Goal: Task Accomplishment & Management: Manage account settings

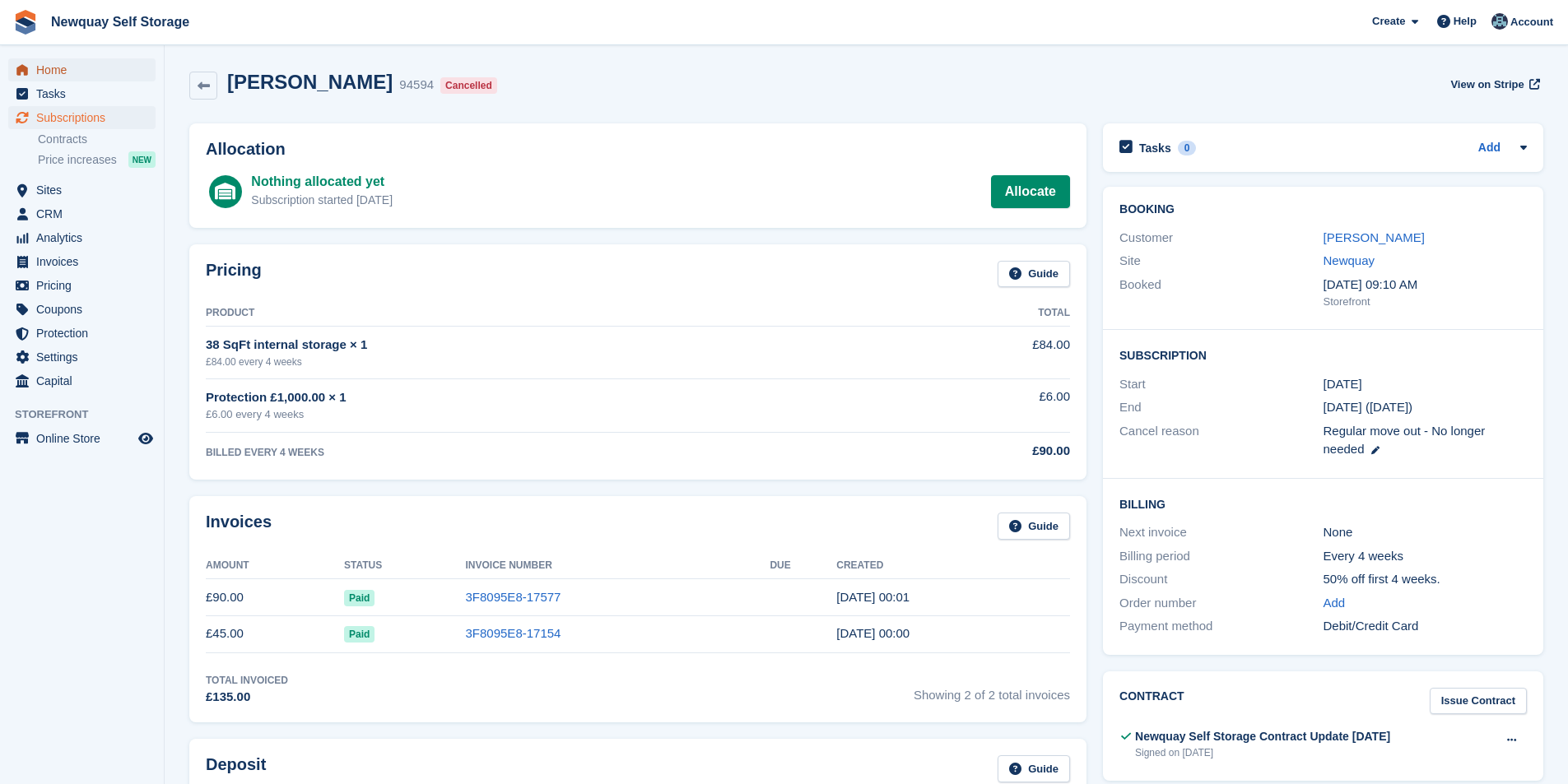
click at [74, 71] on span "Home" at bounding box center [85, 69] width 99 height 23
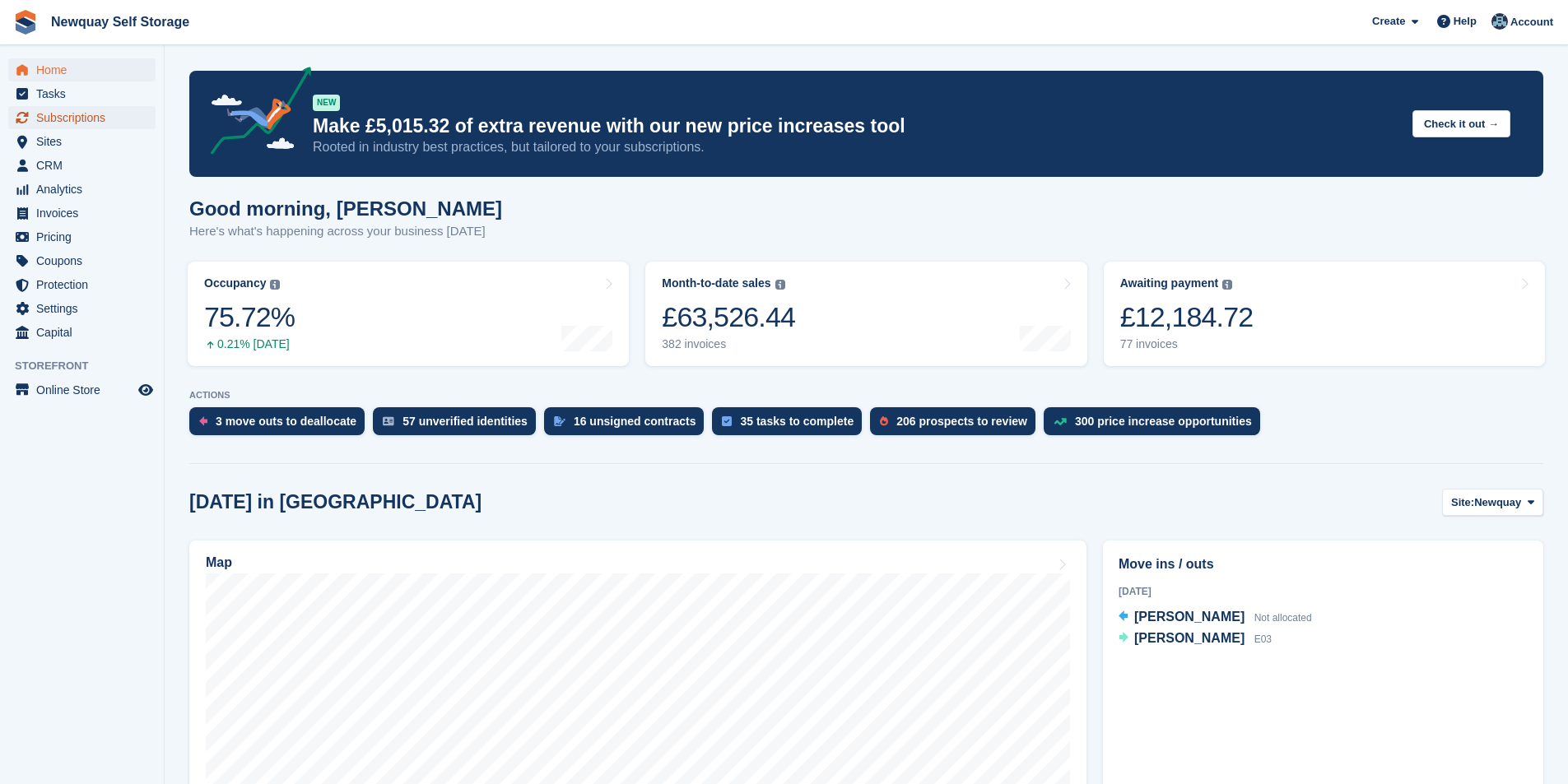
click at [90, 121] on span "Subscriptions" at bounding box center [85, 117] width 99 height 23
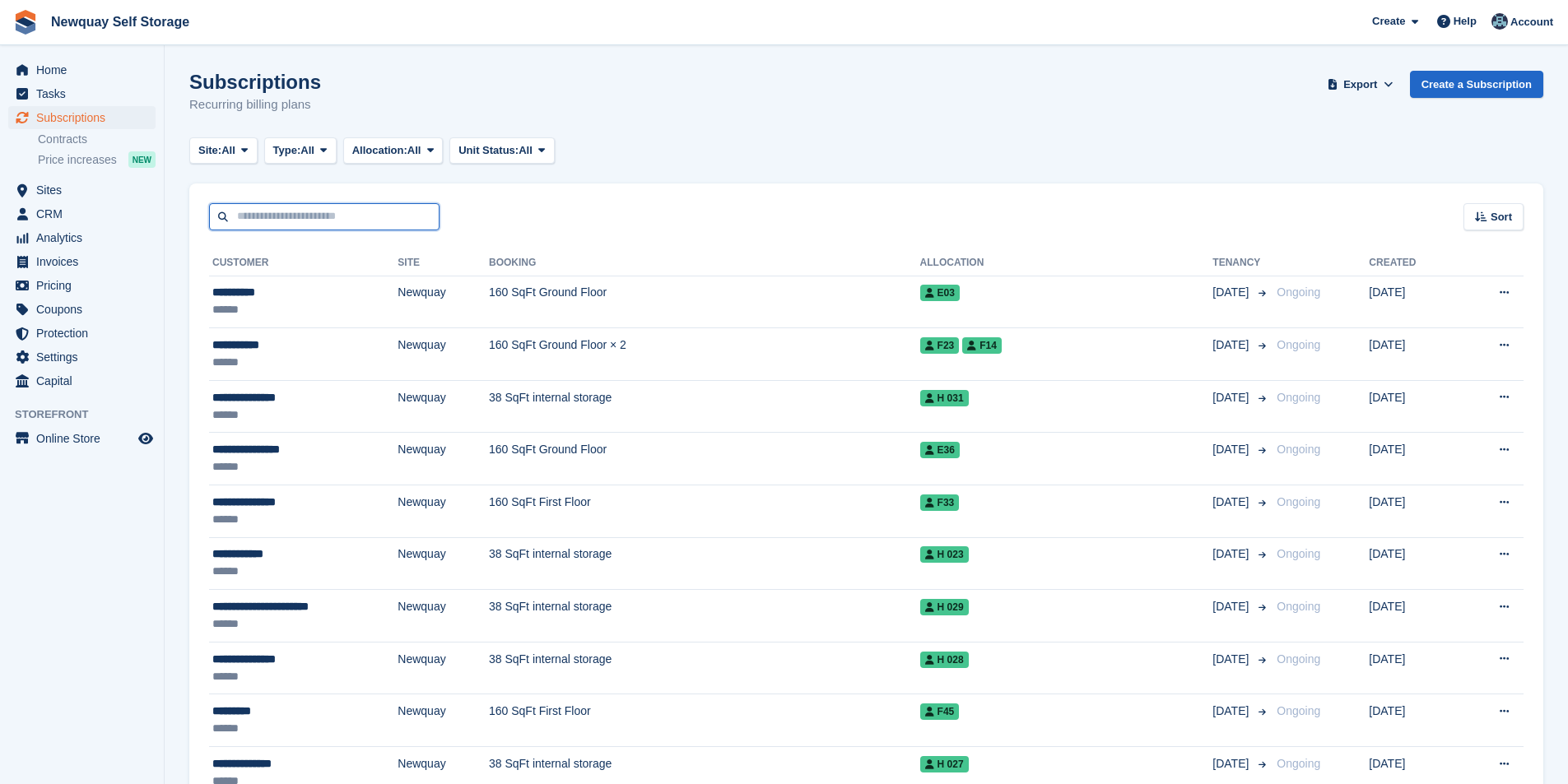
drag, startPoint x: 0, startPoint y: 0, endPoint x: 257, endPoint y: 207, distance: 330.0
click at [257, 207] on input "text" at bounding box center [324, 216] width 230 height 27
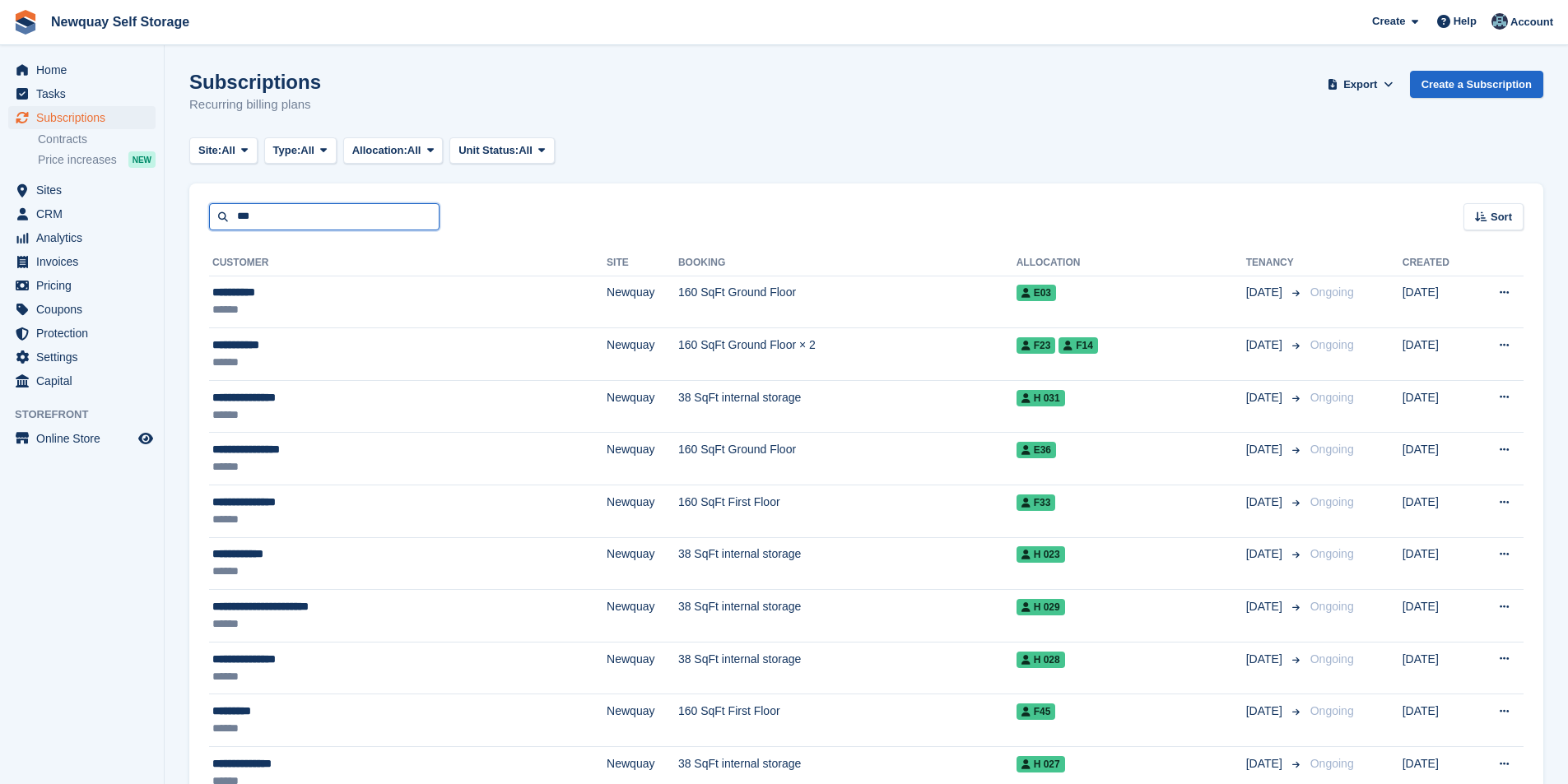
type input "***"
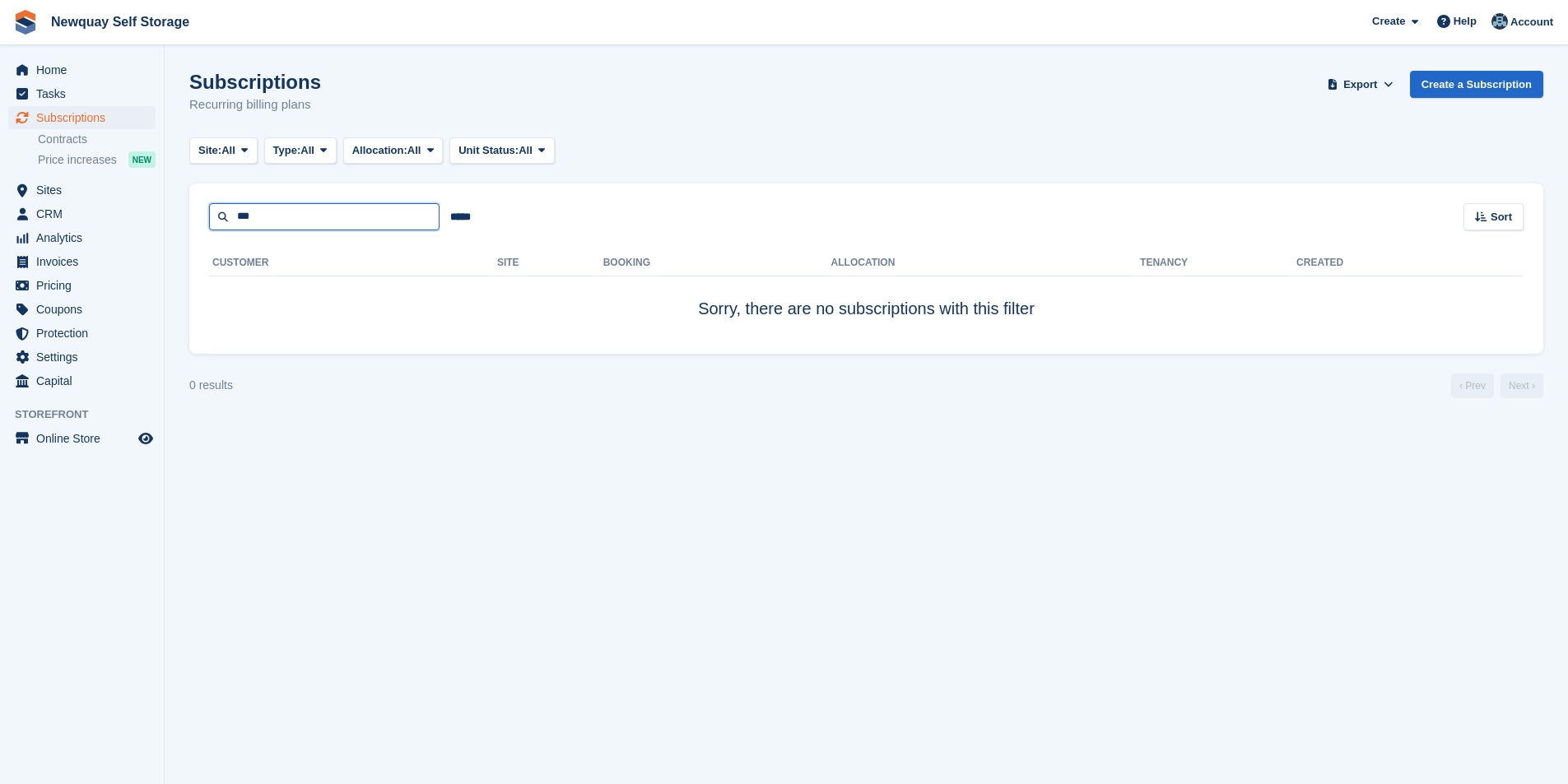
click at [309, 218] on input "***" at bounding box center [324, 216] width 230 height 27
type input "****"
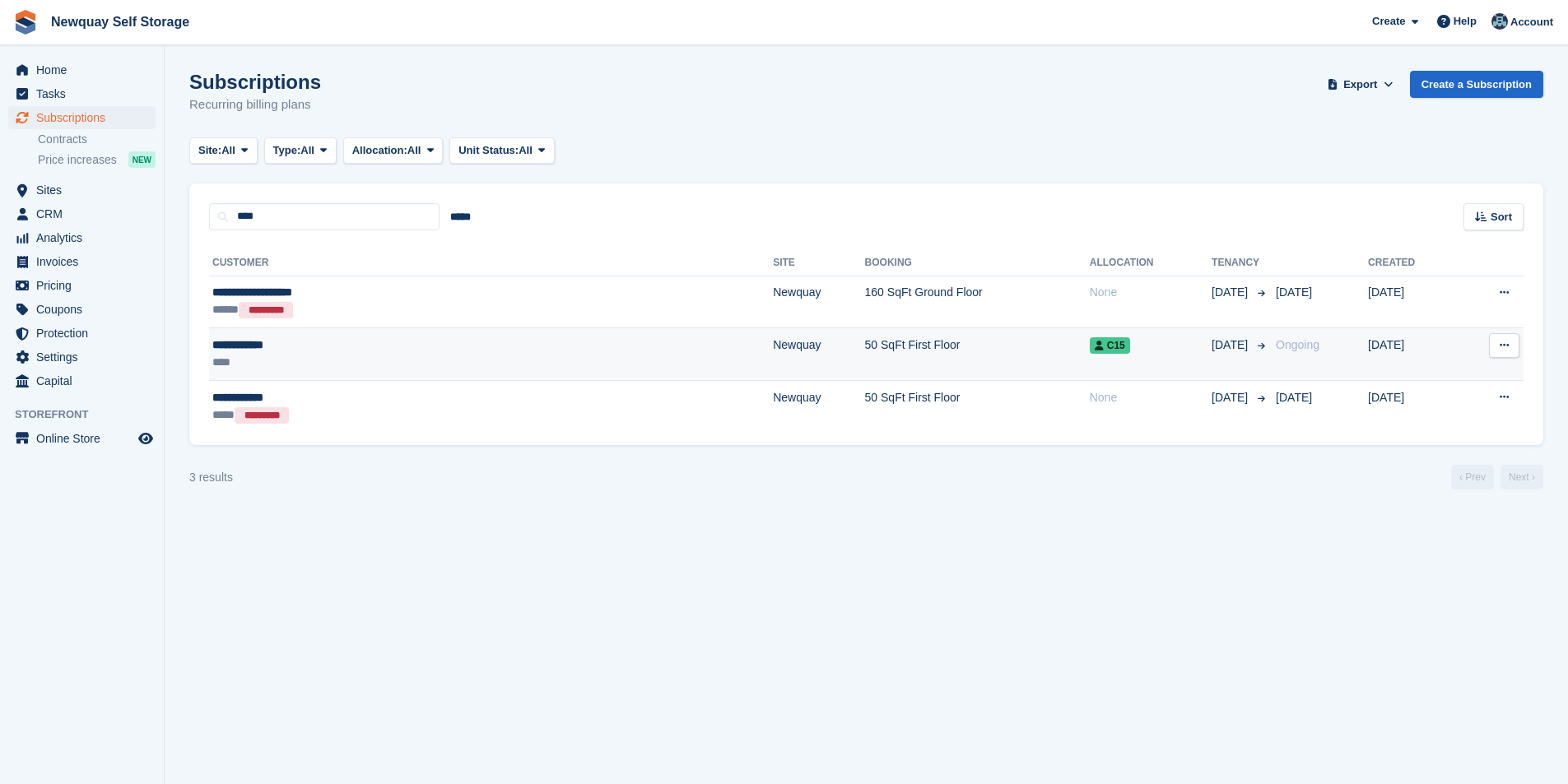
click at [245, 342] on div "**********" at bounding box center [358, 345] width 292 height 18
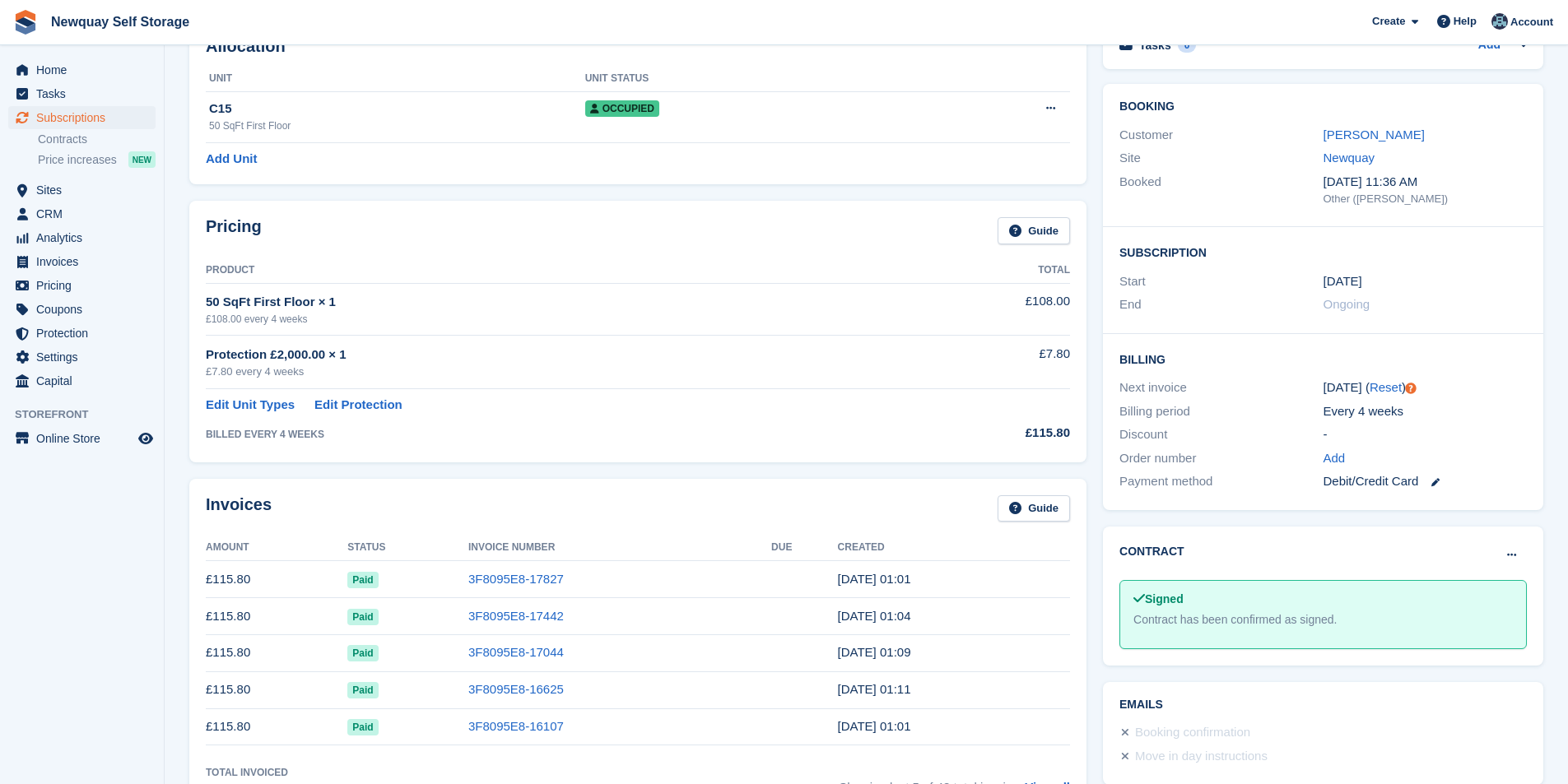
scroll to position [82, 0]
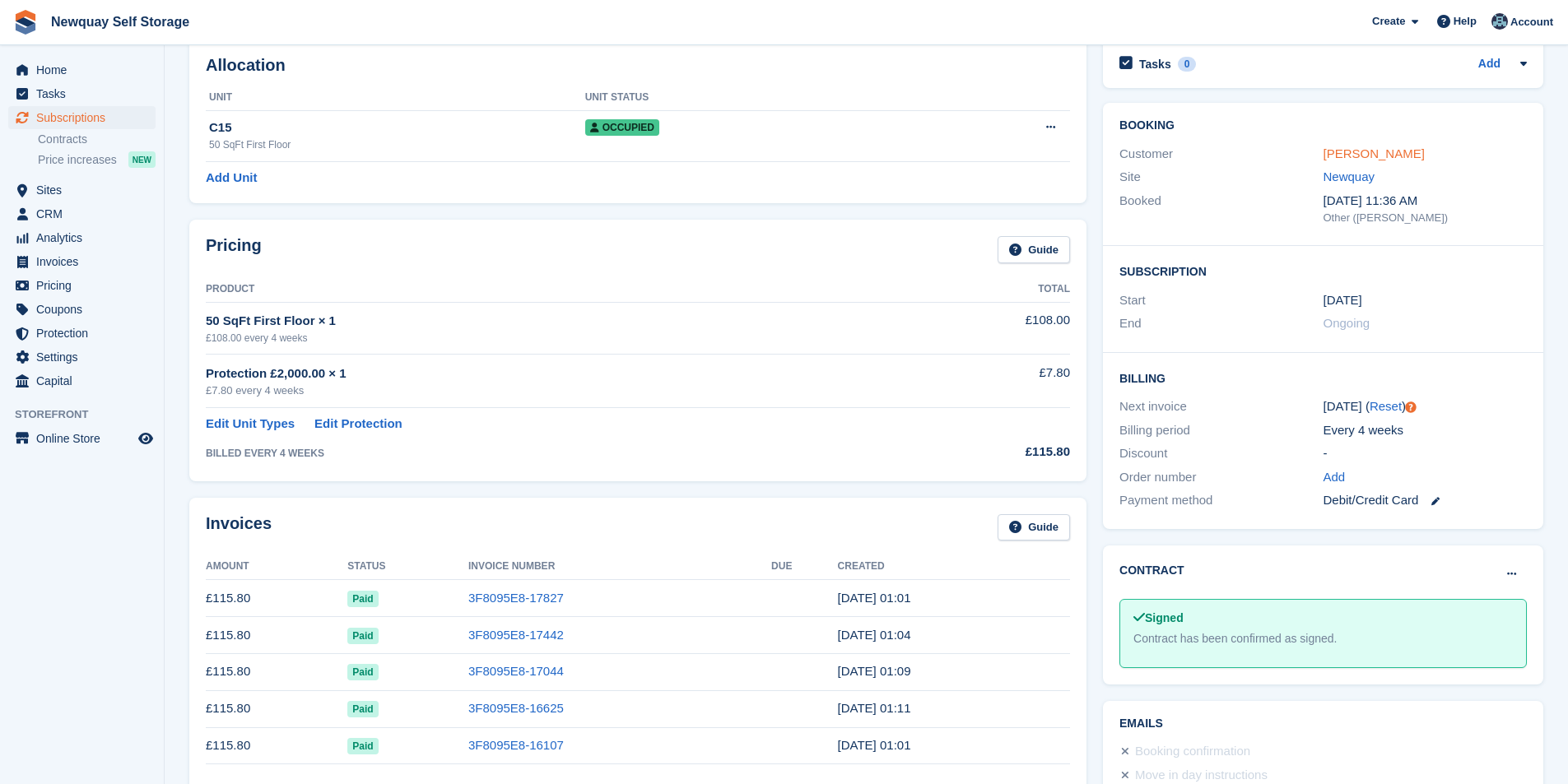
click at [1374, 153] on link "Valerie Tuck" at bounding box center [1374, 153] width 101 height 14
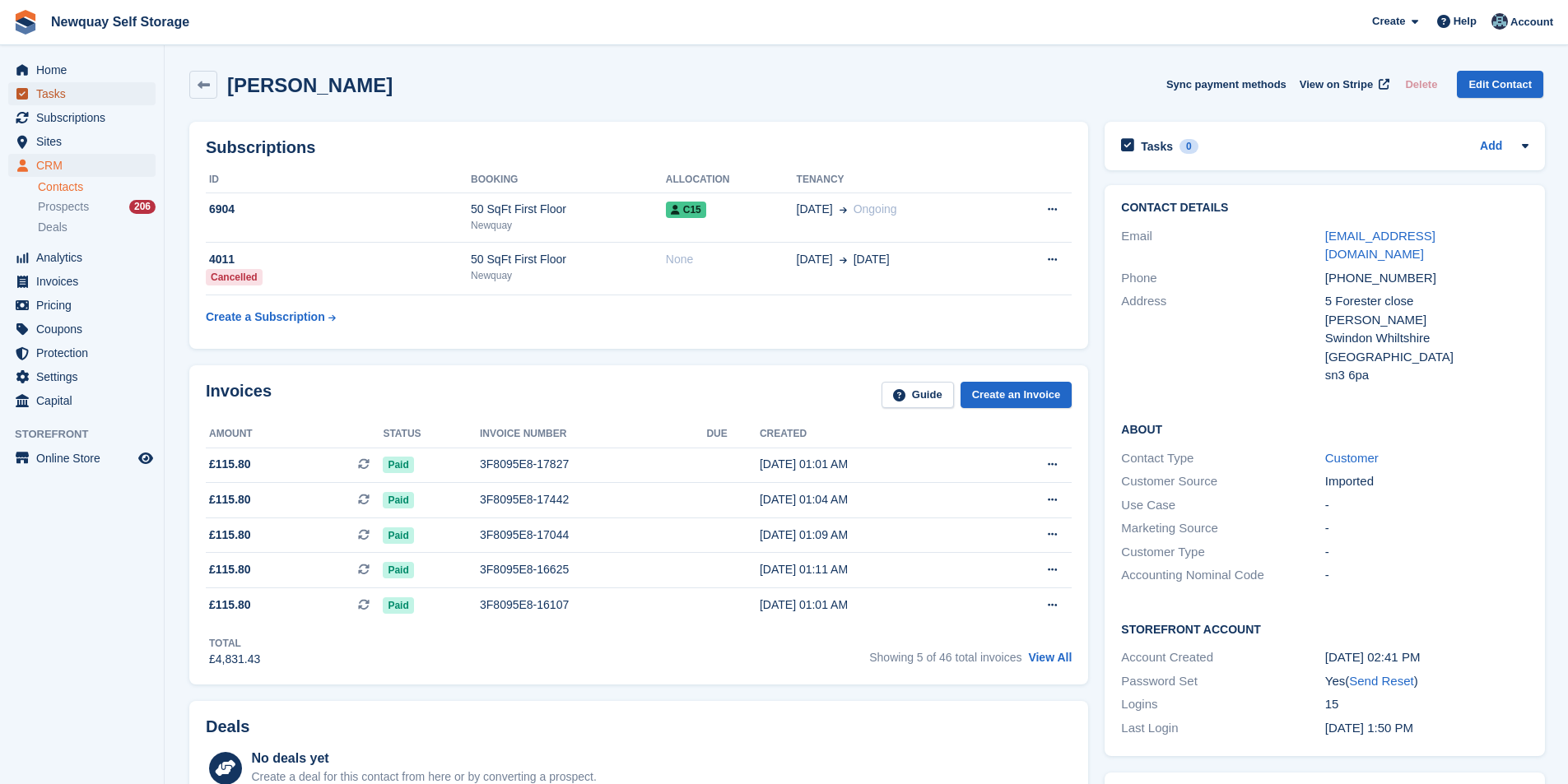
click at [73, 86] on span "Tasks" at bounding box center [85, 93] width 99 height 23
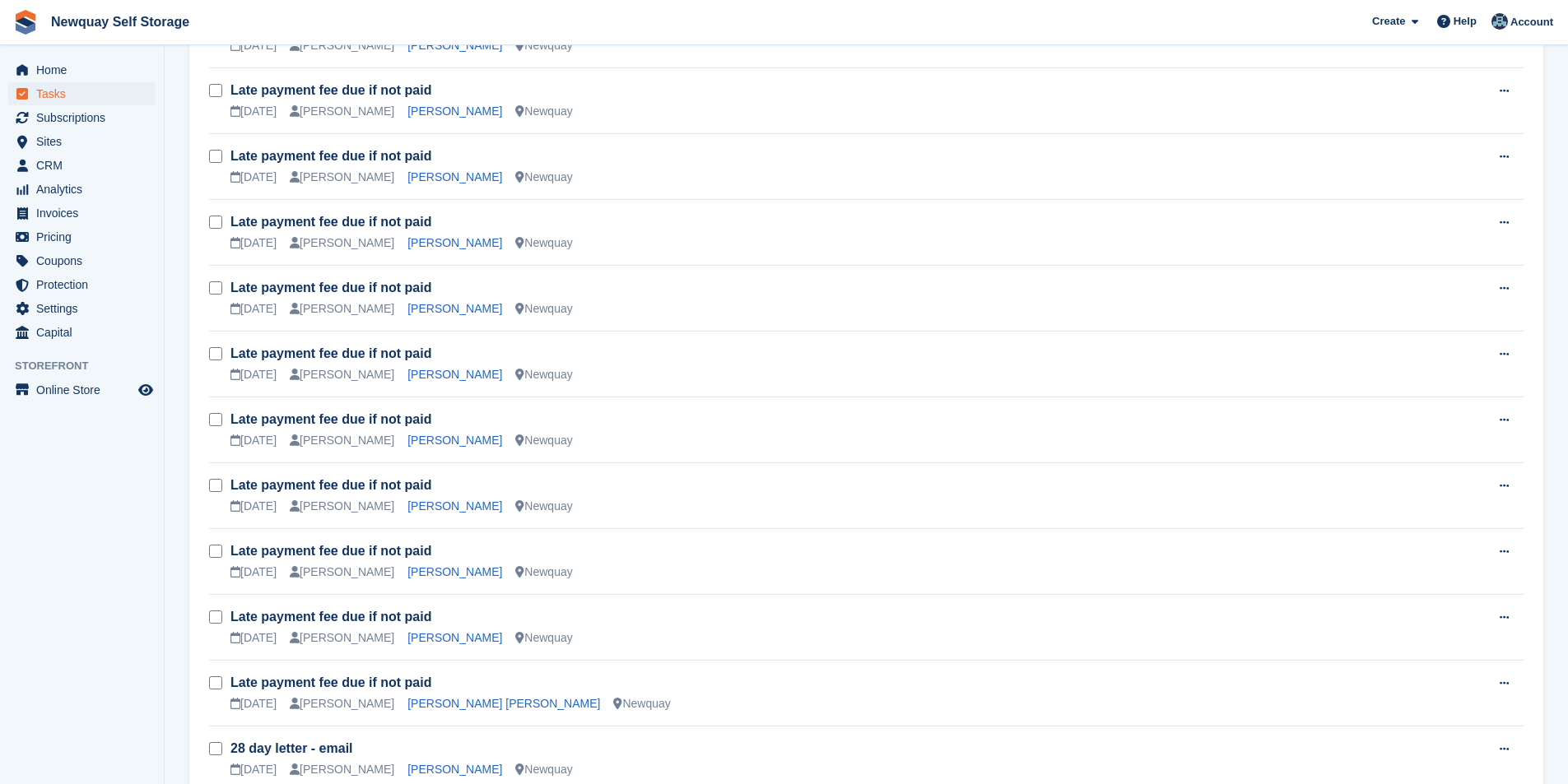
scroll to position [1828, 0]
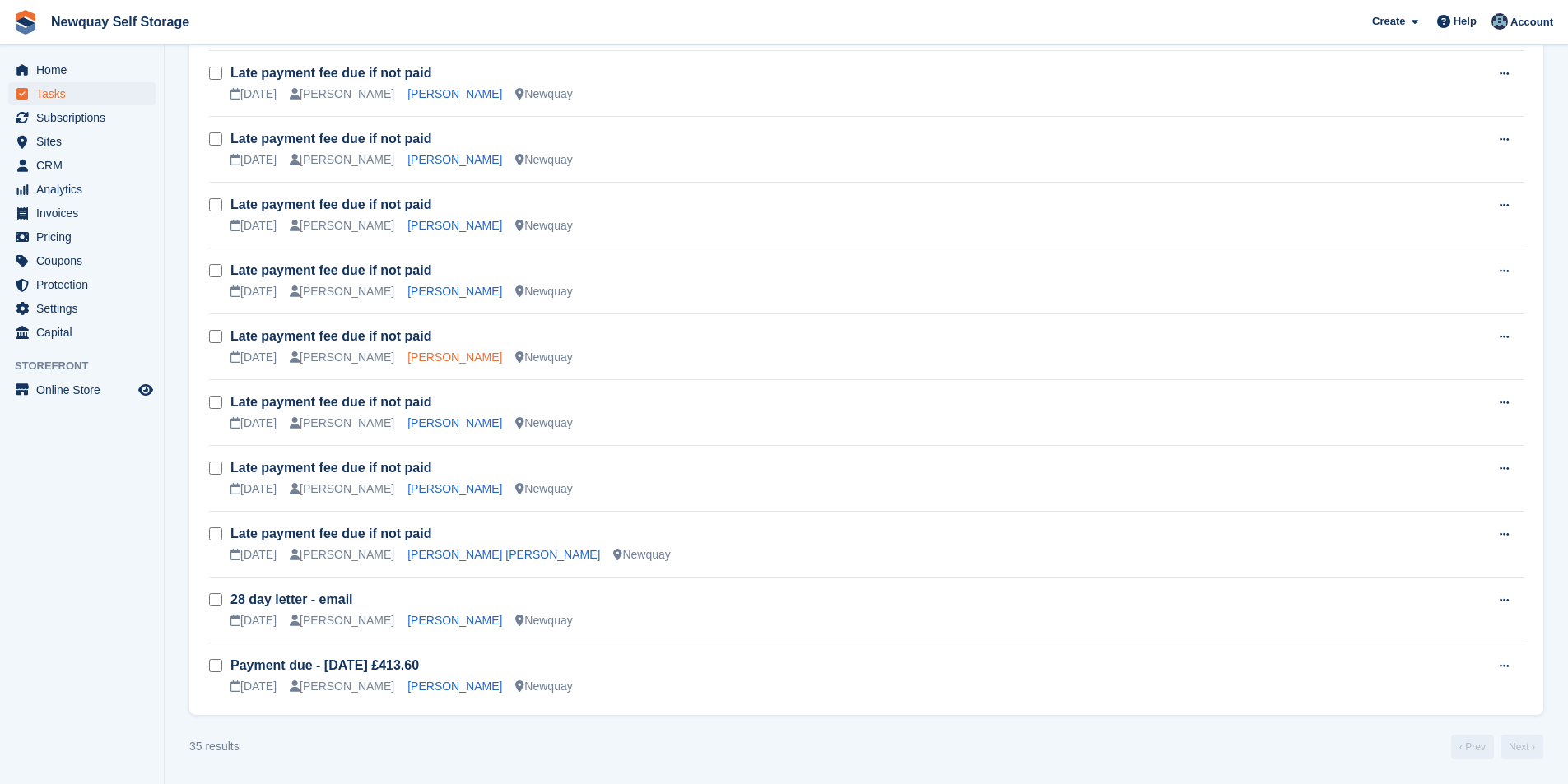
click at [418, 357] on link "John Watt" at bounding box center [454, 357] width 95 height 13
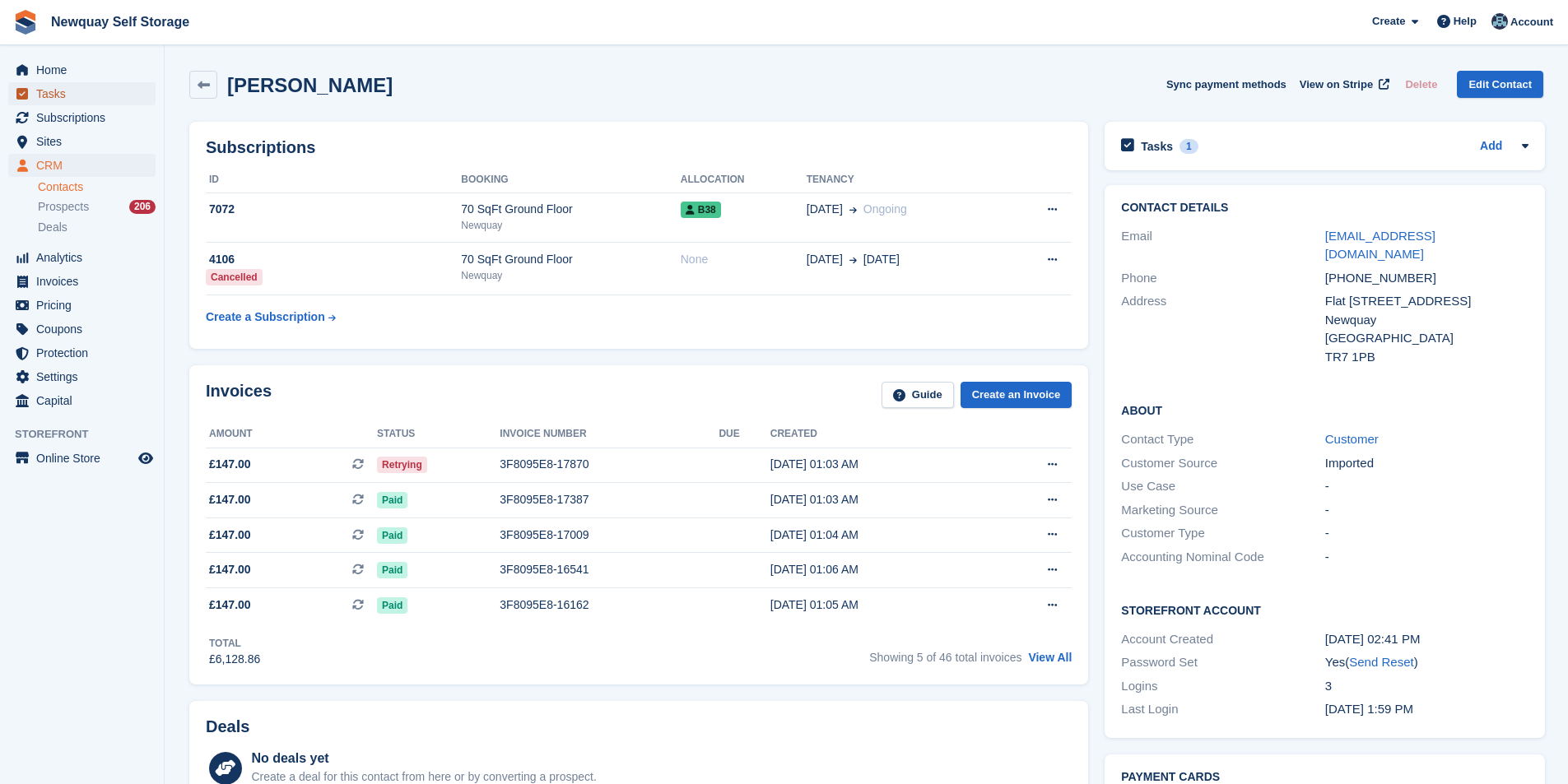
click at [62, 88] on span "Tasks" at bounding box center [85, 93] width 99 height 23
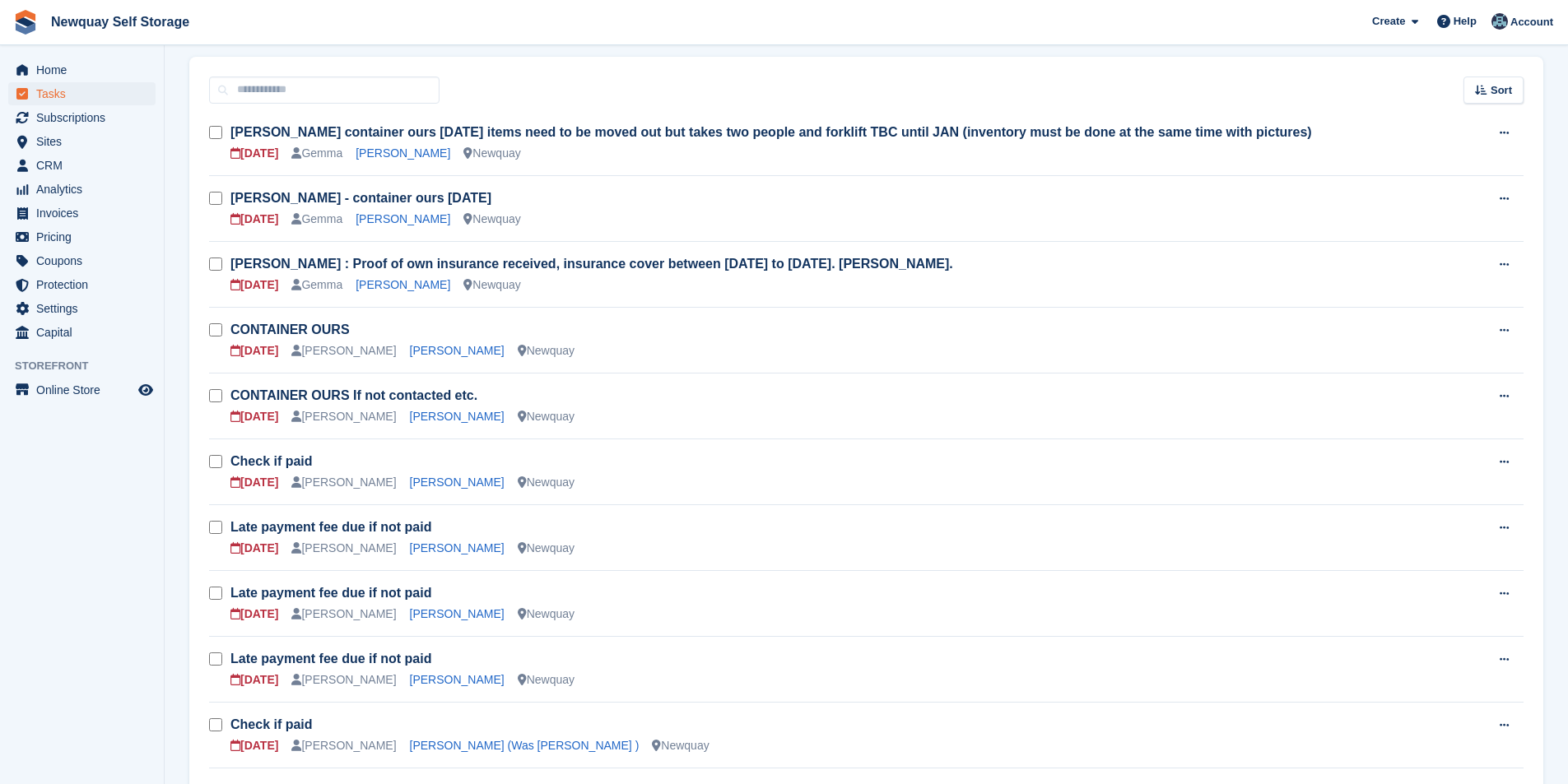
scroll to position [247, 0]
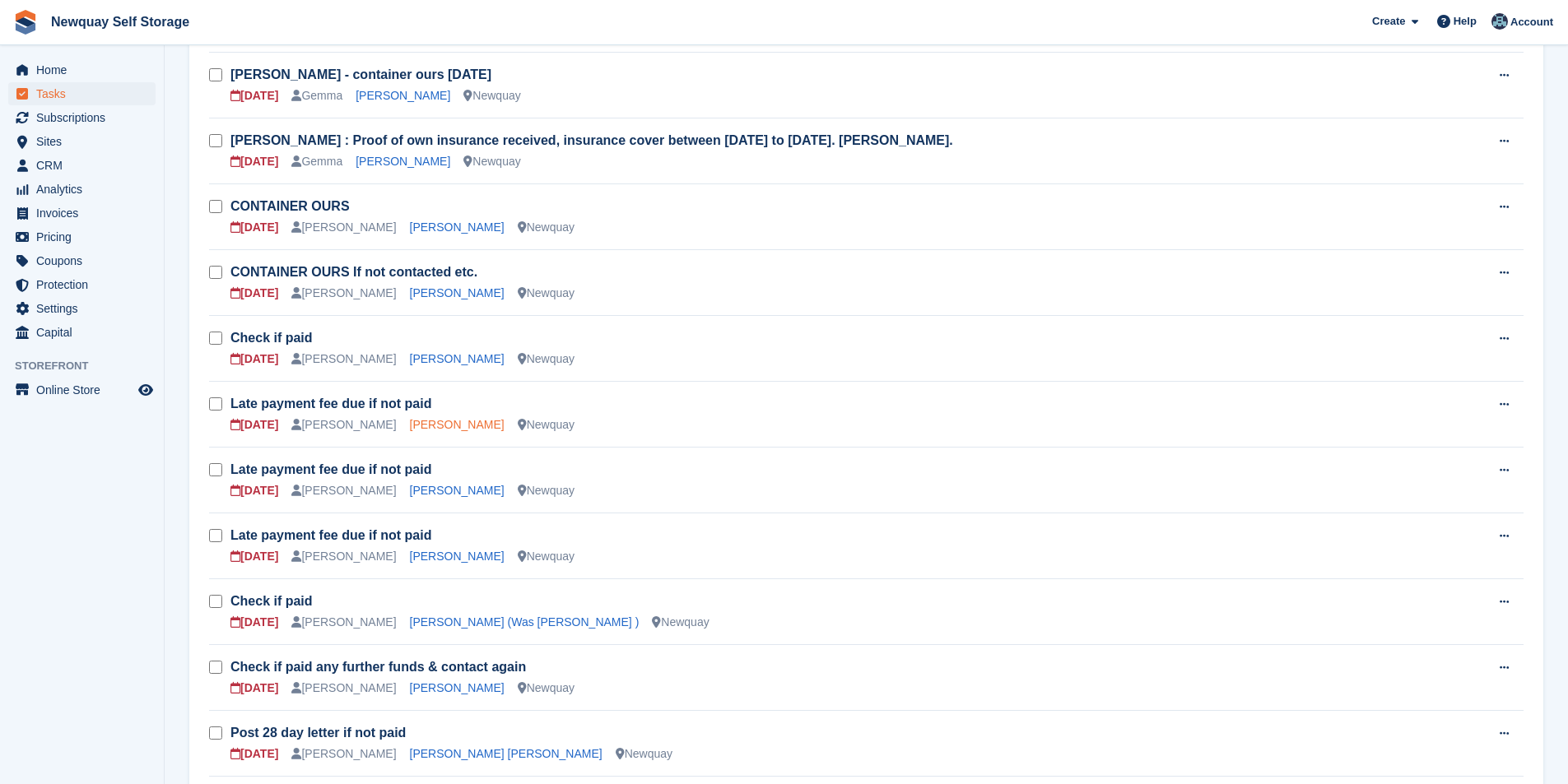
click at [430, 426] on link "Andrew Bunt" at bounding box center [457, 425] width 95 height 13
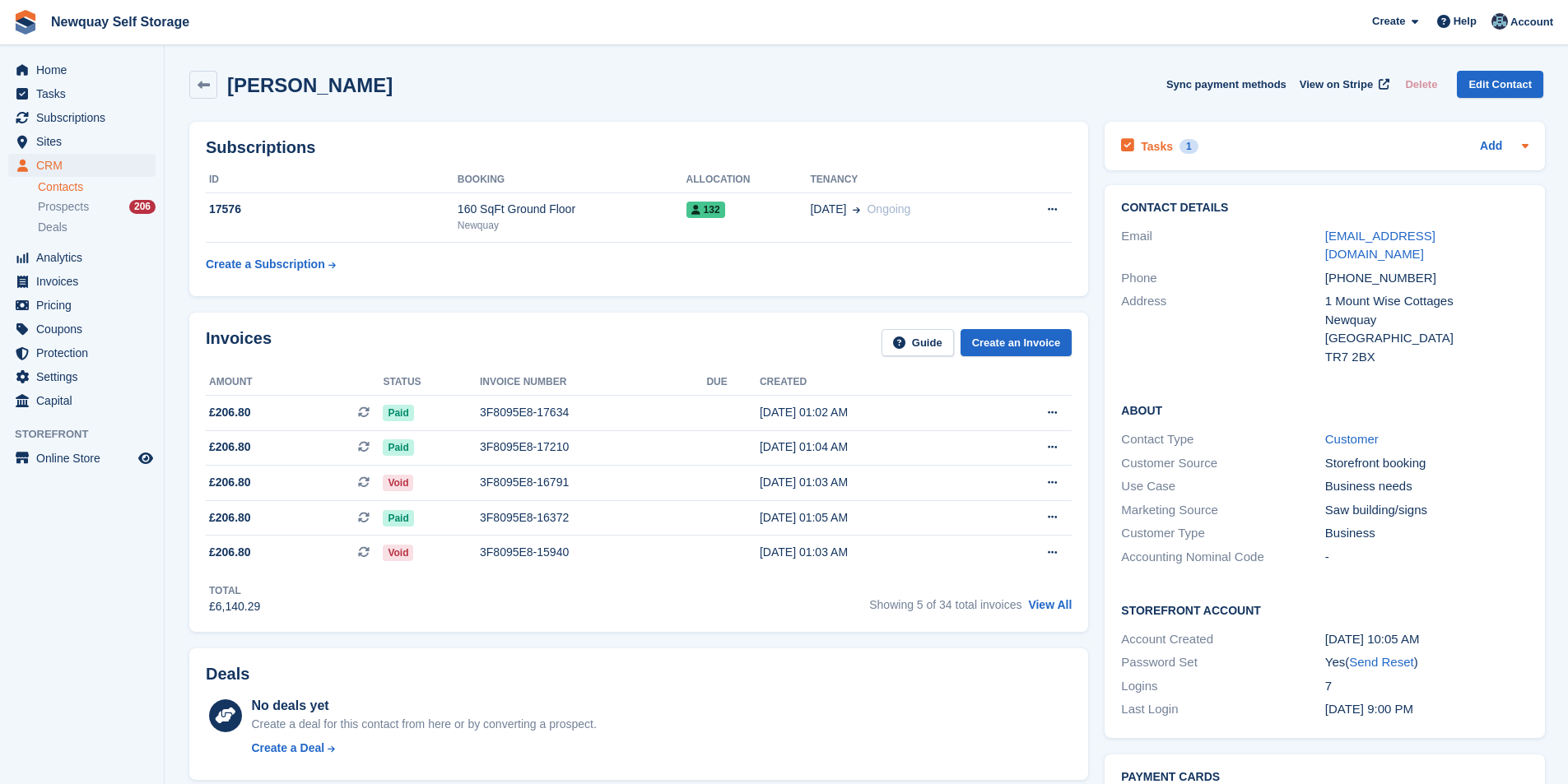
click at [1147, 144] on h2 "Tasks" at bounding box center [1156, 146] width 32 height 15
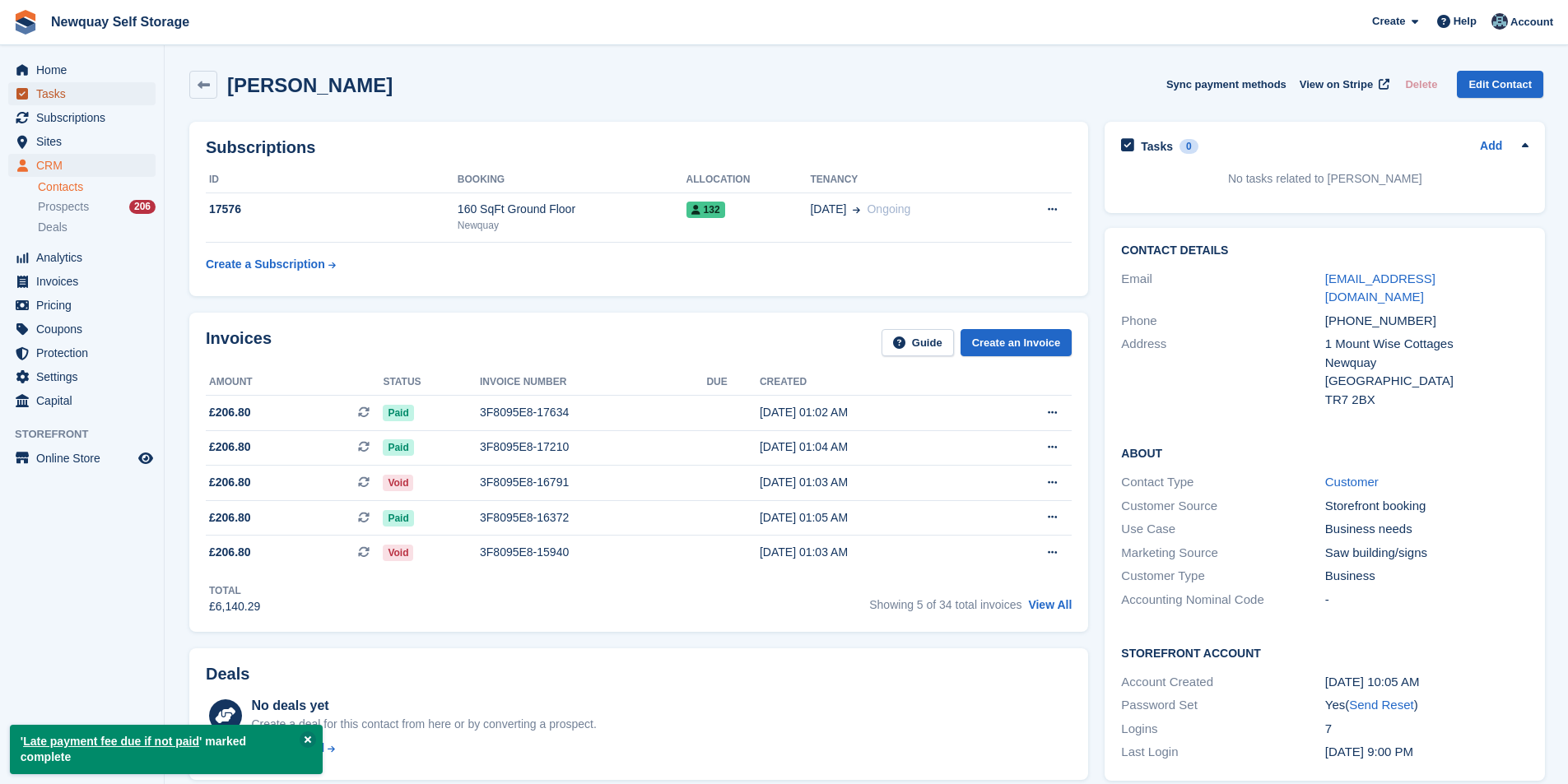
click at [67, 96] on span "Tasks" at bounding box center [85, 93] width 99 height 23
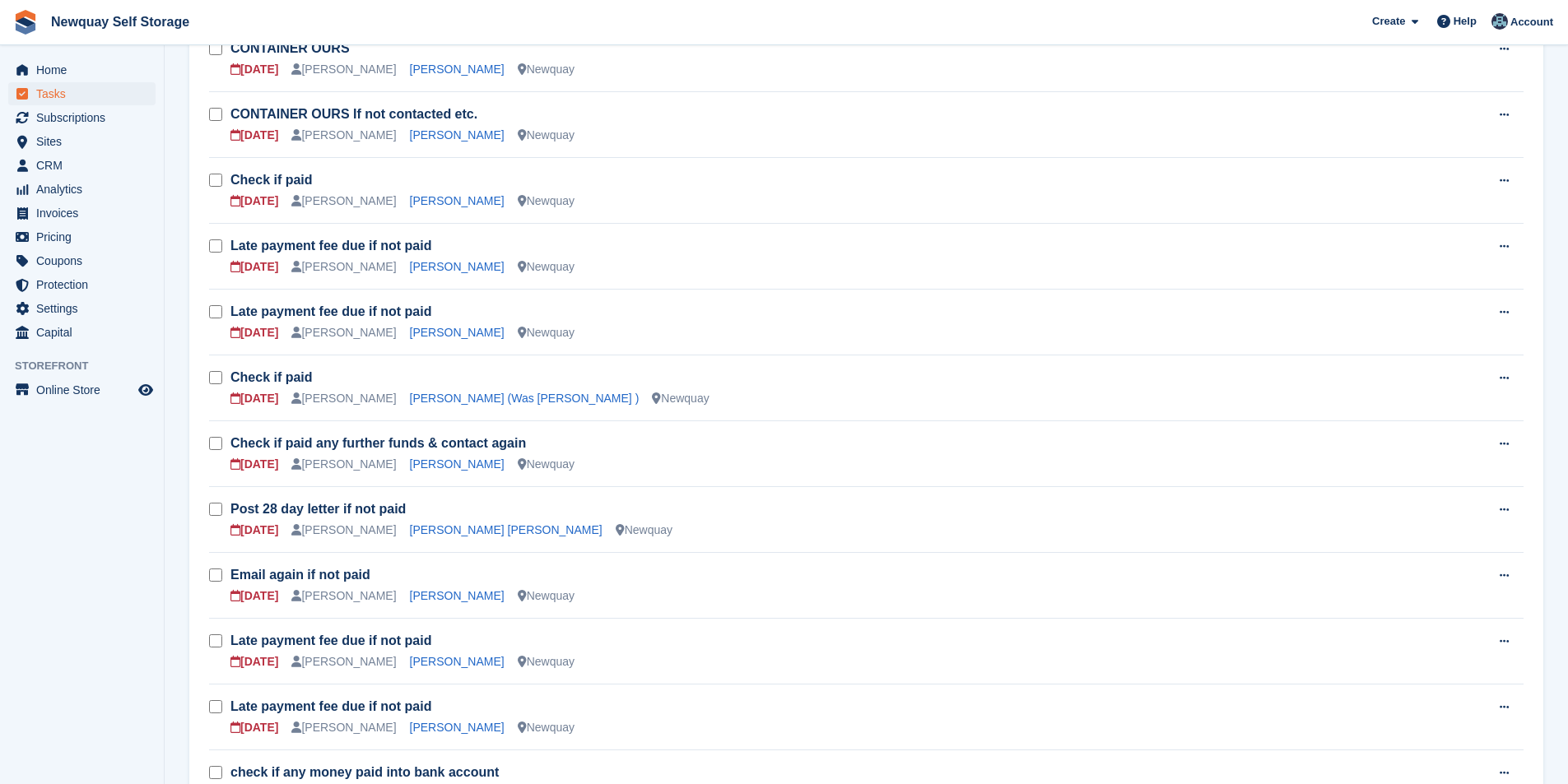
scroll to position [411, 0]
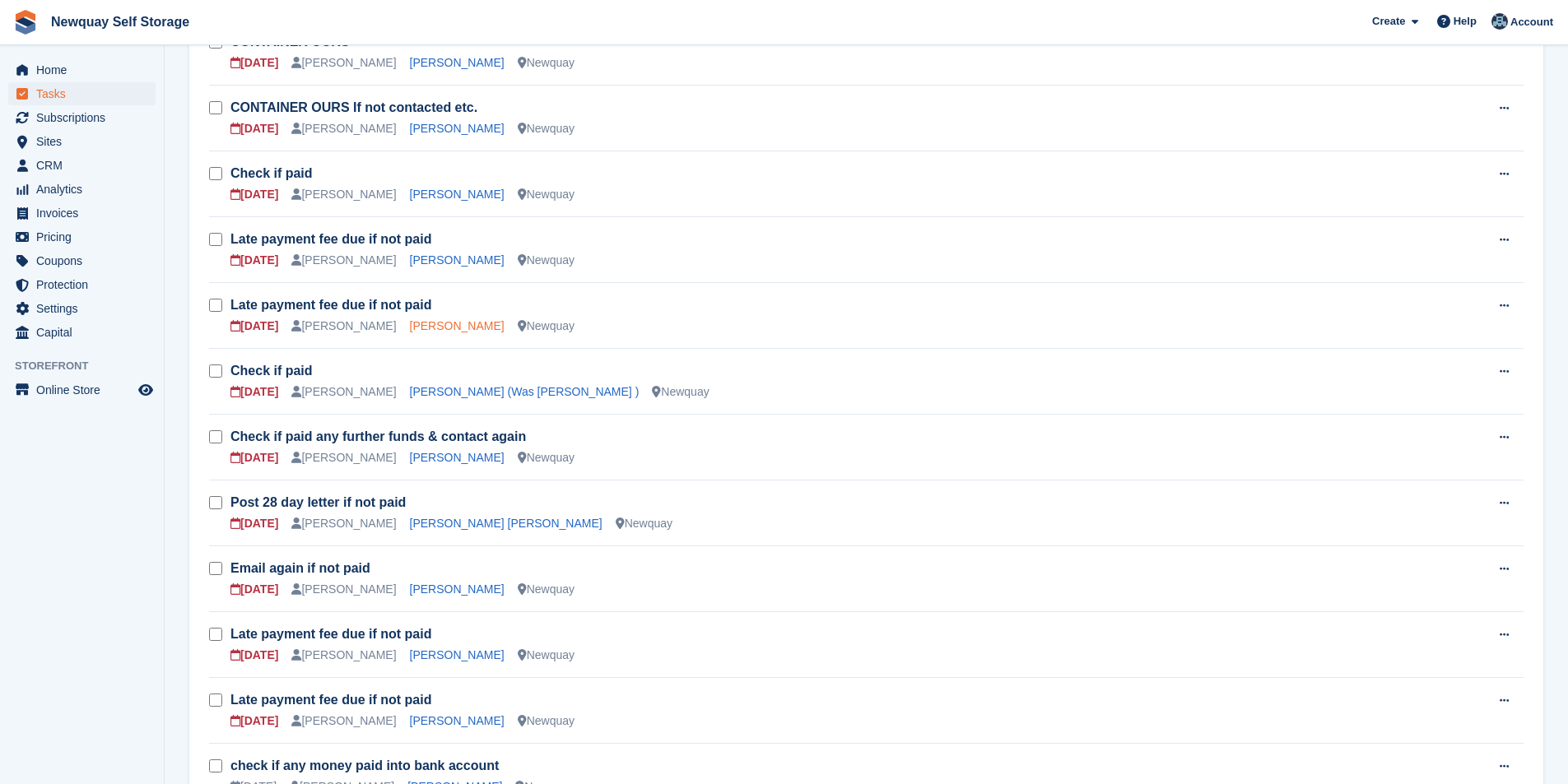
click at [419, 324] on link "Laura Dutton" at bounding box center [457, 325] width 95 height 13
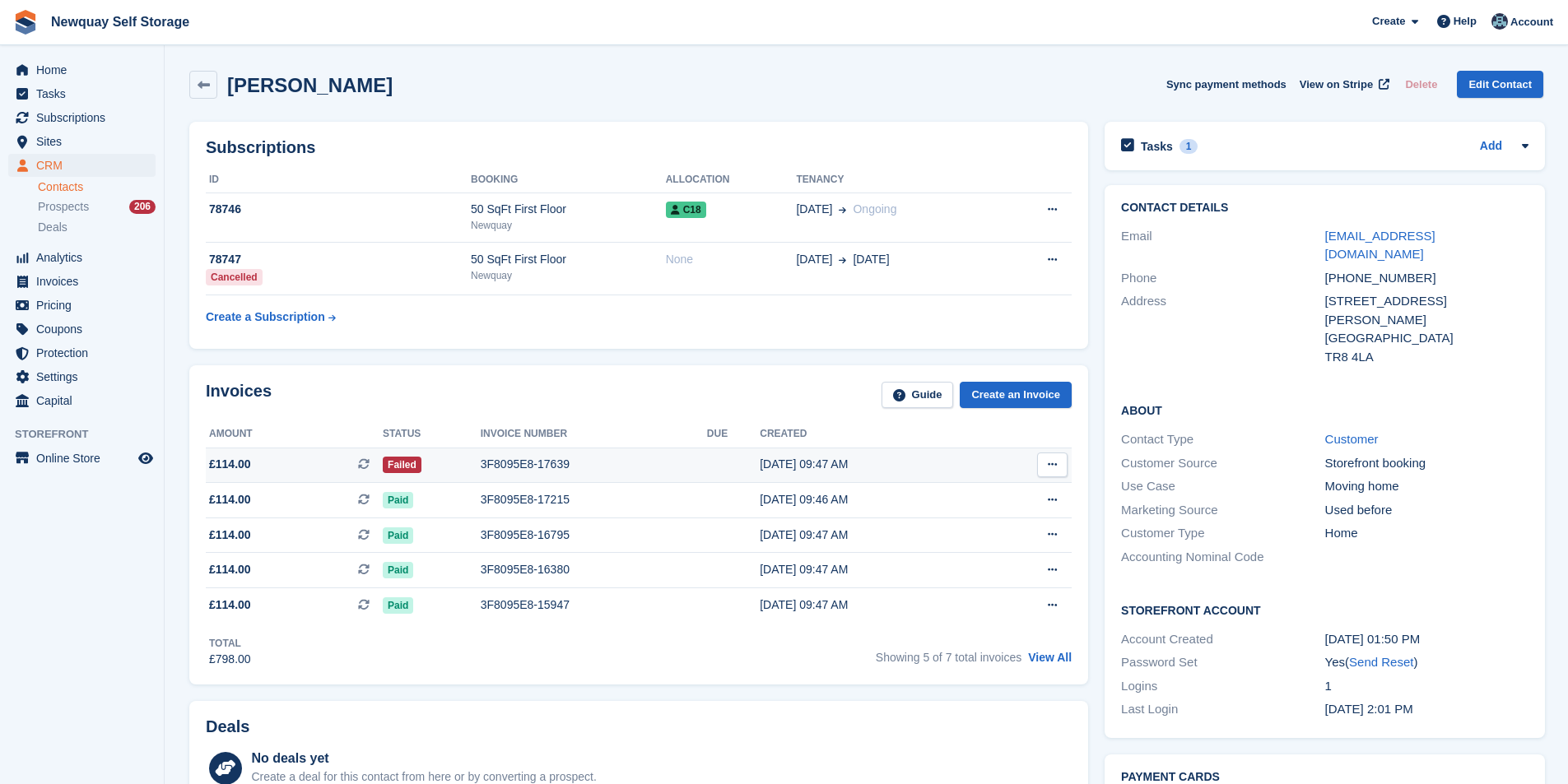
click at [503, 457] on div "3F8095E8-17639" at bounding box center [594, 464] width 227 height 18
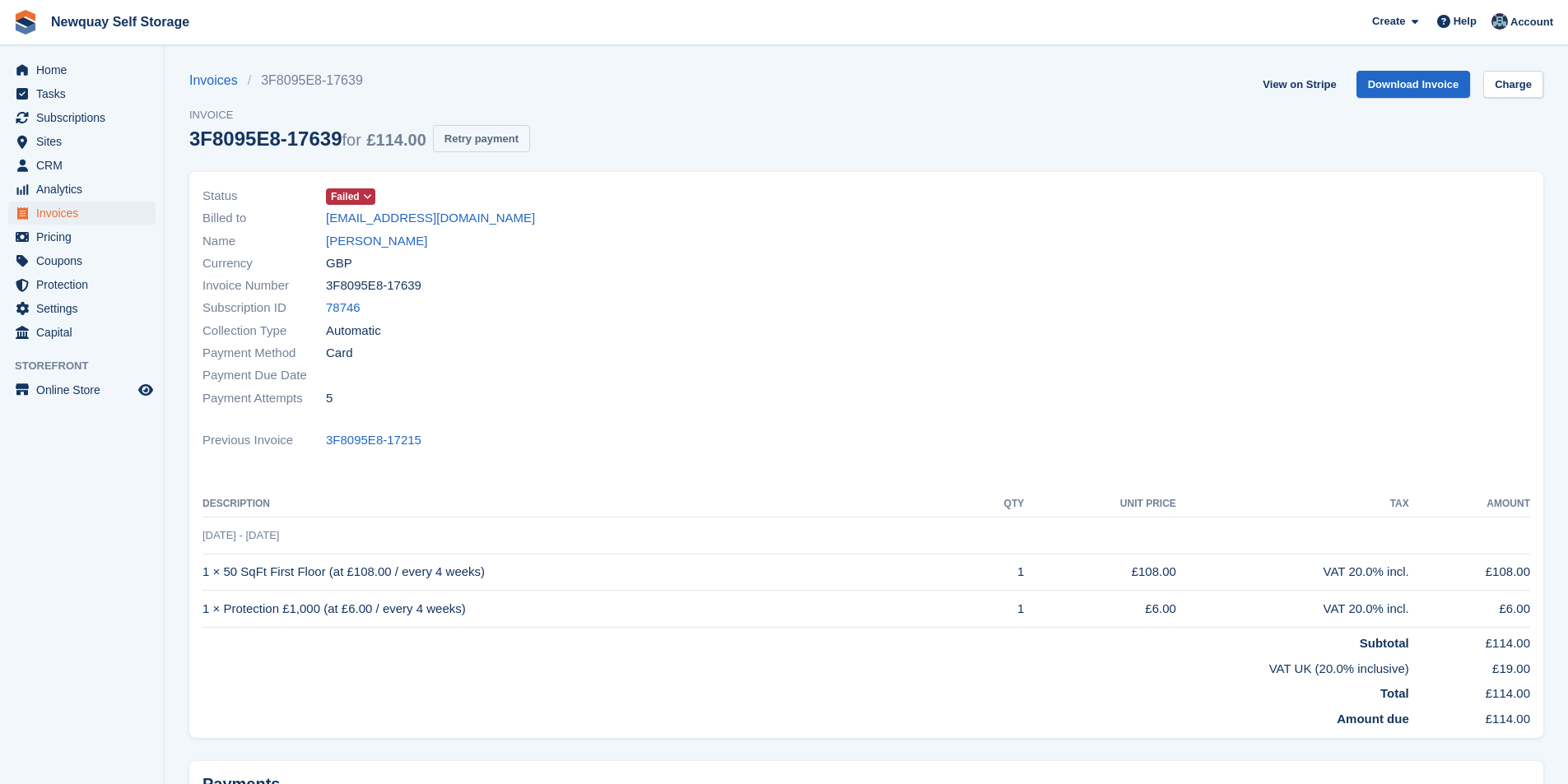
click at [494, 135] on button "Retry payment" at bounding box center [481, 138] width 97 height 27
click at [384, 239] on link "Laura Dutton" at bounding box center [377, 241] width 101 height 19
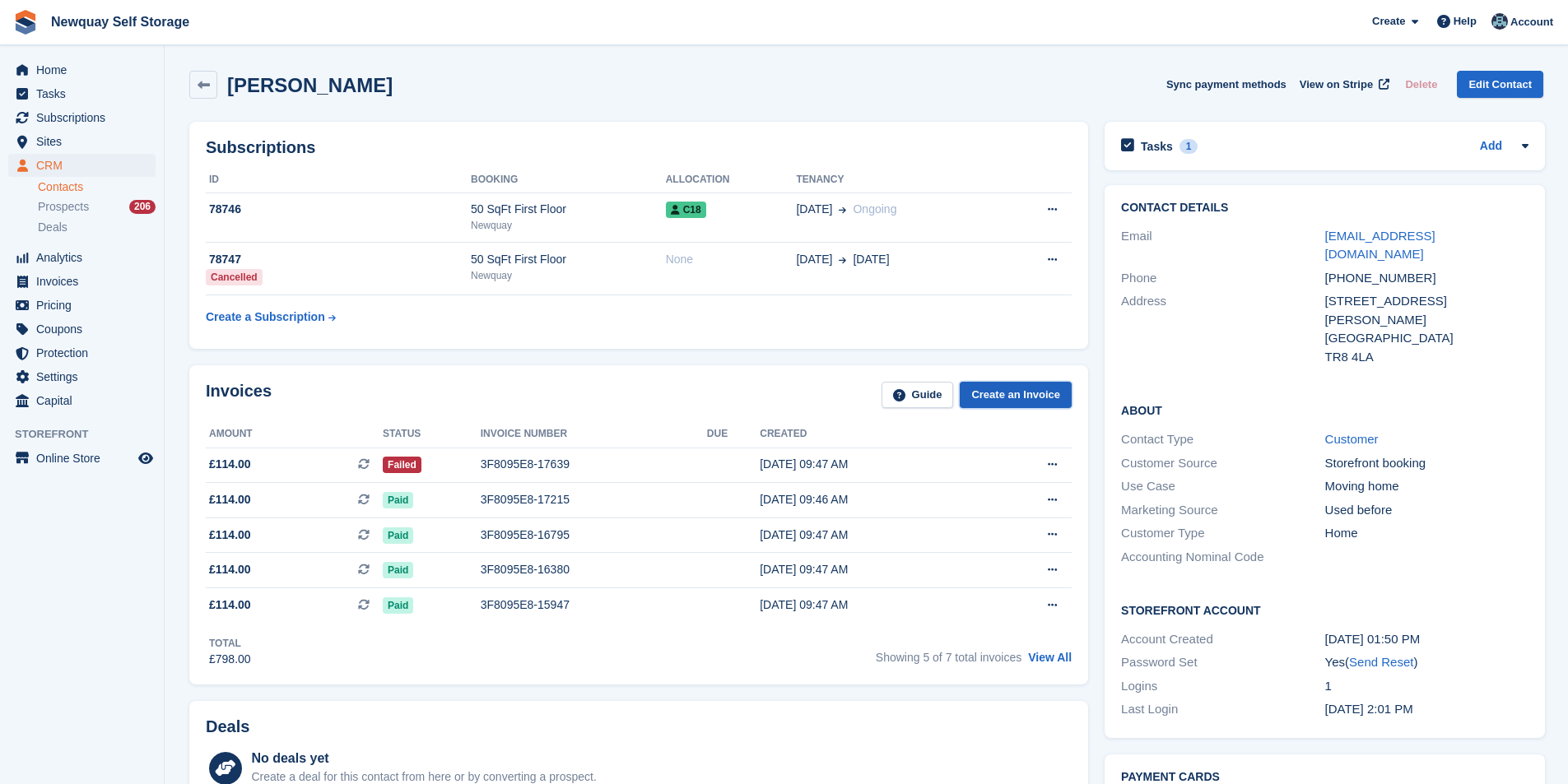
click at [1031, 403] on link "Create an Invoice" at bounding box center [1015, 394] width 112 height 27
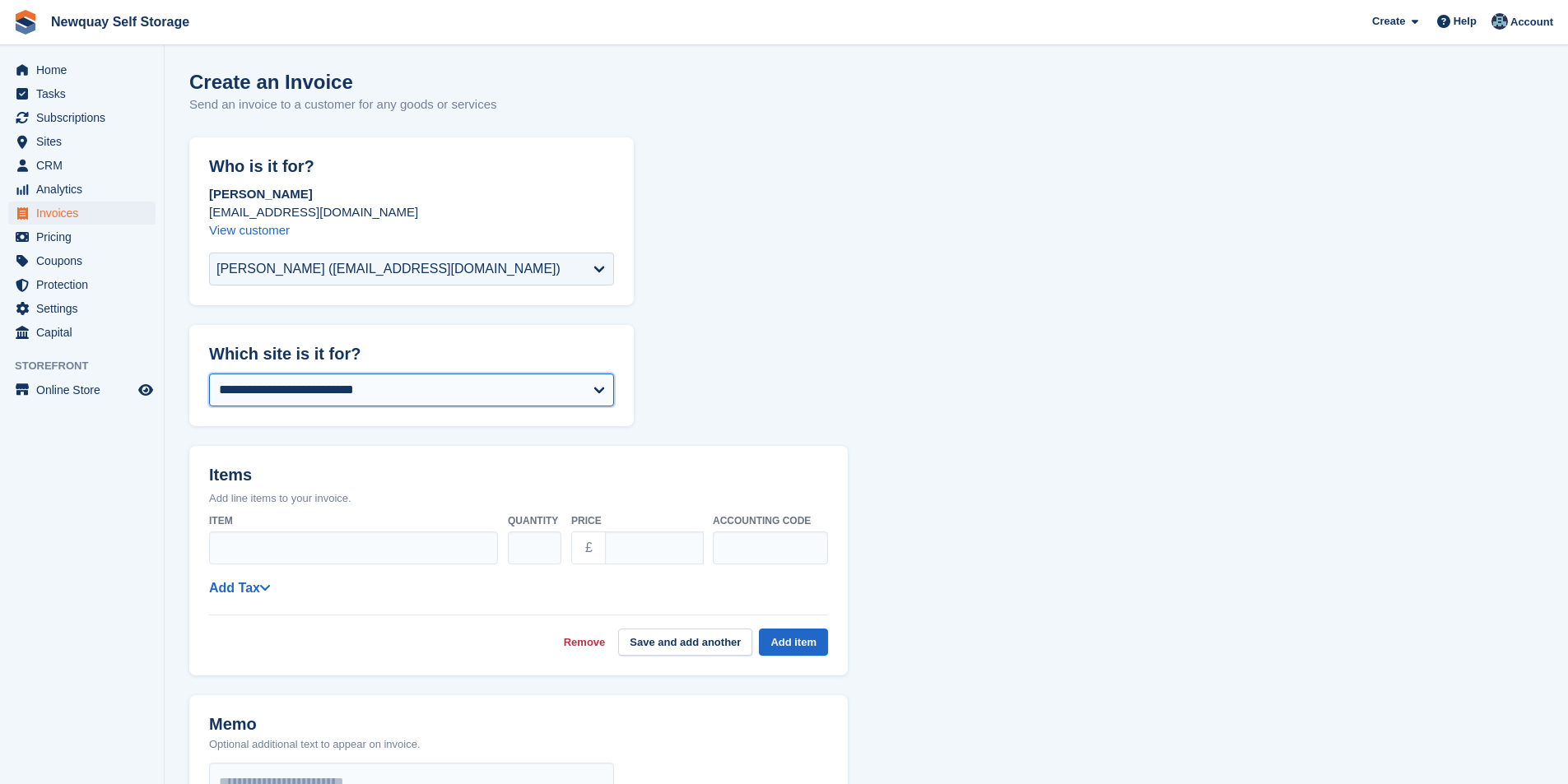
click at [401, 387] on select "**********" at bounding box center [411, 390] width 405 height 33
select select "***"
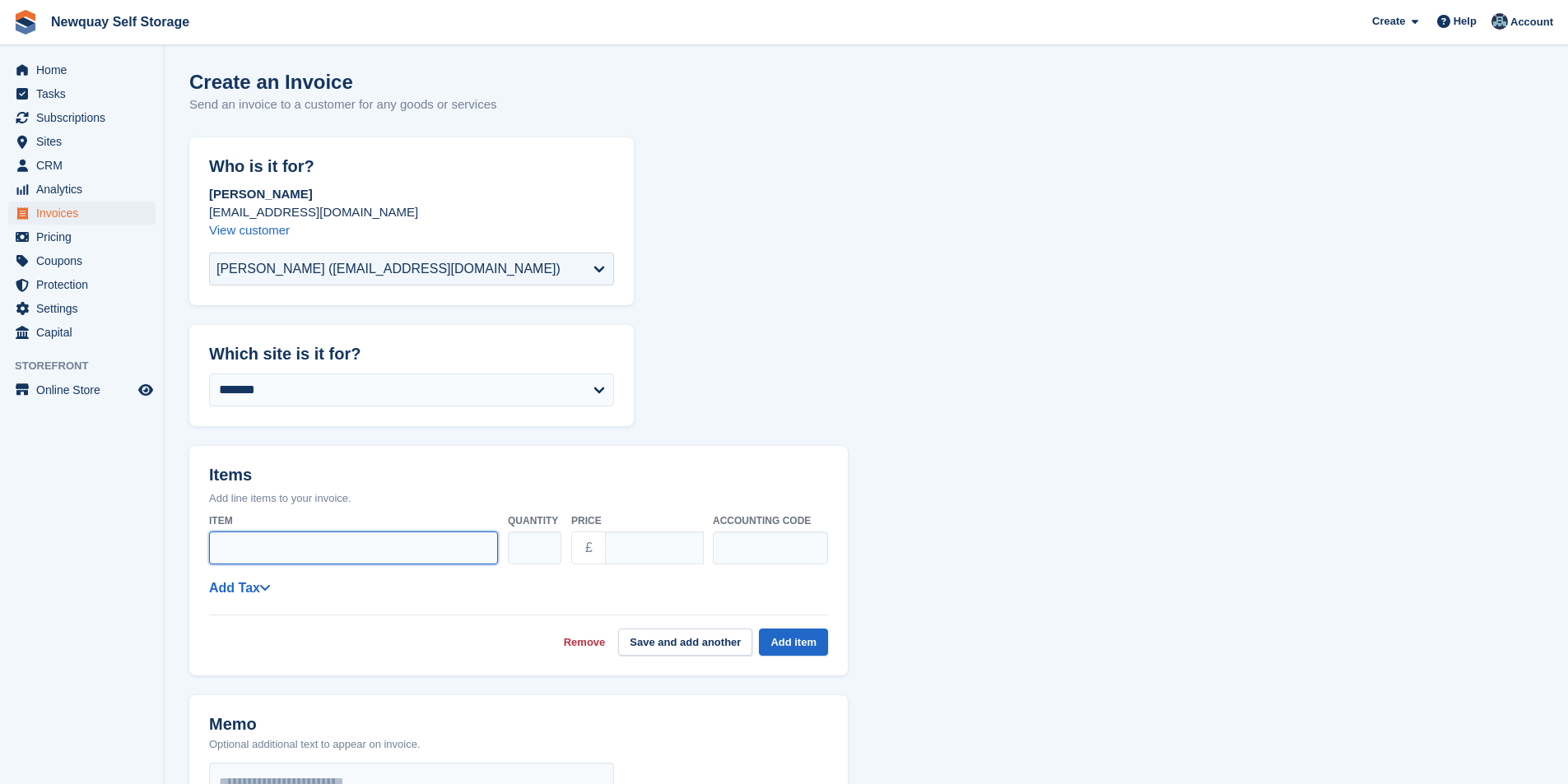
click at [296, 539] on input "Item" at bounding box center [353, 548] width 289 height 33
type input "**********"
drag, startPoint x: 663, startPoint y: 552, endPoint x: 585, endPoint y: 553, distance: 78.0
click at [587, 552] on div "£ ****" at bounding box center [637, 548] width 132 height 33
type input "*****"
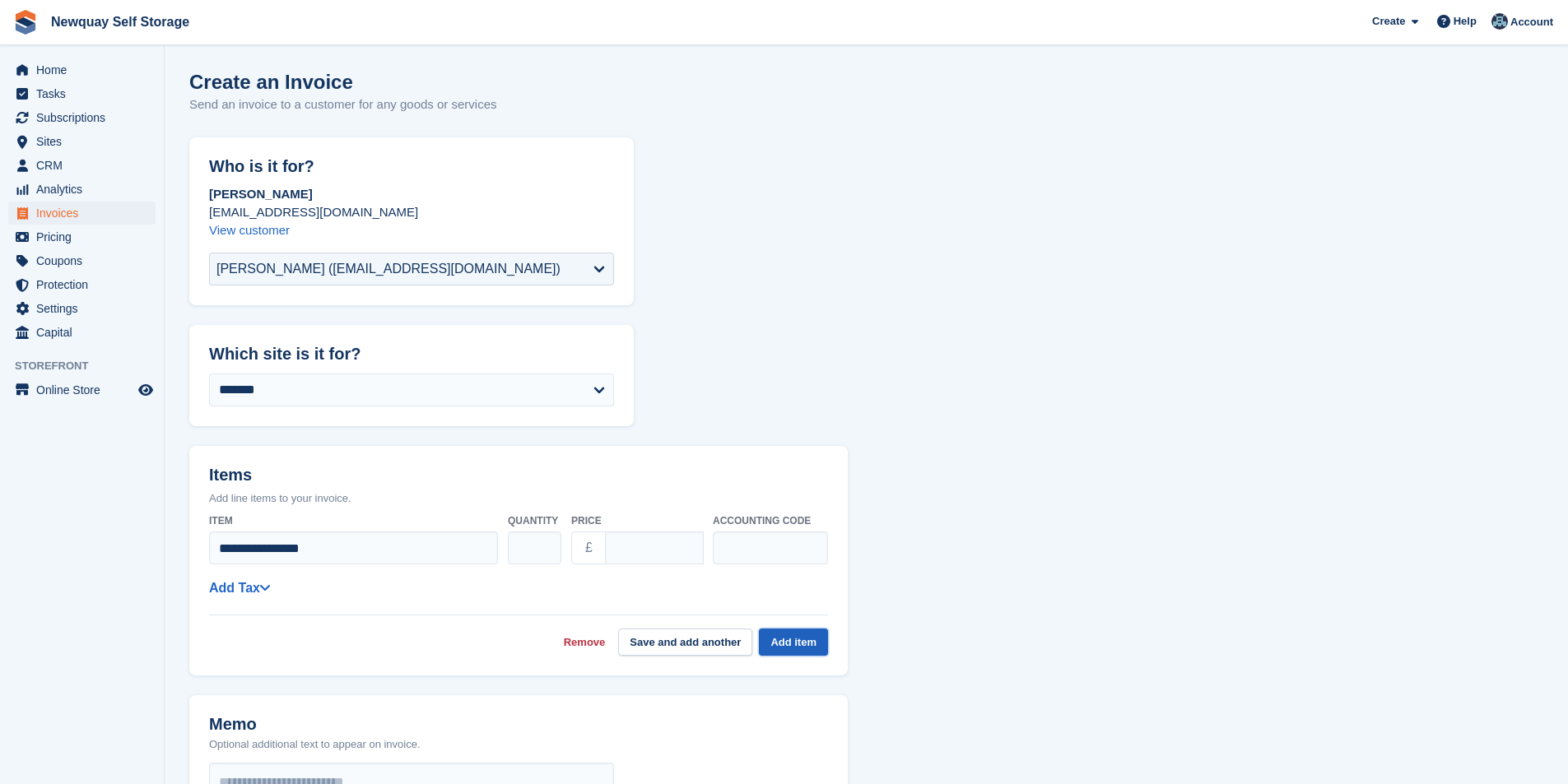
click at [817, 641] on button "Add item" at bounding box center [793, 641] width 69 height 27
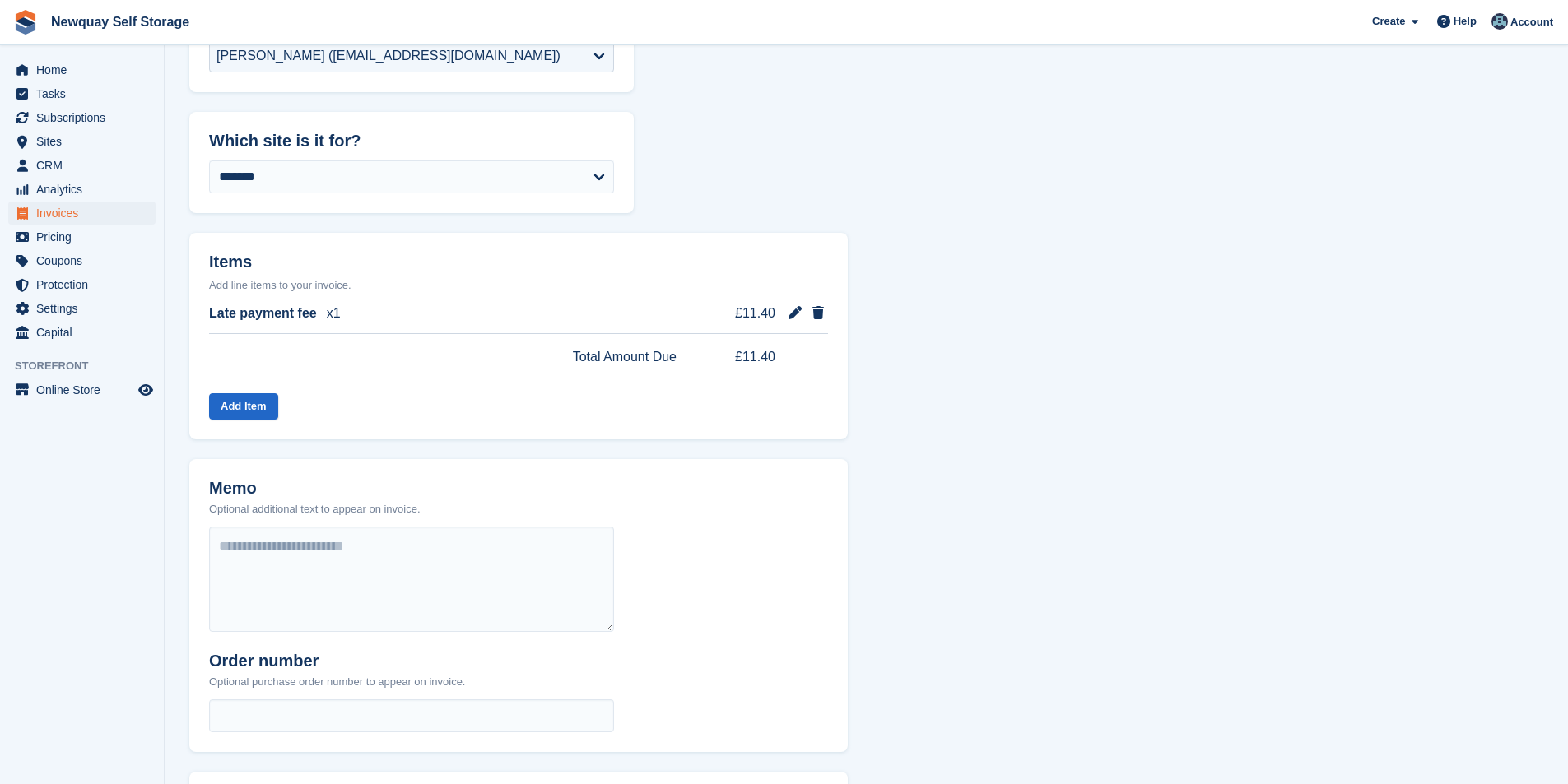
scroll to position [439, 0]
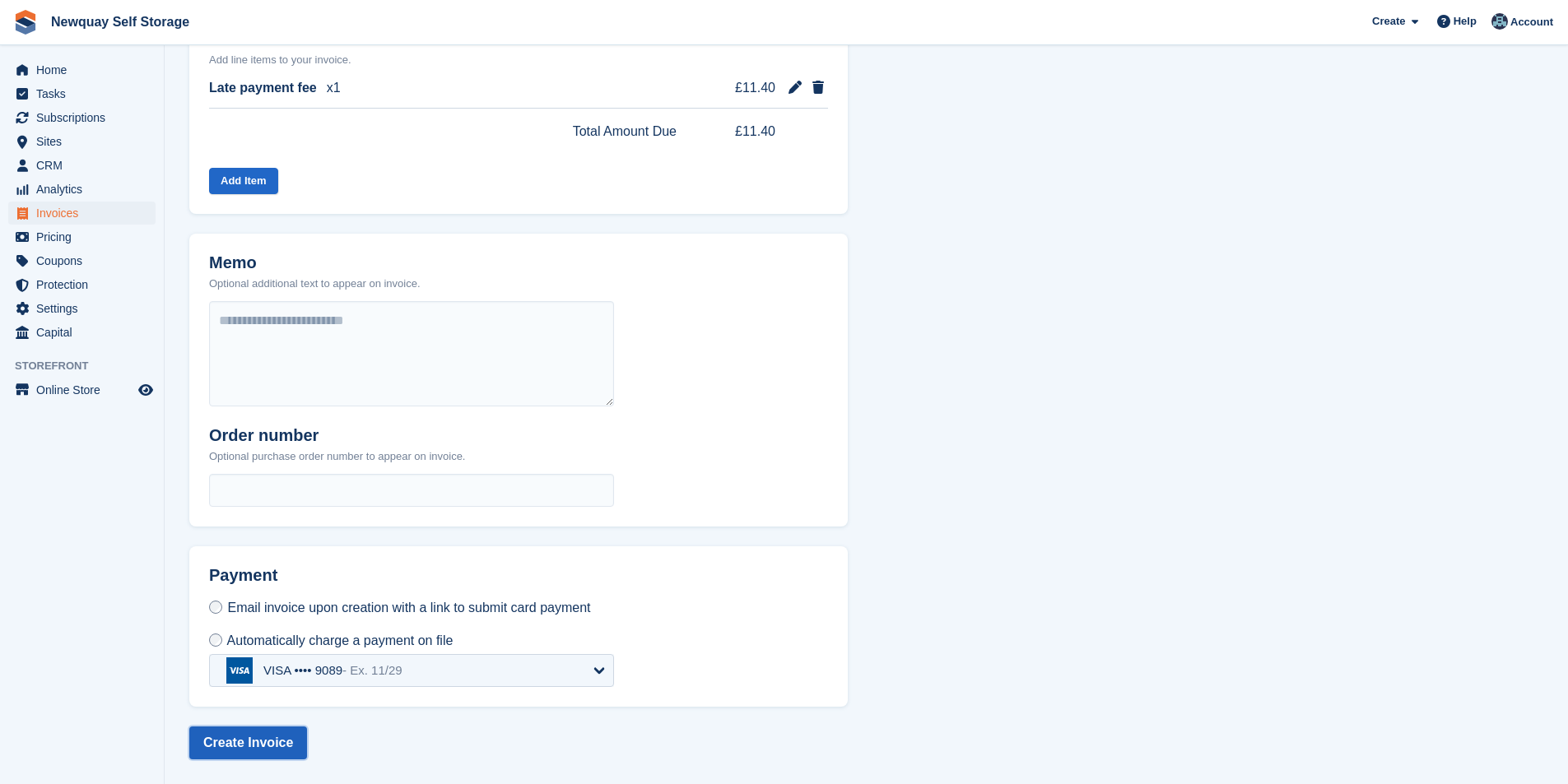
click at [256, 744] on button "Create Invoice" at bounding box center [248, 743] width 118 height 33
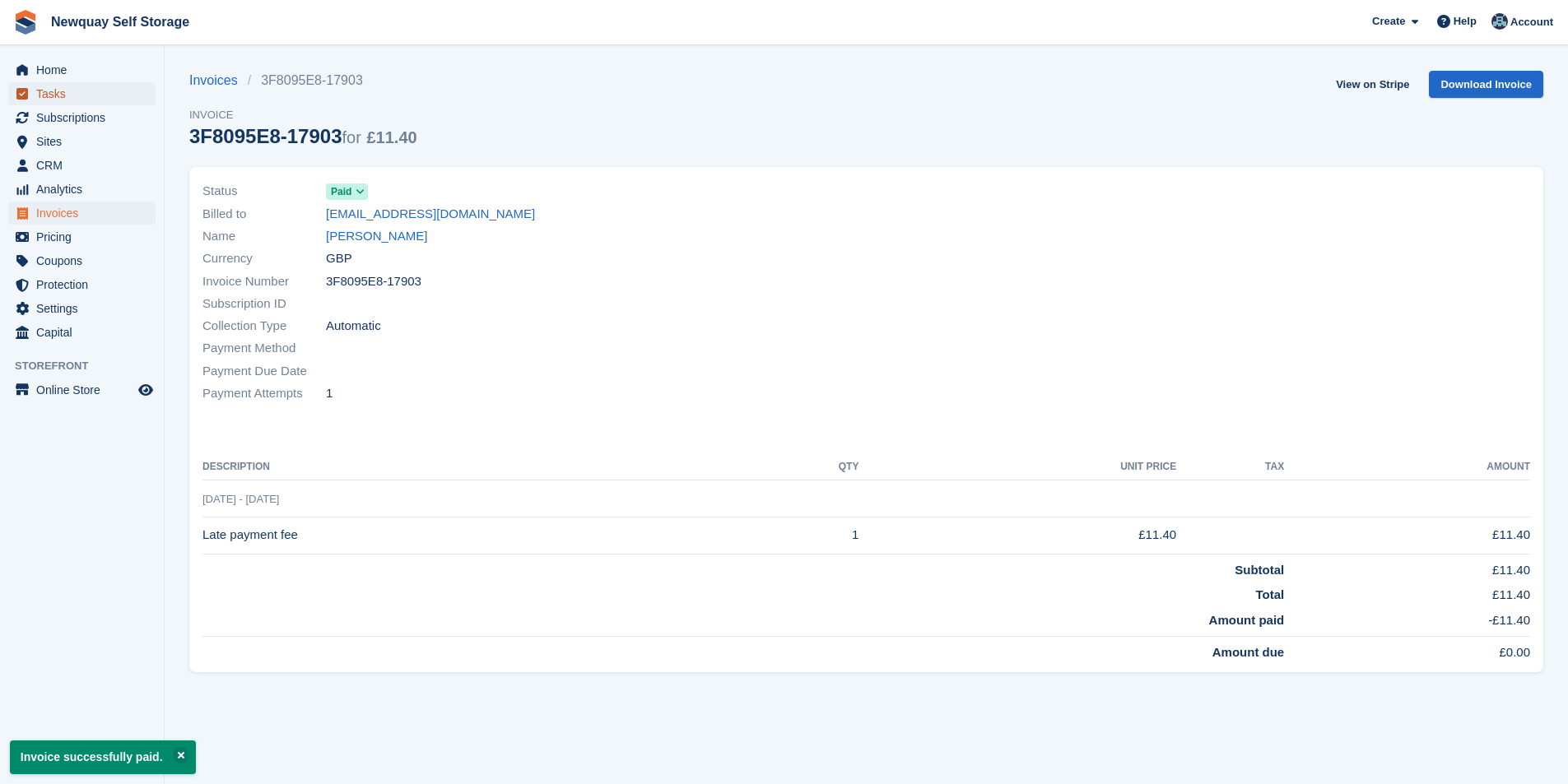
click at [88, 102] on span "Tasks" at bounding box center [85, 93] width 99 height 23
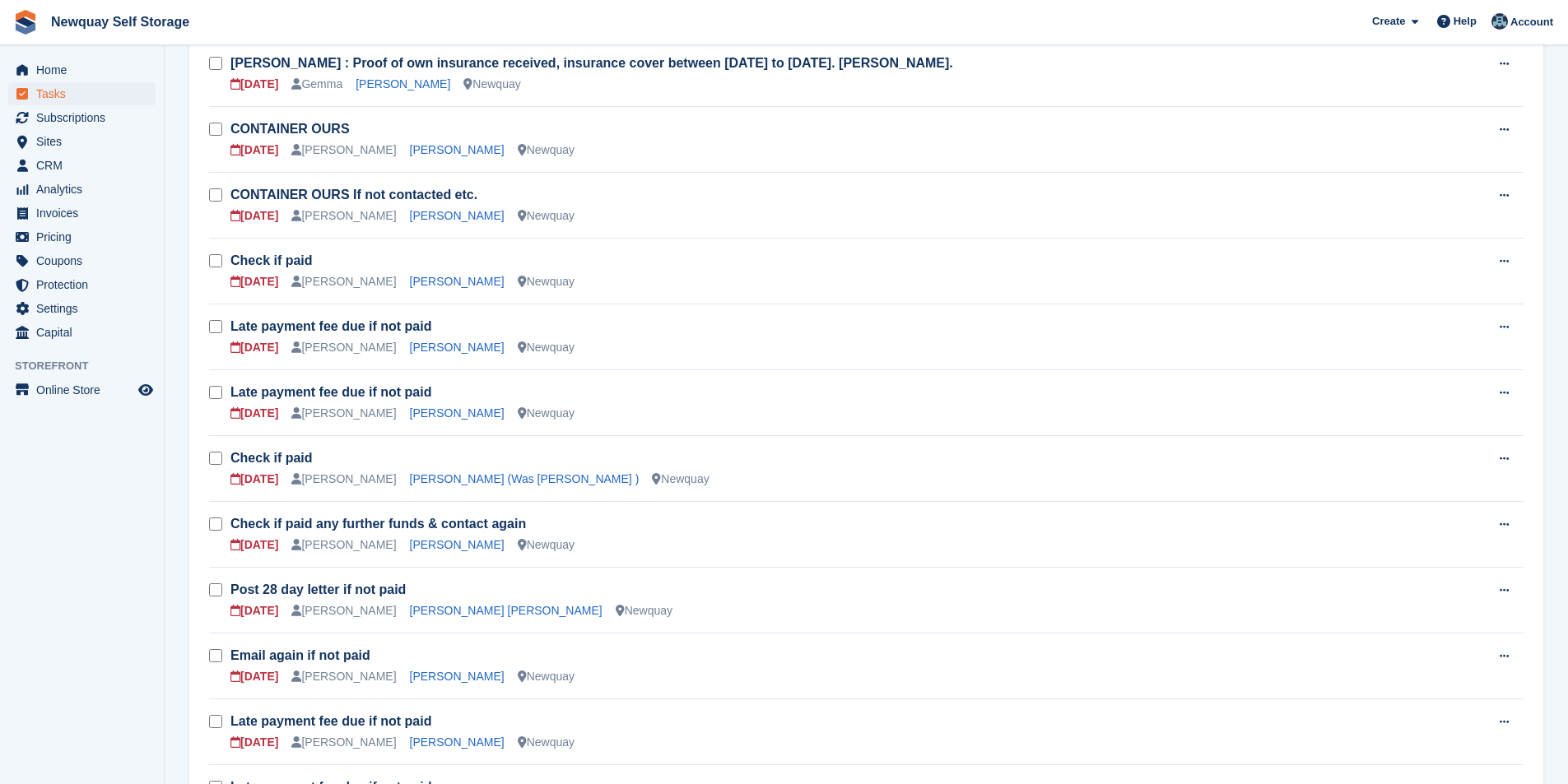
scroll to position [329, 0]
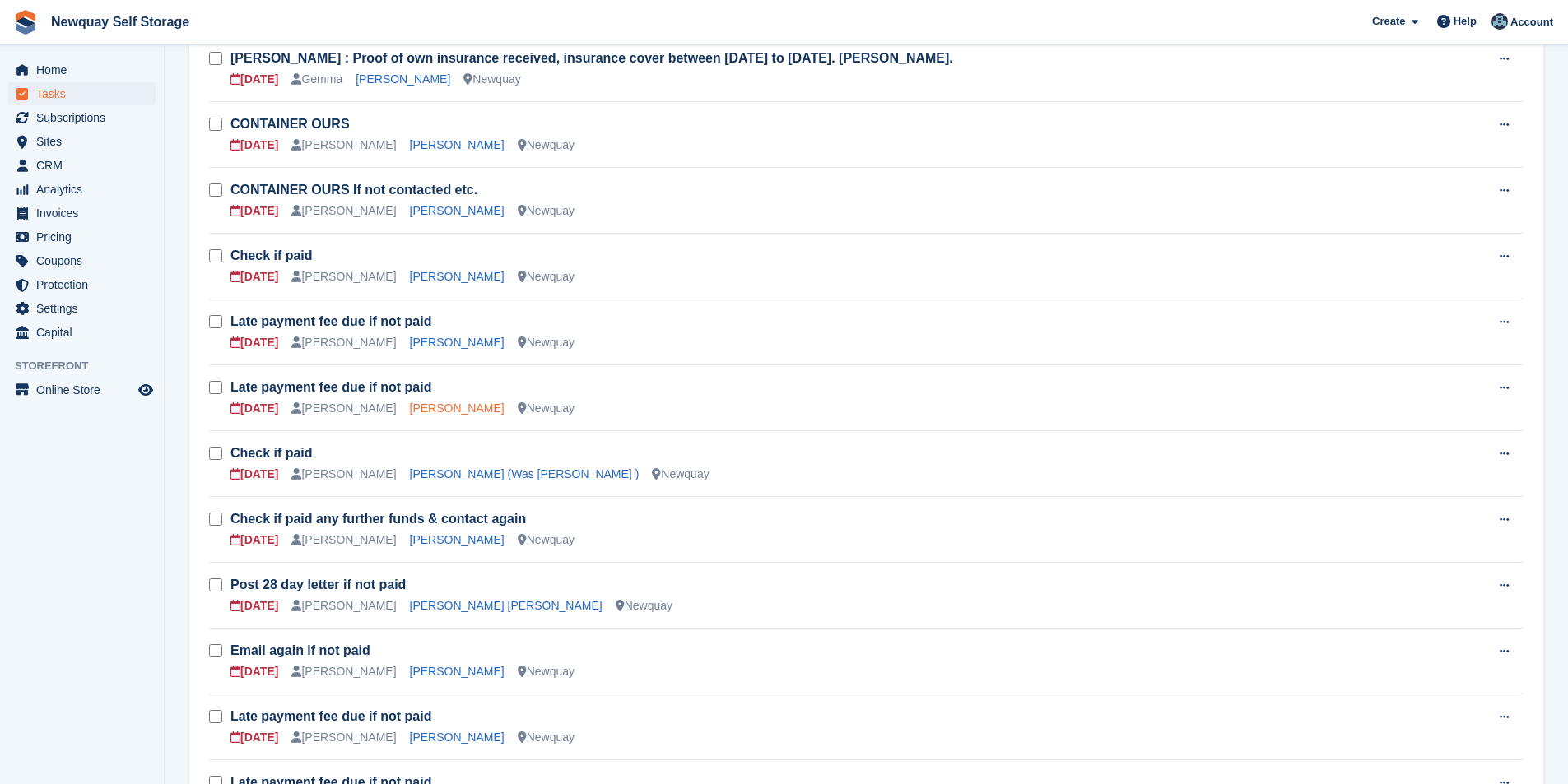
click at [430, 411] on link "Laura Dutton" at bounding box center [457, 408] width 95 height 13
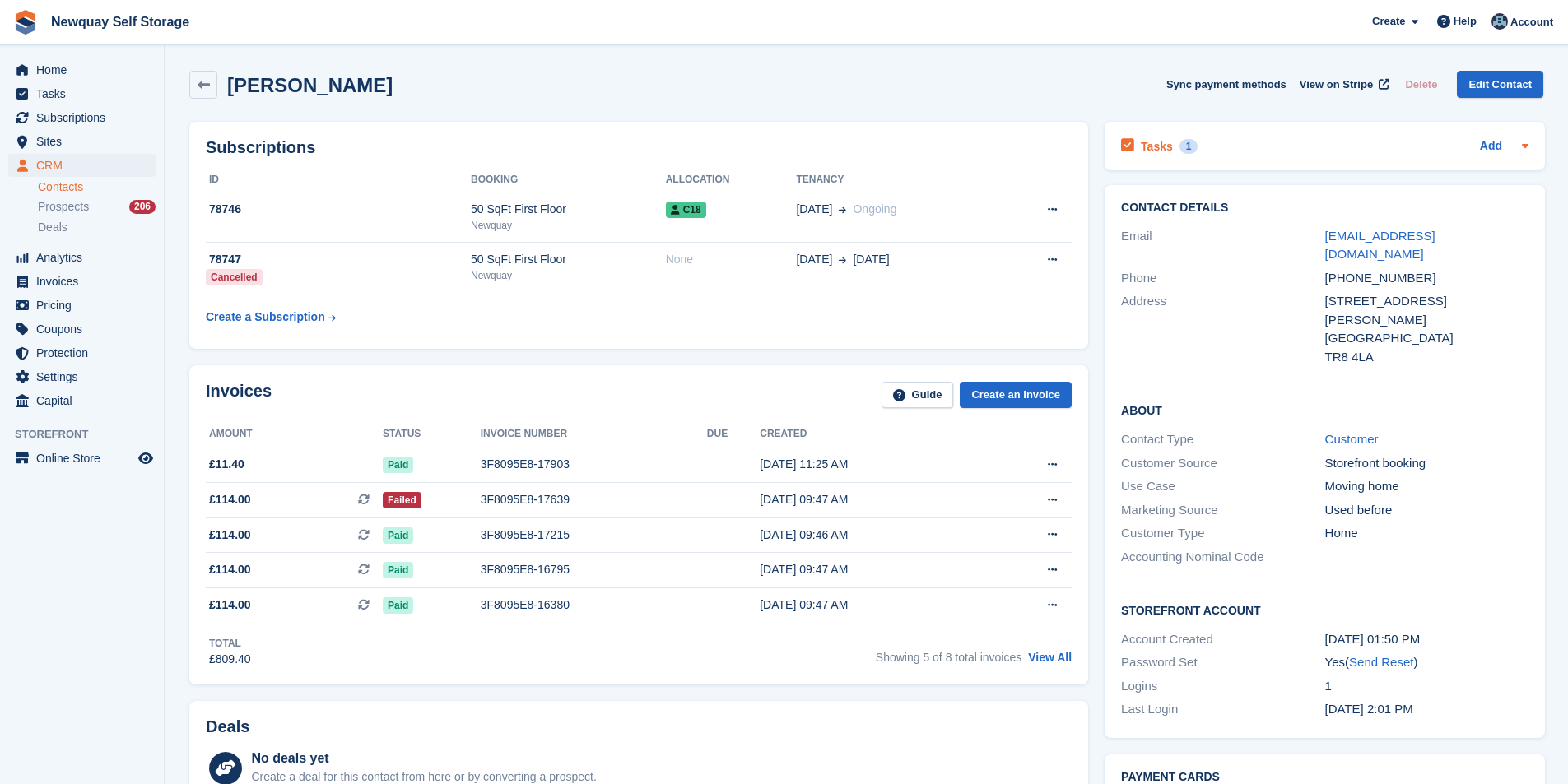
click at [1149, 150] on h2 "Tasks" at bounding box center [1156, 146] width 32 height 15
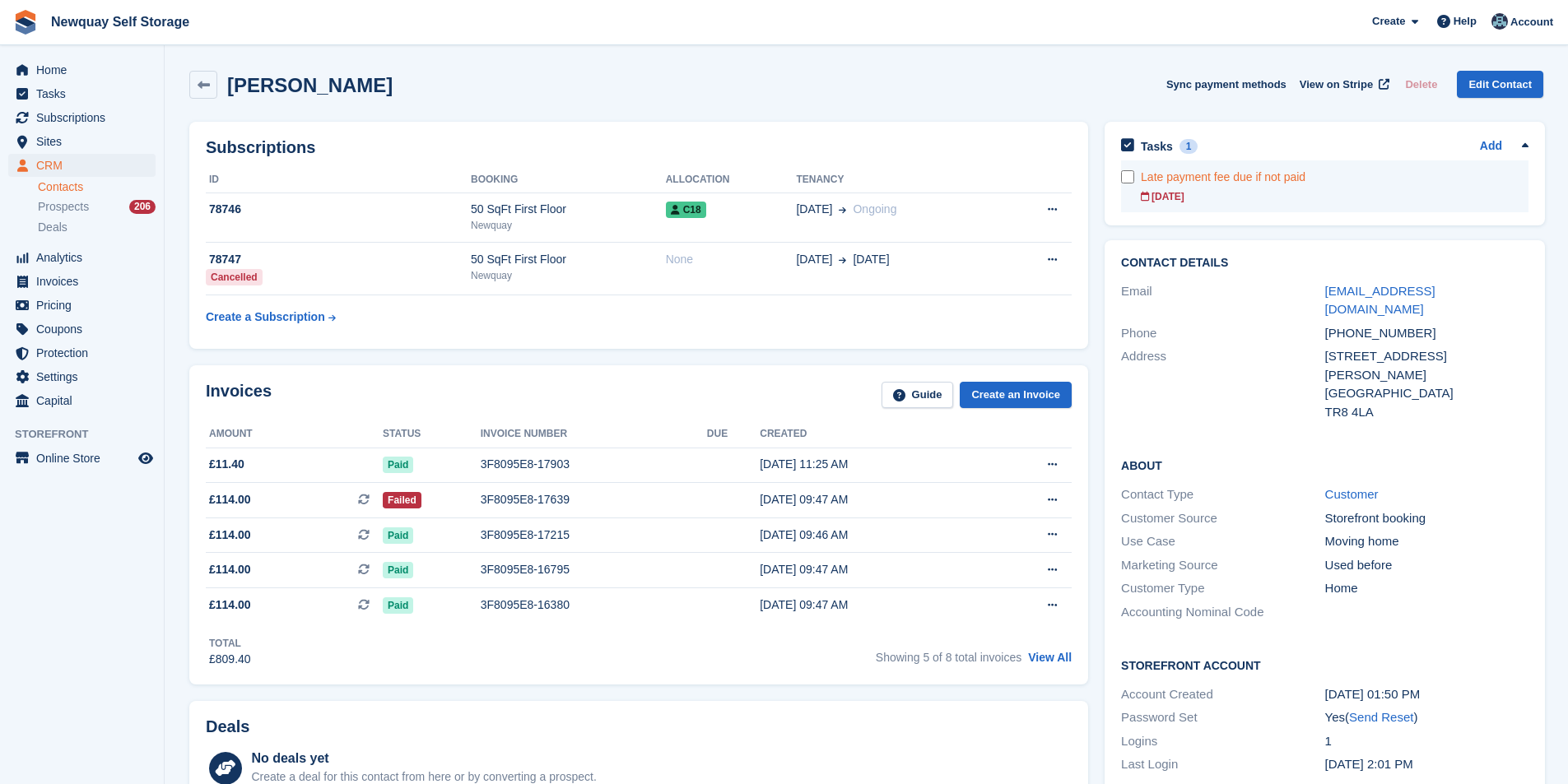
click at [1161, 177] on div "Late payment fee due if not paid" at bounding box center [1334, 177] width 388 height 18
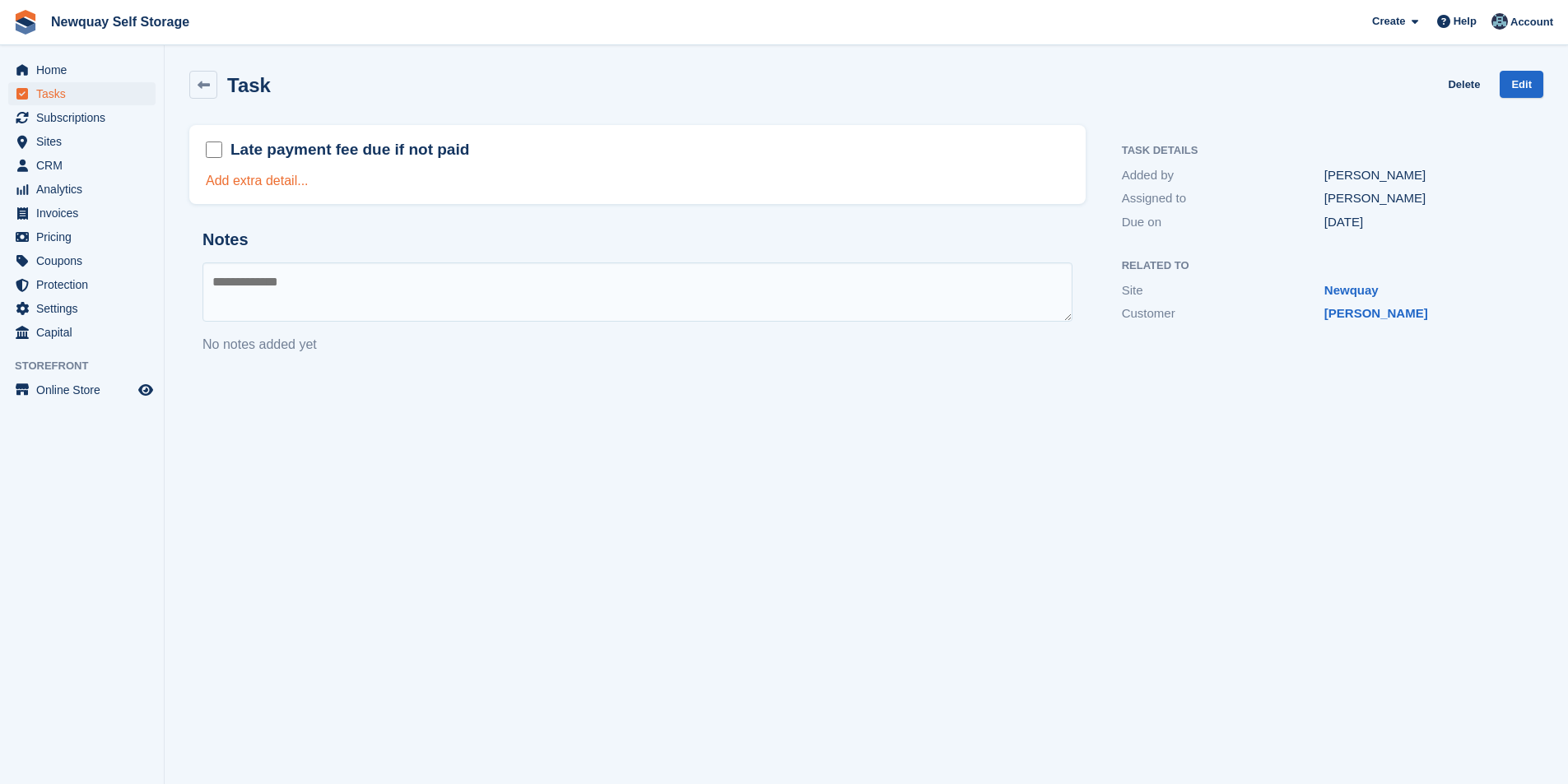
click at [241, 173] on link "Add extra detail..." at bounding box center [257, 180] width 103 height 14
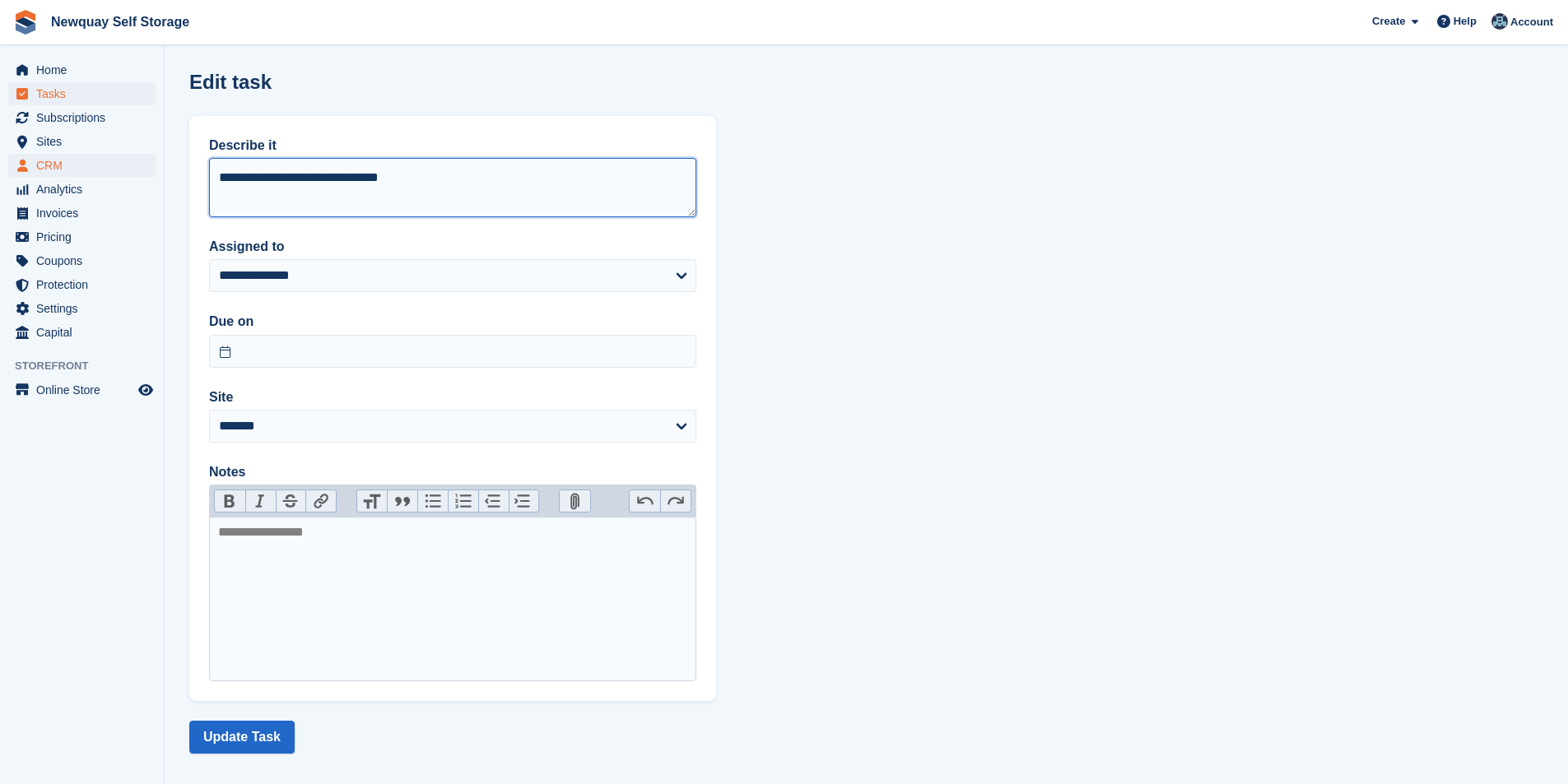
drag, startPoint x: 468, startPoint y: 192, endPoint x: 100, endPoint y: 173, distance: 368.5
click at [100, 173] on div "Home Tasks Subscriptions Subscriptions Subscriptions Contracts Price increases …" at bounding box center [784, 399] width 1568 height 798
type textarea "**********"
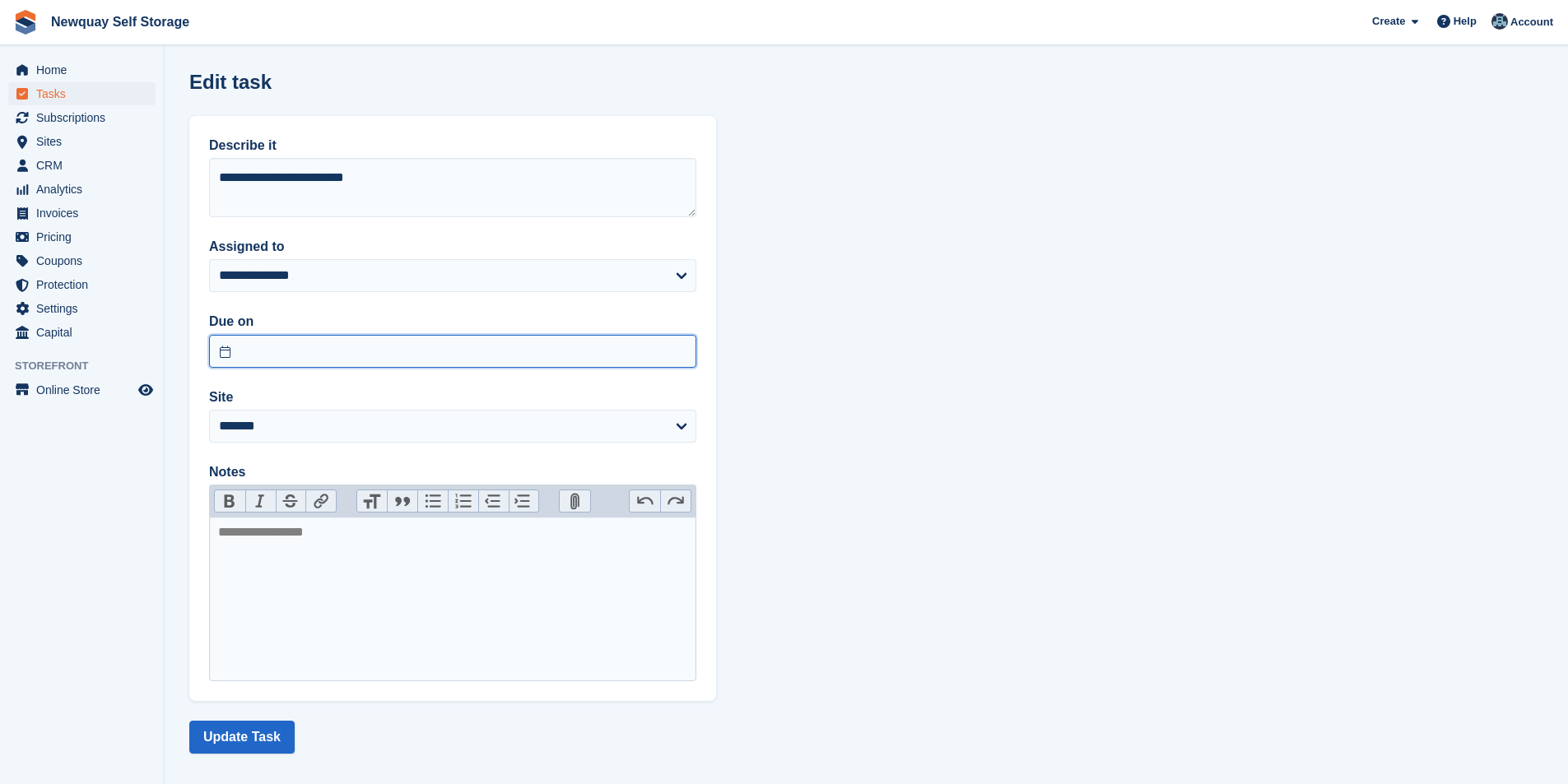
click at [348, 357] on input "text" at bounding box center [453, 351] width 488 height 33
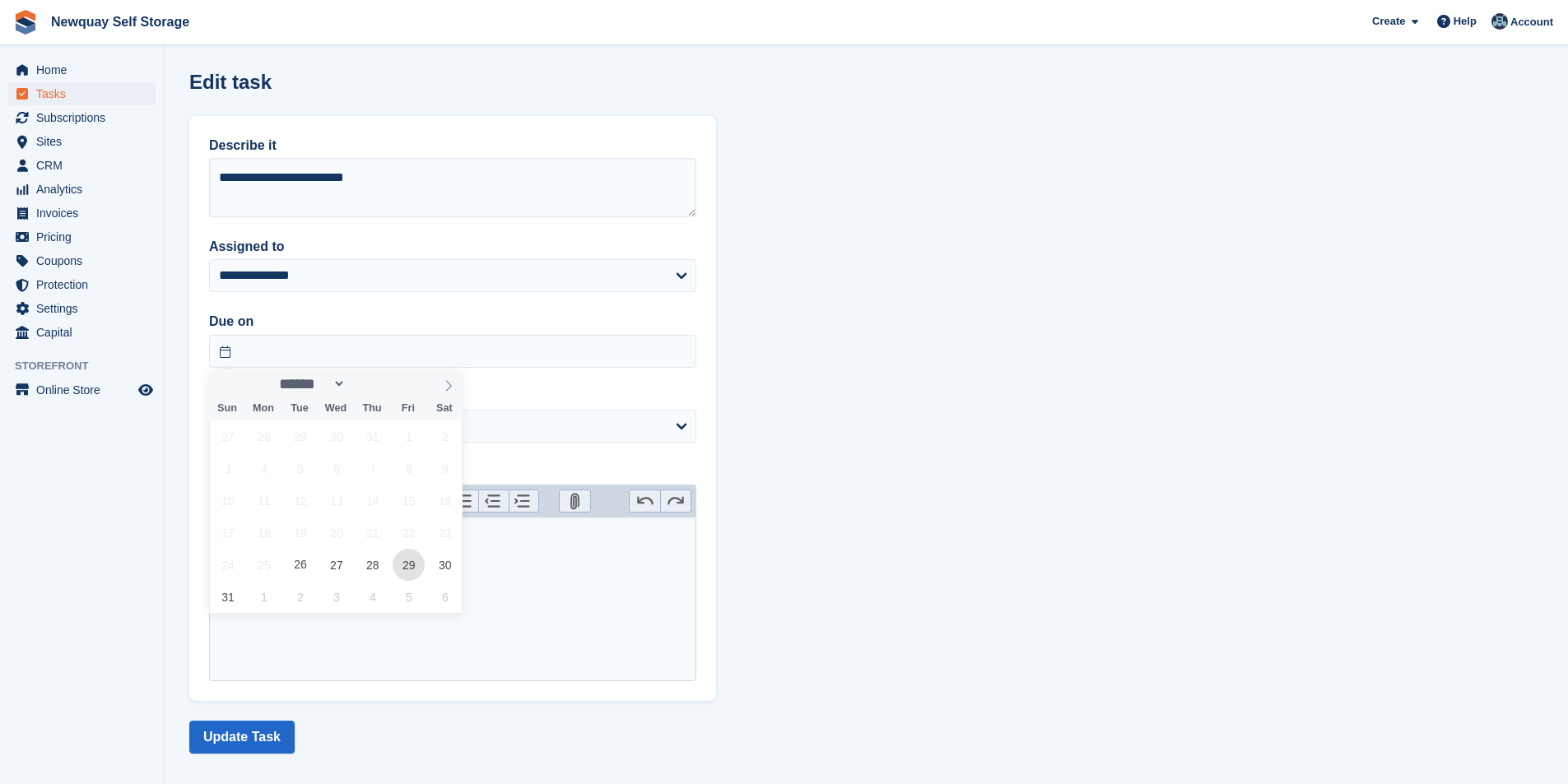
click at [410, 573] on span "29" at bounding box center [408, 565] width 32 height 32
type input "**********"
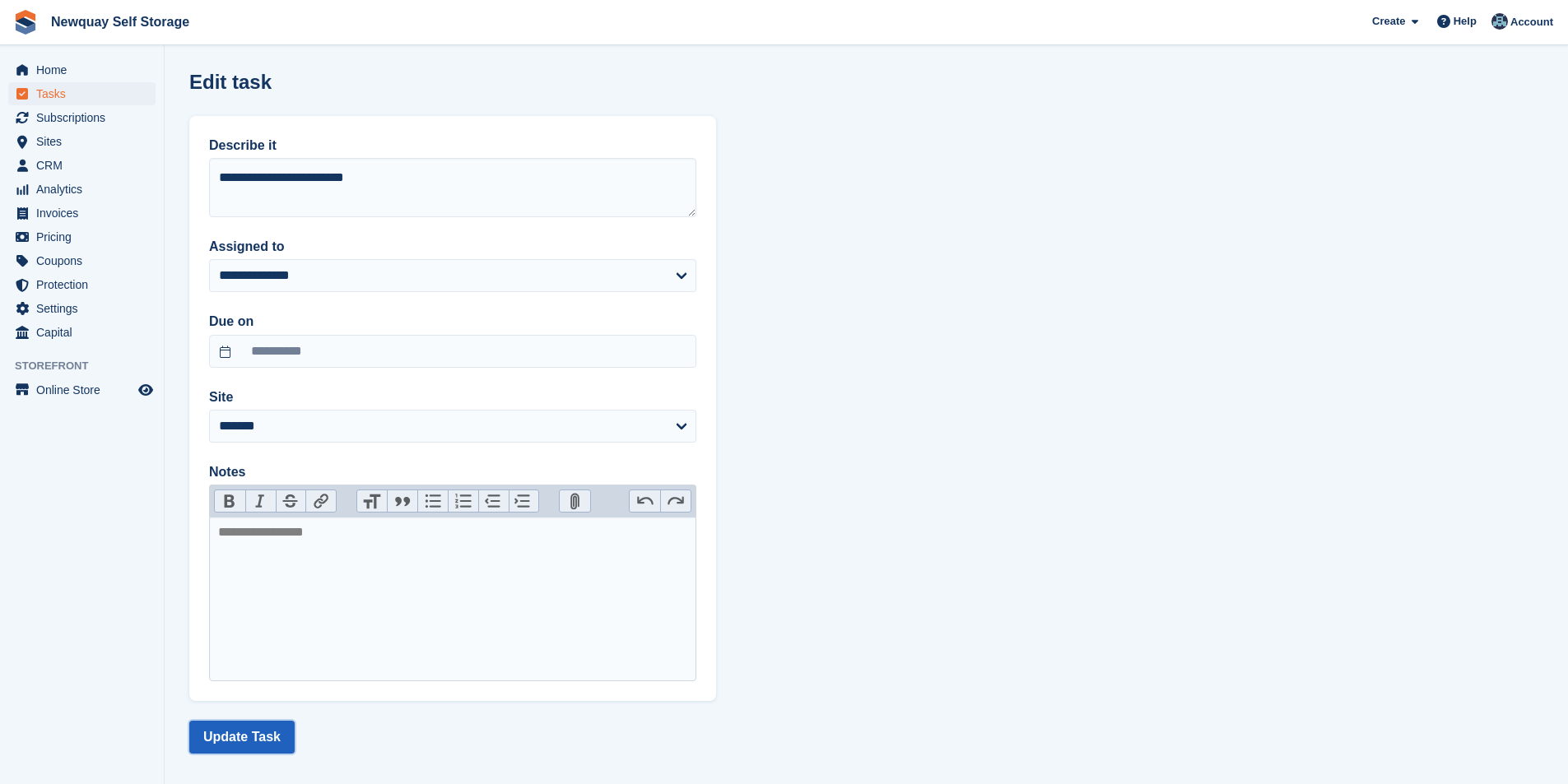
click at [235, 732] on button "Update Task" at bounding box center [242, 737] width 105 height 33
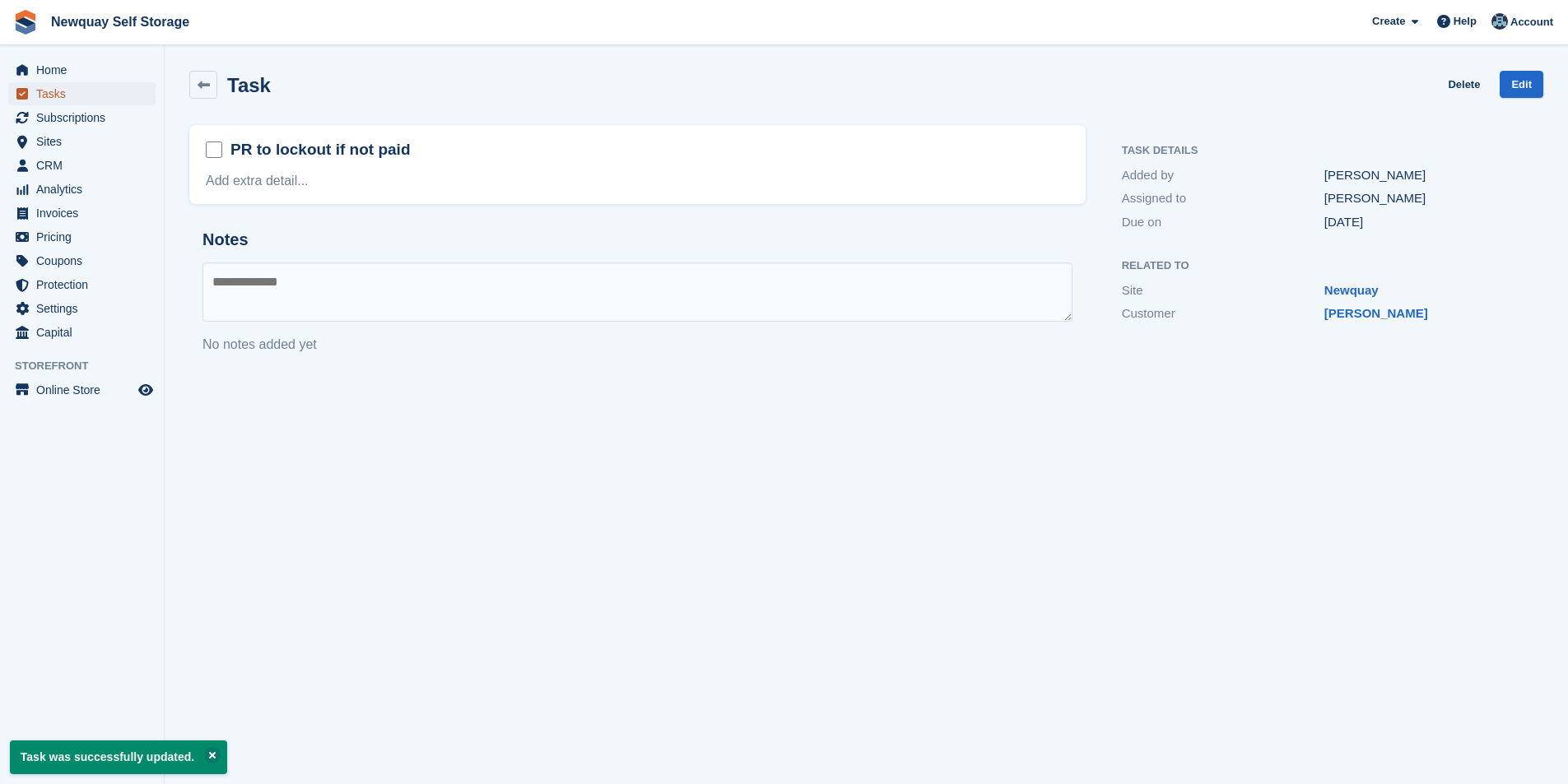
click at [77, 94] on span "Tasks" at bounding box center [85, 93] width 99 height 23
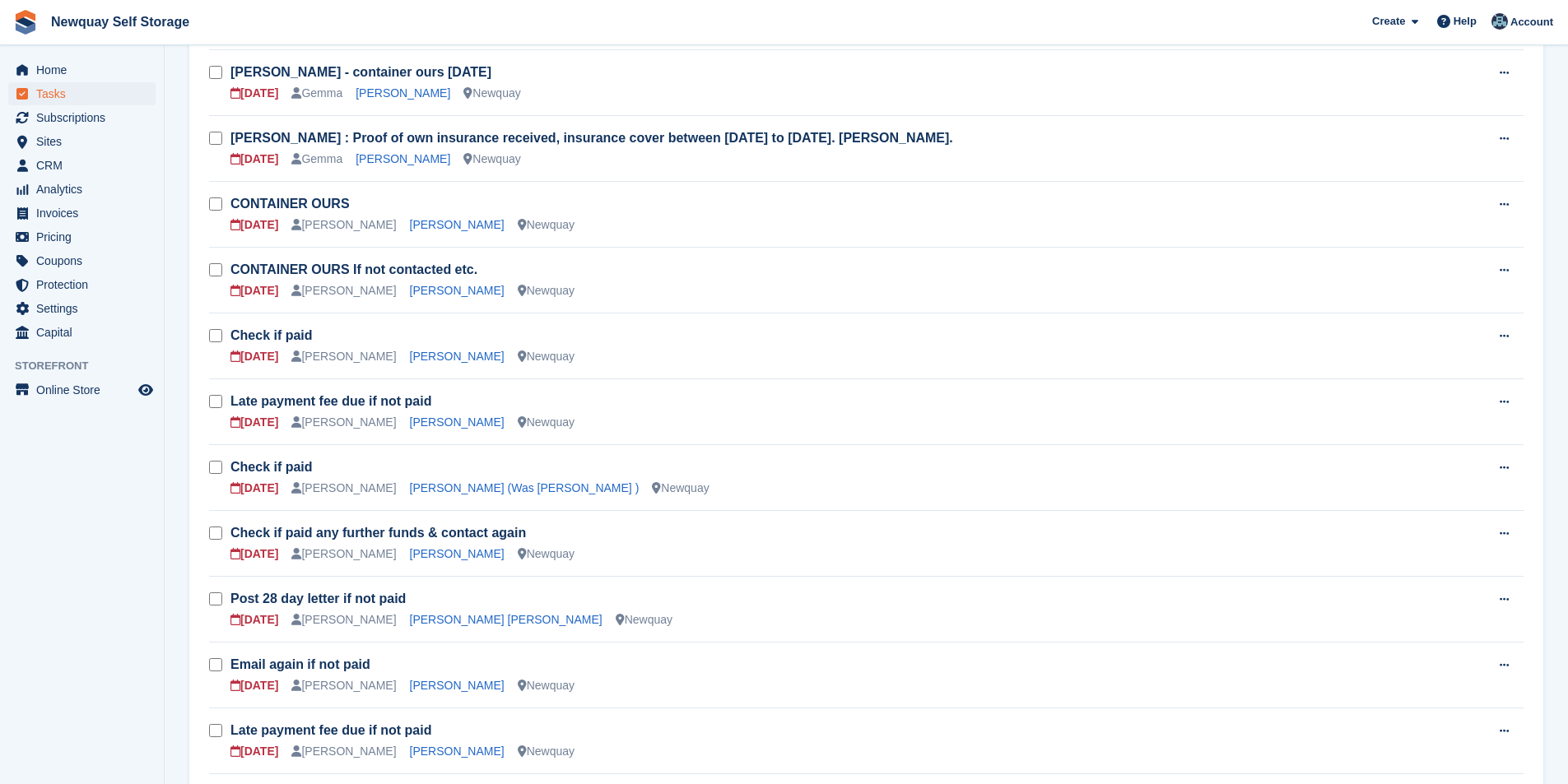
scroll to position [494, 0]
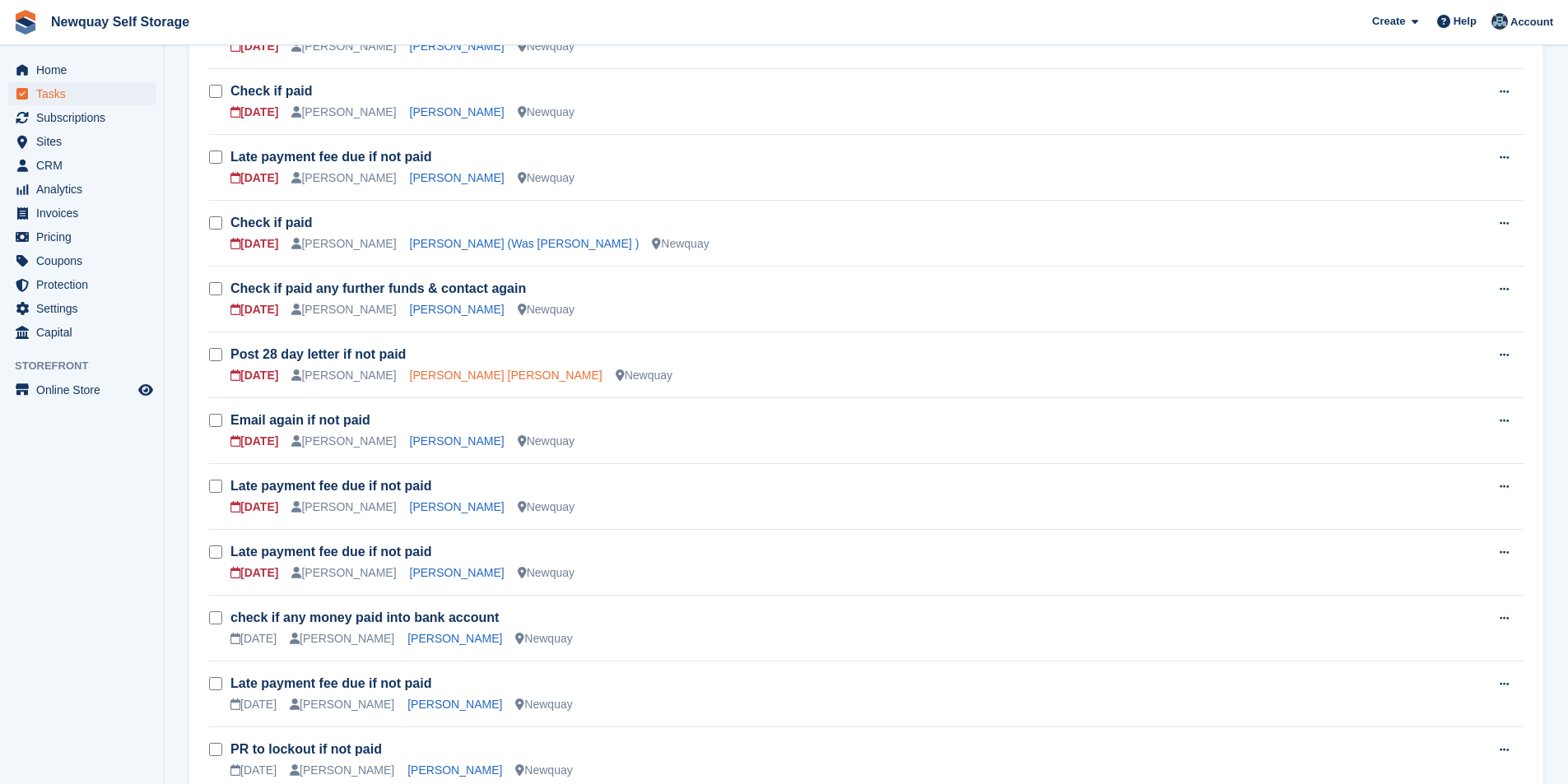
click at [456, 377] on link "[PERSON_NAME] [PERSON_NAME]" at bounding box center [506, 375] width 193 height 13
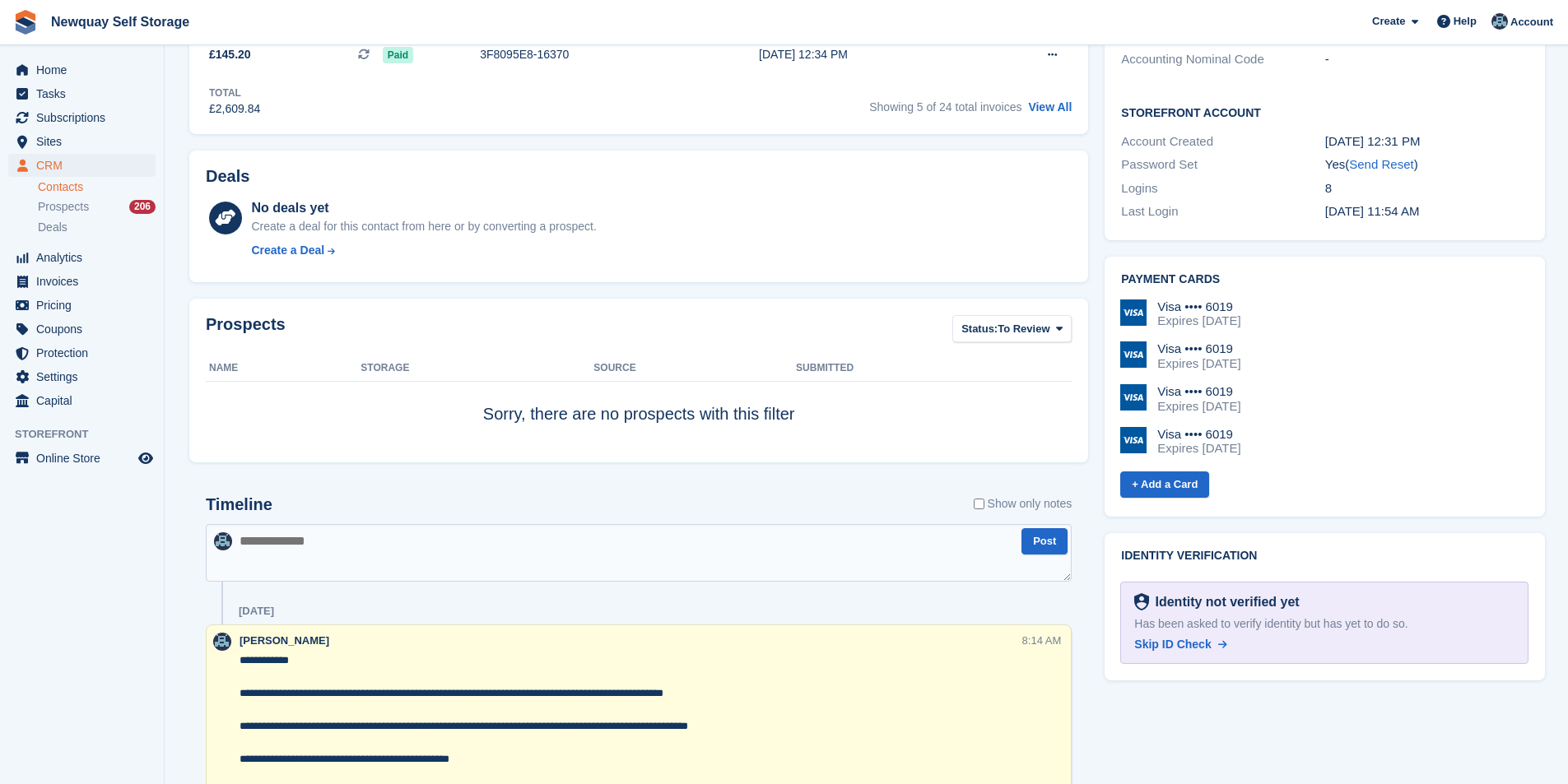
scroll to position [247, 0]
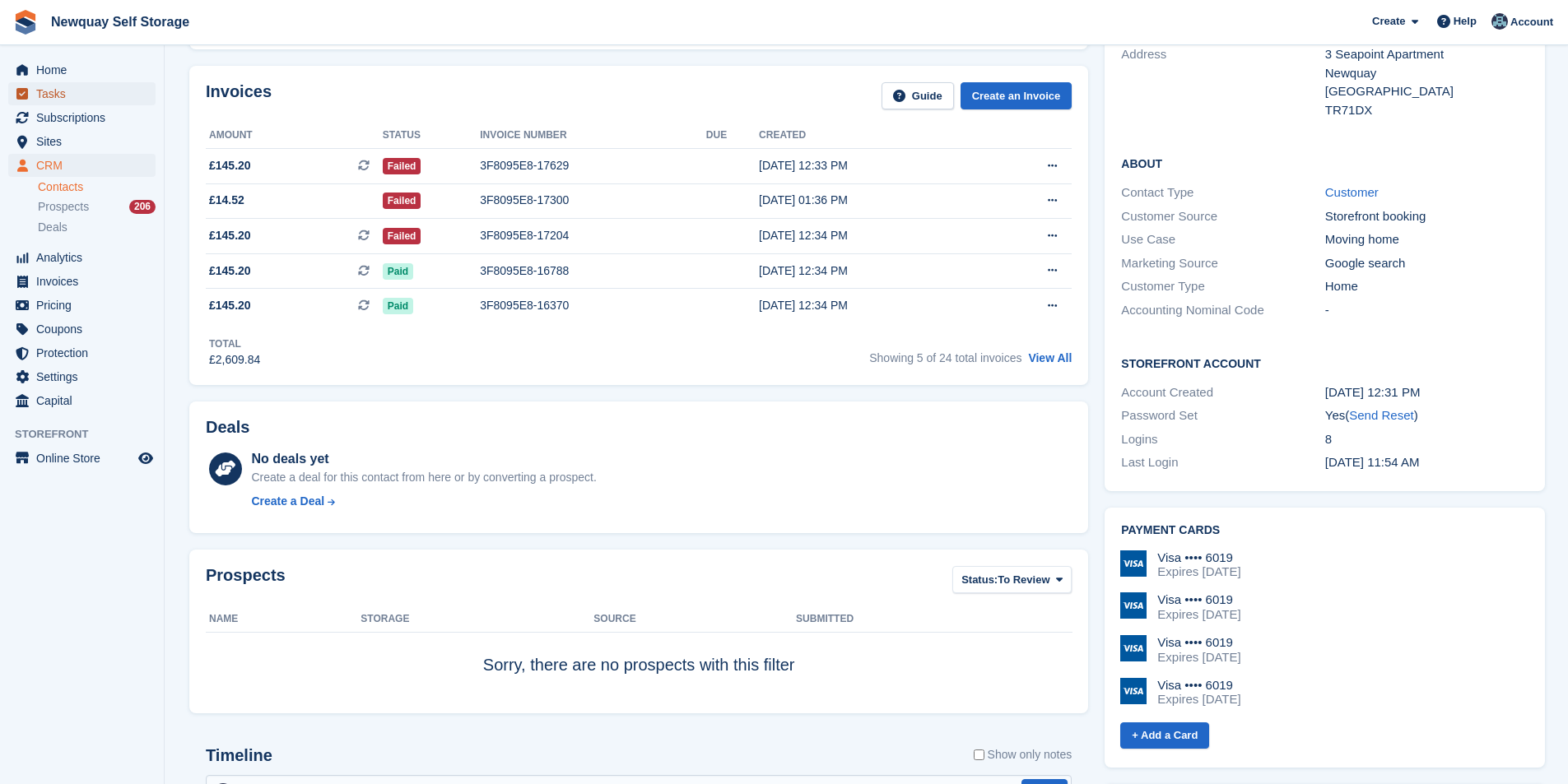
click at [74, 88] on span "Tasks" at bounding box center [85, 93] width 99 height 23
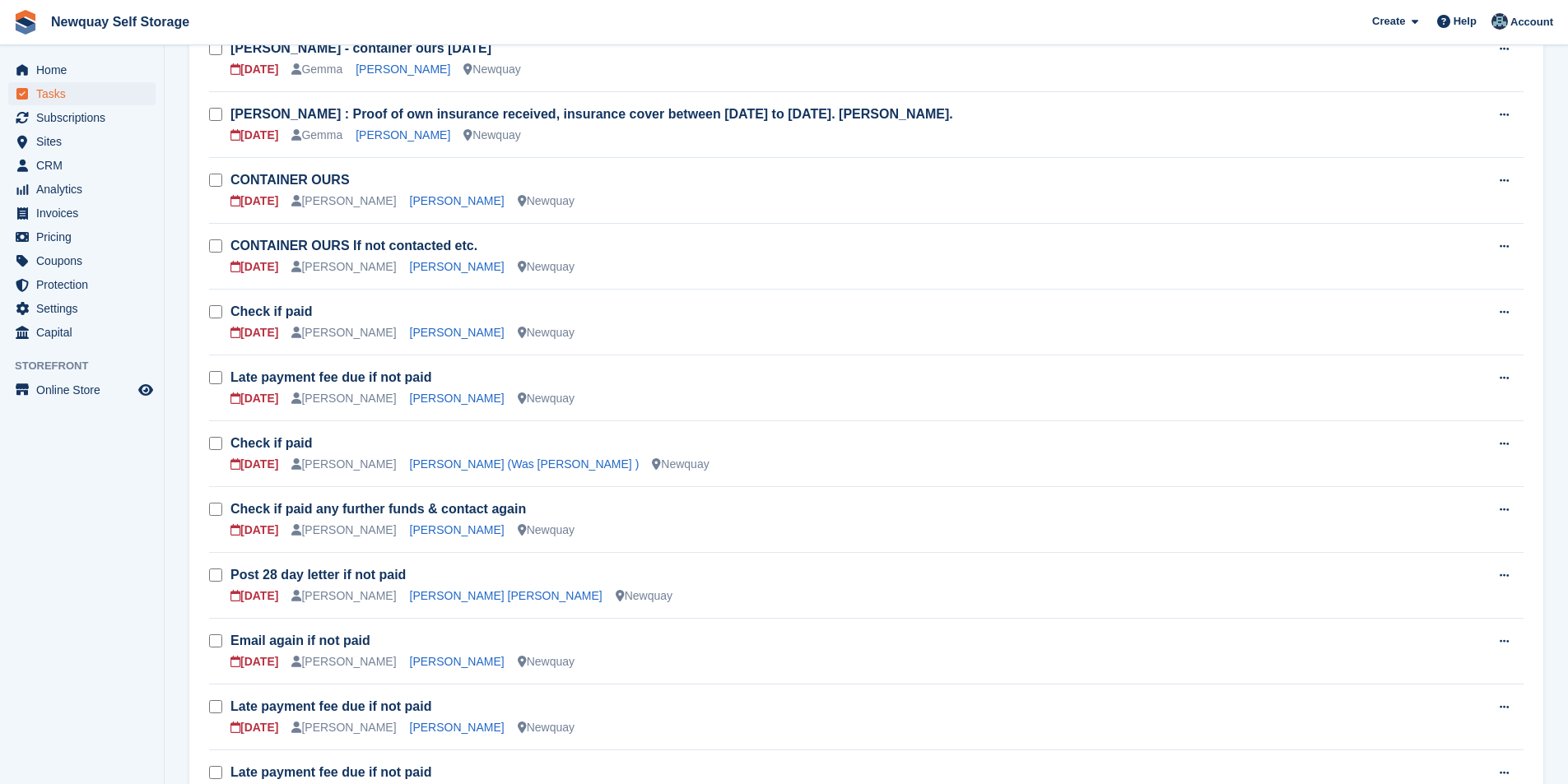
scroll to position [411, 0]
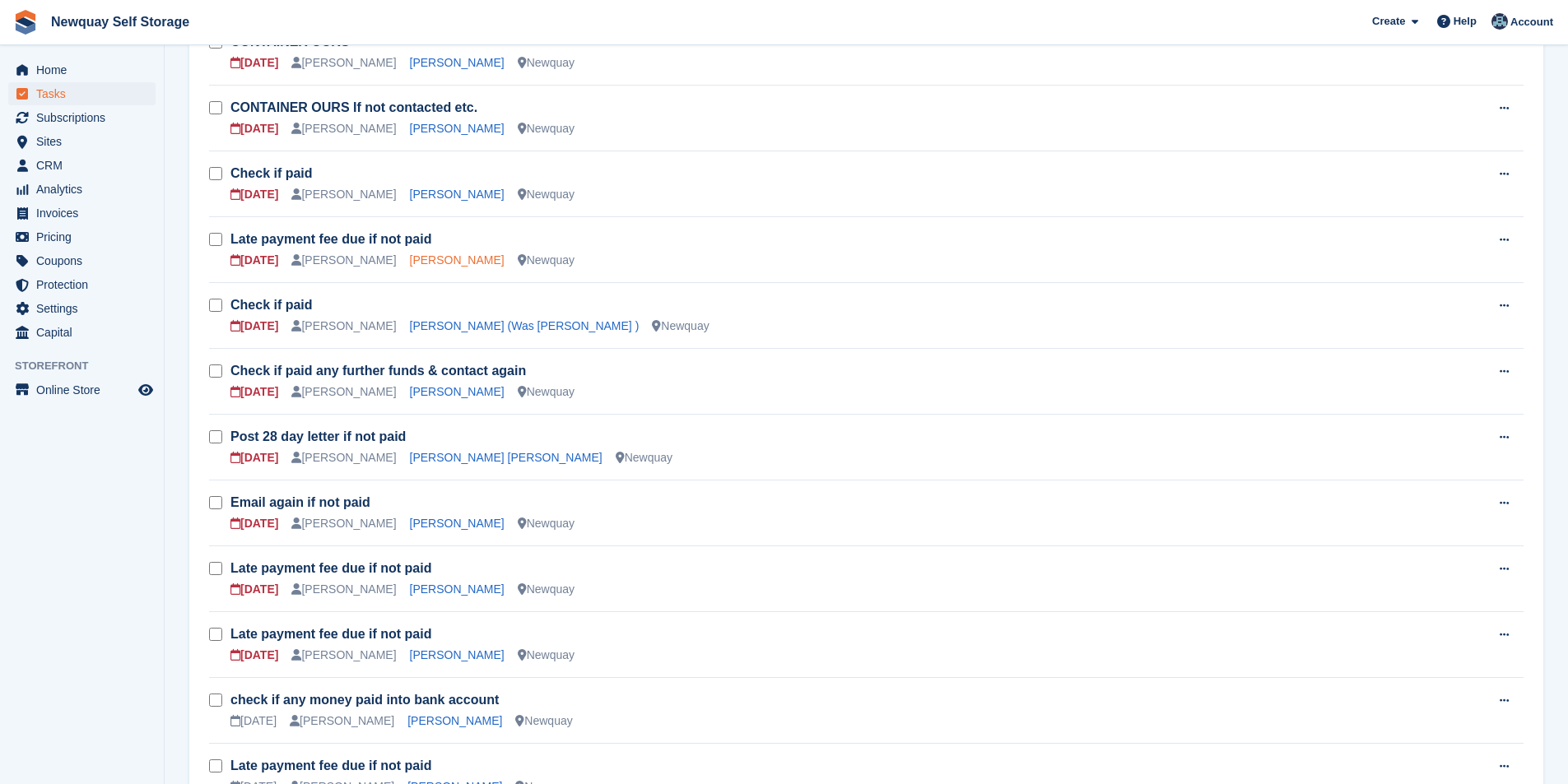
click at [419, 258] on link "Josh Jarrett" at bounding box center [457, 260] width 95 height 13
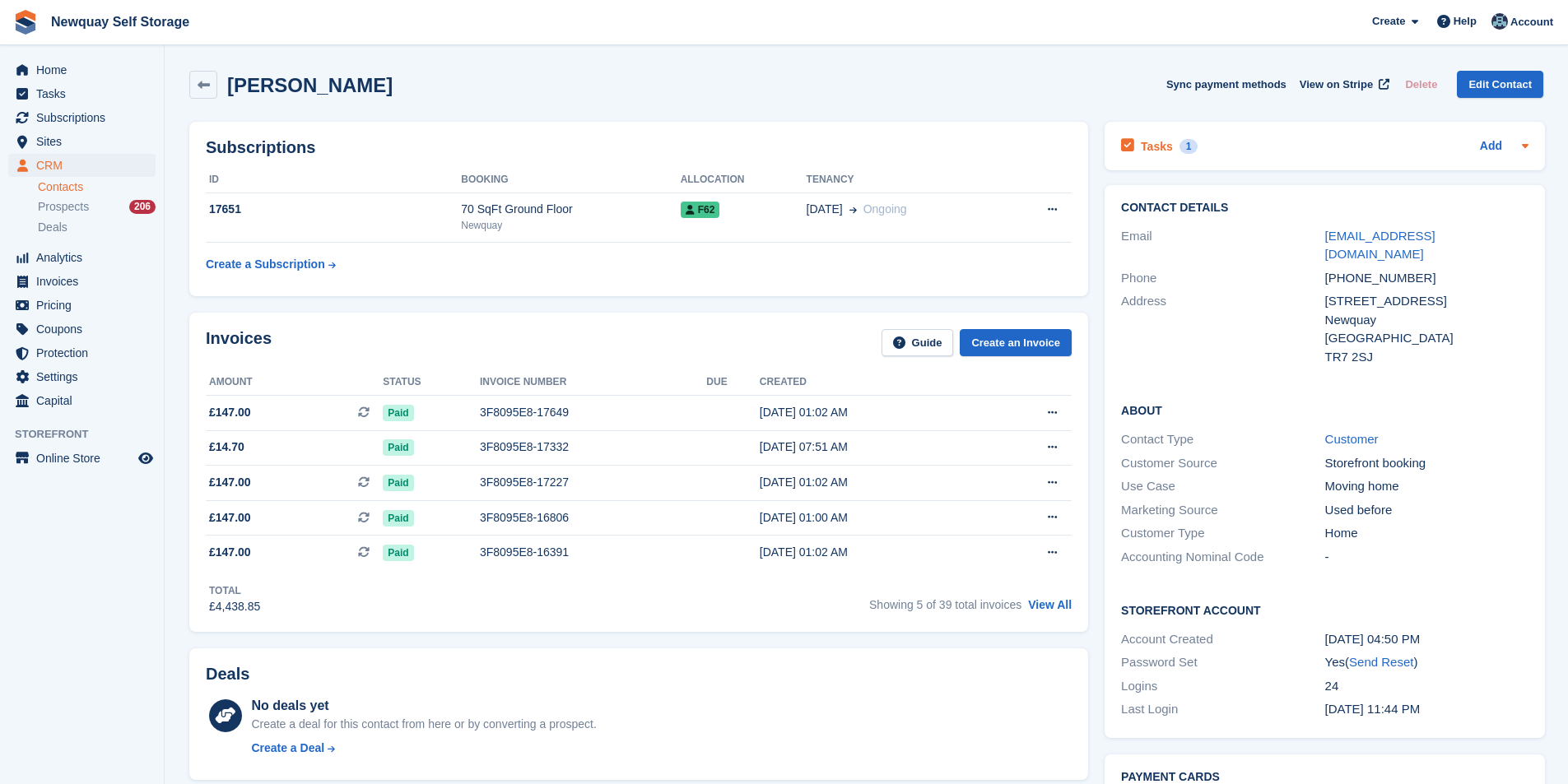
click at [1138, 142] on div "Tasks 1" at bounding box center [1159, 146] width 77 height 22
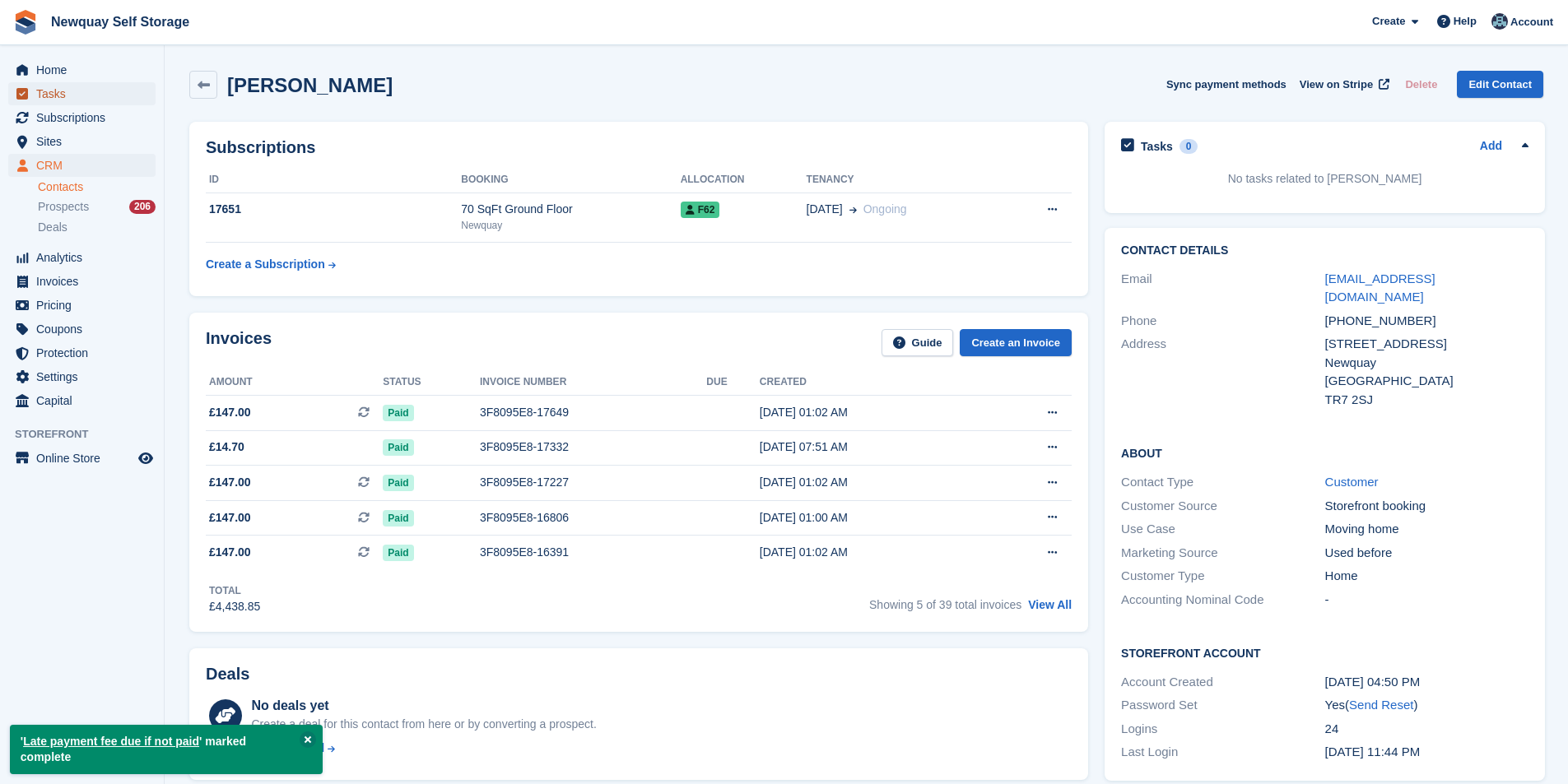
click at [70, 88] on span "Tasks" at bounding box center [85, 93] width 99 height 23
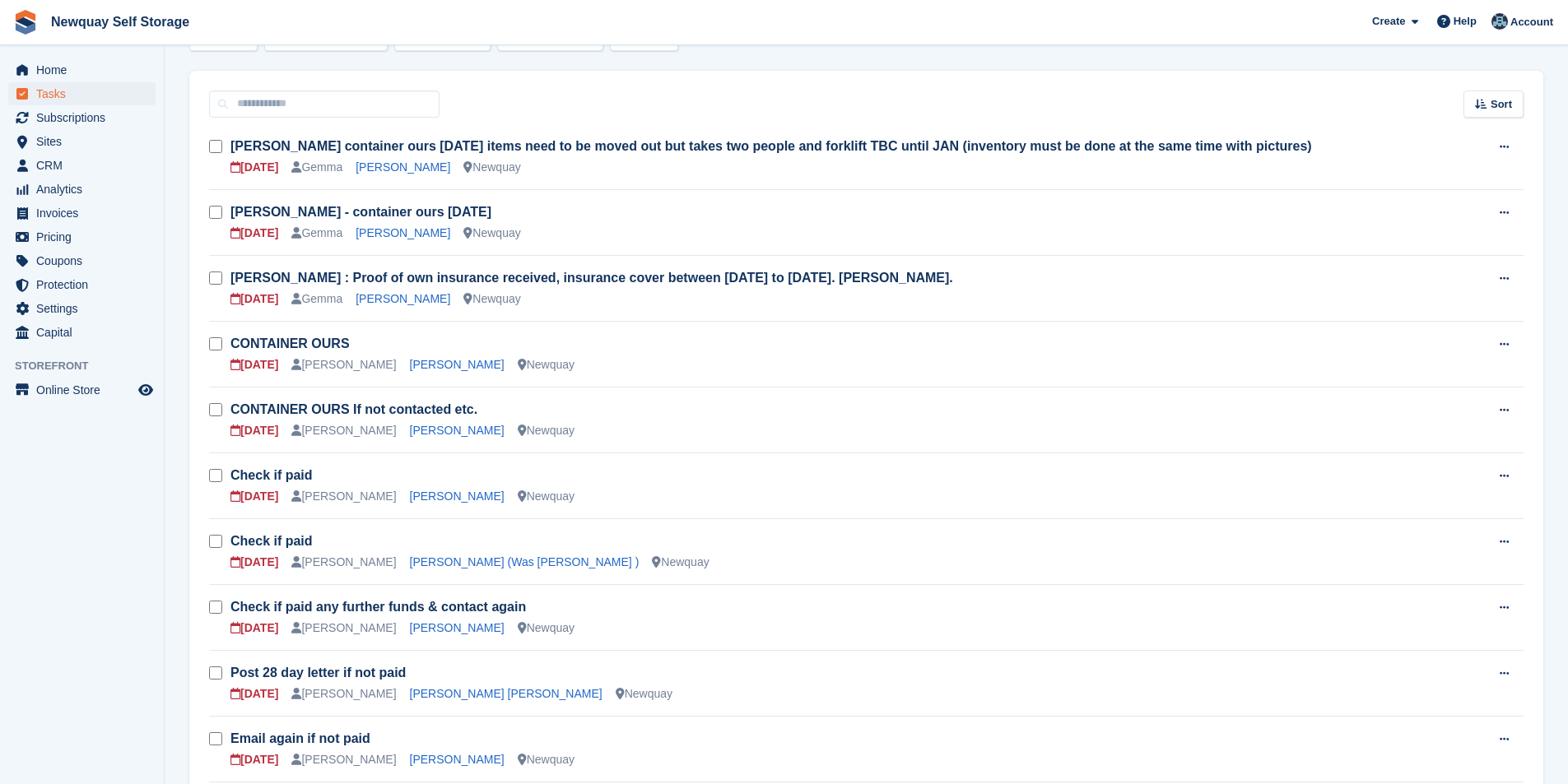
scroll to position [411, 0]
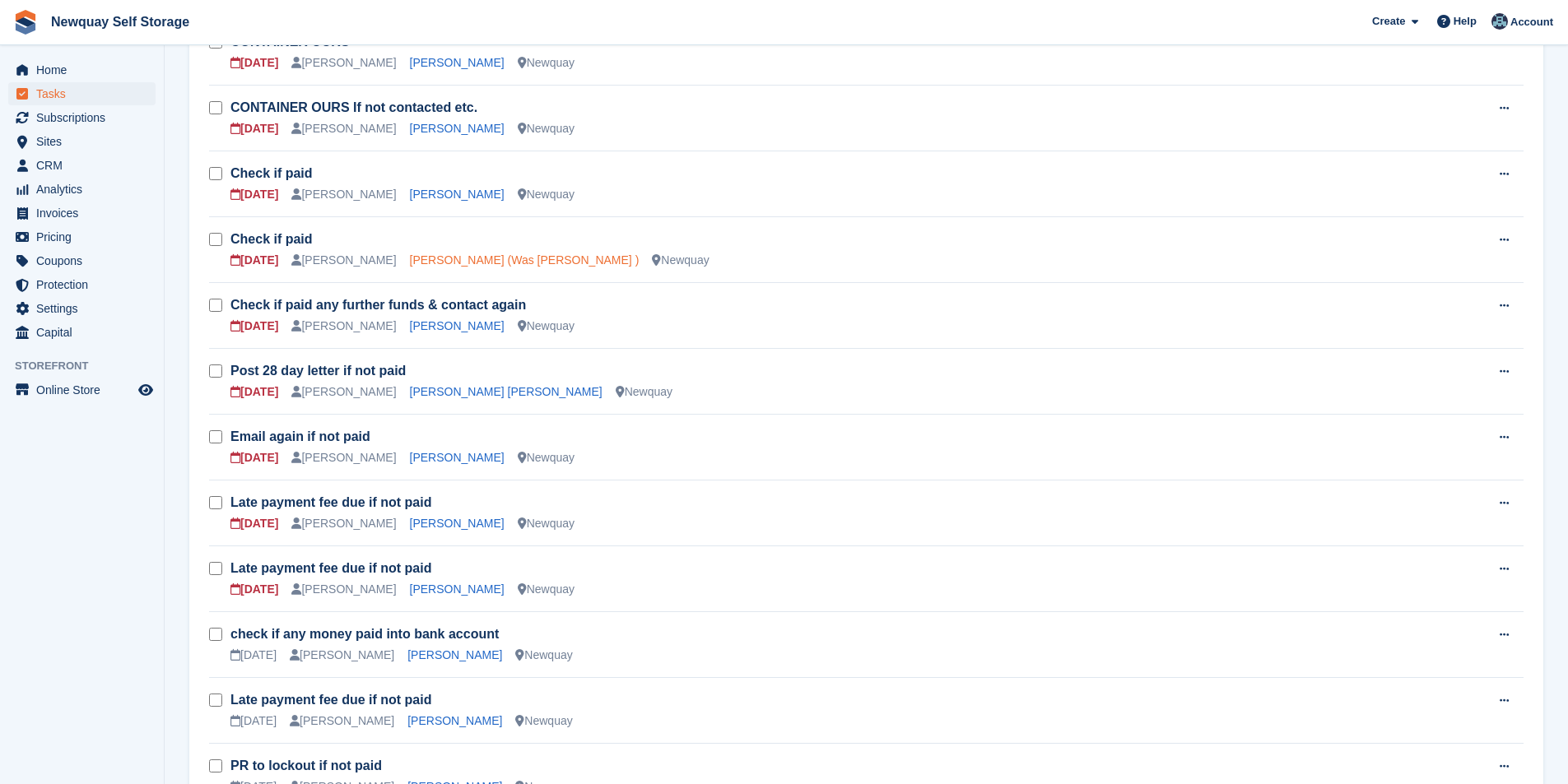
click at [442, 263] on link "[PERSON_NAME] (Was [PERSON_NAME] )" at bounding box center [525, 260] width 230 height 13
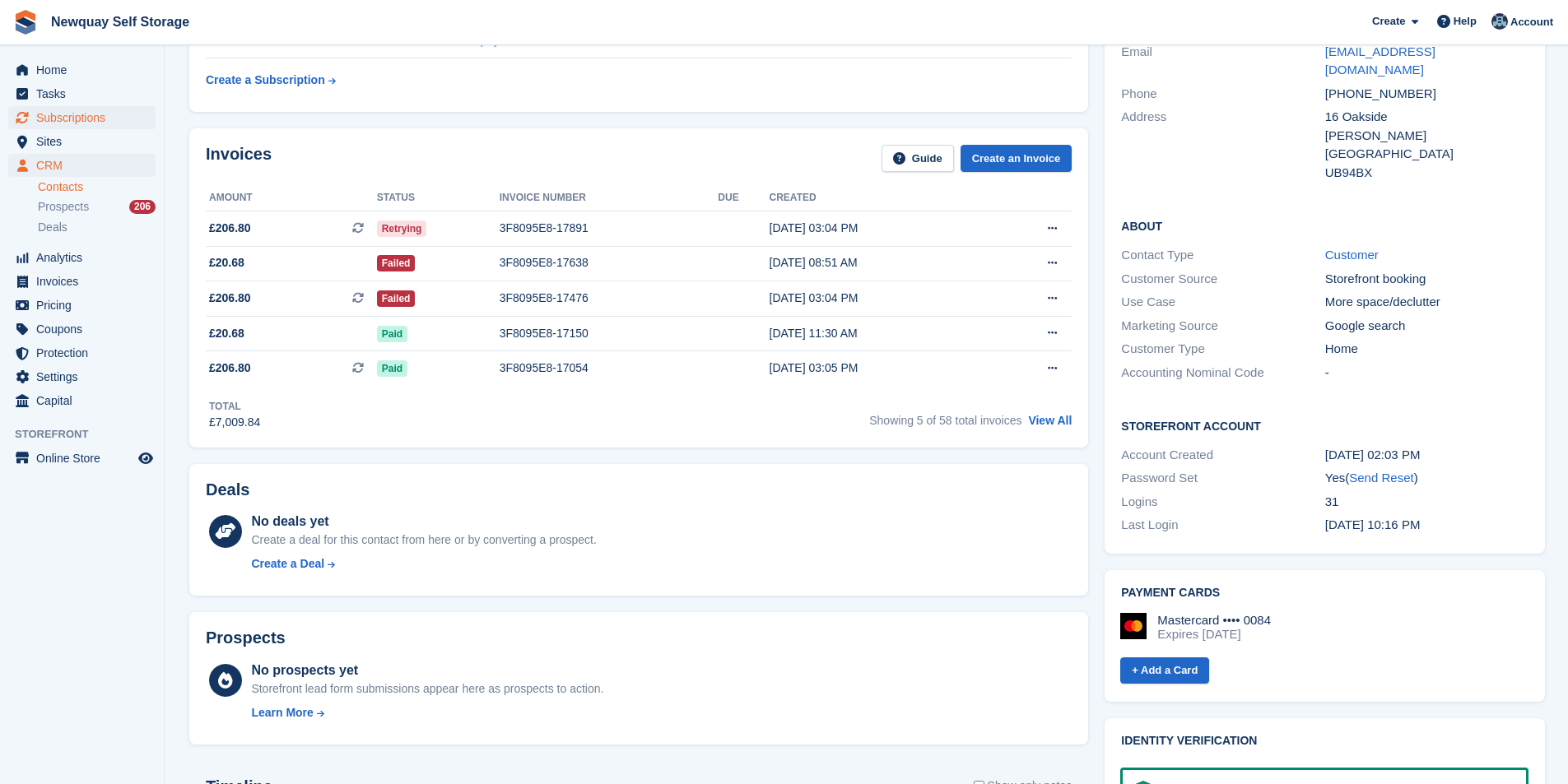
scroll to position [165, 0]
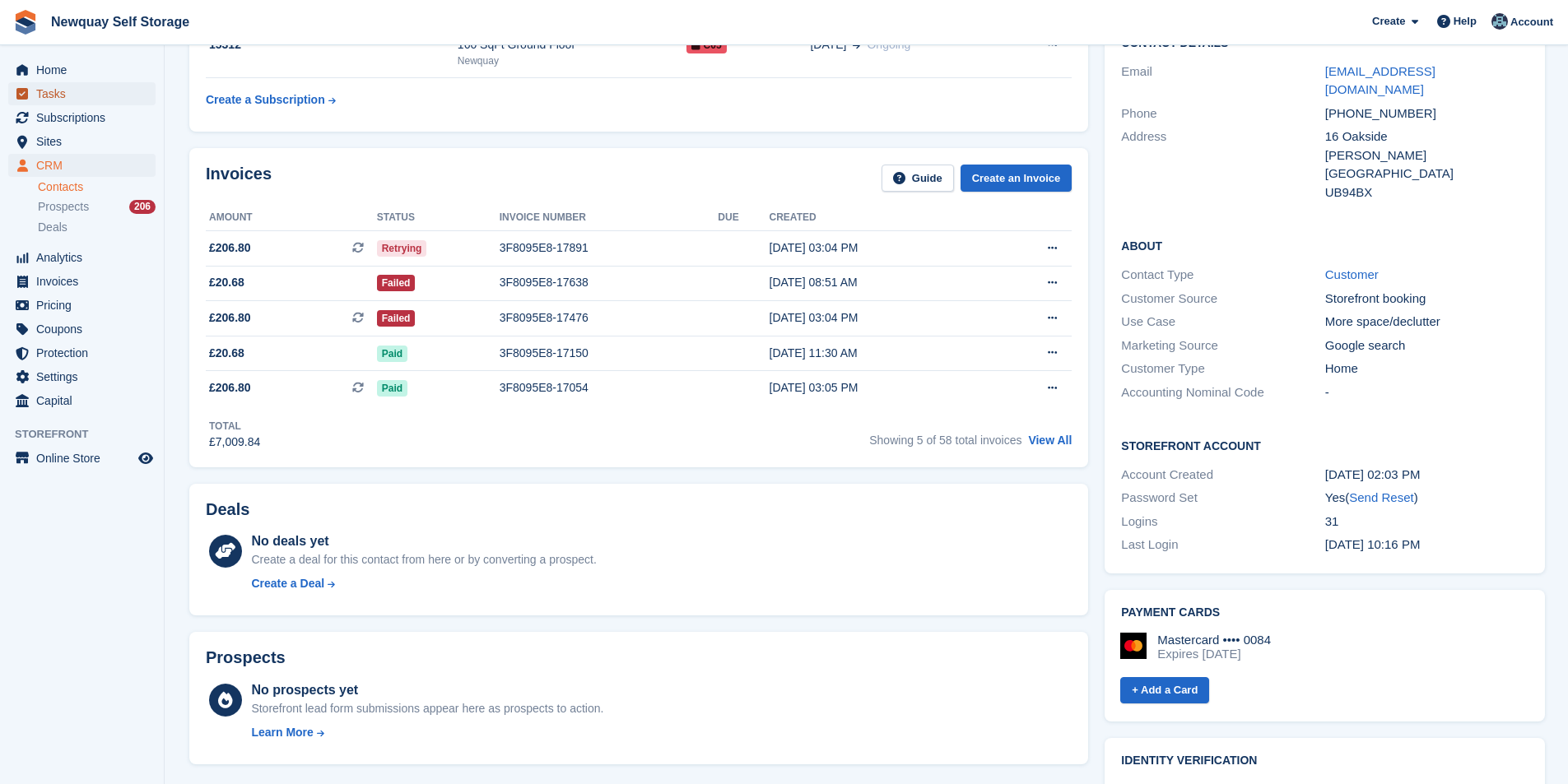
click at [65, 92] on span "Tasks" at bounding box center [85, 93] width 99 height 23
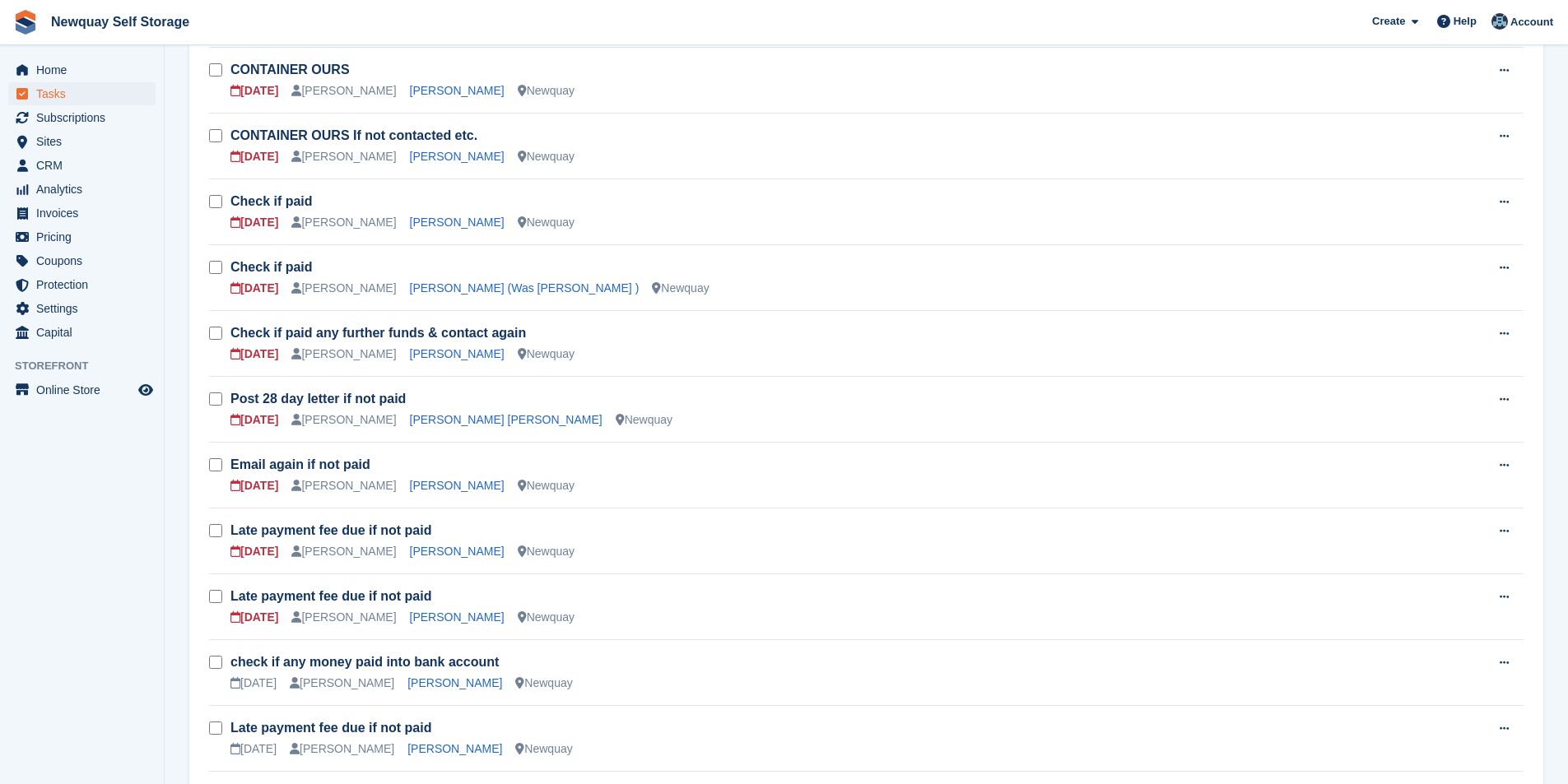
scroll to position [411, 0]
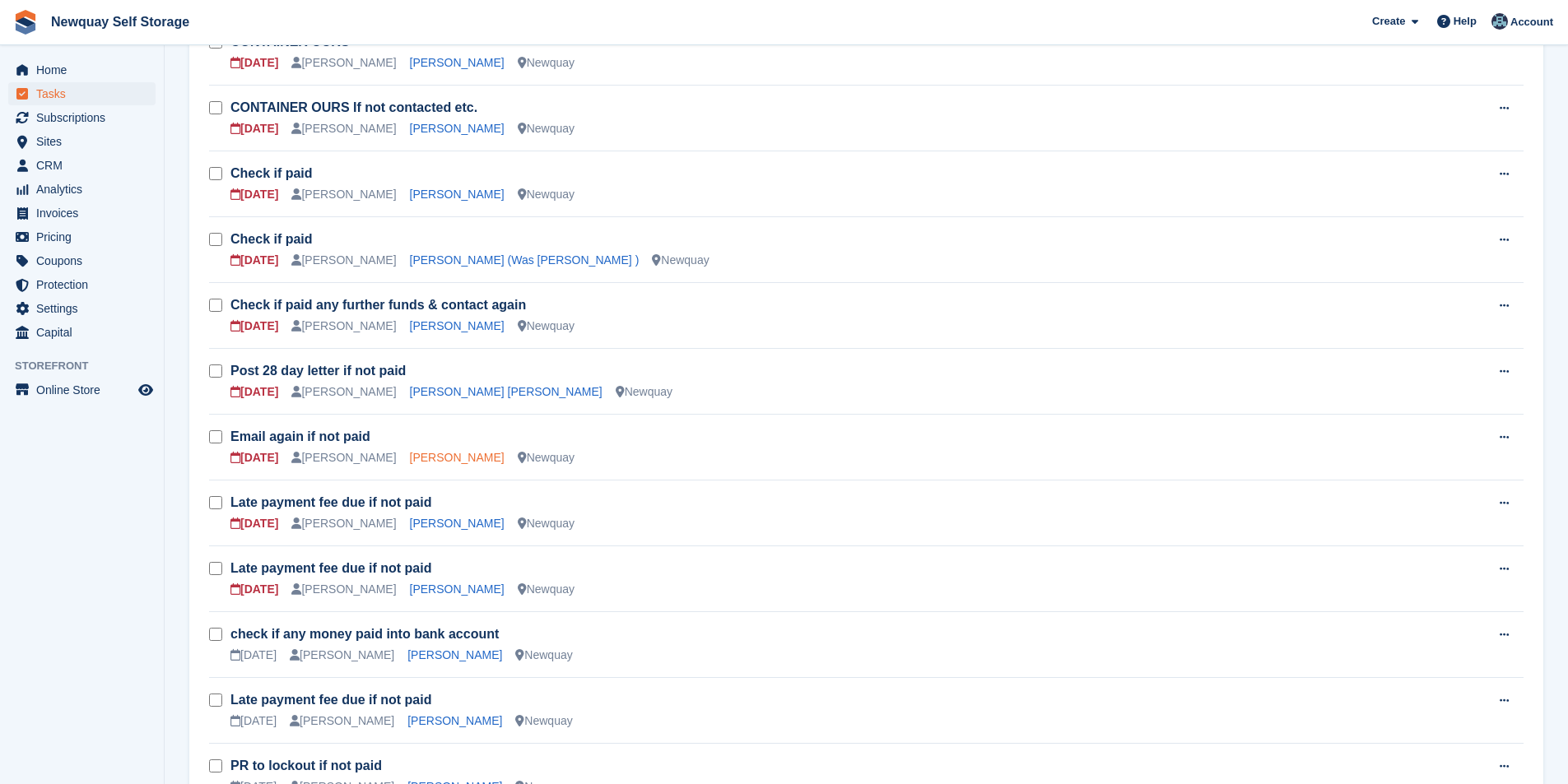
click at [430, 457] on link "[PERSON_NAME]" at bounding box center [457, 457] width 95 height 13
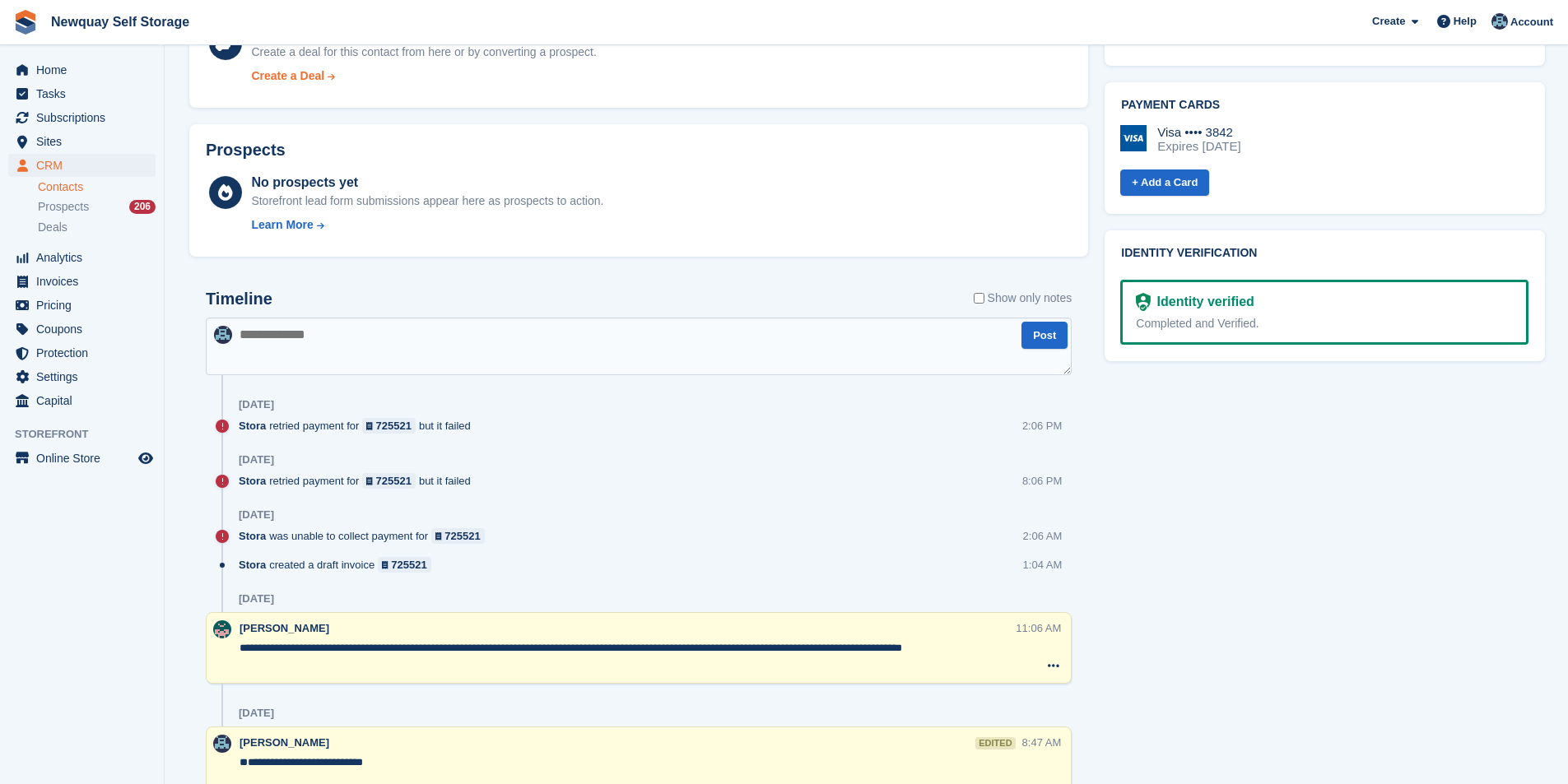
scroll to position [494, 0]
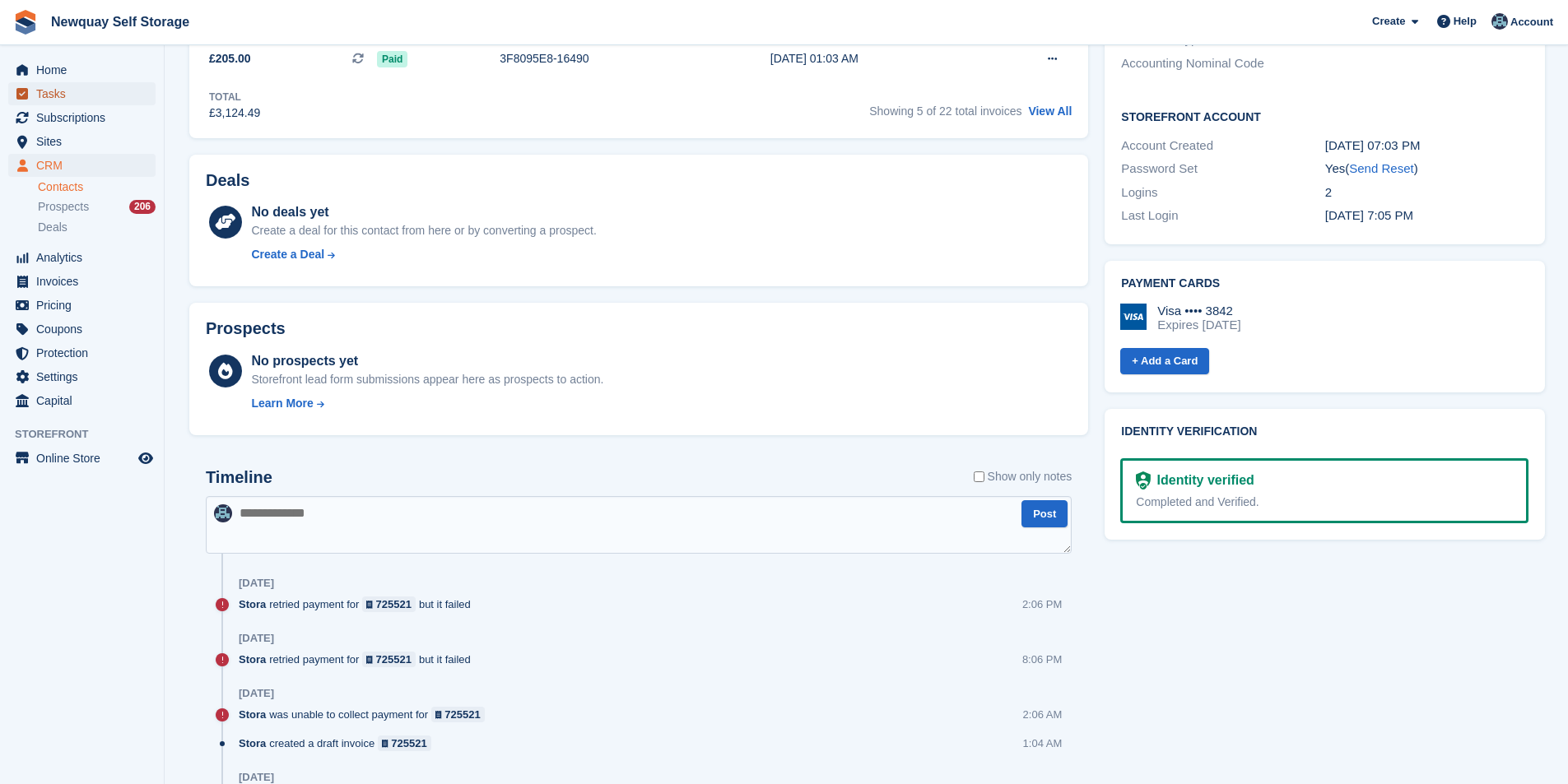
click at [75, 95] on span "Tasks" at bounding box center [85, 93] width 99 height 23
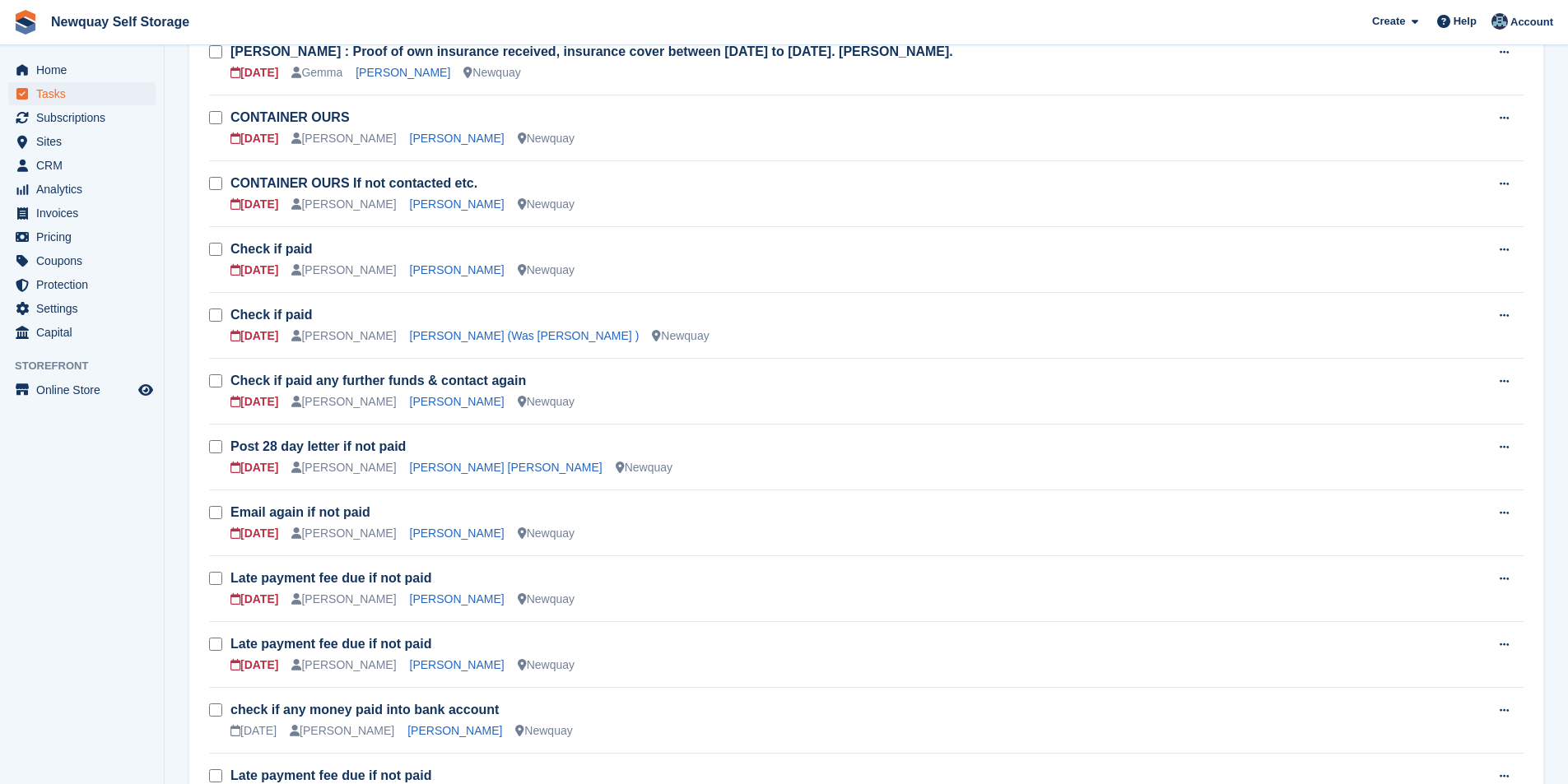
scroll to position [411, 0]
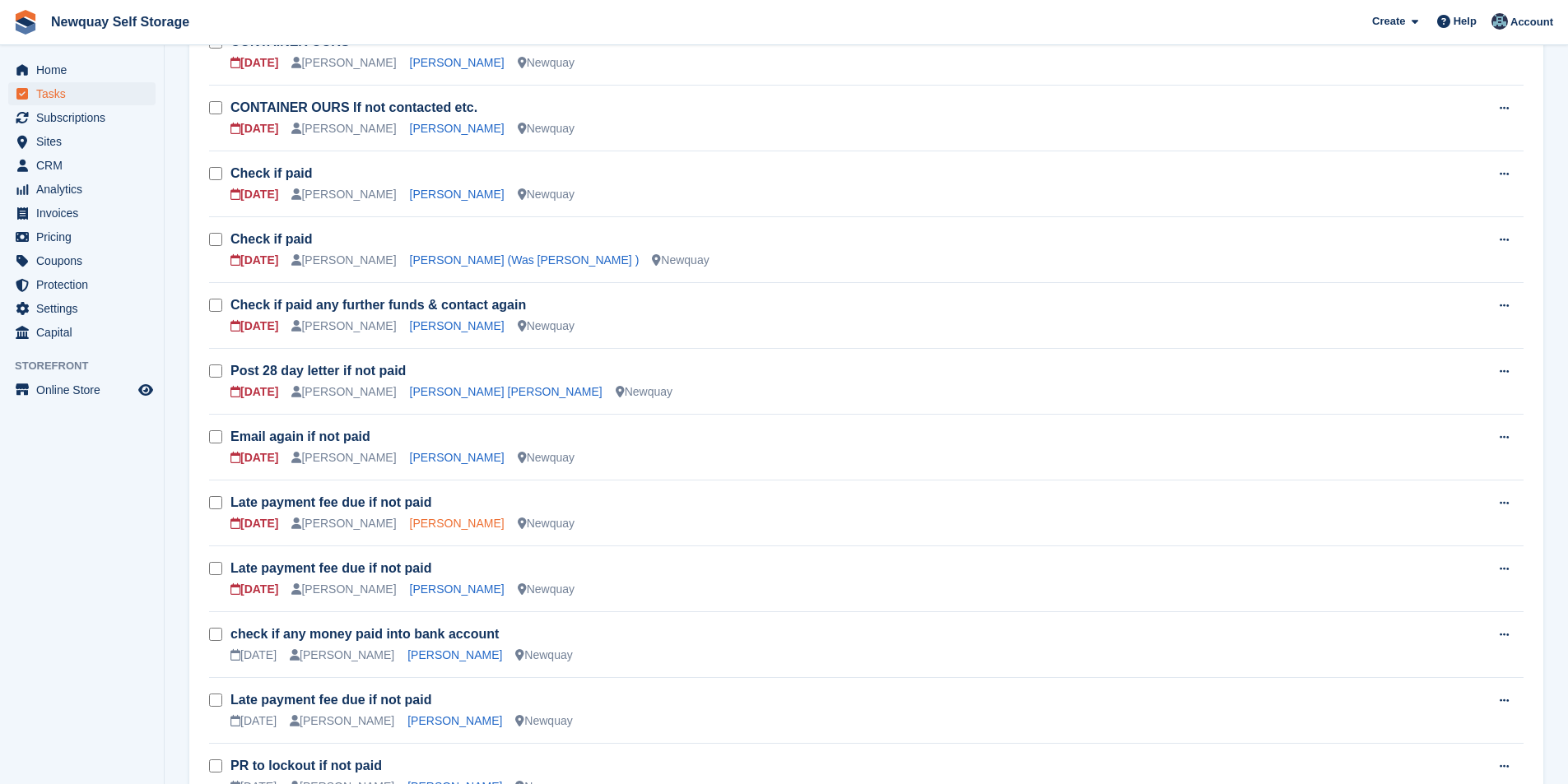
click at [437, 524] on link "Alex Waldron" at bounding box center [457, 523] width 95 height 13
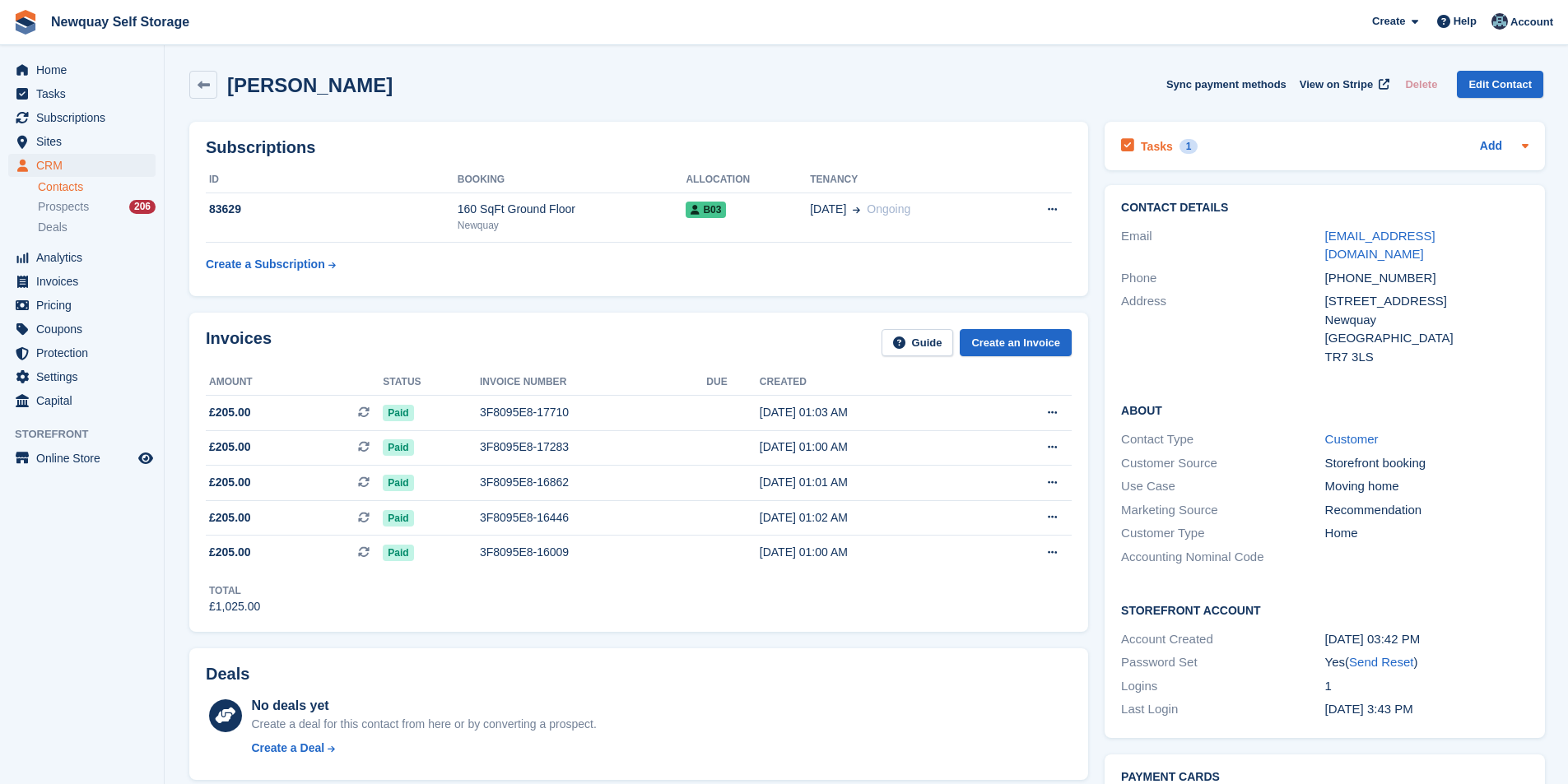
click at [1135, 144] on div "Tasks 1" at bounding box center [1159, 146] width 77 height 22
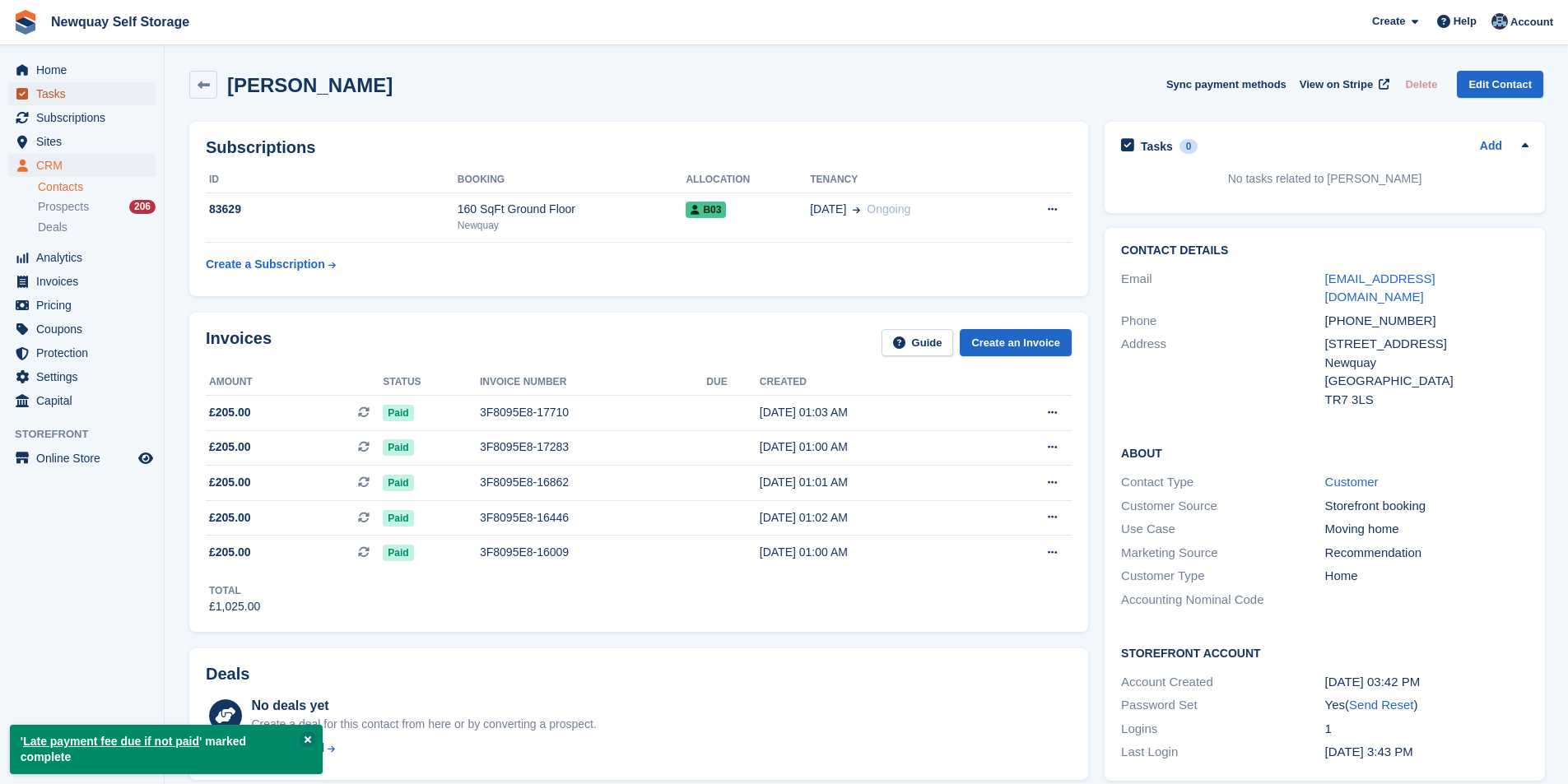
click at [73, 95] on span "Tasks" at bounding box center [85, 93] width 99 height 23
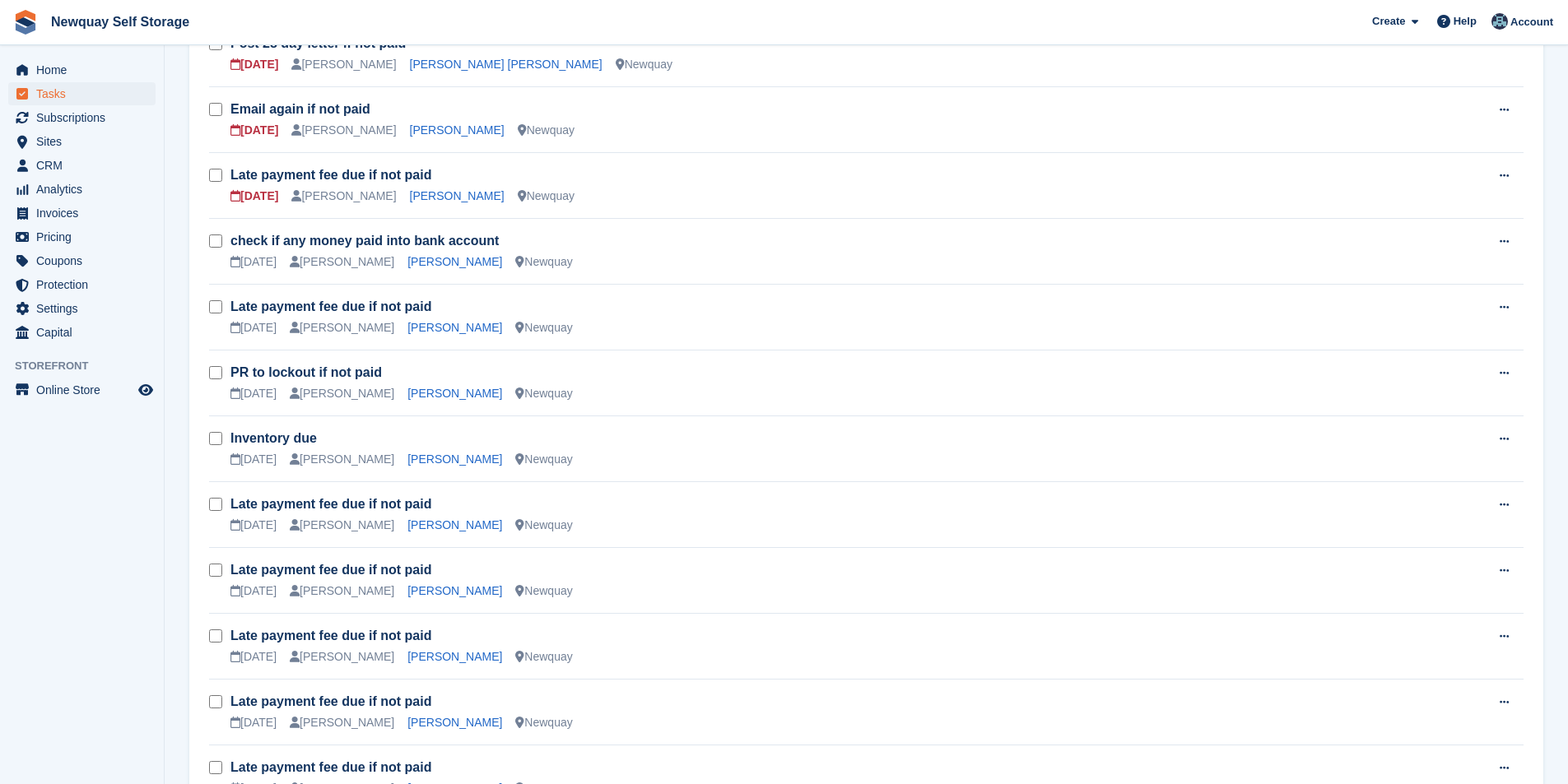
scroll to position [741, 0]
click at [434, 201] on link "Joseph Barrett" at bounding box center [457, 194] width 95 height 13
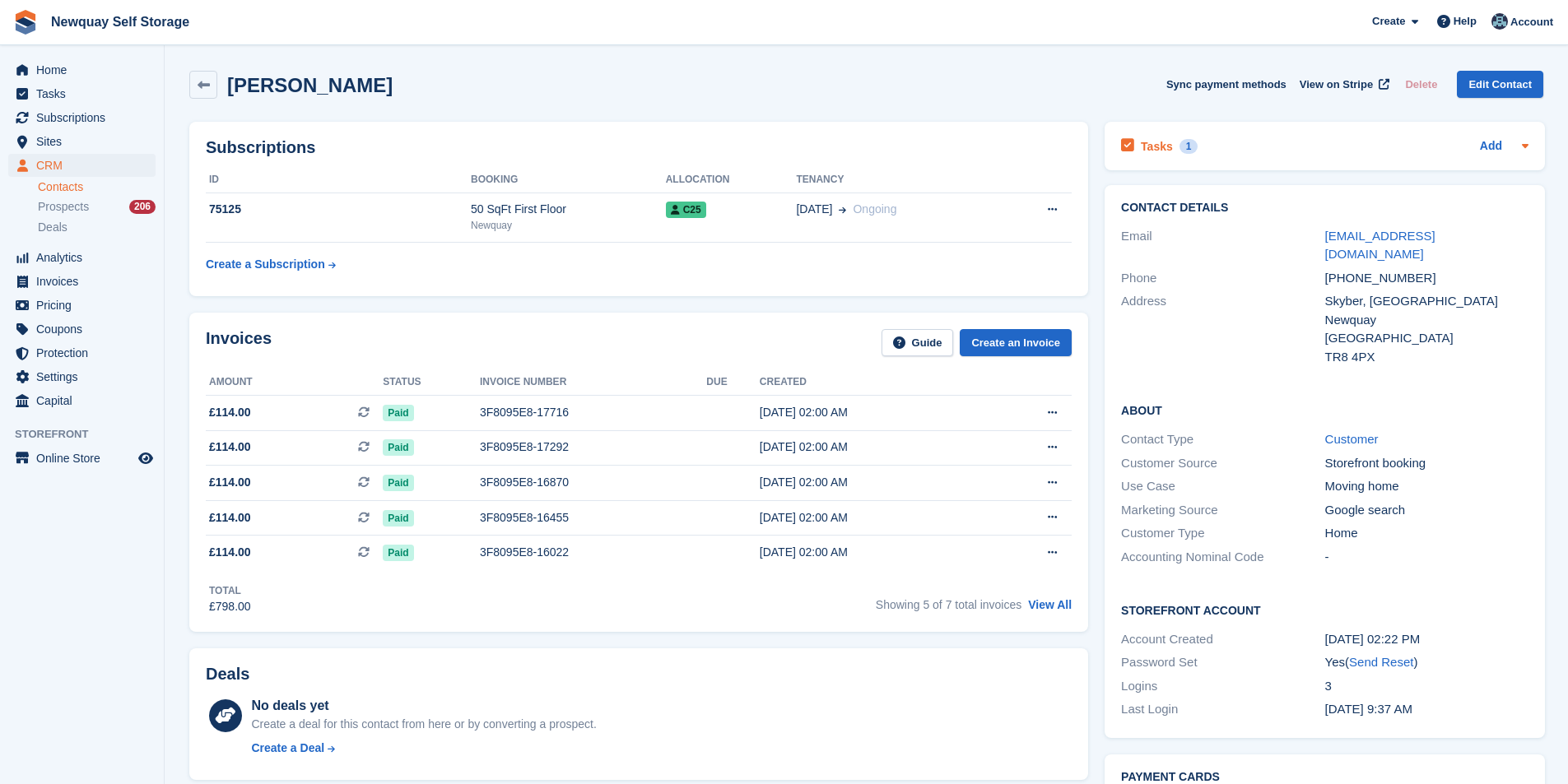
click at [1125, 142] on icon at bounding box center [1127, 146] width 13 height 15
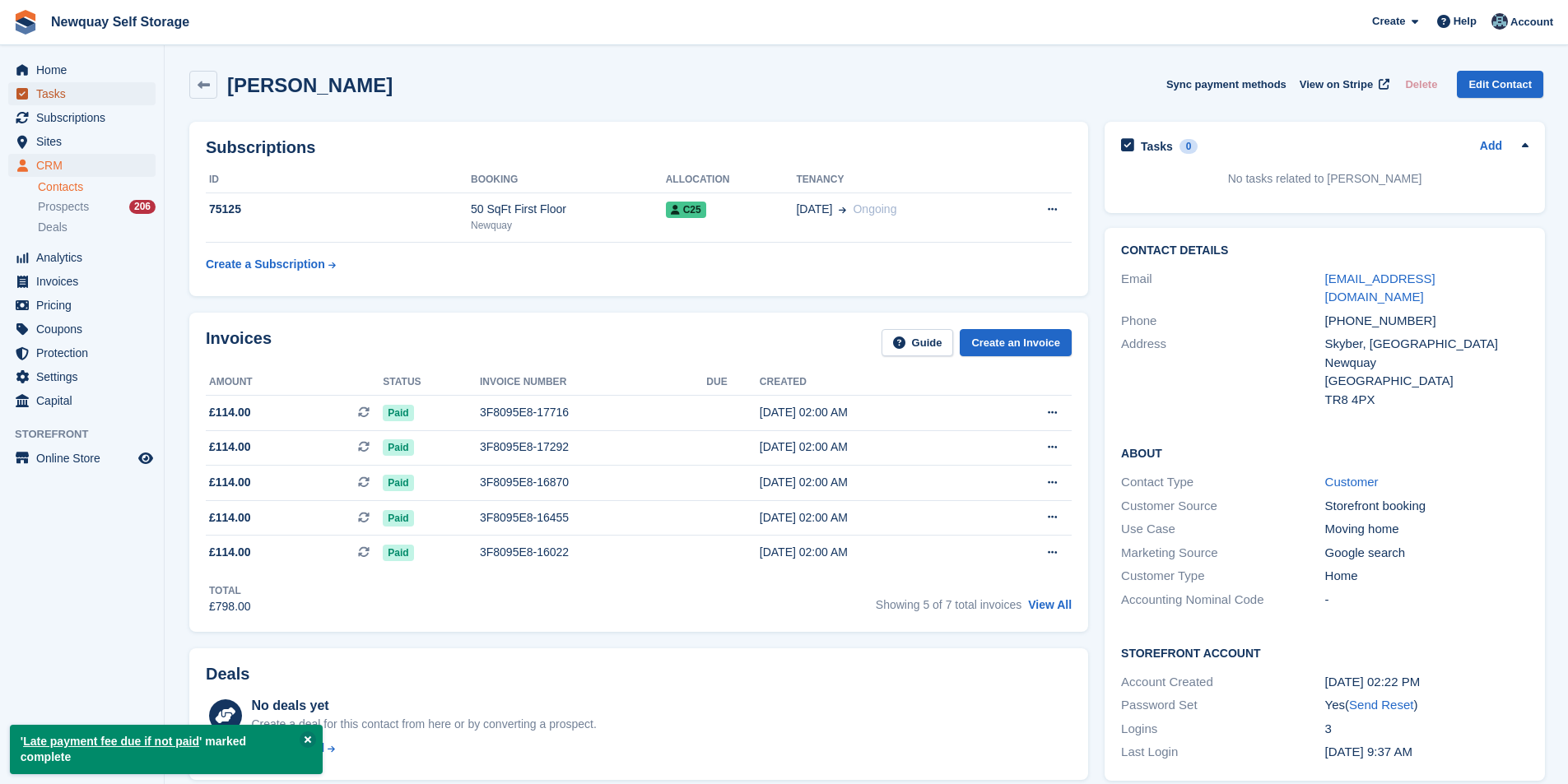
click at [76, 88] on span "Tasks" at bounding box center [85, 93] width 99 height 23
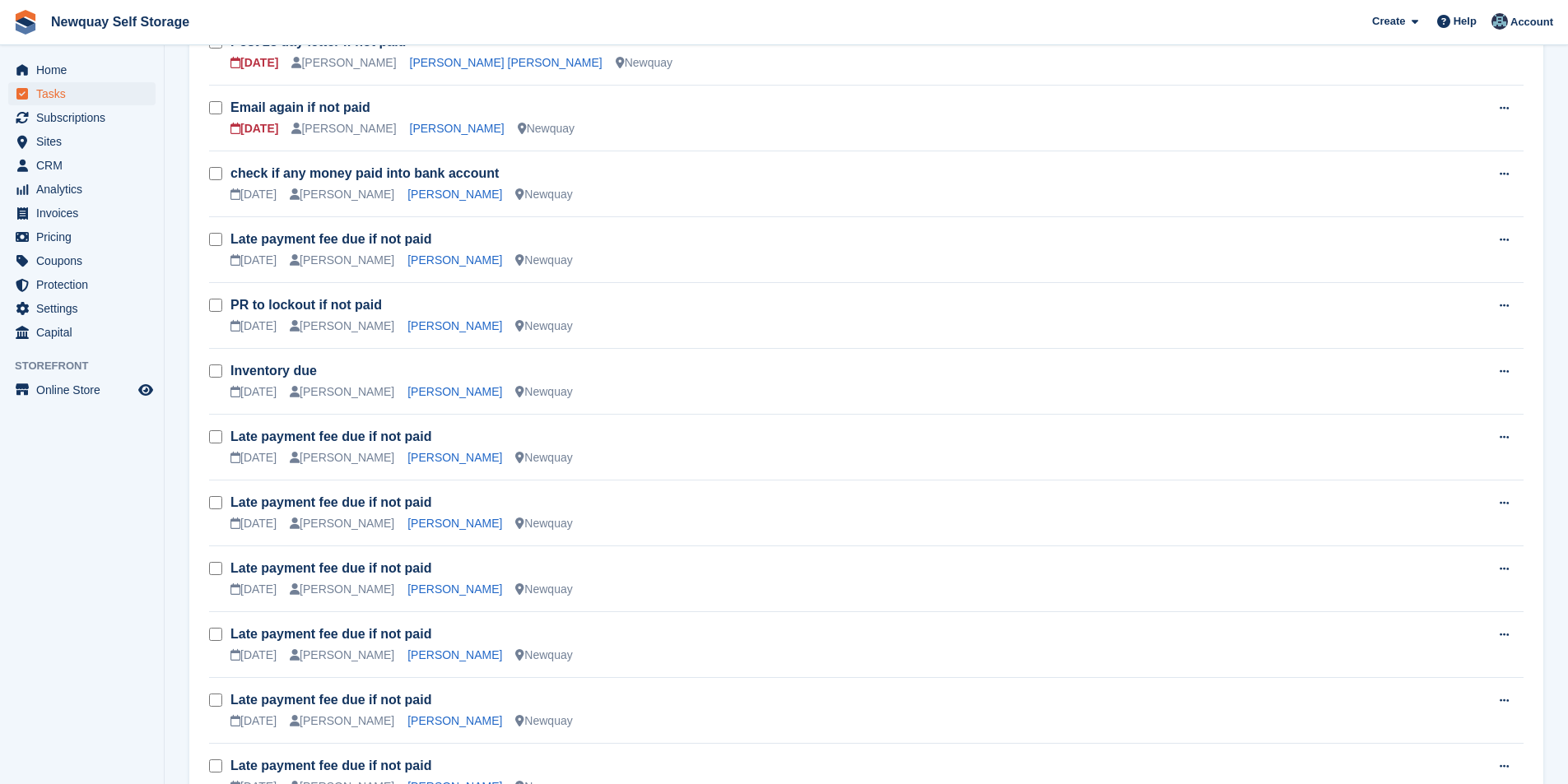
scroll to position [658, 0]
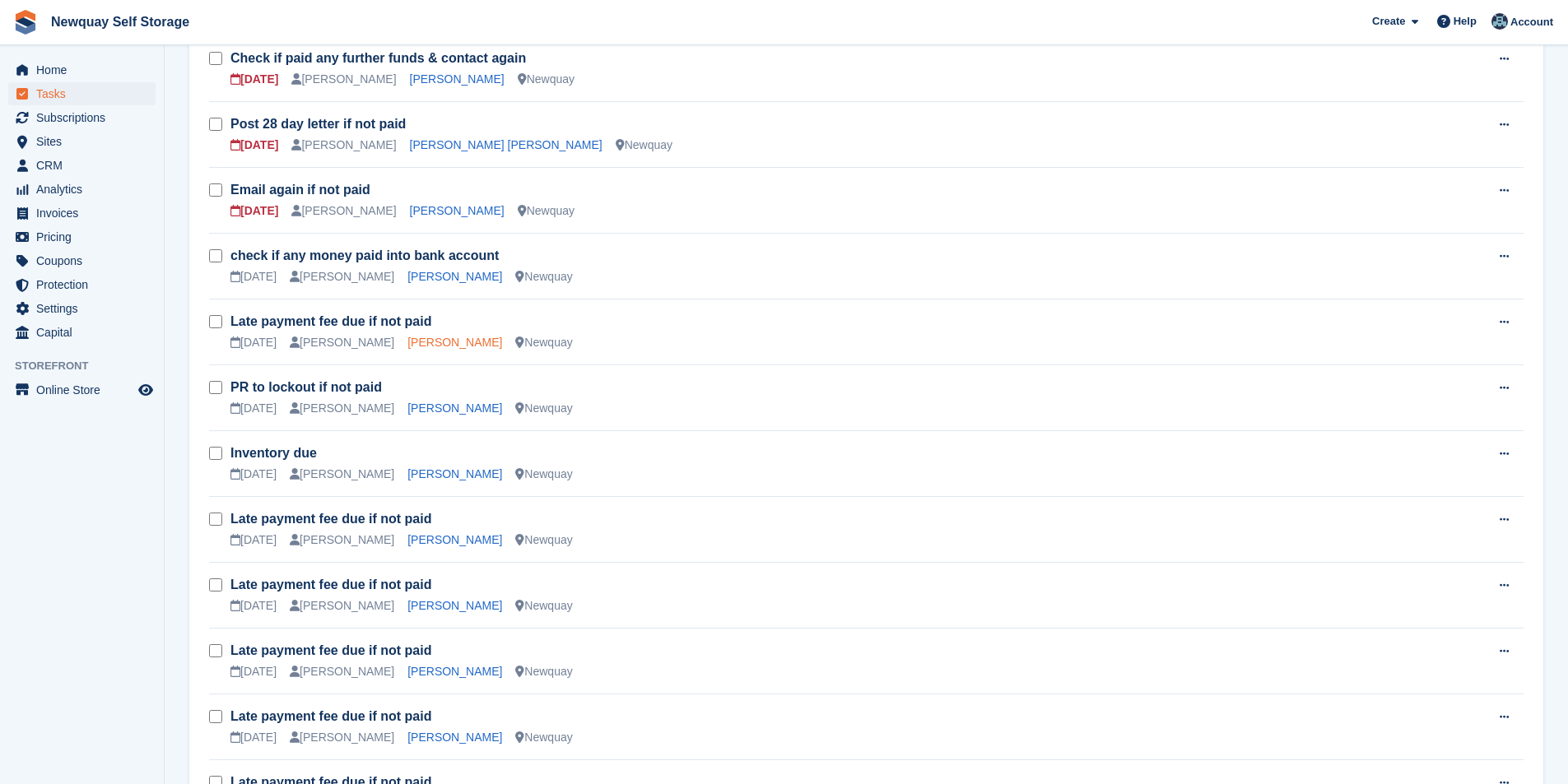
click at [442, 344] on link "[PERSON_NAME]" at bounding box center [454, 342] width 95 height 13
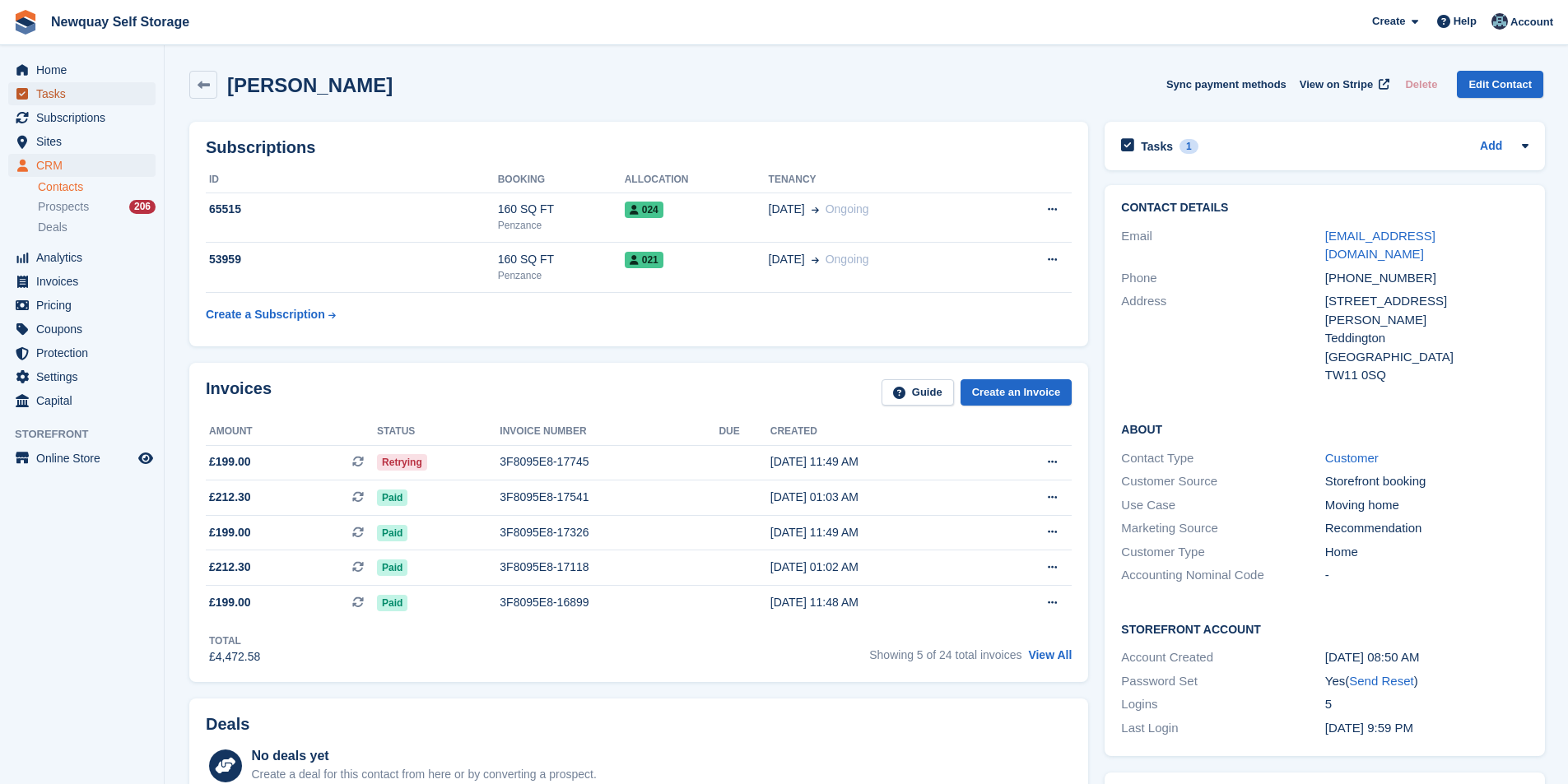
click at [94, 101] on span "Tasks" at bounding box center [85, 93] width 99 height 23
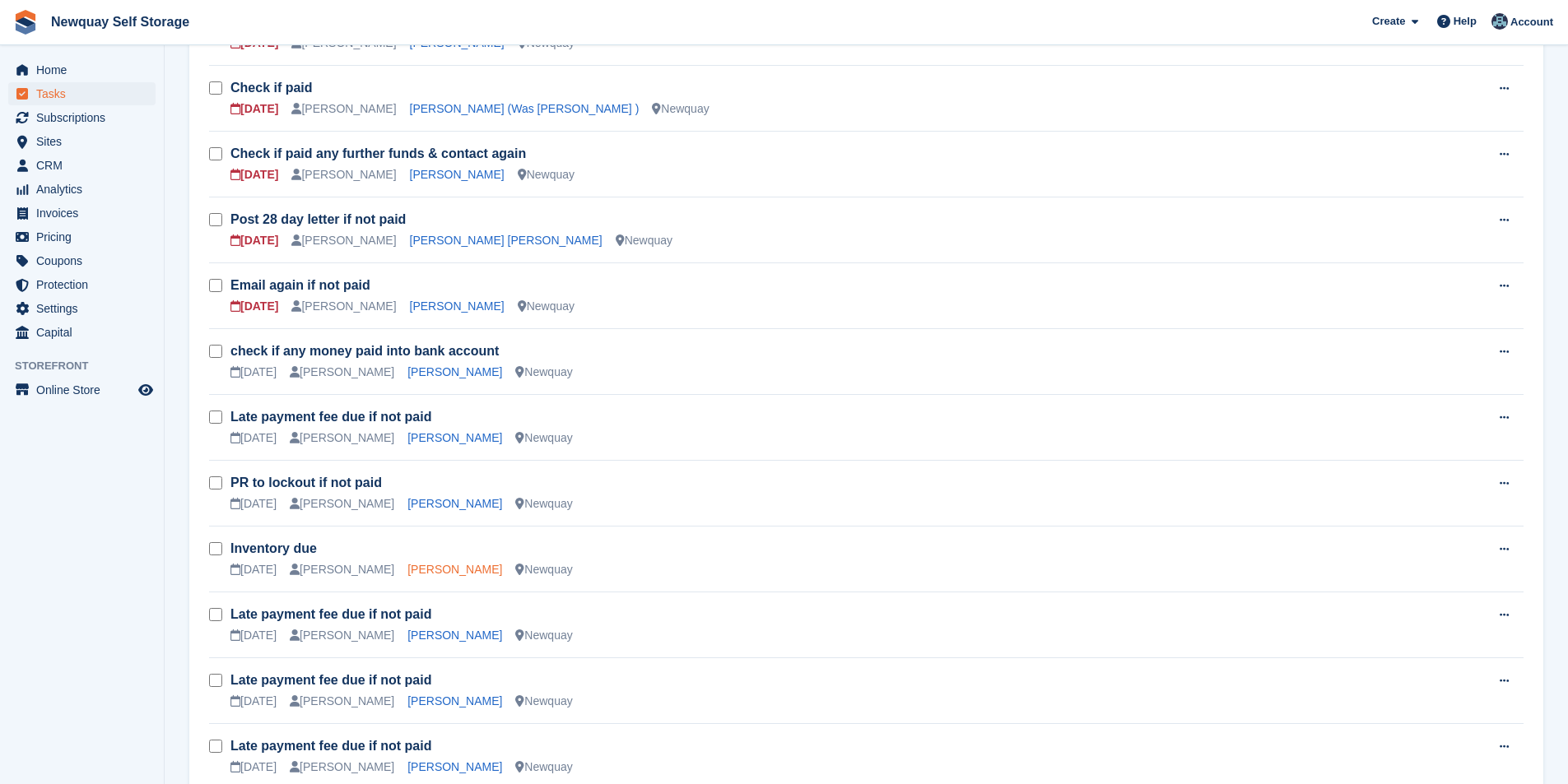
scroll to position [658, 0]
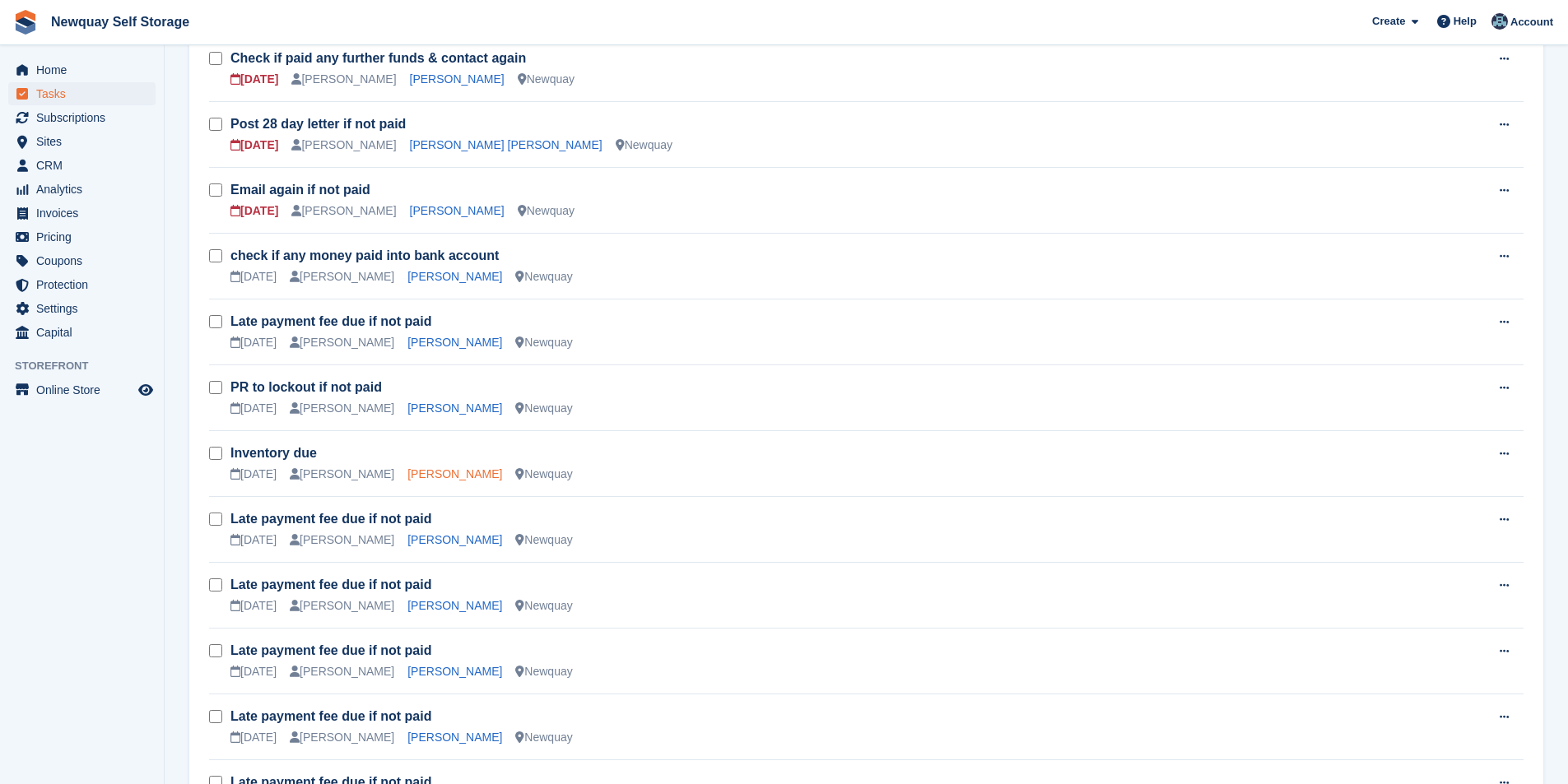
click at [427, 472] on link "[PERSON_NAME]" at bounding box center [454, 474] width 95 height 13
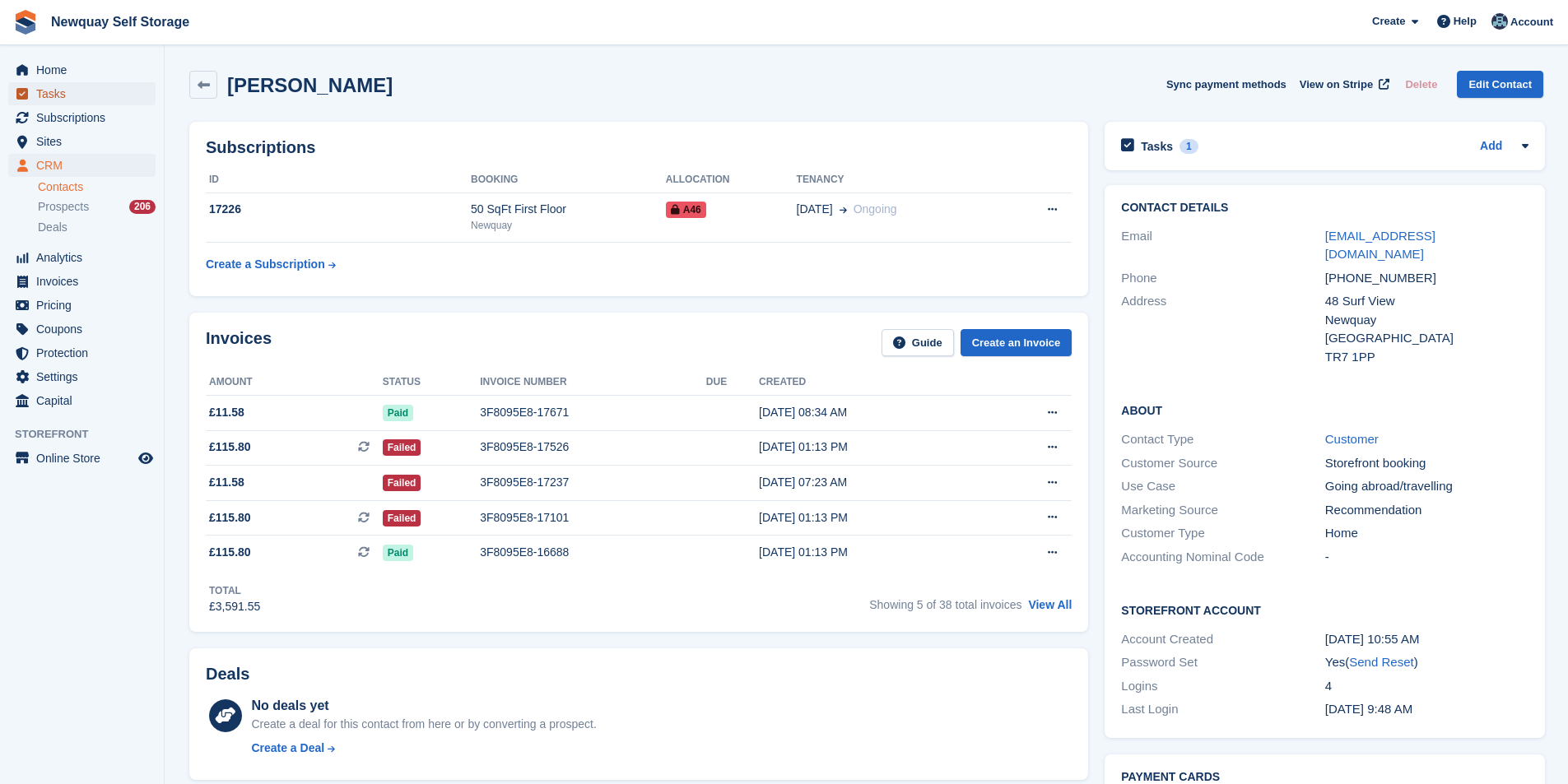
click at [89, 86] on span "Tasks" at bounding box center [85, 93] width 99 height 23
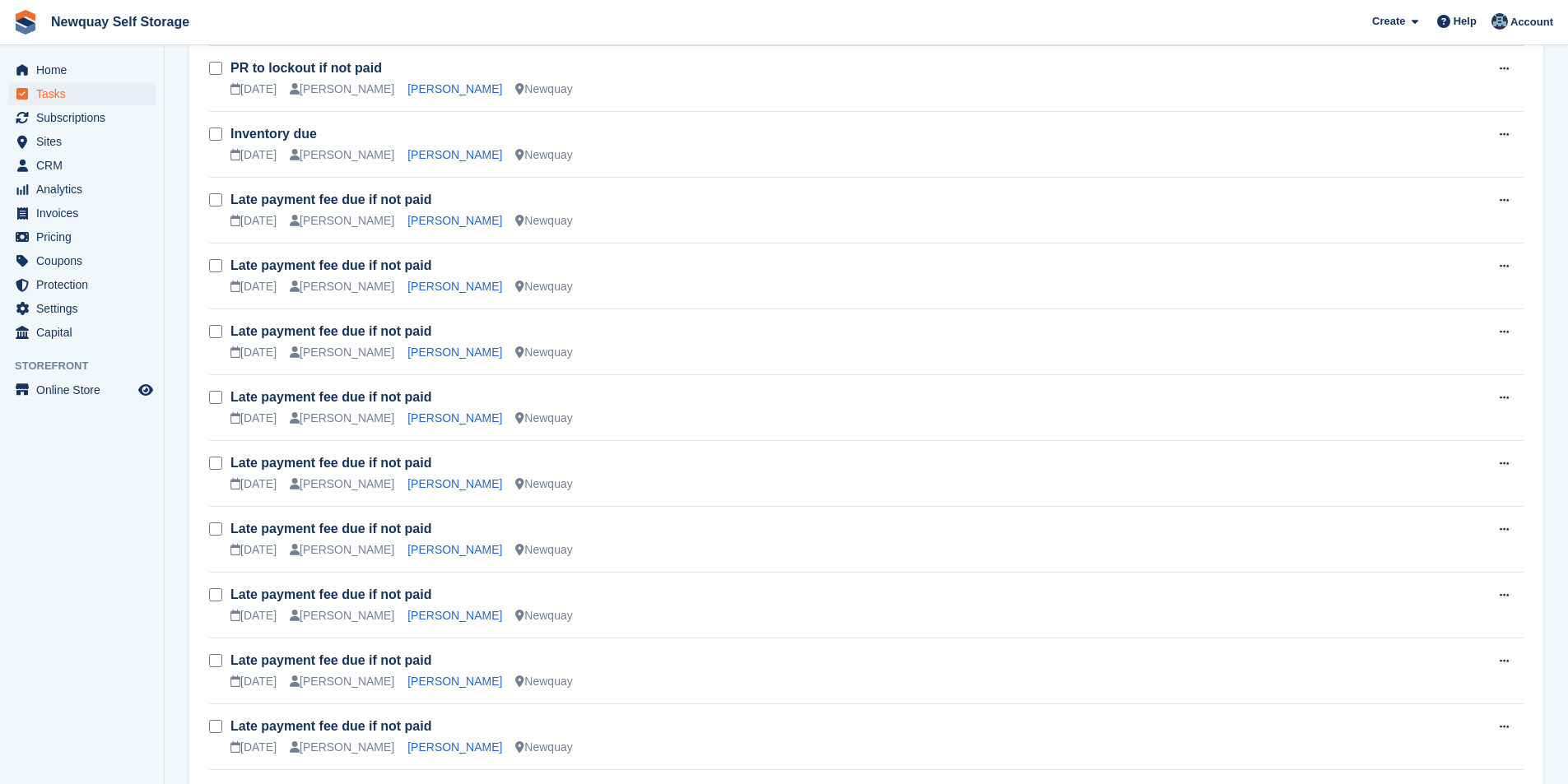
scroll to position [987, 0]
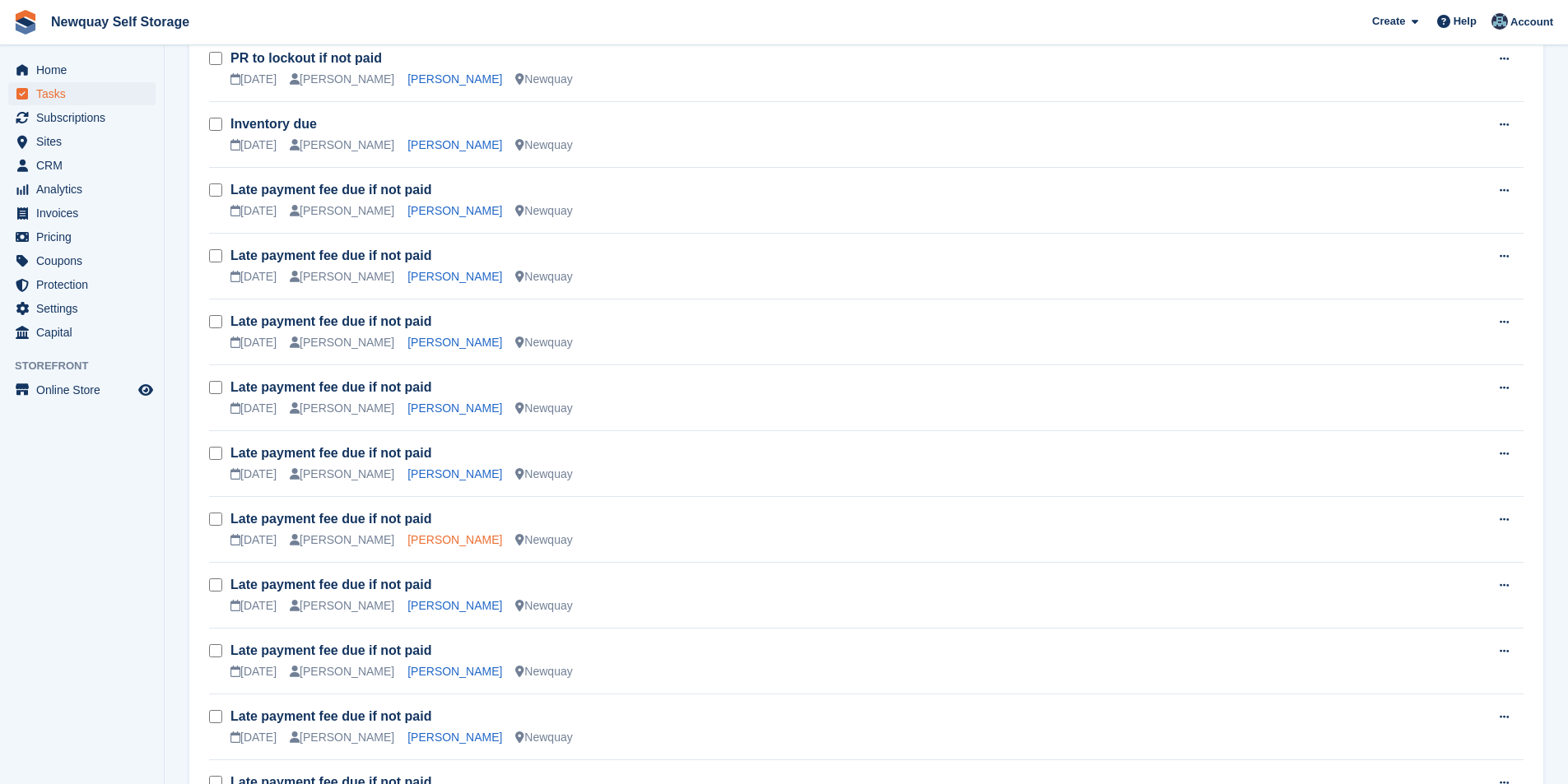
click at [434, 541] on link "[PERSON_NAME]" at bounding box center [454, 540] width 95 height 13
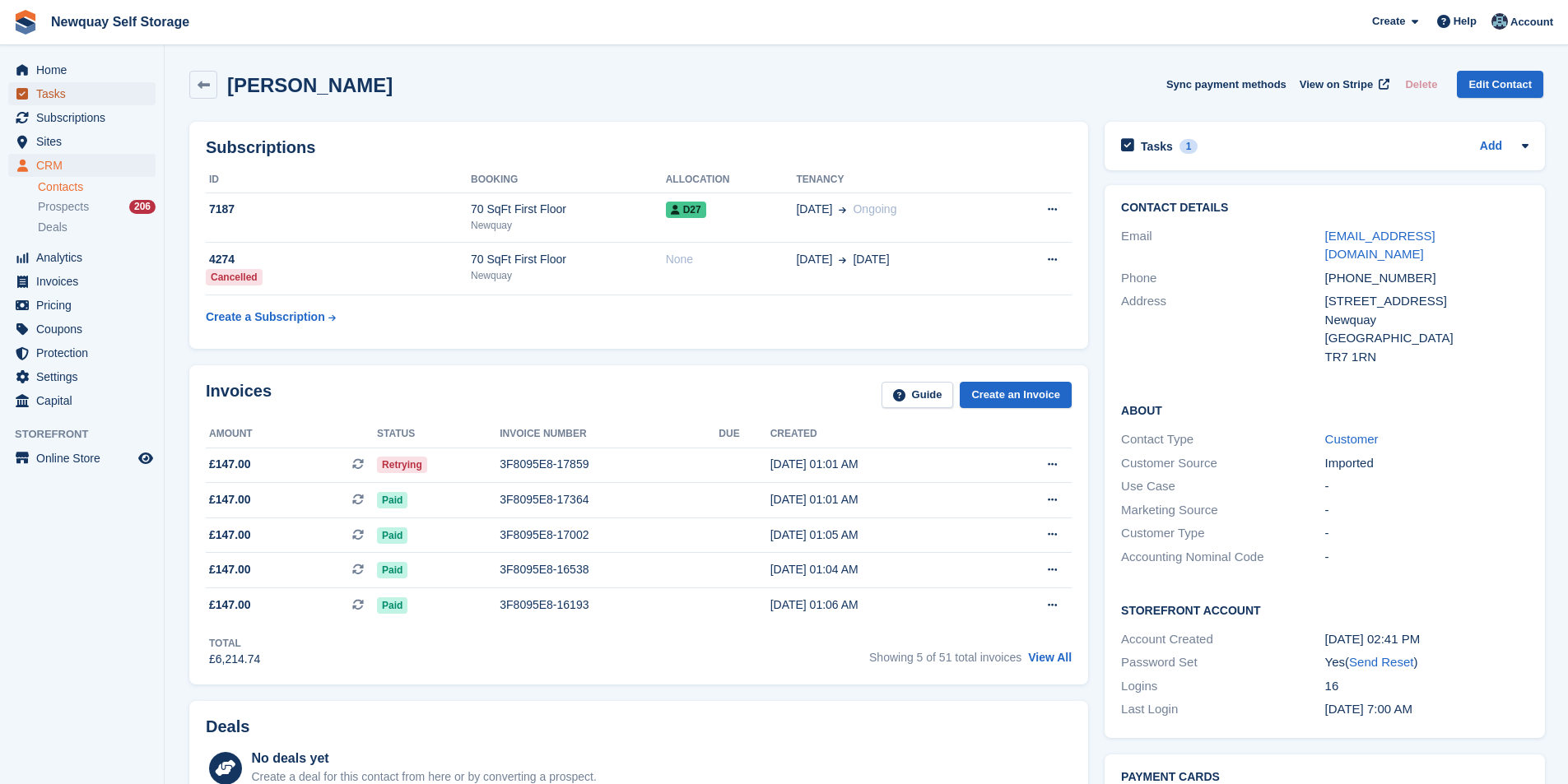
click at [80, 89] on span "Tasks" at bounding box center [85, 93] width 99 height 23
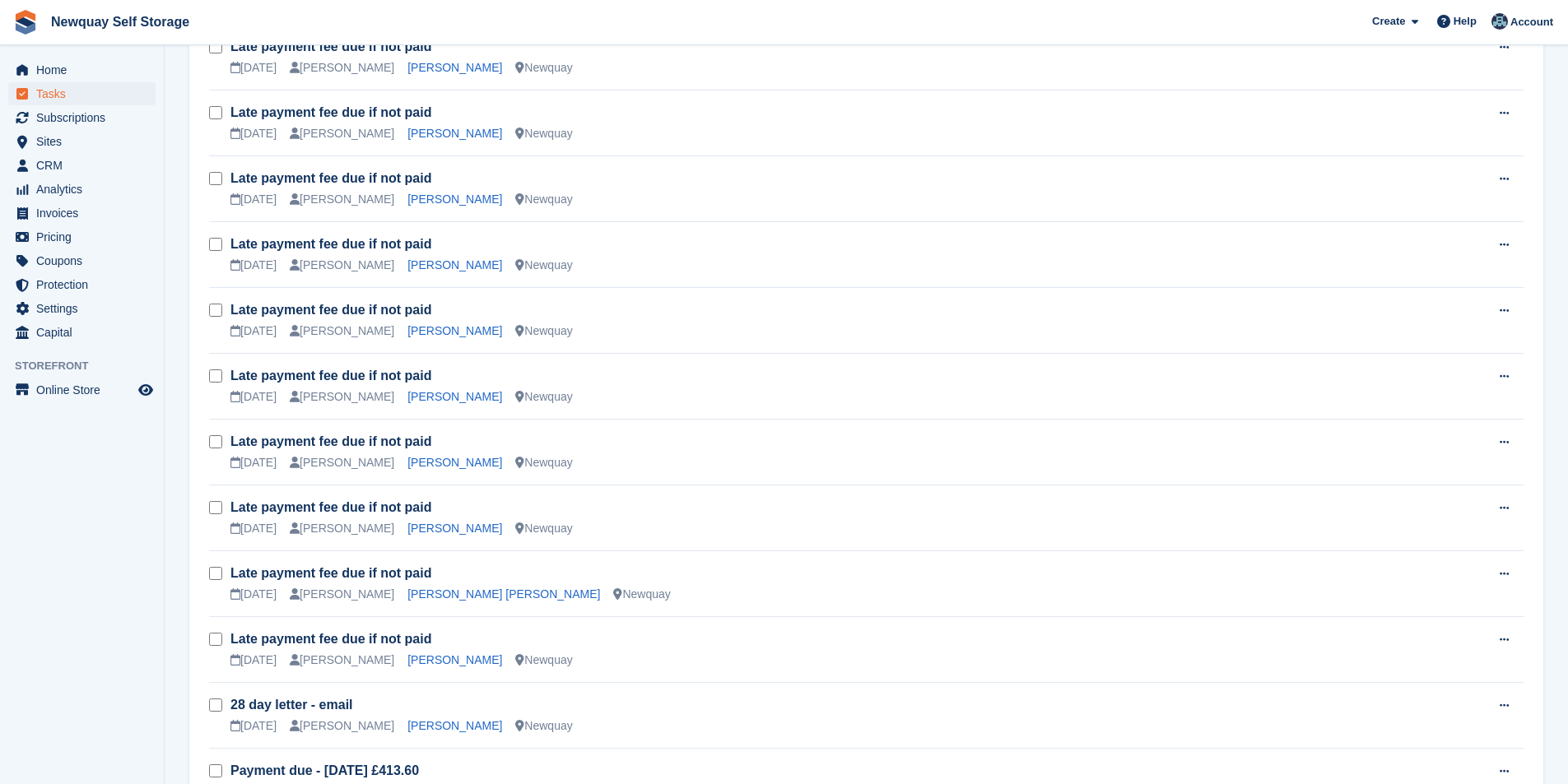
scroll to position [1398, 0]
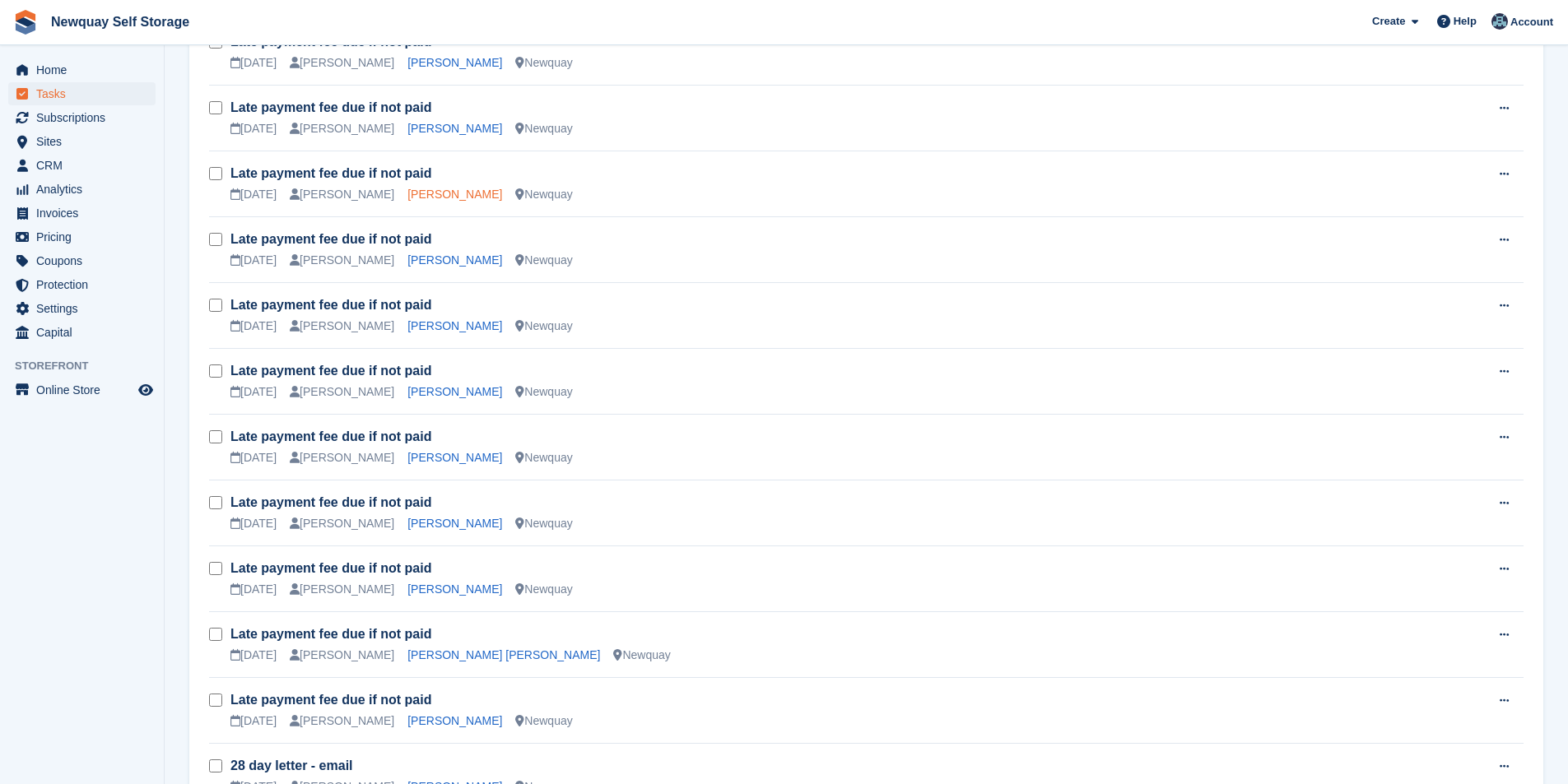
click at [454, 192] on link "[PERSON_NAME]" at bounding box center [454, 194] width 95 height 13
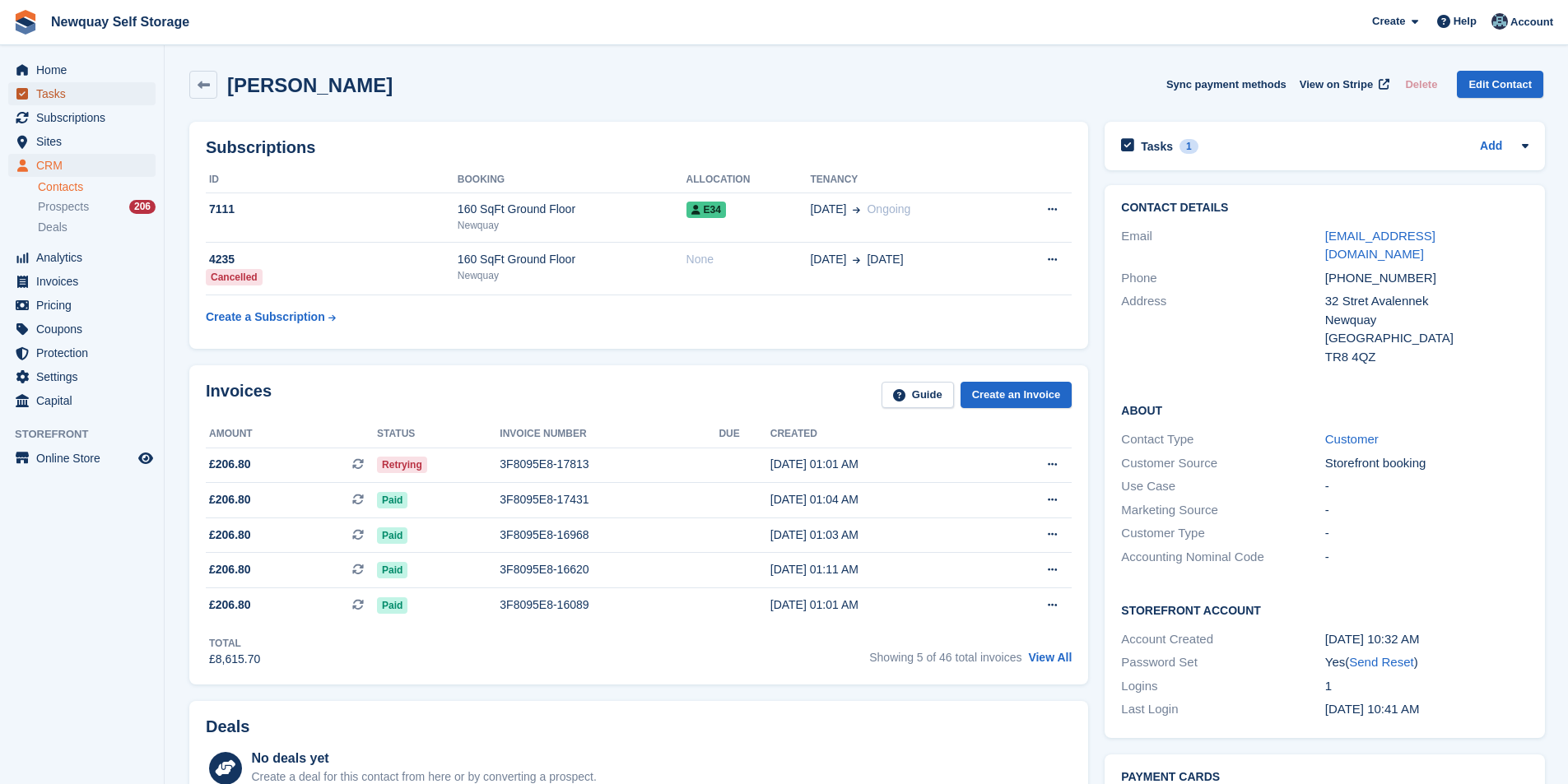
click at [88, 86] on span "Tasks" at bounding box center [85, 93] width 99 height 23
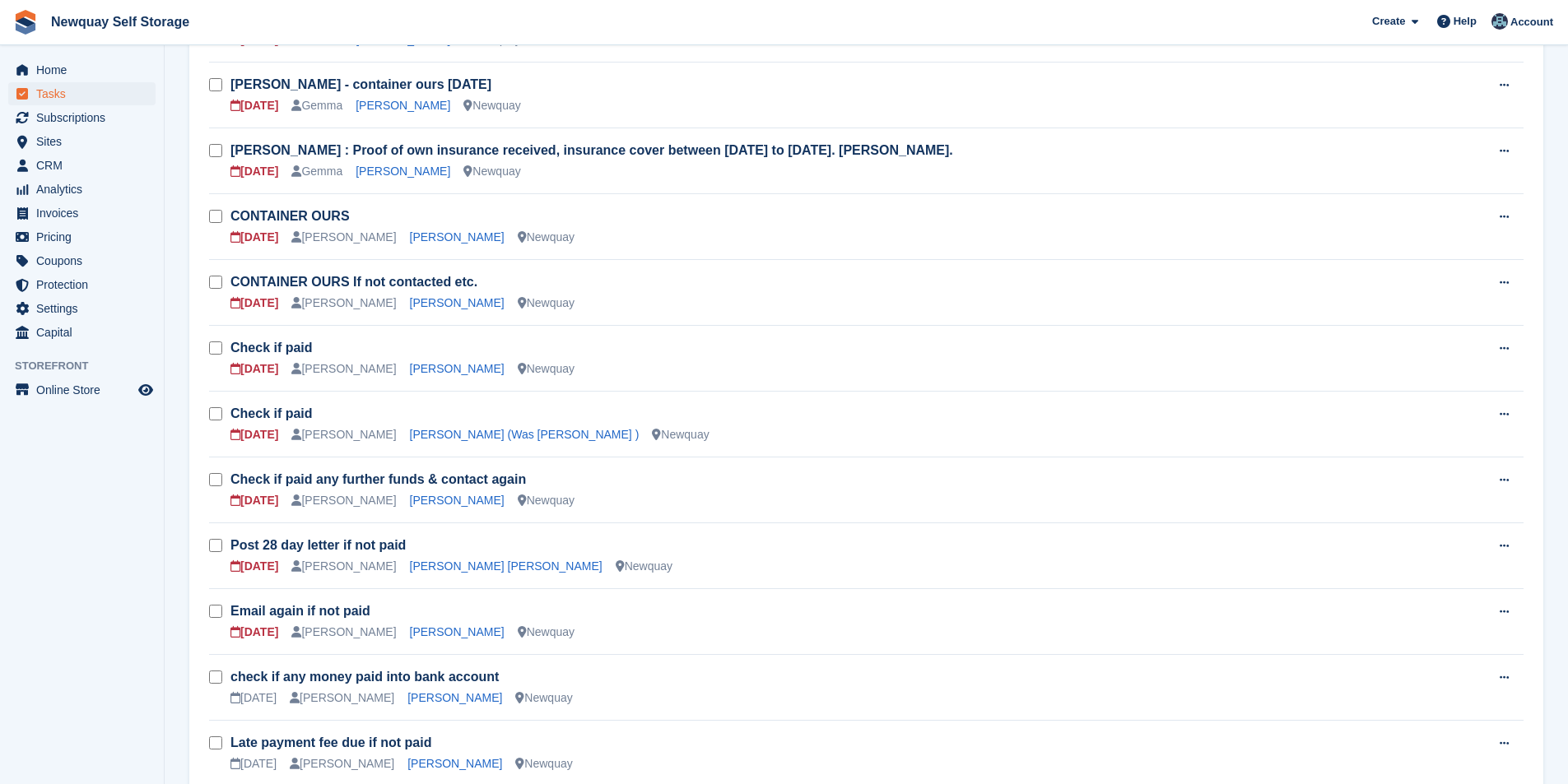
scroll to position [329, 0]
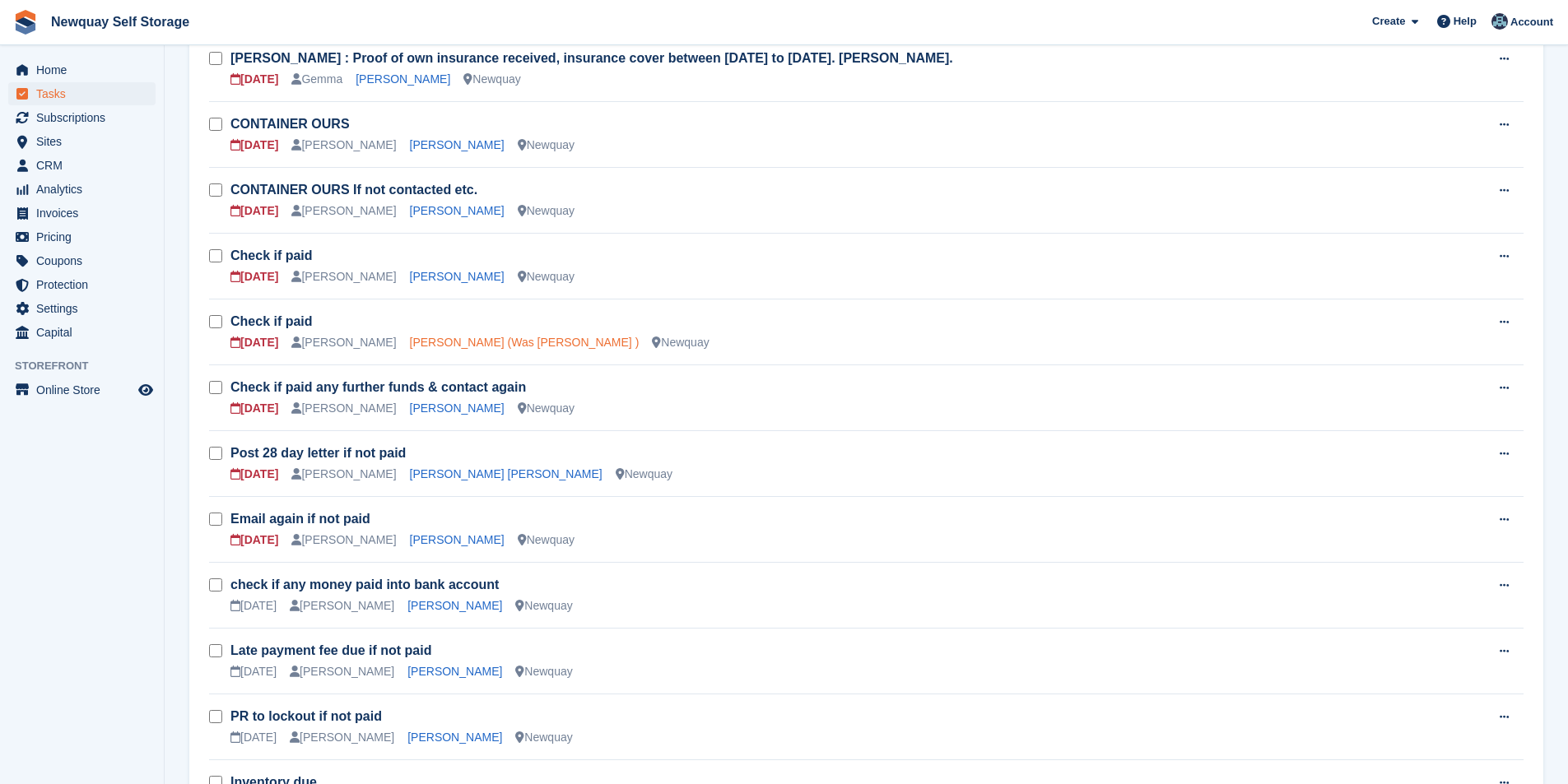
click at [461, 341] on link "[PERSON_NAME] (Was [PERSON_NAME] )" at bounding box center [525, 342] width 230 height 13
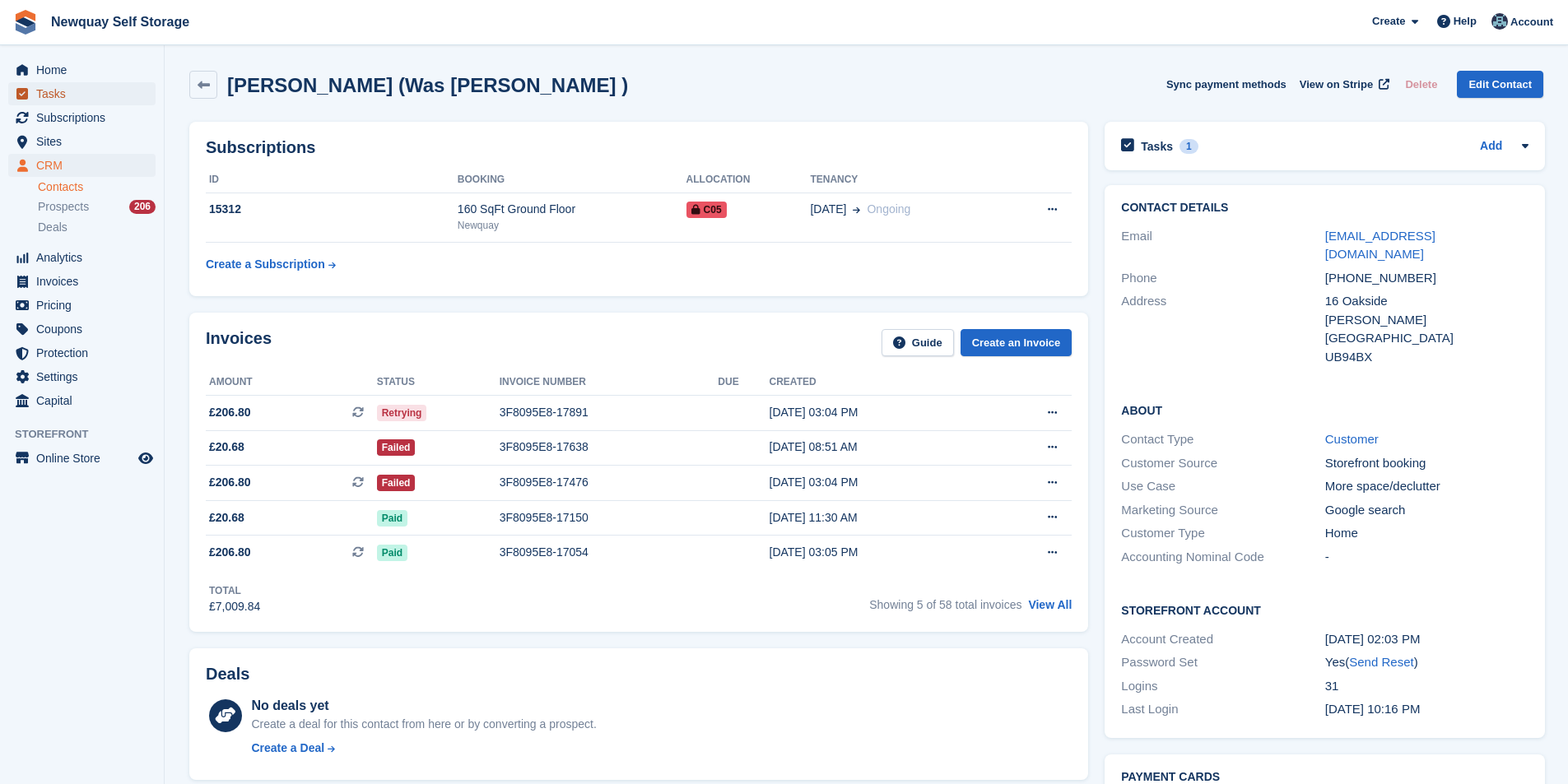
click at [68, 87] on span "Tasks" at bounding box center [85, 93] width 99 height 23
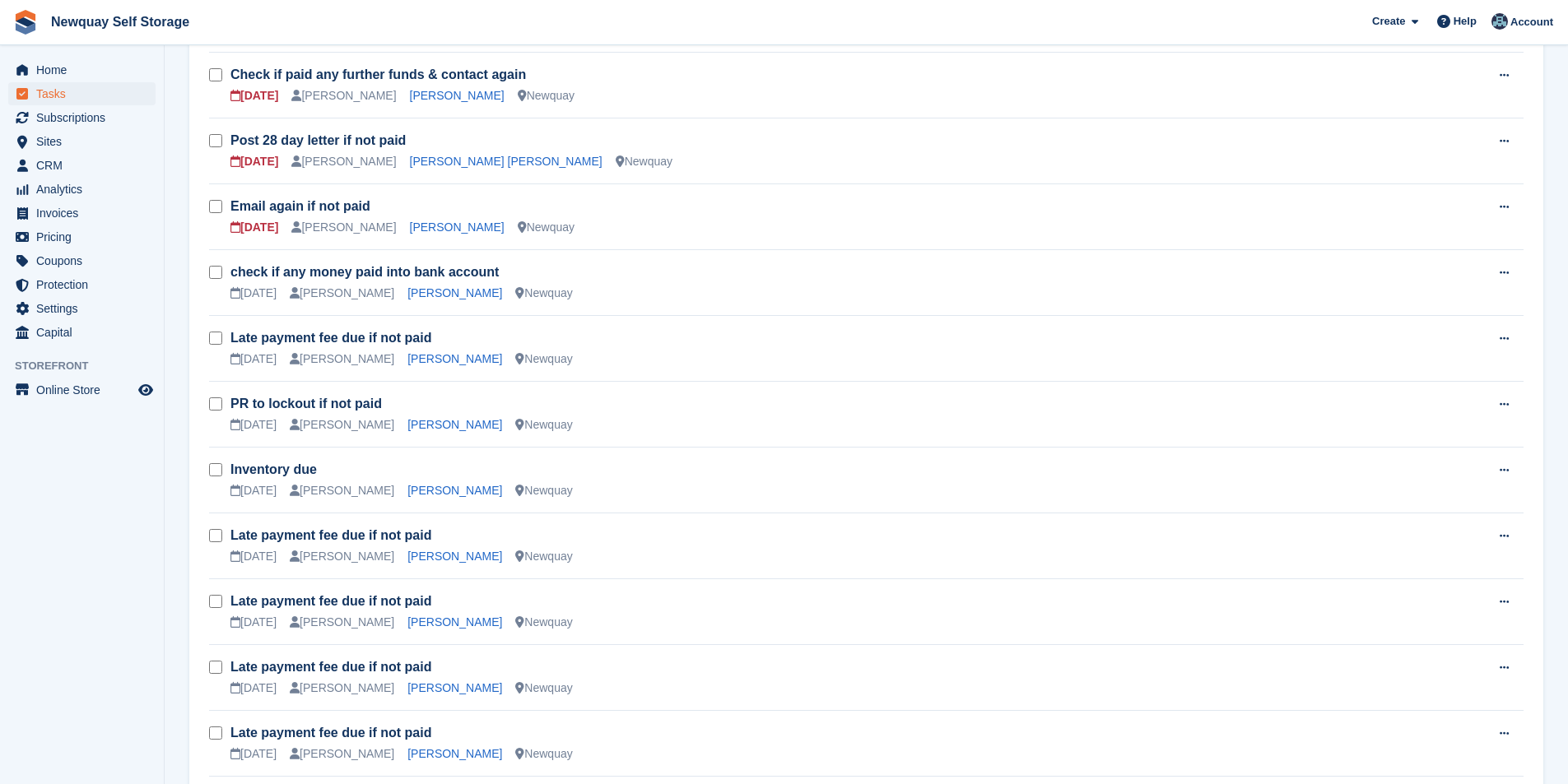
scroll to position [823, 0]
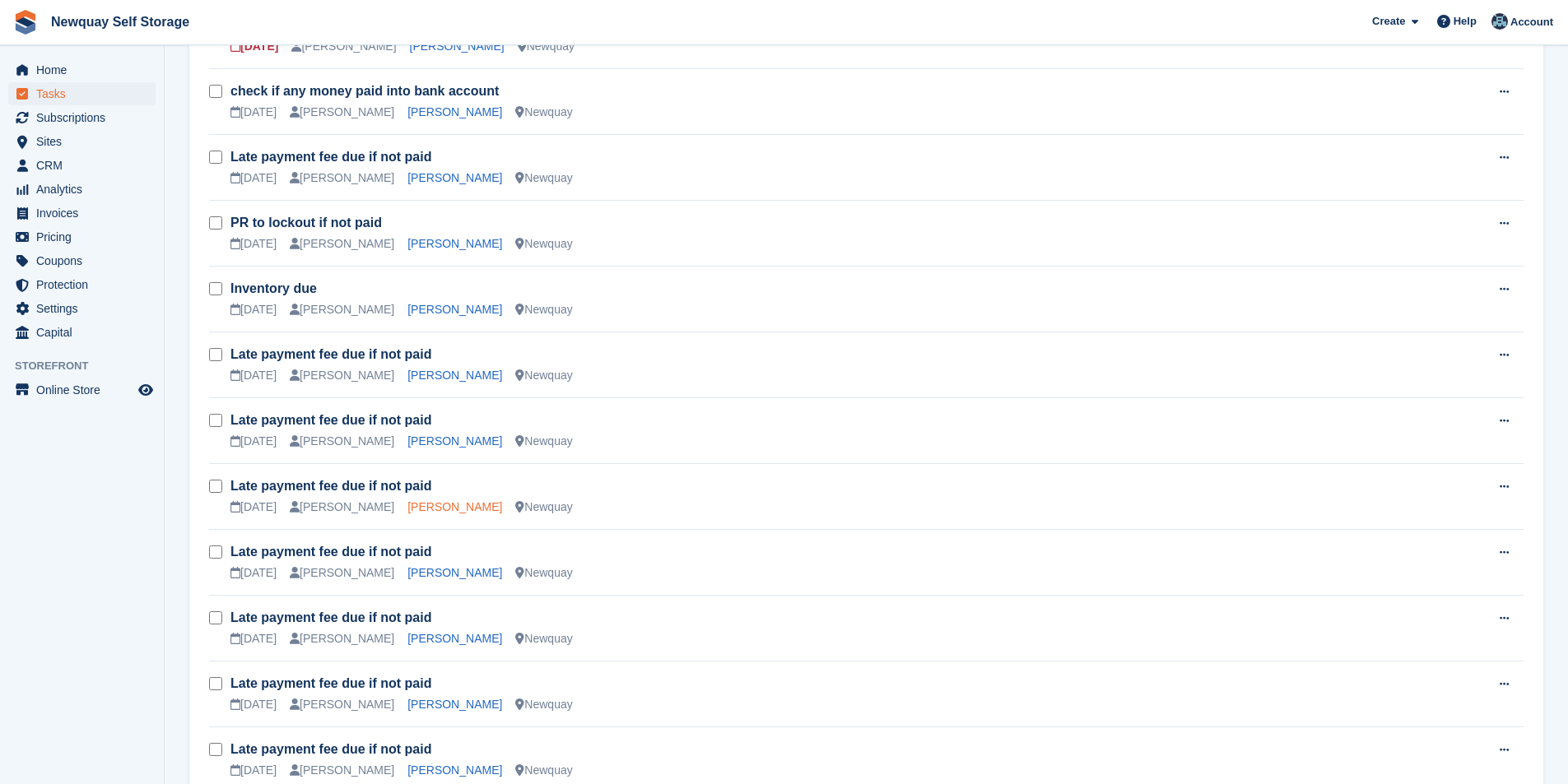
click at [460, 509] on link "[PERSON_NAME]" at bounding box center [454, 507] width 95 height 13
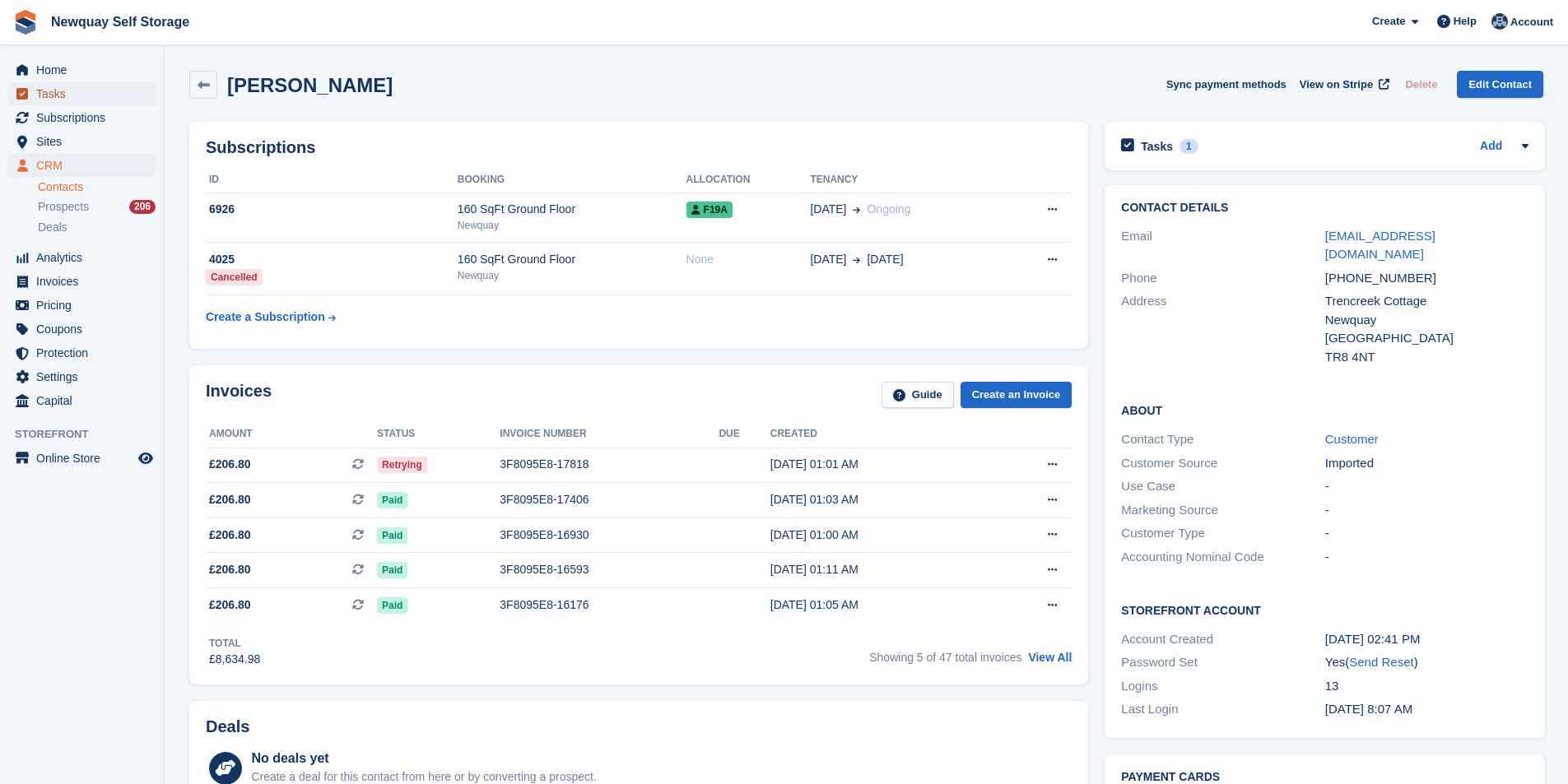
click at [77, 89] on span "Tasks" at bounding box center [85, 93] width 99 height 23
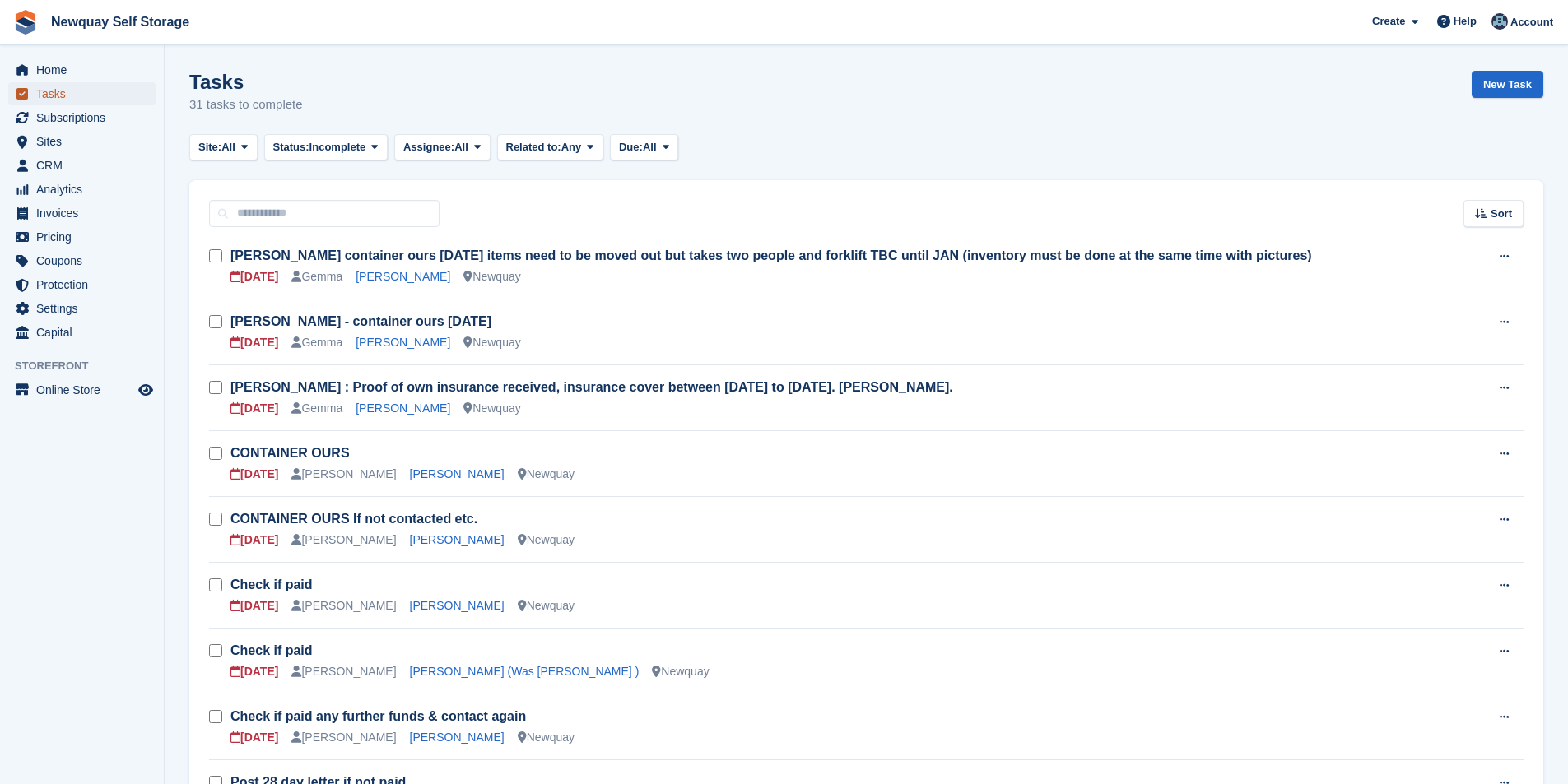
click at [50, 91] on span "Tasks" at bounding box center [85, 93] width 99 height 23
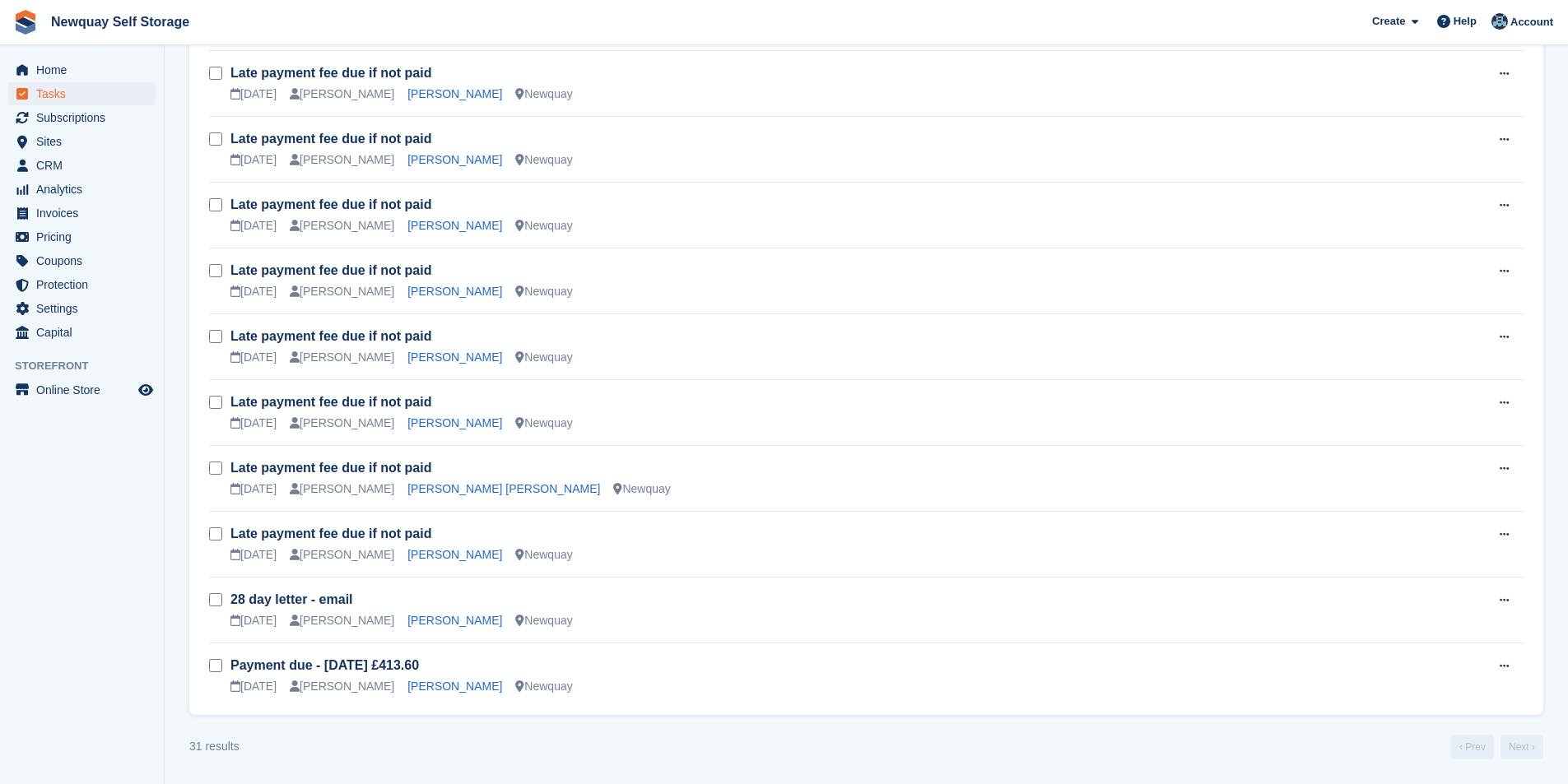
scroll to position [1235, 0]
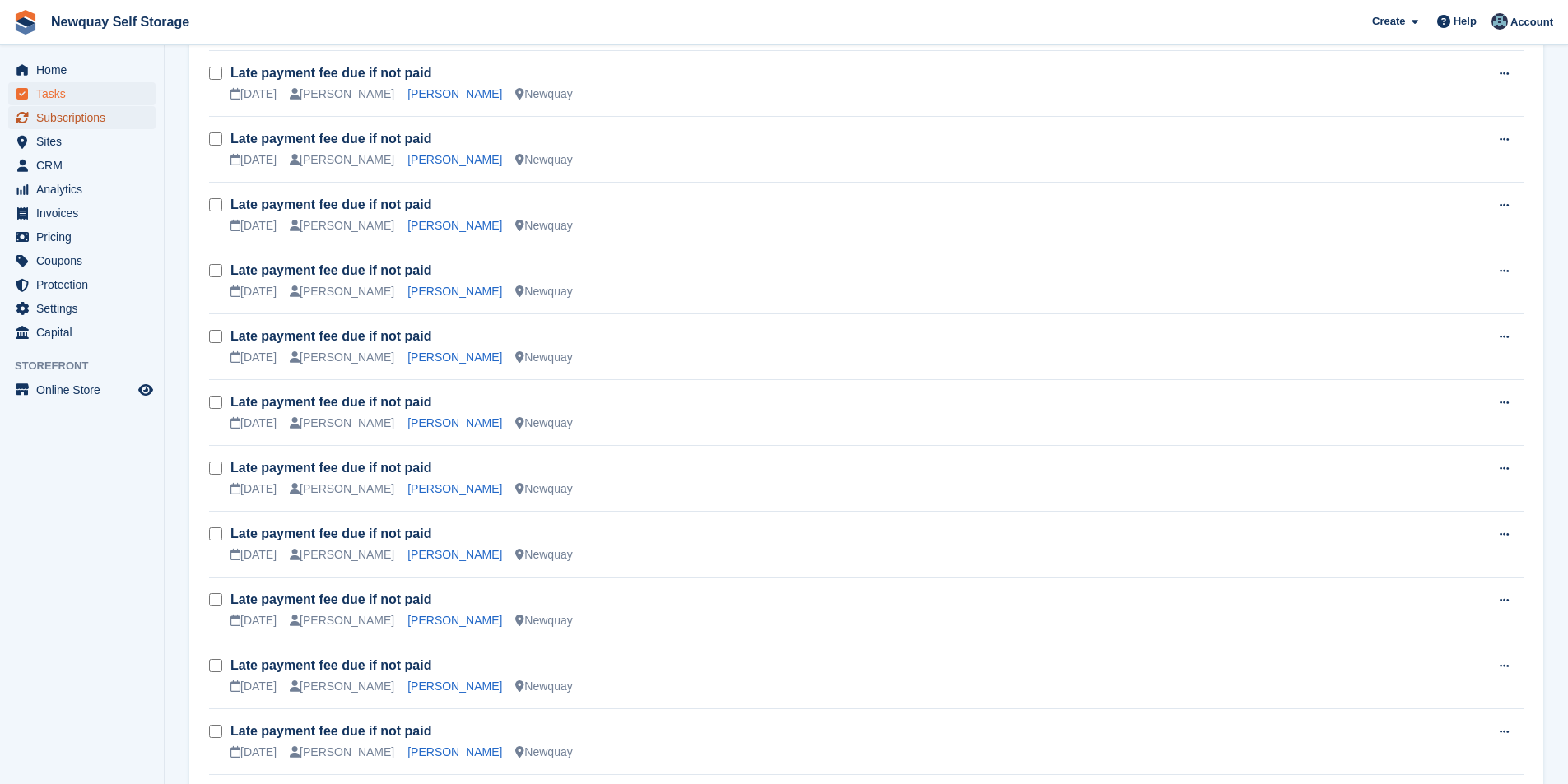
click at [59, 117] on span "Subscriptions" at bounding box center [85, 117] width 99 height 23
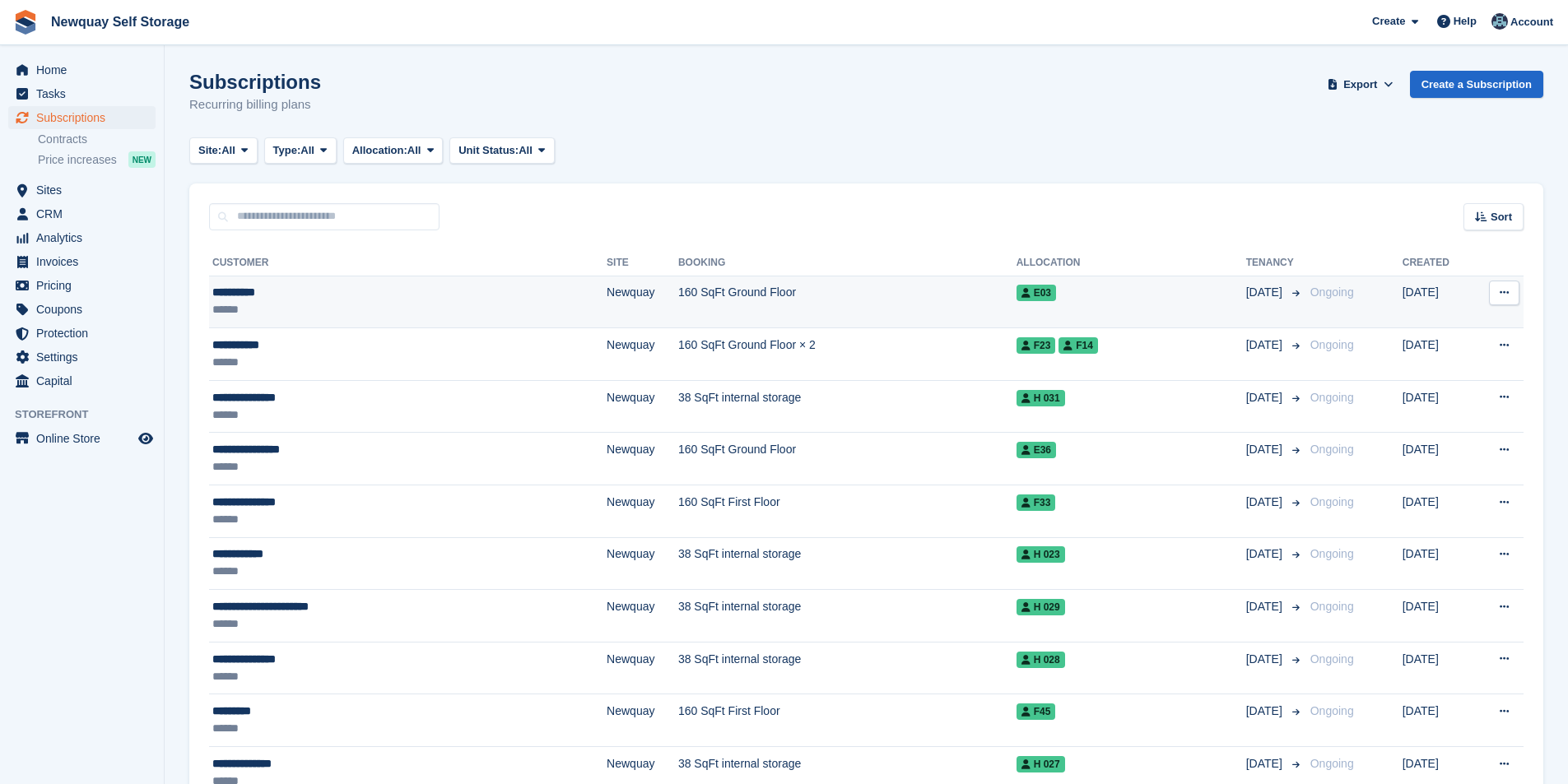
click at [244, 291] on div "**********" at bounding box center [344, 292] width 265 height 18
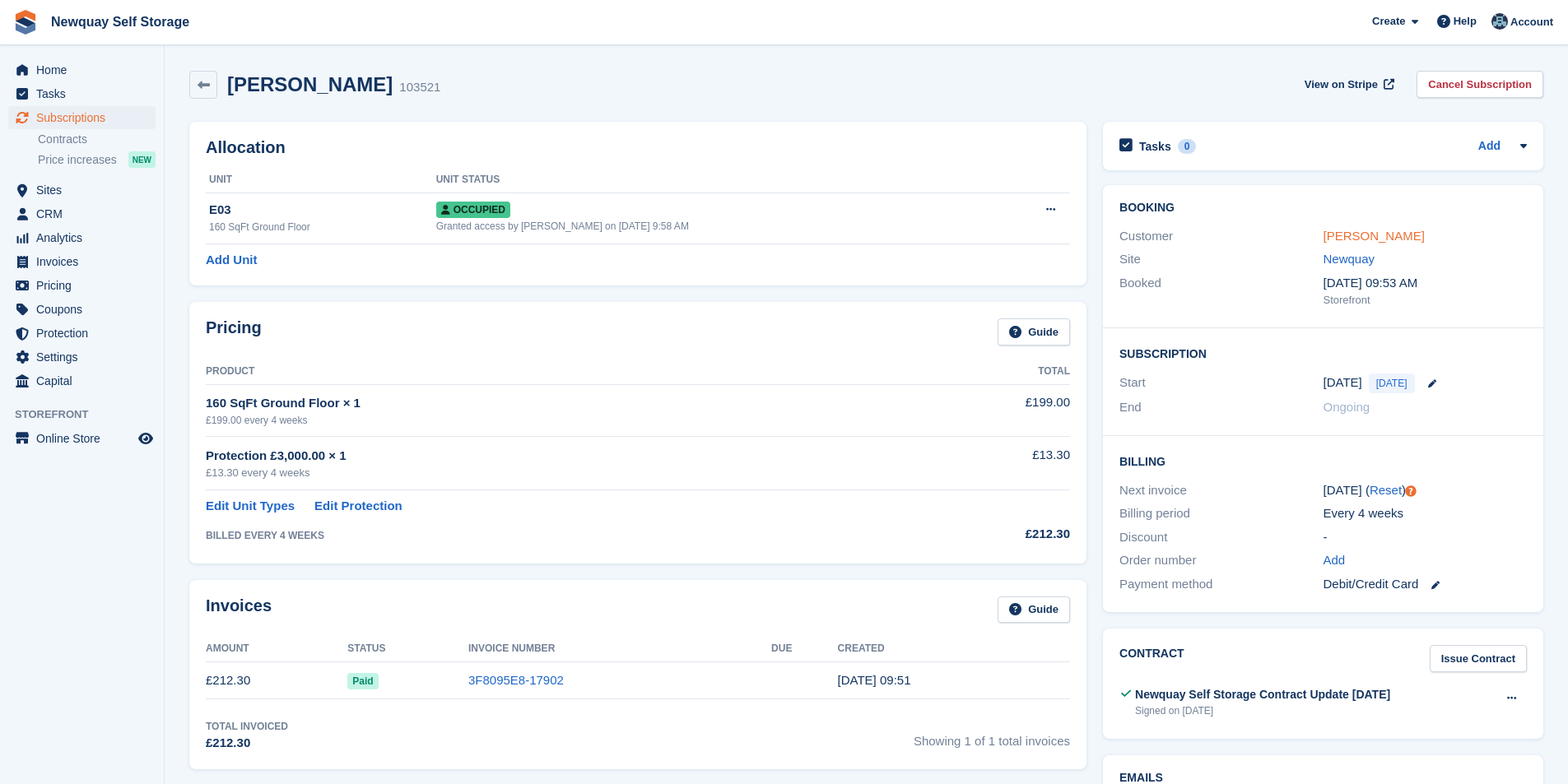
click at [1372, 234] on link "[PERSON_NAME]" at bounding box center [1374, 235] width 101 height 14
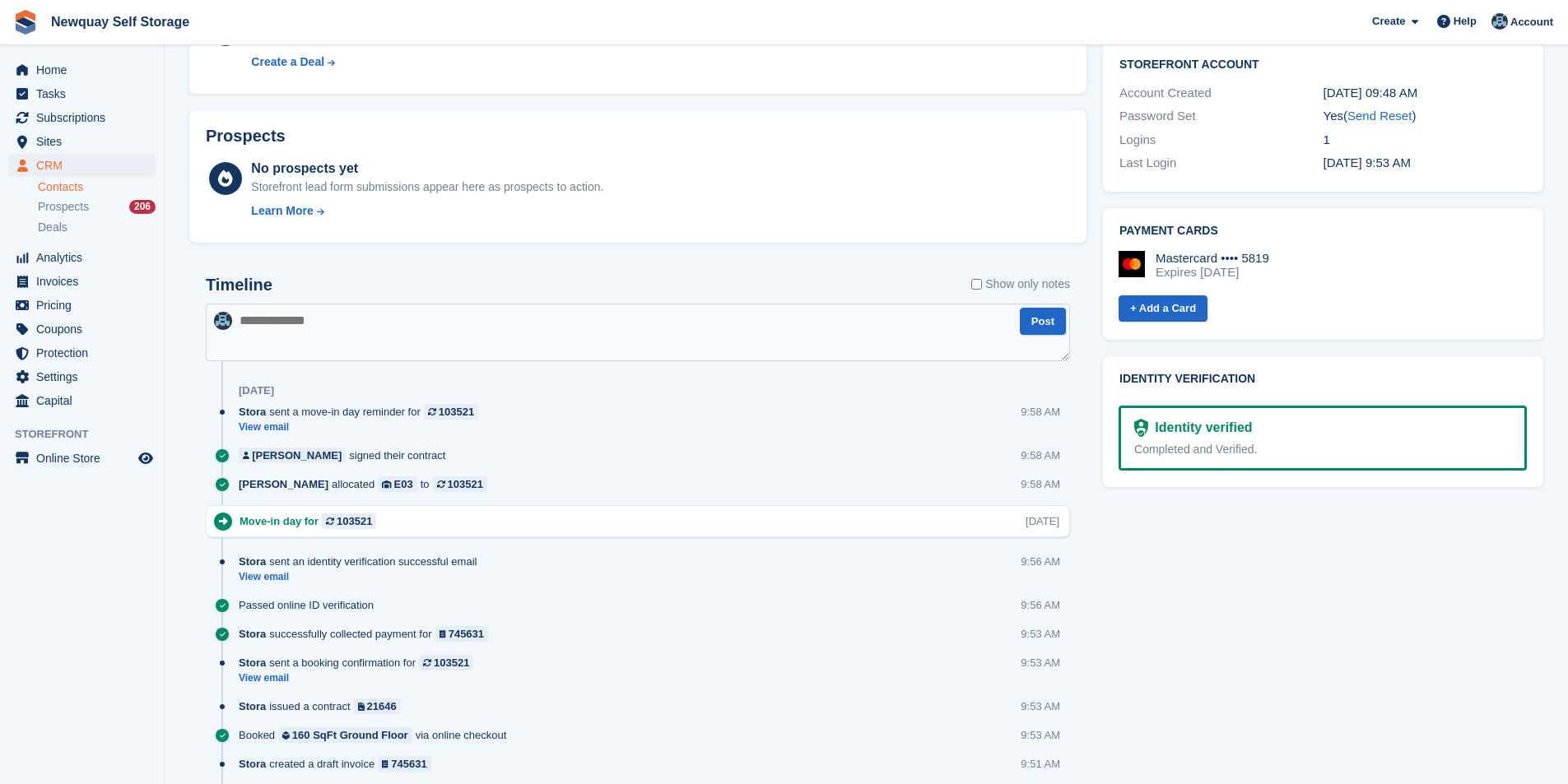
scroll to position [576, 0]
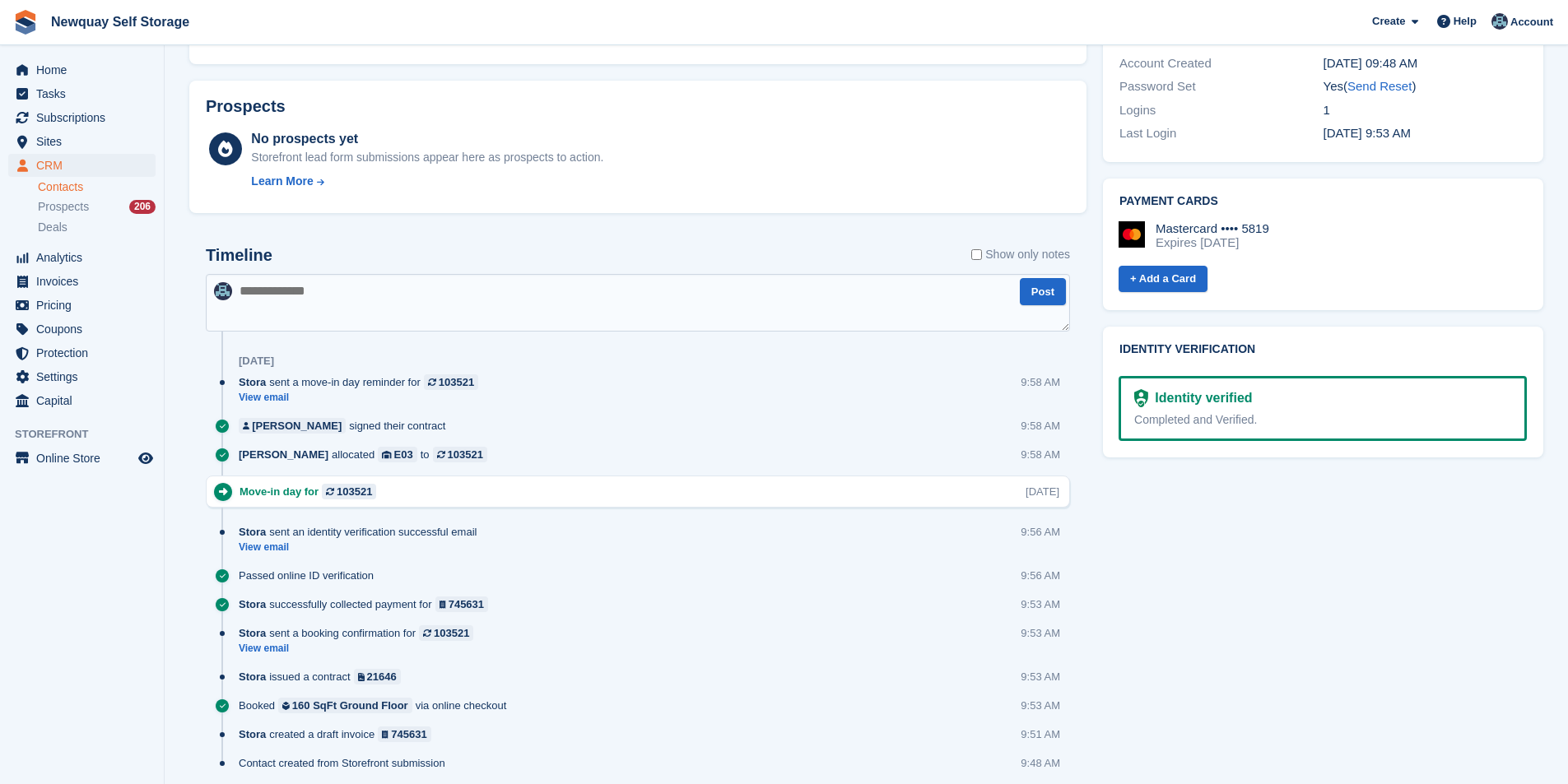
click at [352, 300] on textarea at bounding box center [637, 302] width 864 height 57
type textarea "*"
type textarea "**********"
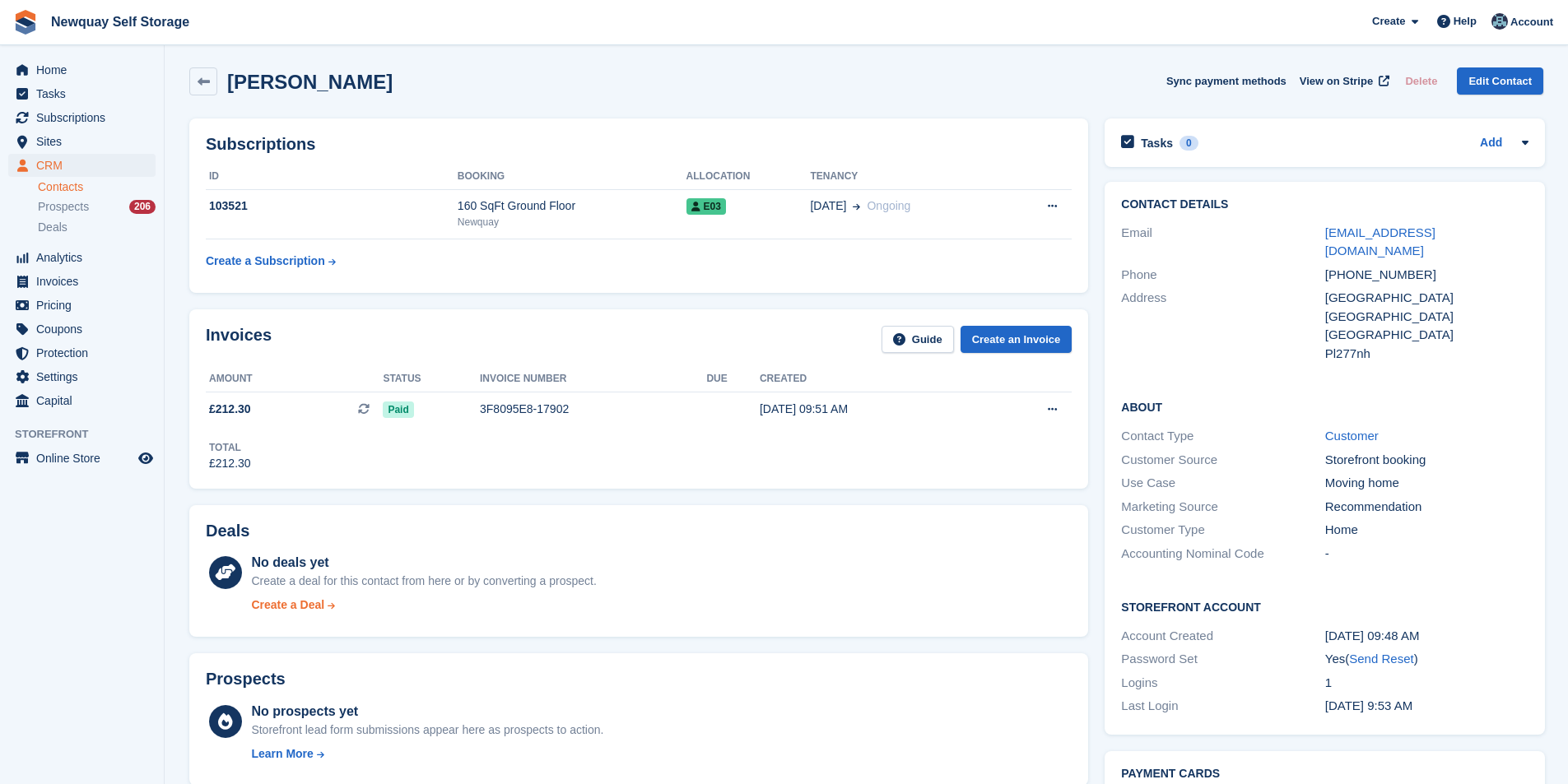
scroll to position [0, 0]
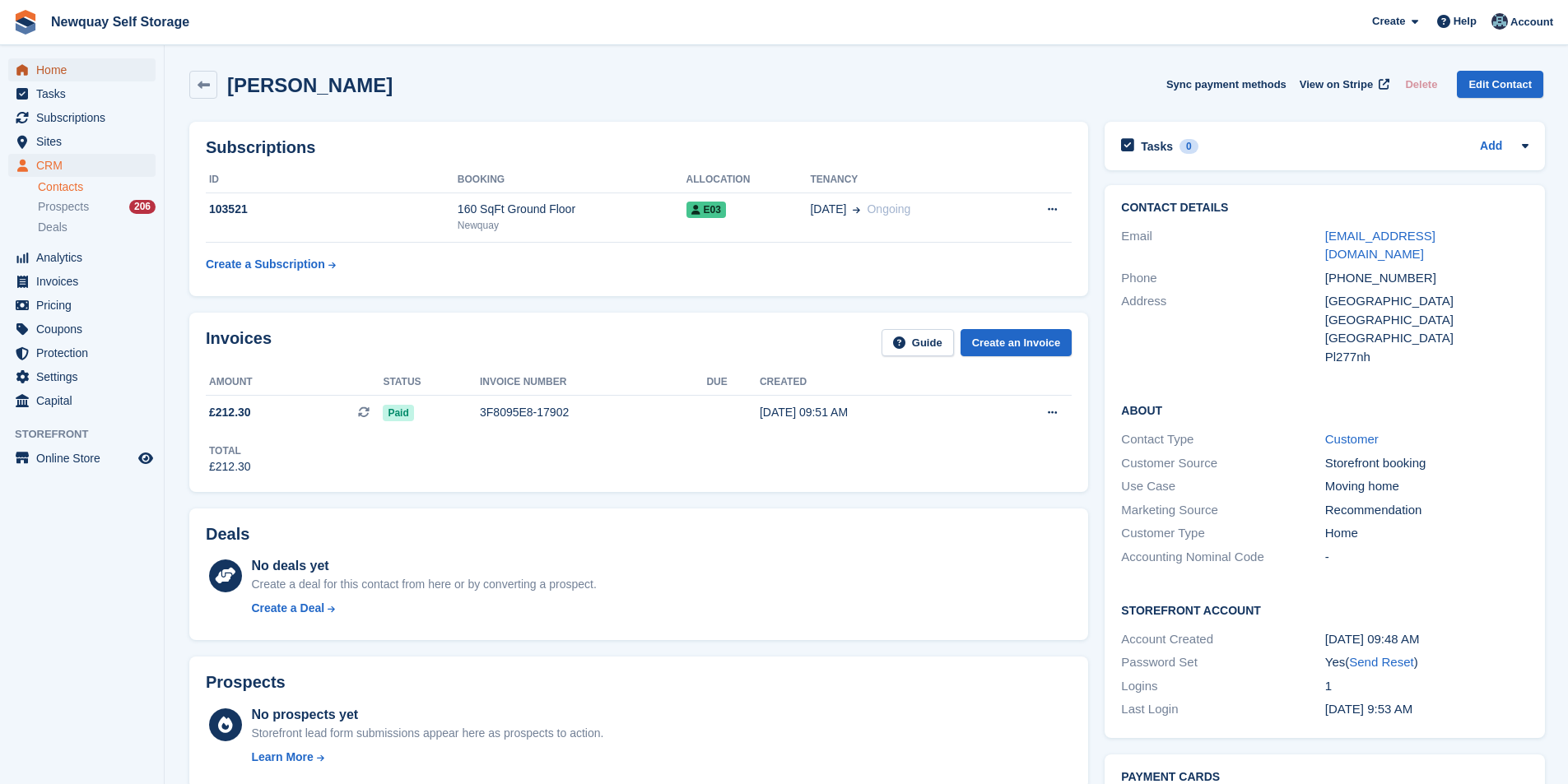
click at [57, 66] on span "Home" at bounding box center [85, 69] width 99 height 23
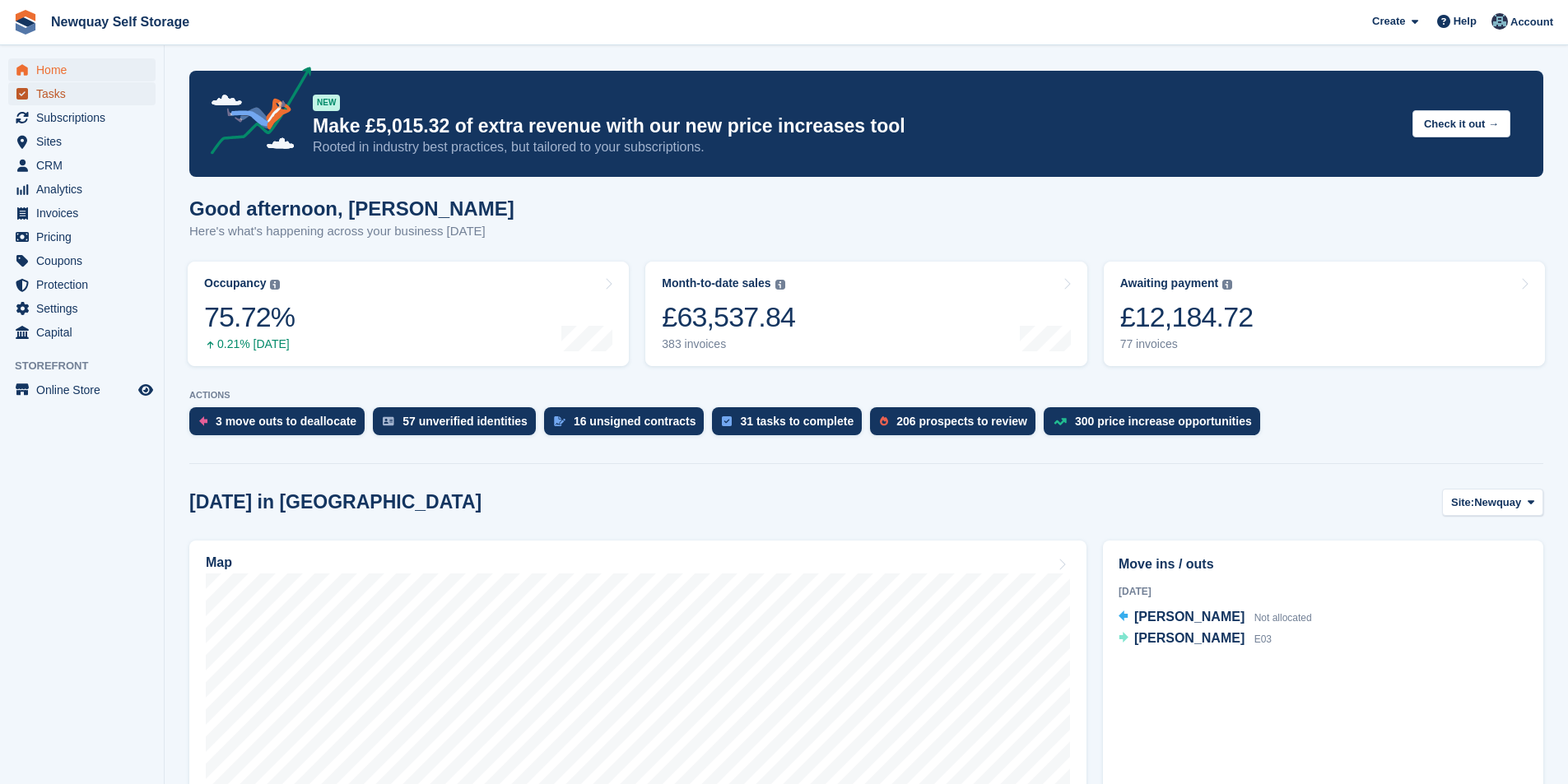
click at [78, 94] on span "Tasks" at bounding box center [85, 93] width 99 height 23
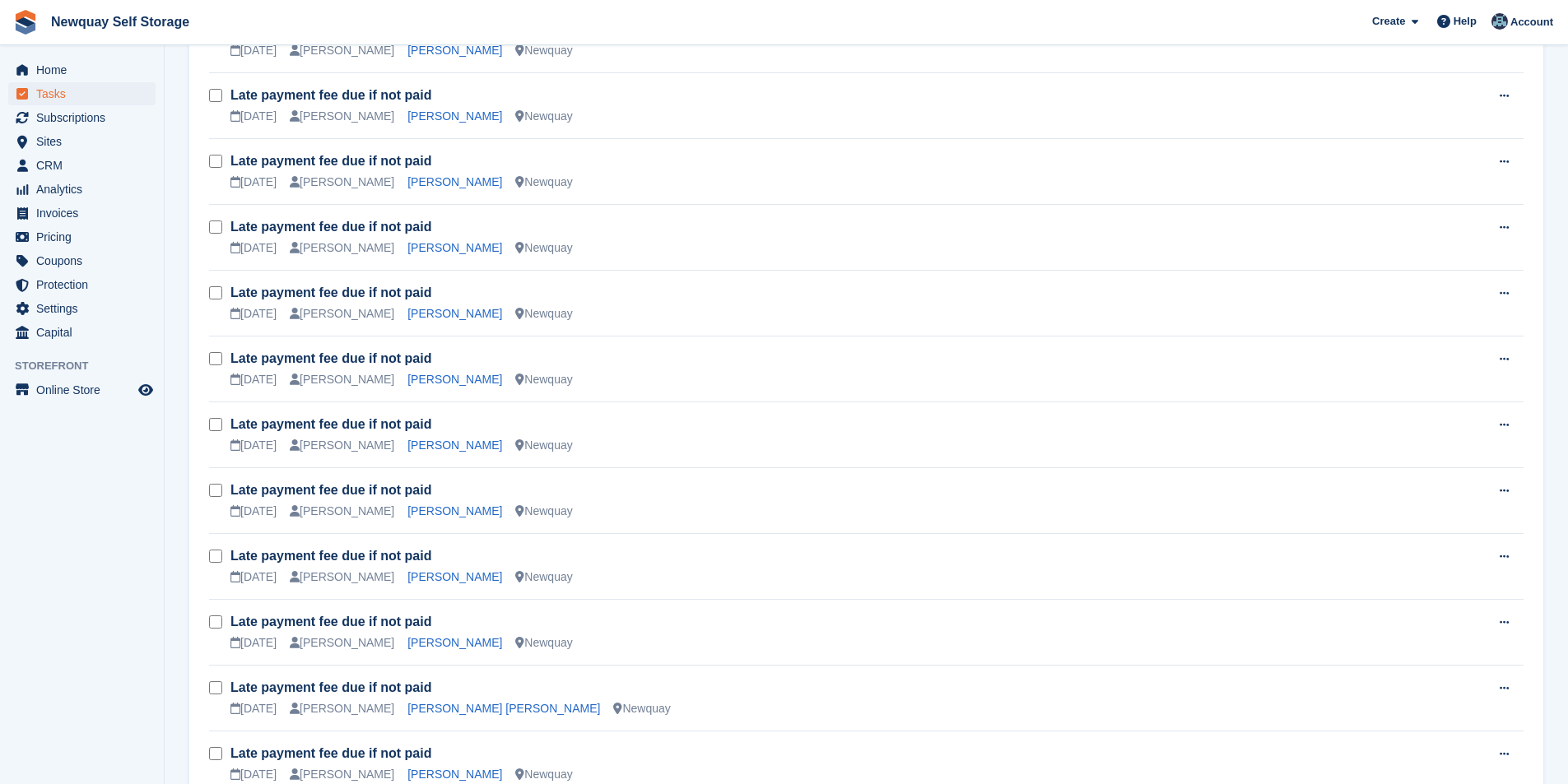
scroll to position [1564, 0]
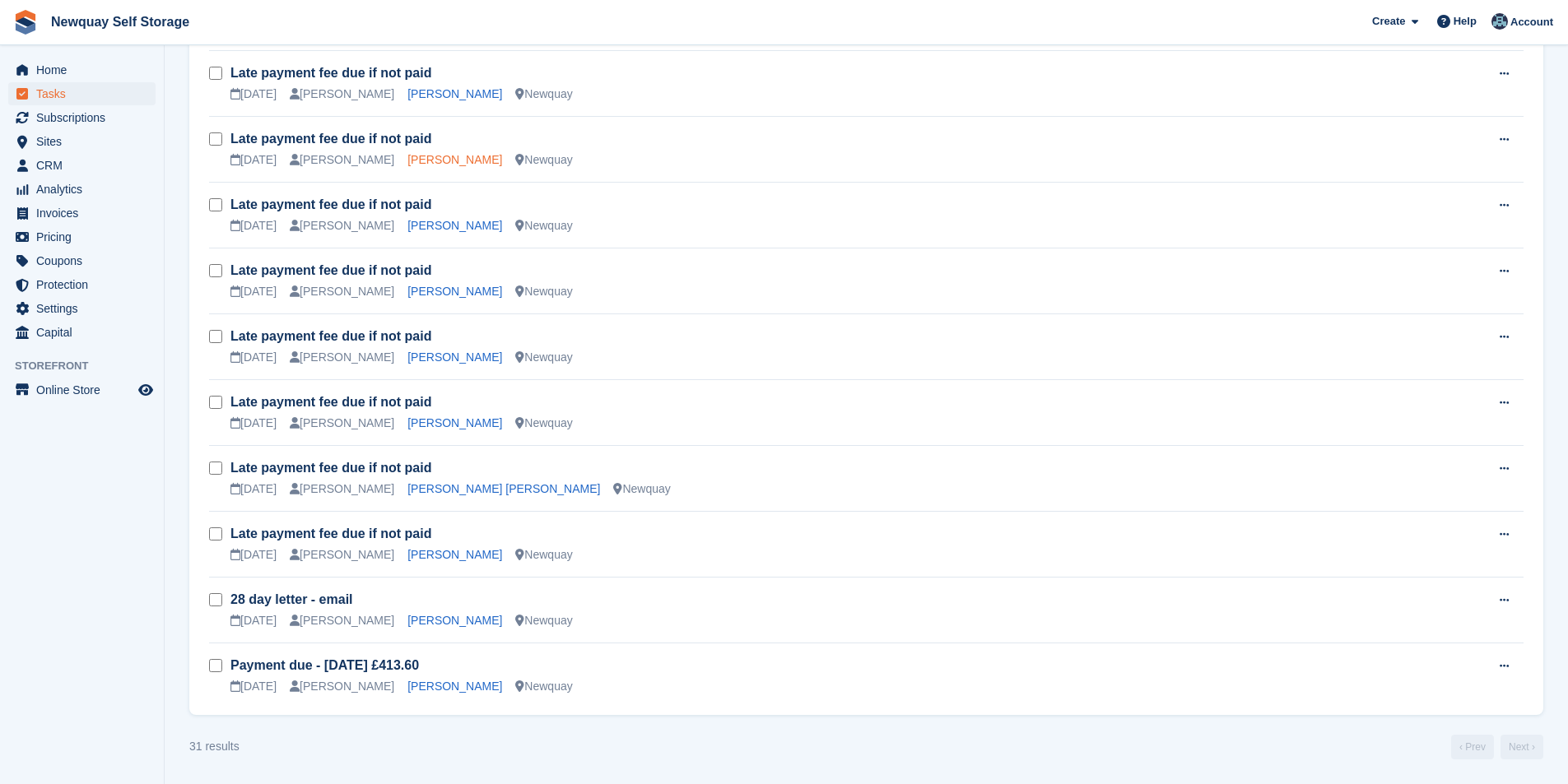
click at [437, 158] on link "[PERSON_NAME]" at bounding box center [454, 159] width 95 height 13
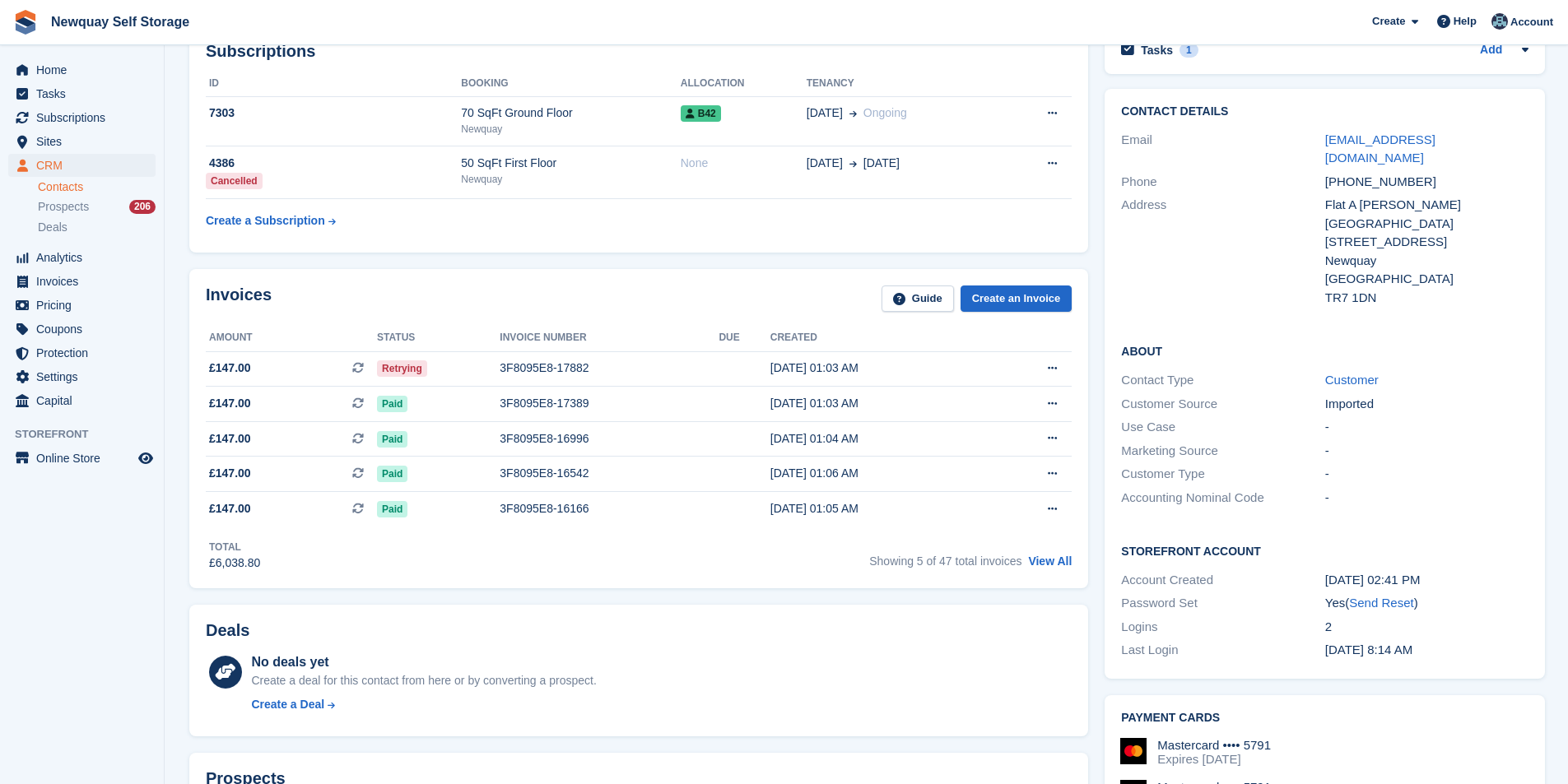
scroll to position [82, 0]
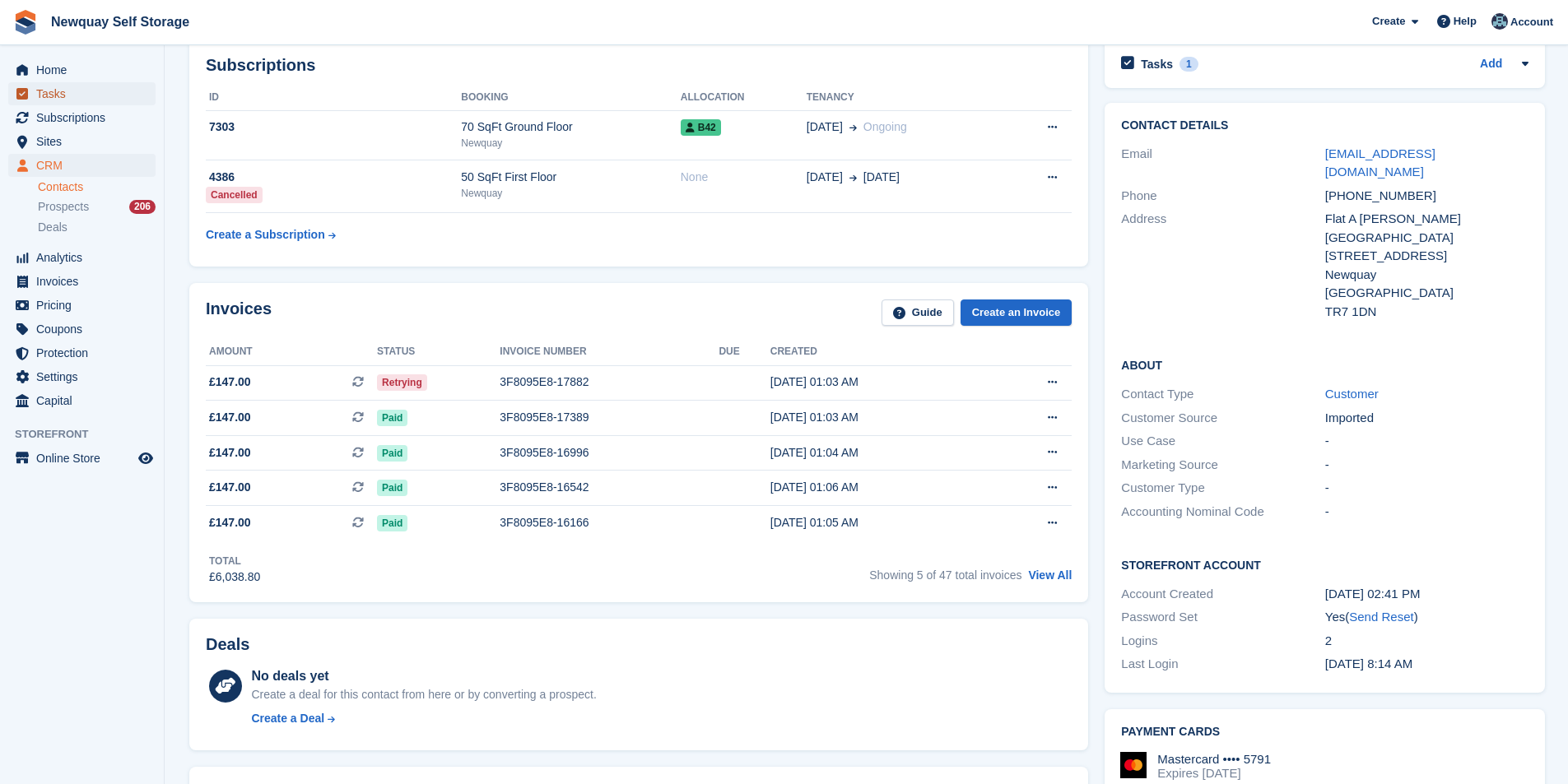
click at [94, 90] on span "Tasks" at bounding box center [85, 93] width 99 height 23
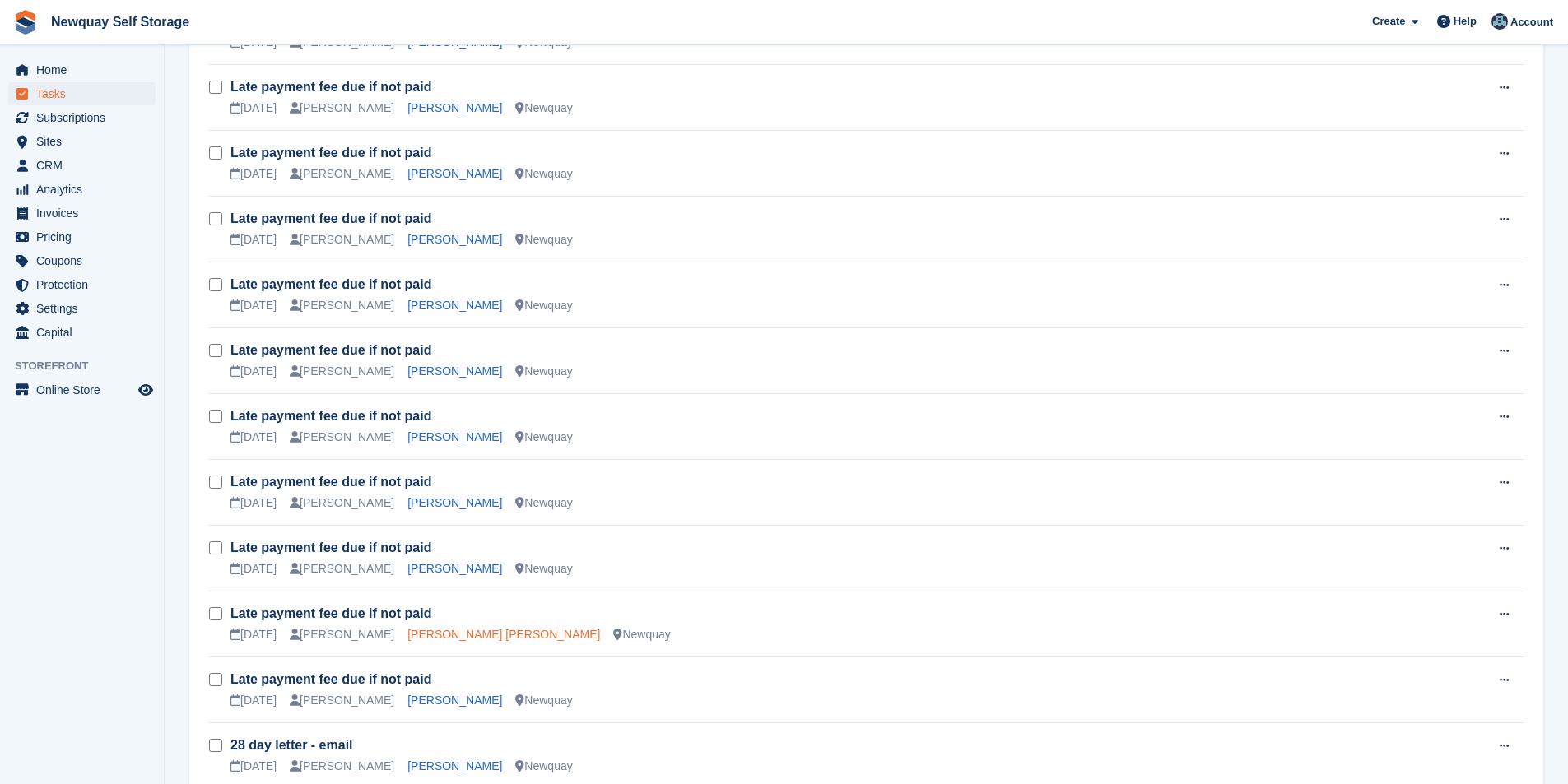
scroll to position [1480, 0]
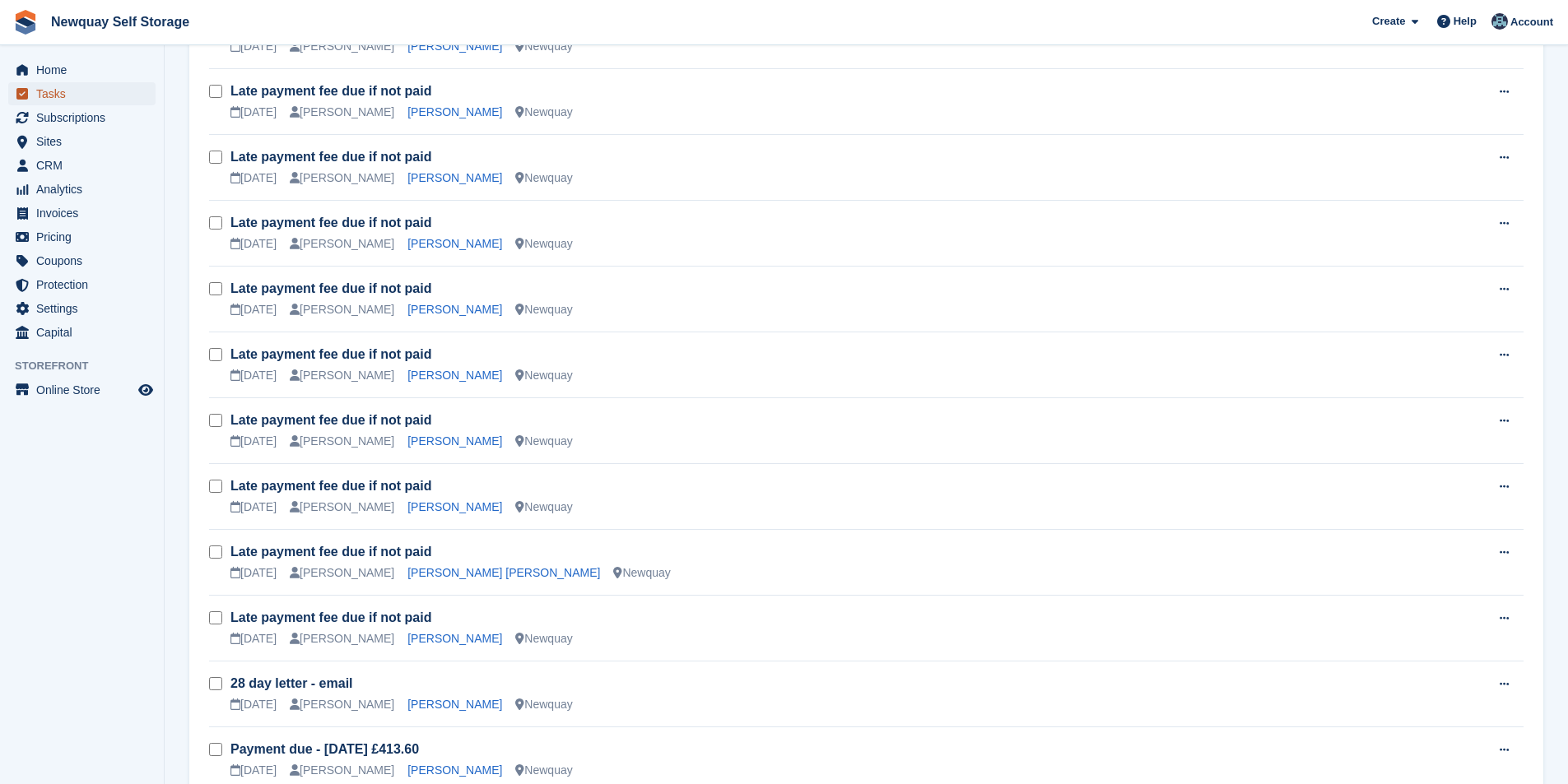
click at [50, 96] on span "Tasks" at bounding box center [85, 93] width 99 height 23
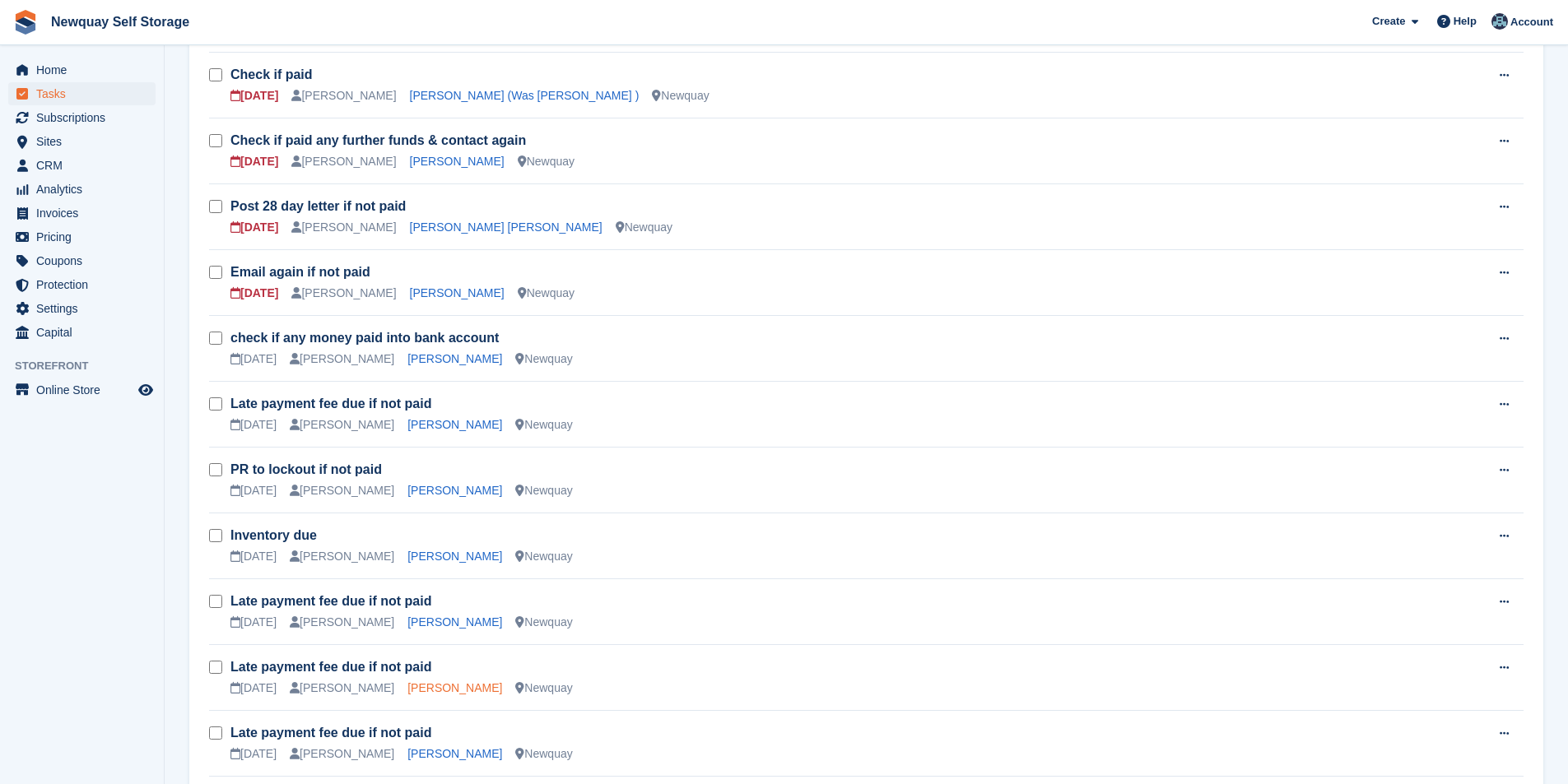
scroll to position [905, 0]
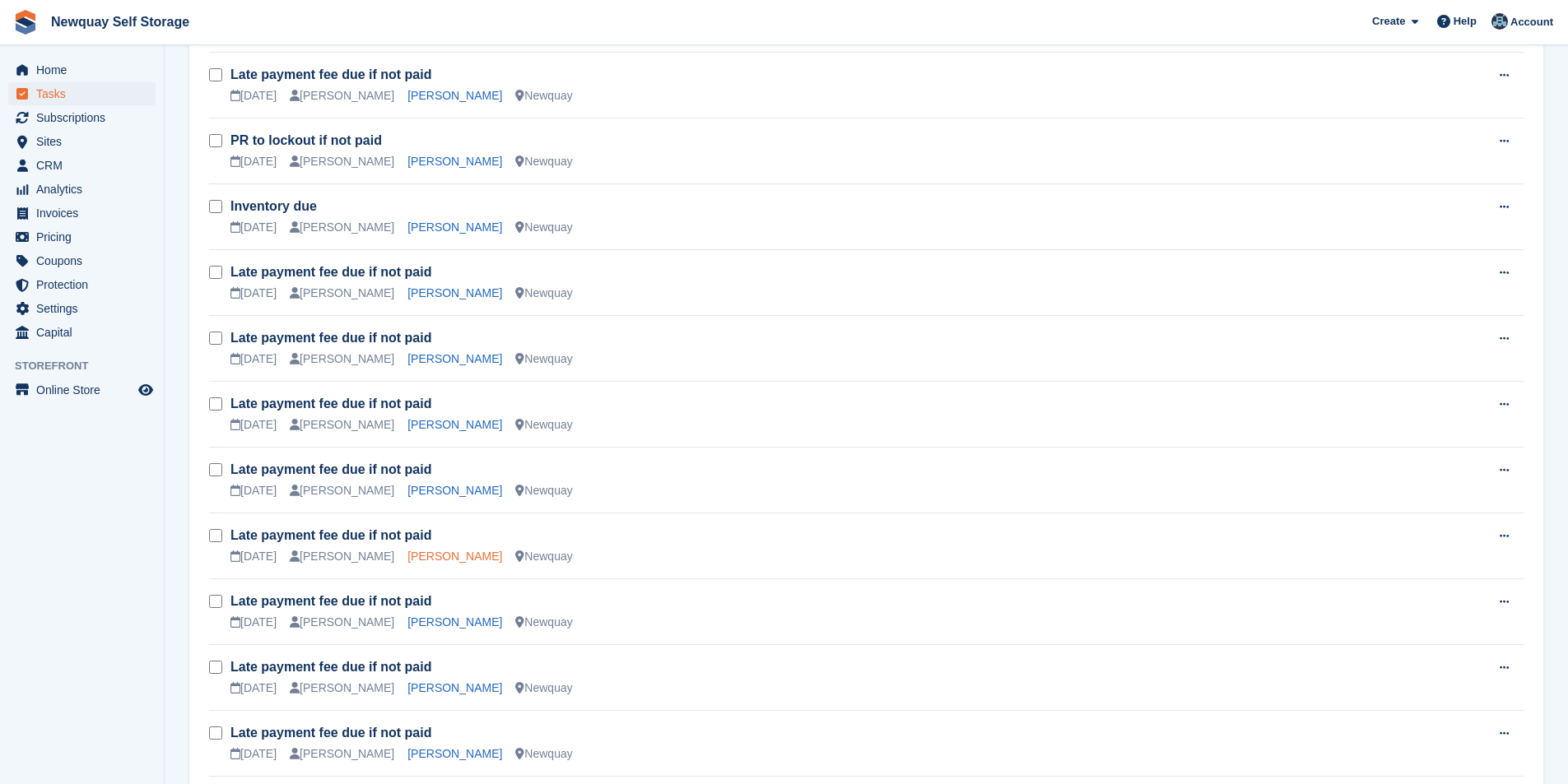
click at [427, 557] on link "[PERSON_NAME]" at bounding box center [454, 556] width 95 height 13
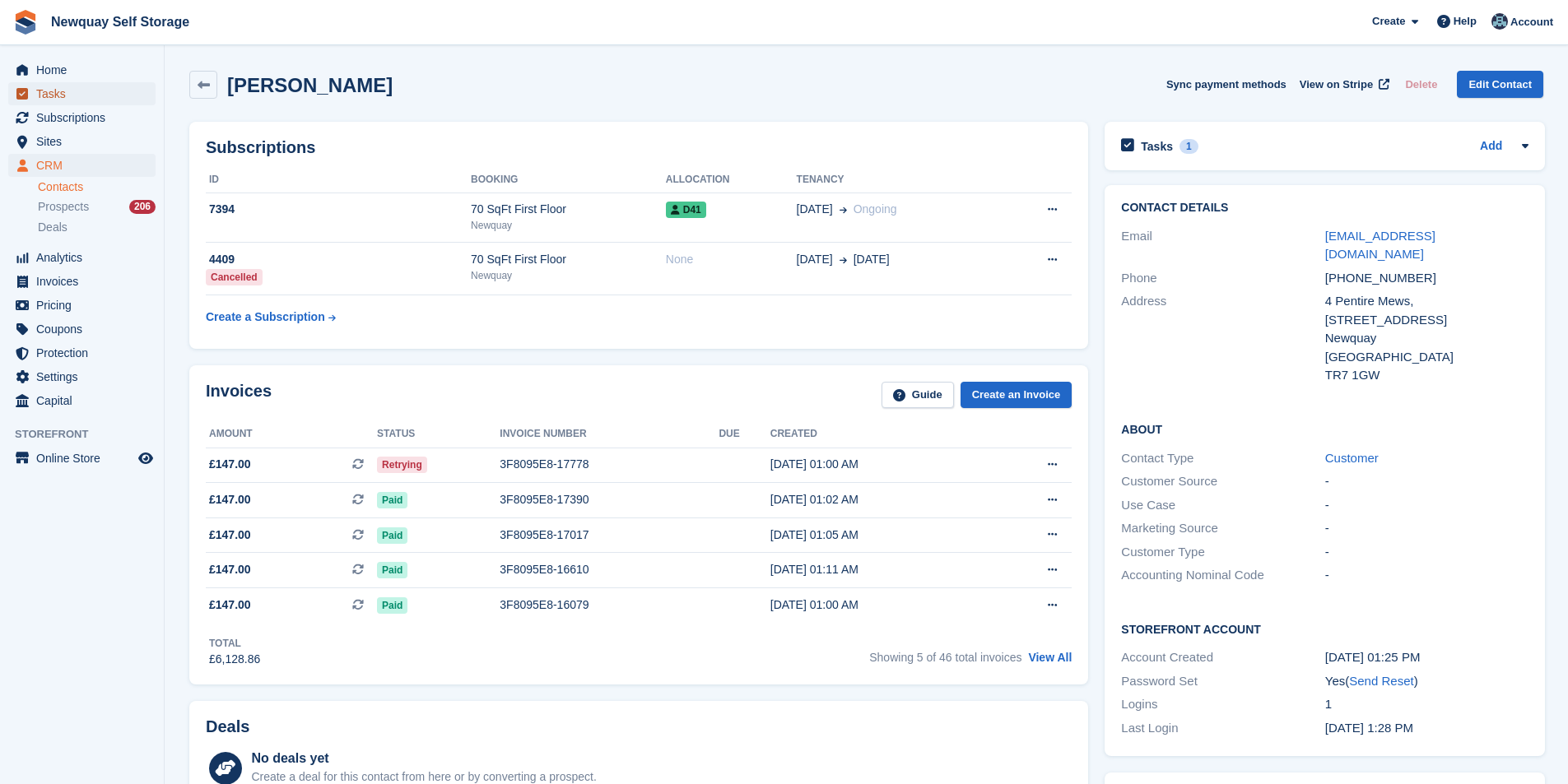
click at [66, 95] on span "Tasks" at bounding box center [85, 93] width 99 height 23
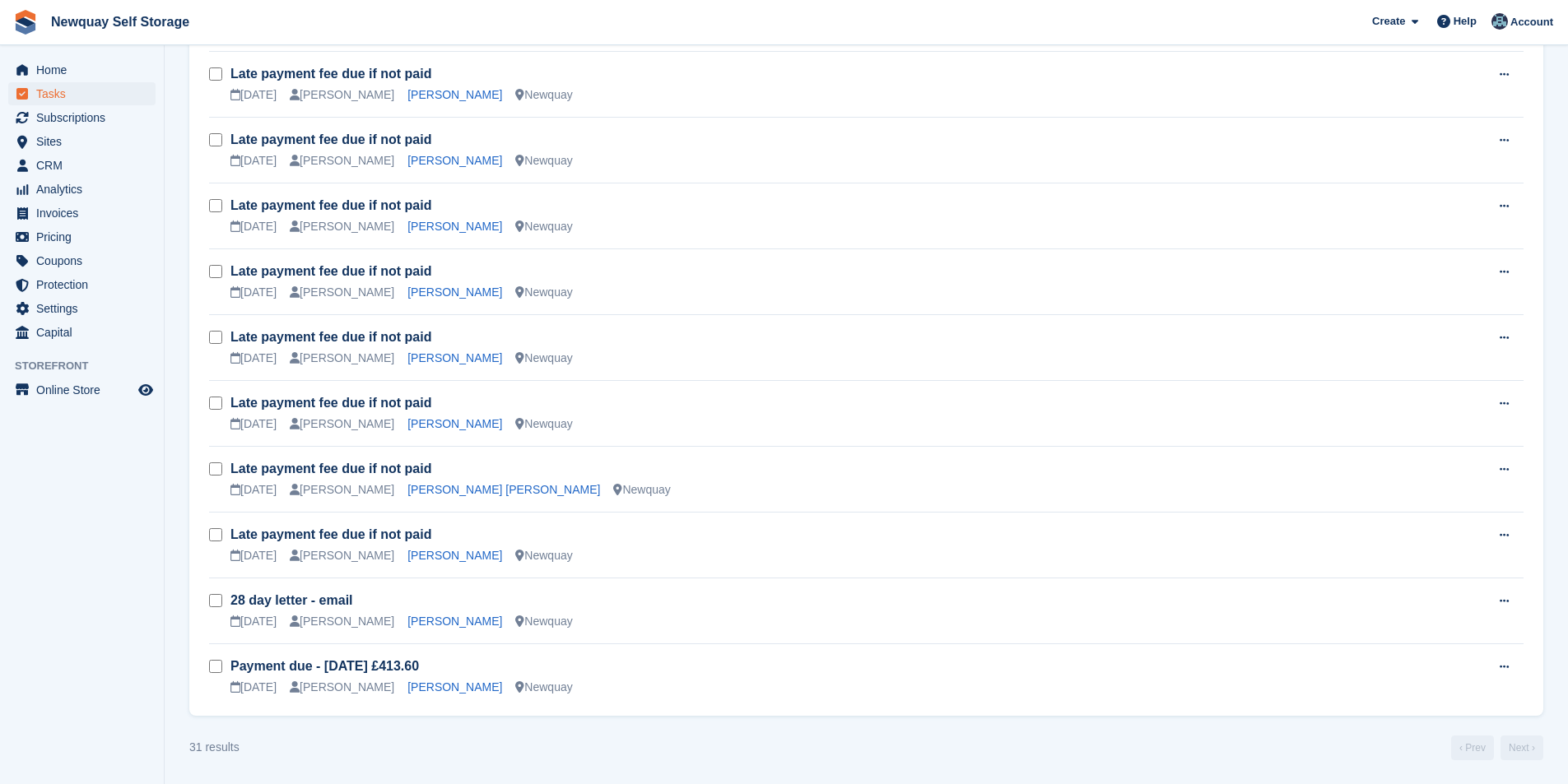
scroll to position [1564, 0]
click at [435, 617] on link "[PERSON_NAME]" at bounding box center [454, 620] width 95 height 13
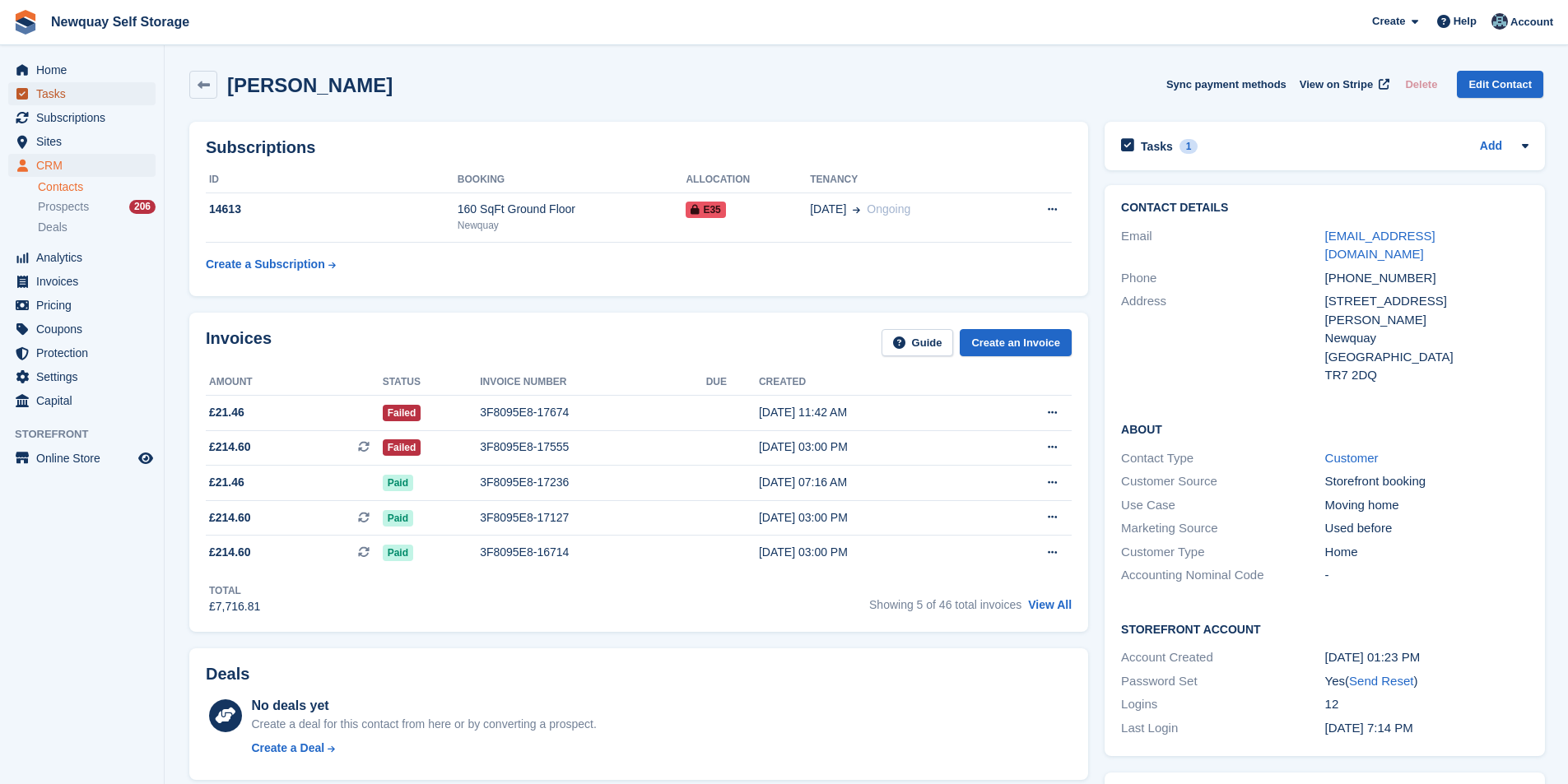
click at [61, 99] on span "Tasks" at bounding box center [85, 93] width 99 height 23
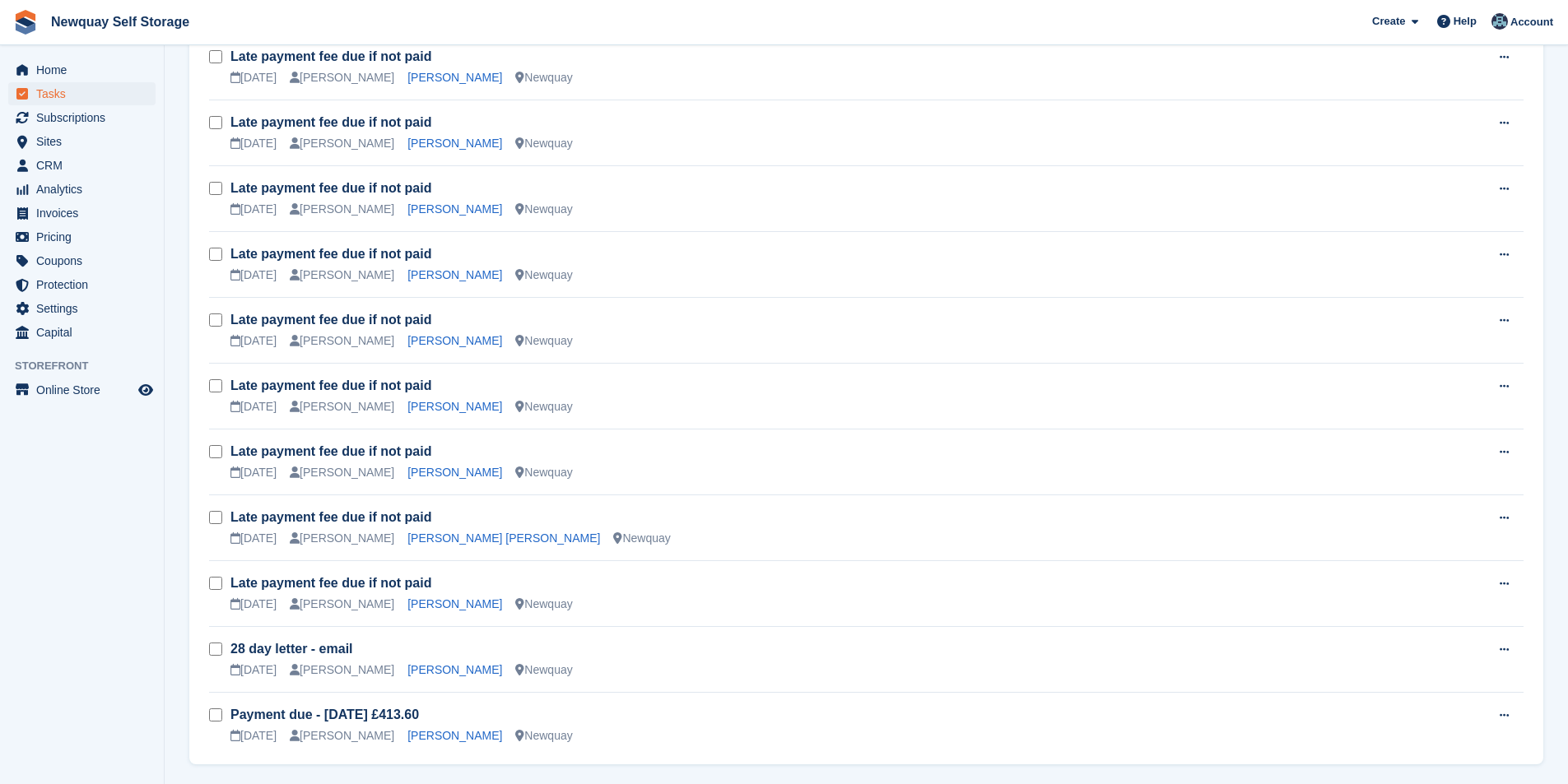
scroll to position [1564, 0]
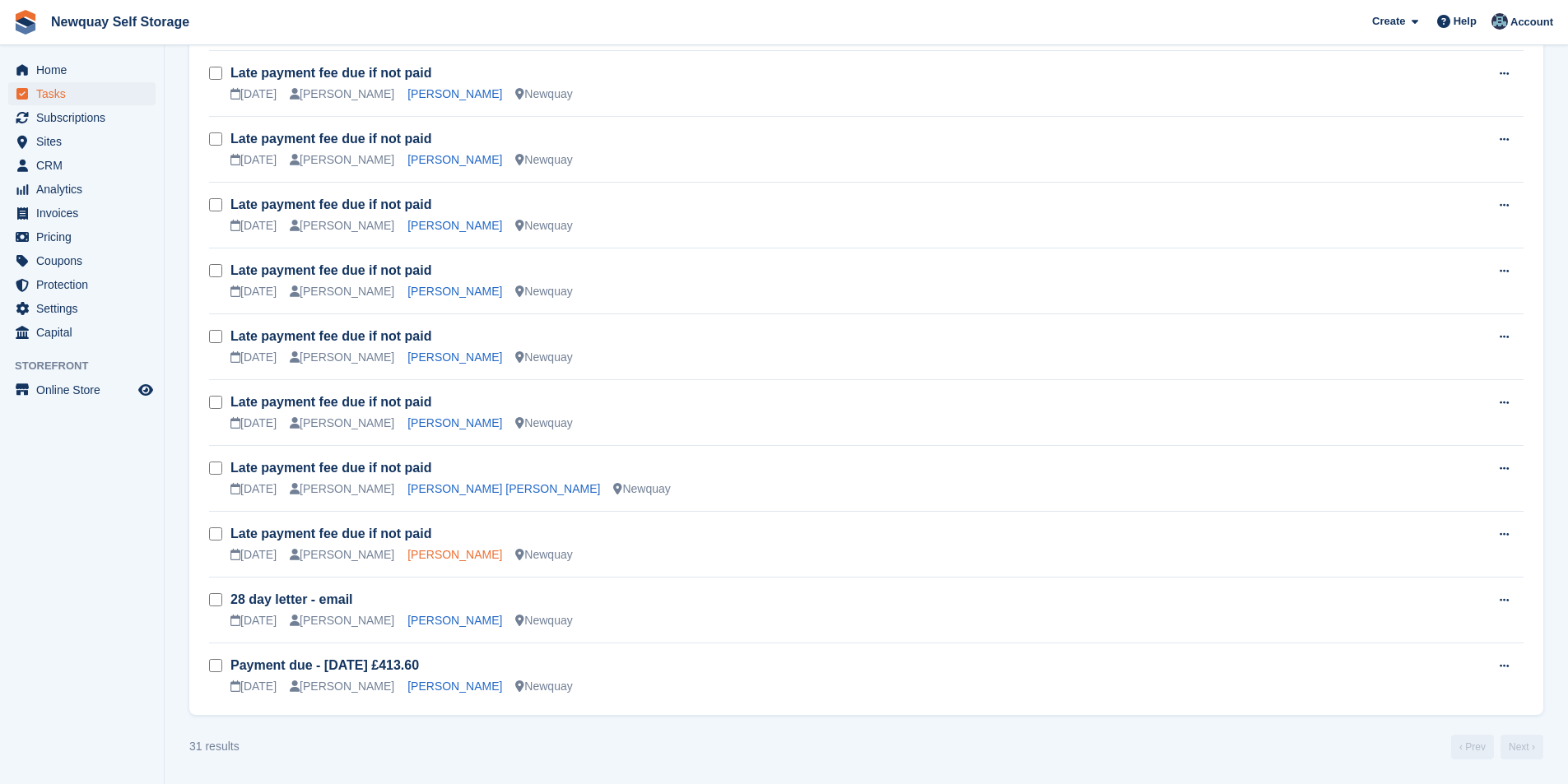
click at [417, 551] on link "[PERSON_NAME]" at bounding box center [454, 555] width 95 height 13
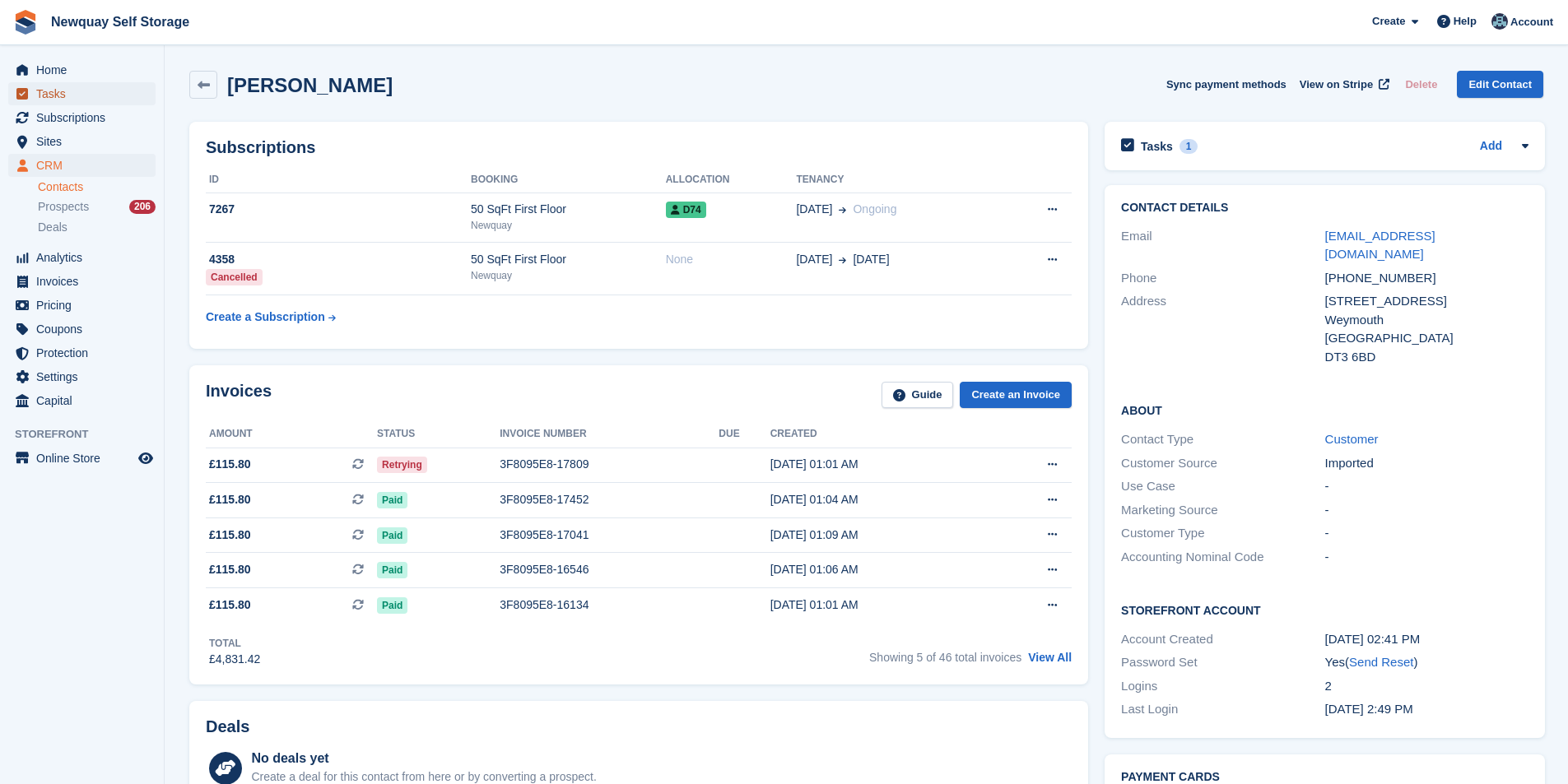
click at [79, 94] on span "Tasks" at bounding box center [85, 93] width 99 height 23
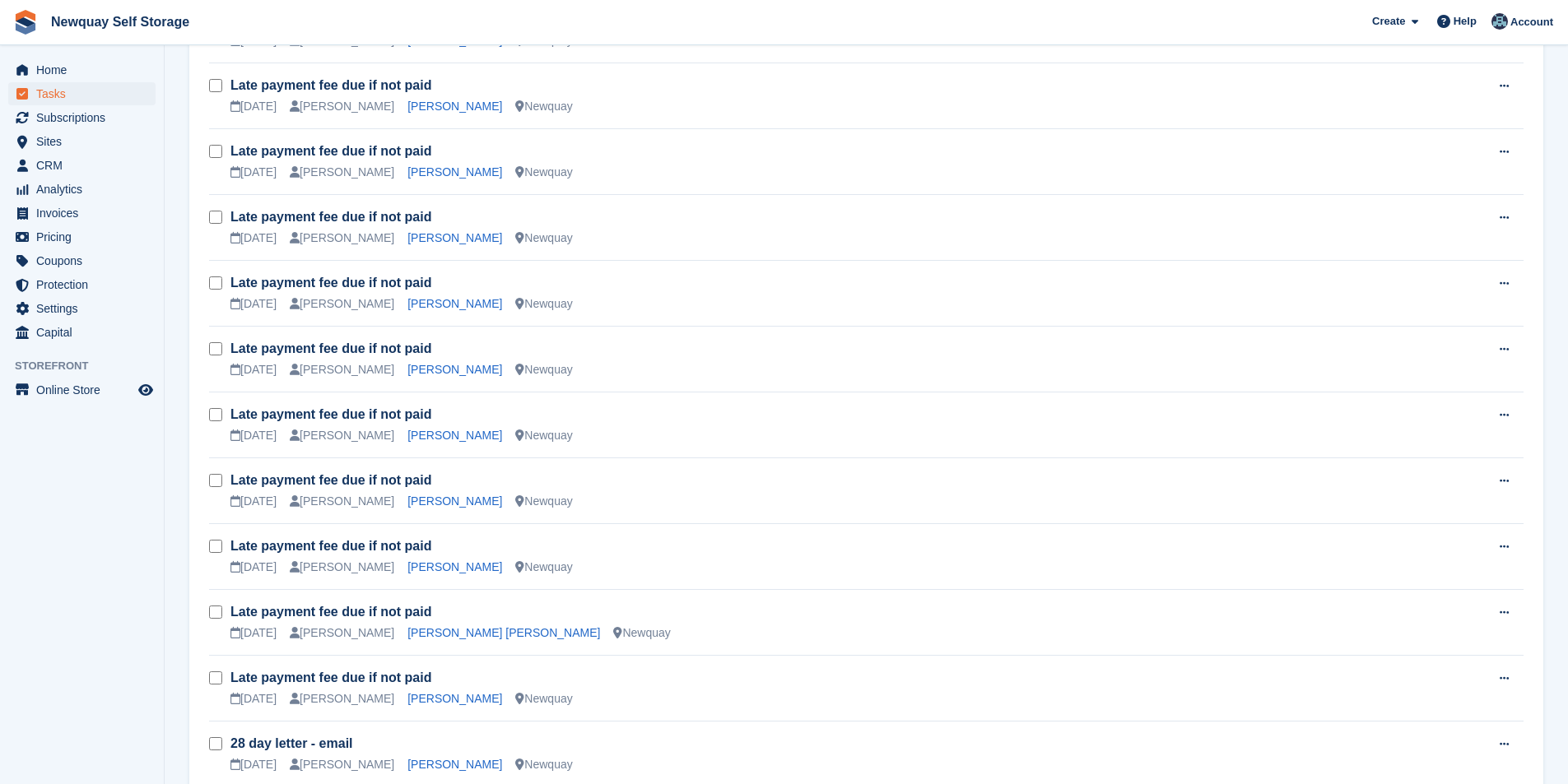
scroll to position [1562, 0]
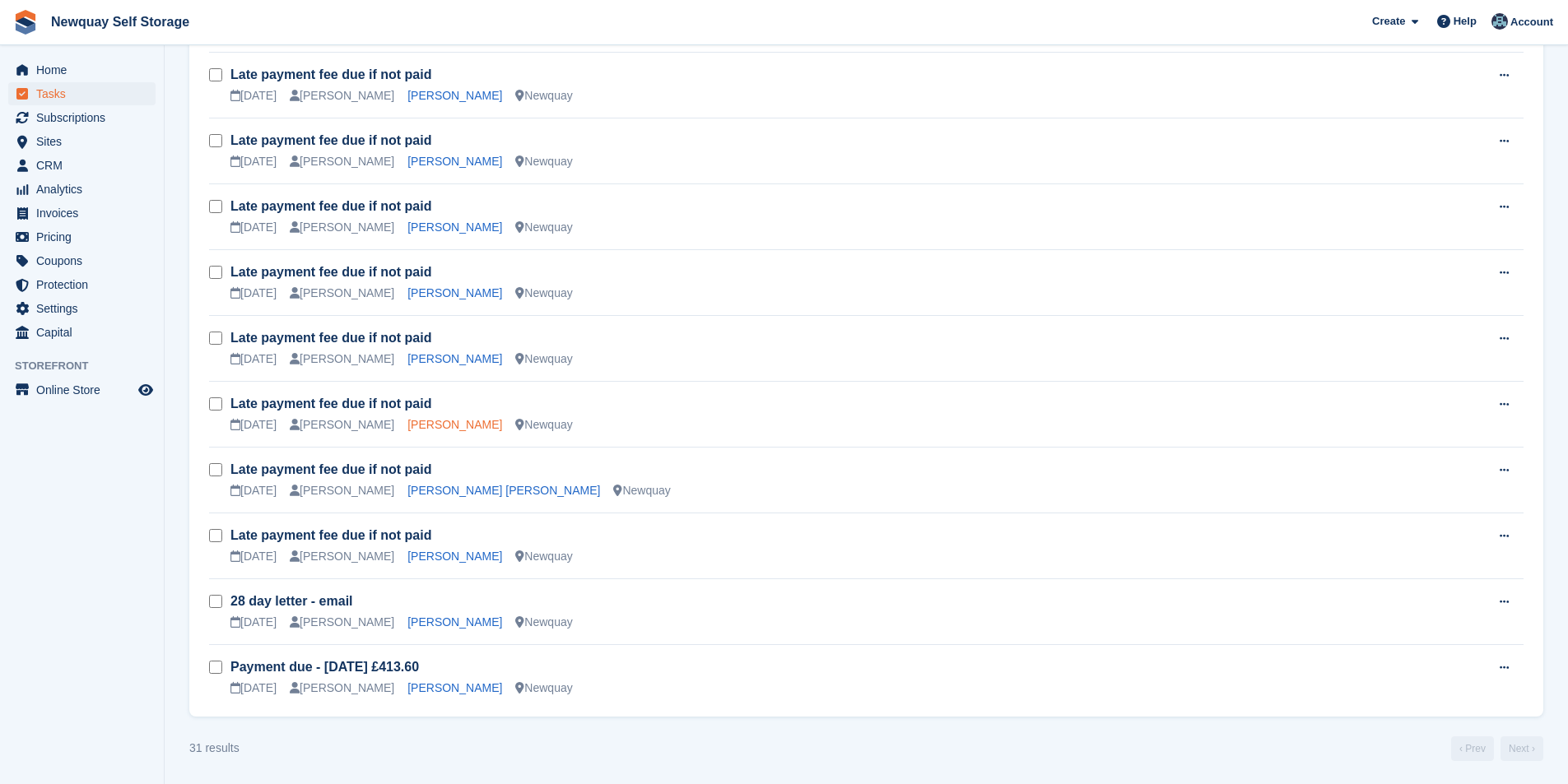
click at [436, 418] on link "[PERSON_NAME]" at bounding box center [454, 425] width 95 height 13
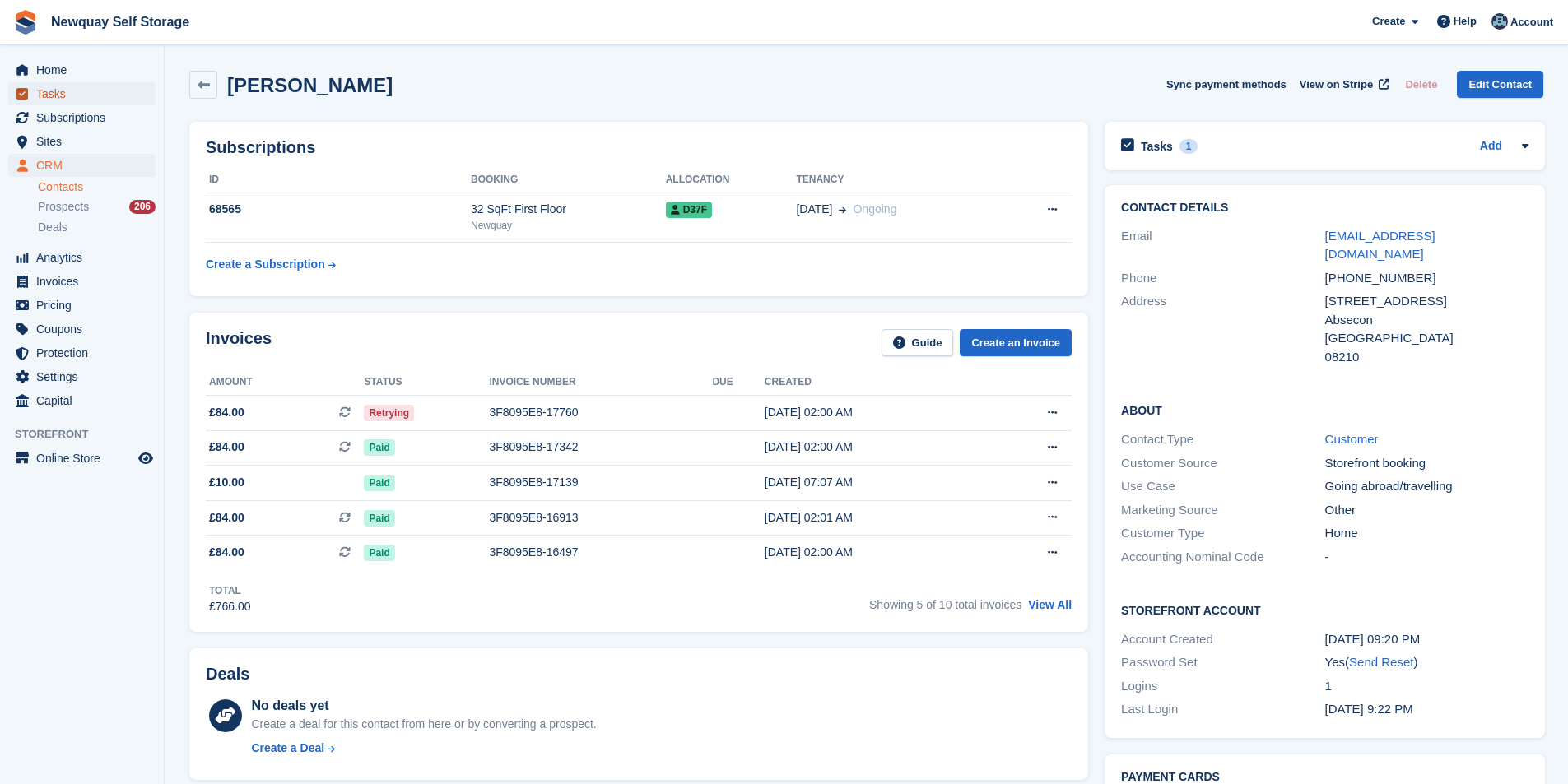
click at [56, 91] on span "Tasks" at bounding box center [85, 93] width 99 height 23
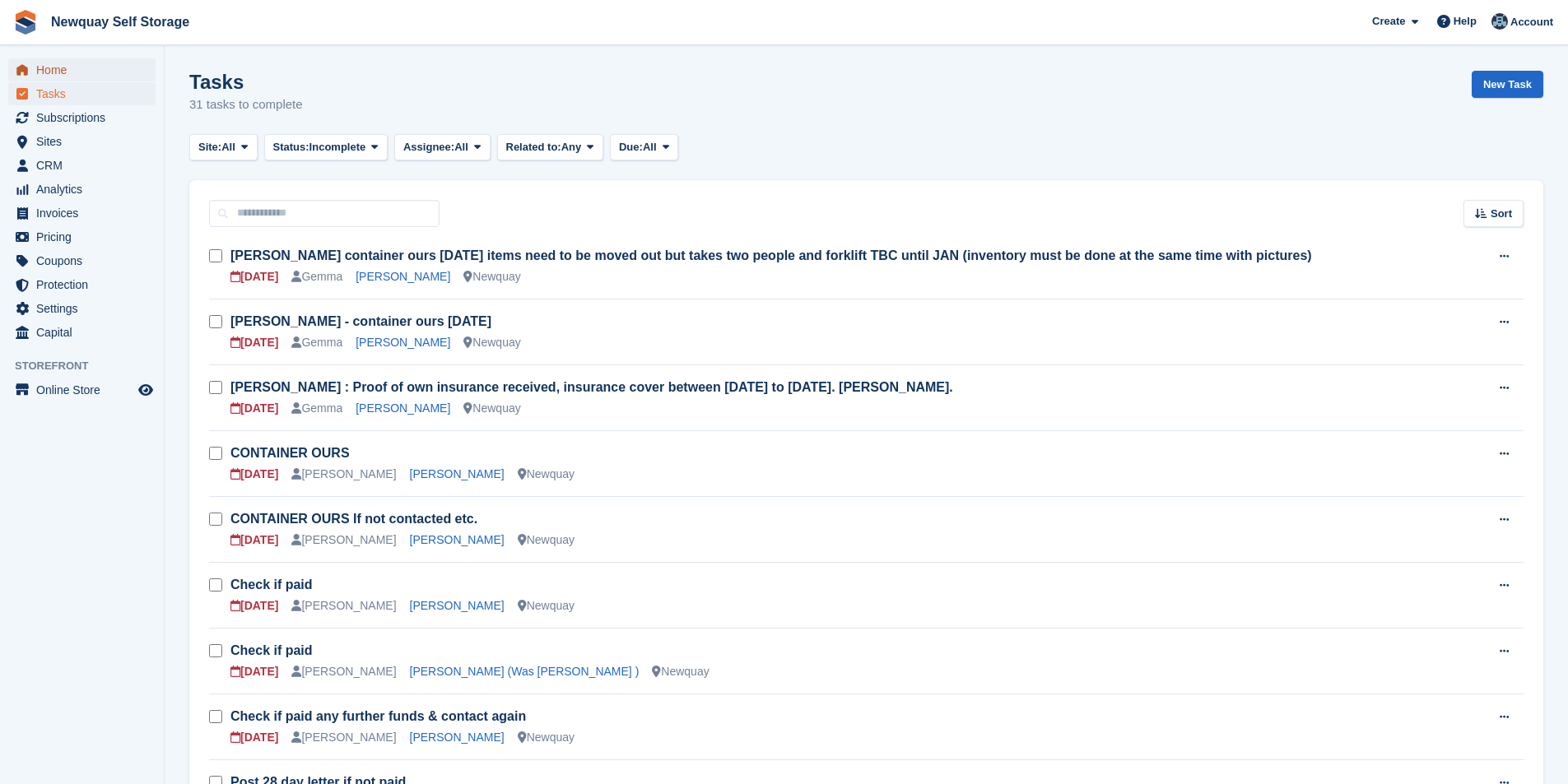
click at [46, 65] on span "Home" at bounding box center [85, 69] width 99 height 23
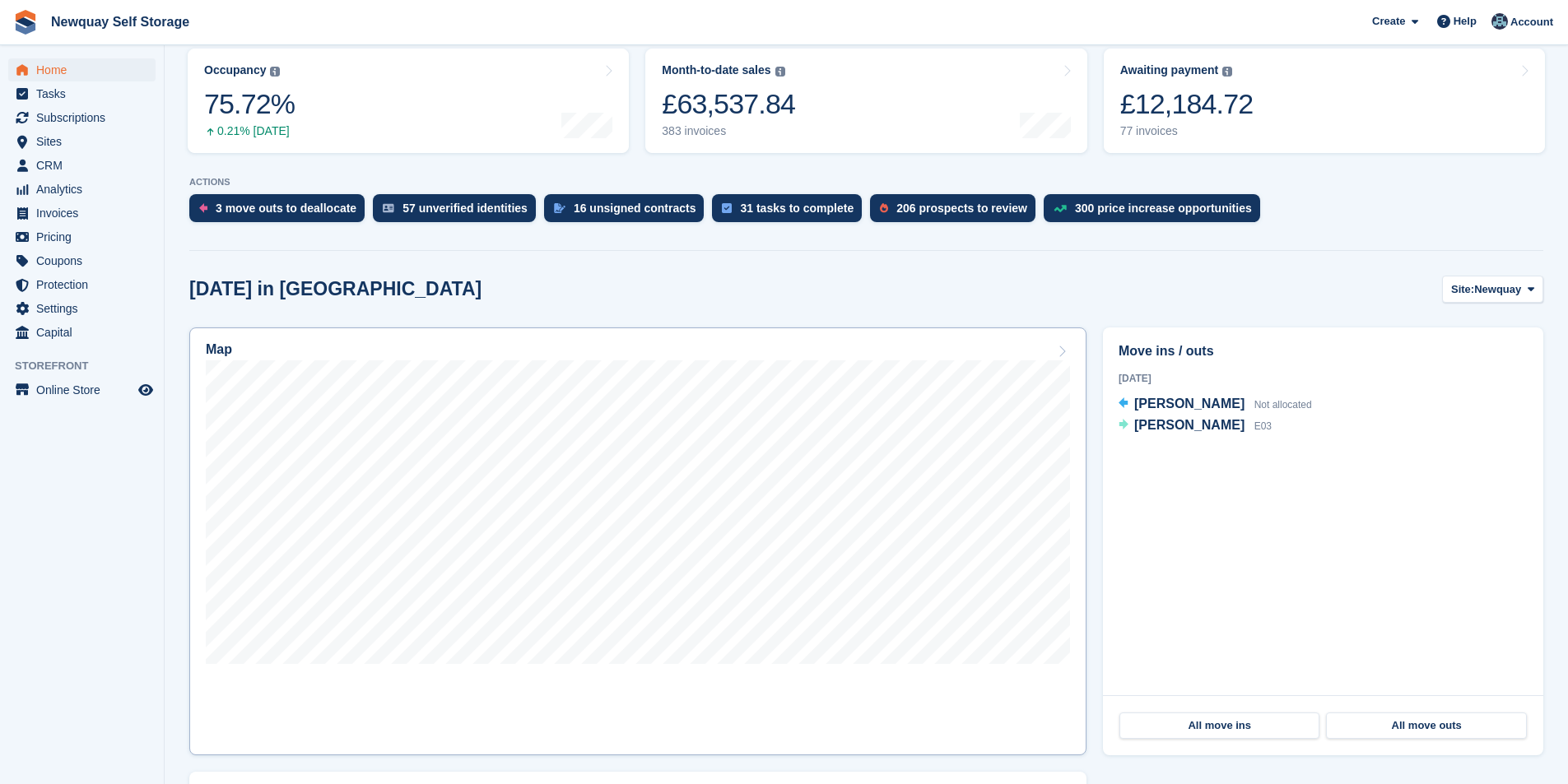
scroll to position [329, 0]
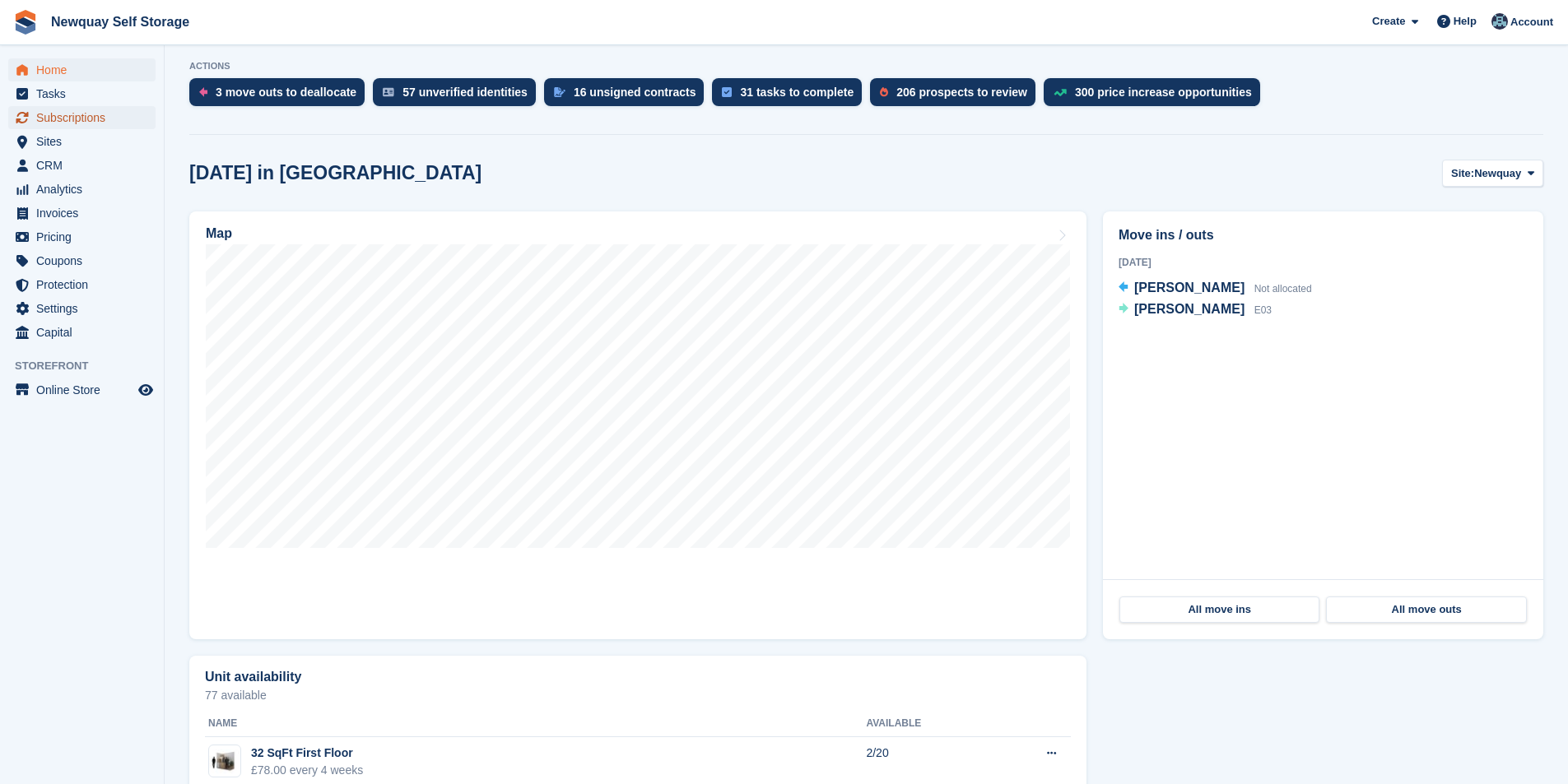
click at [88, 108] on span "Subscriptions" at bounding box center [85, 117] width 99 height 23
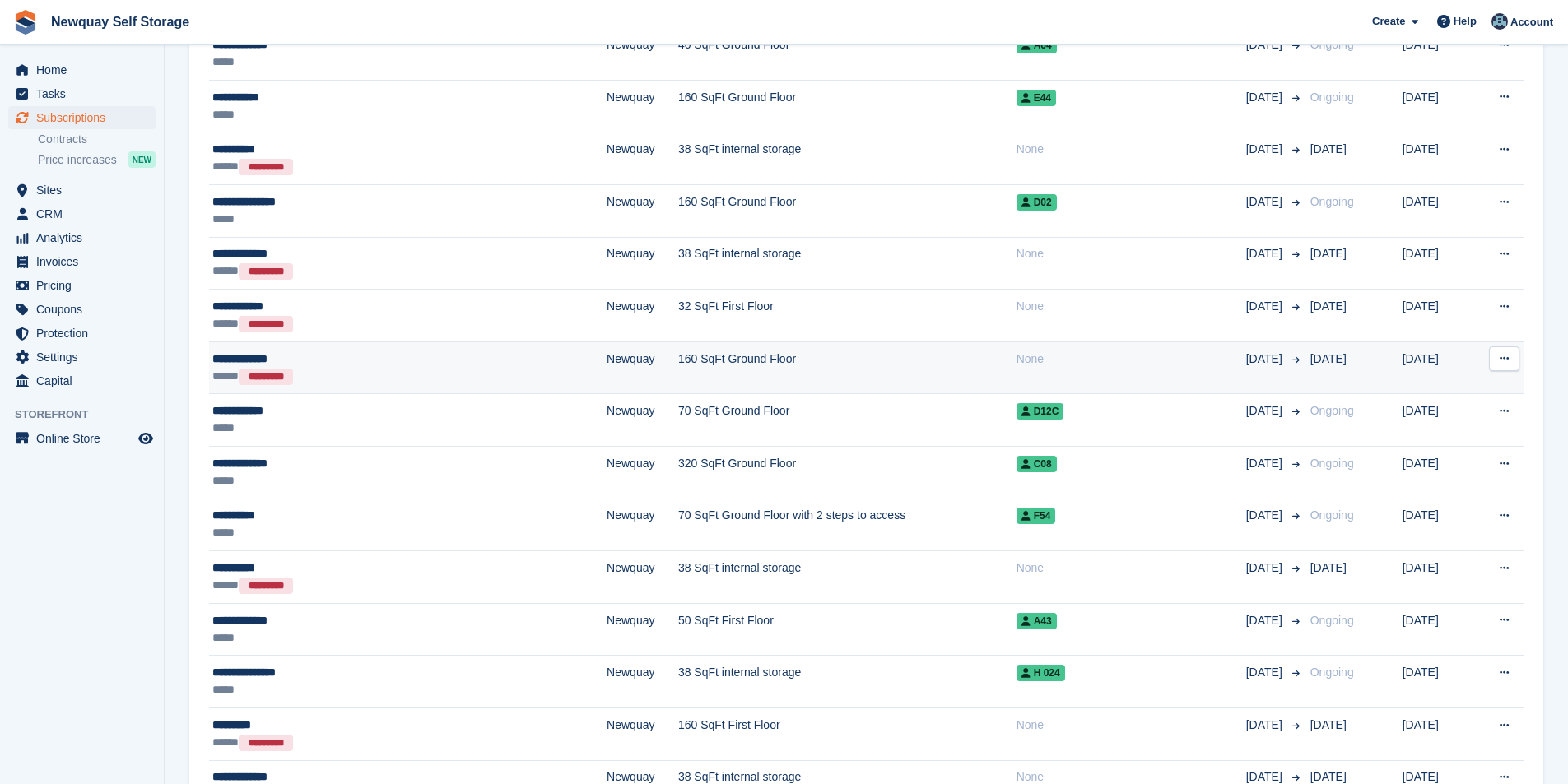
scroll to position [2189, 0]
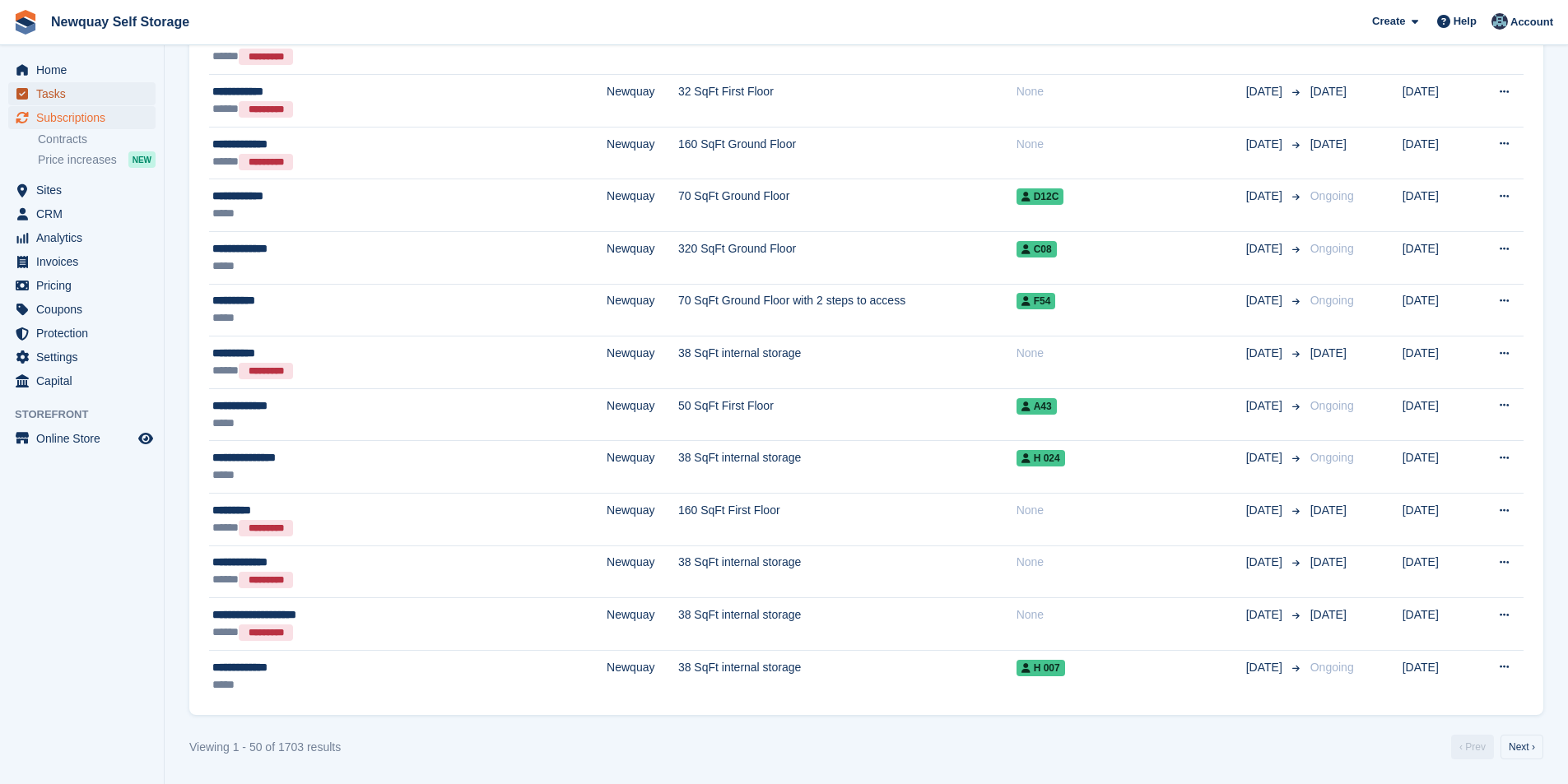
click at [78, 97] on span "Tasks" at bounding box center [85, 93] width 99 height 23
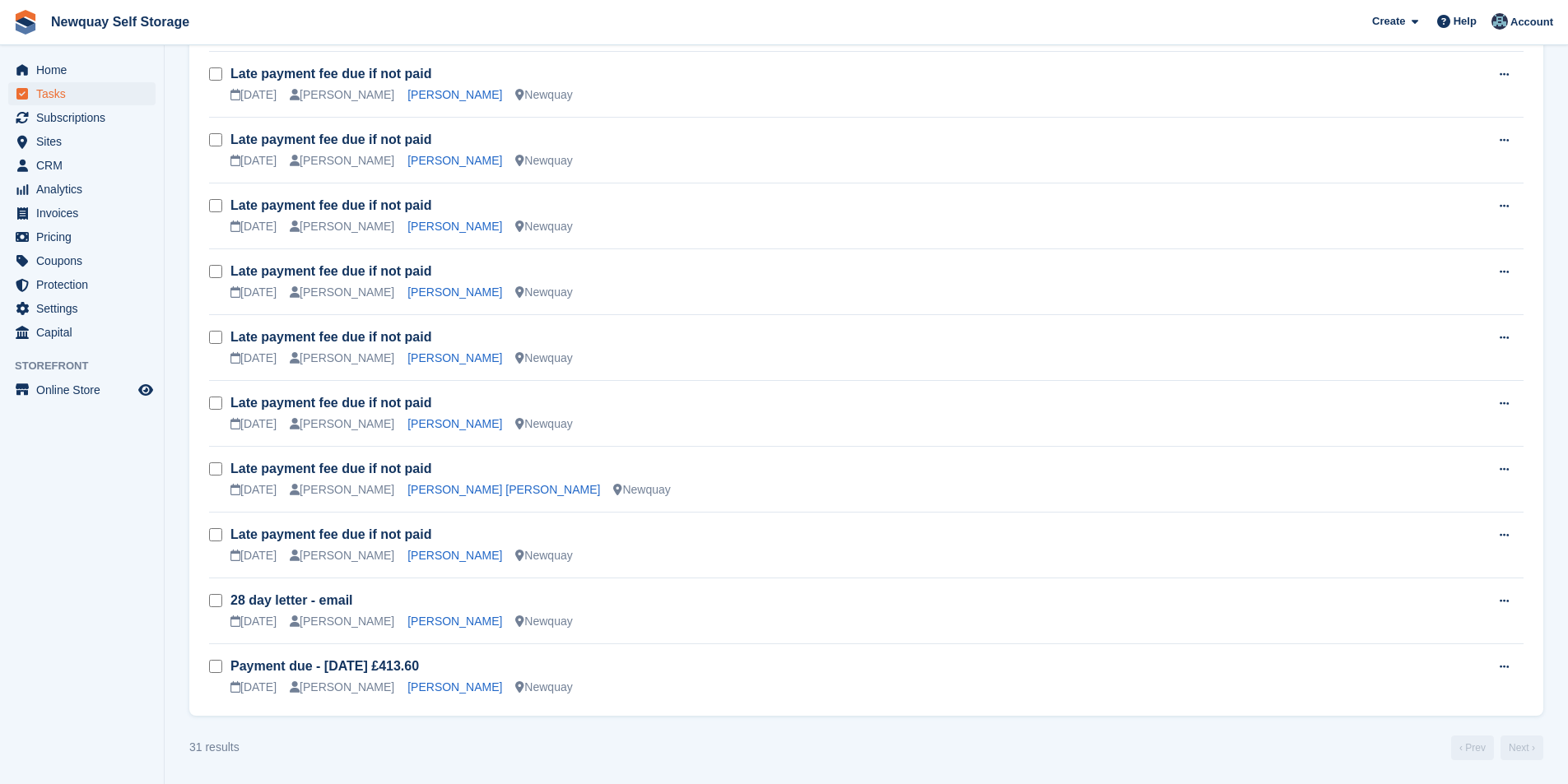
scroll to position [1564, 0]
click at [413, 554] on link "[PERSON_NAME]" at bounding box center [454, 555] width 95 height 13
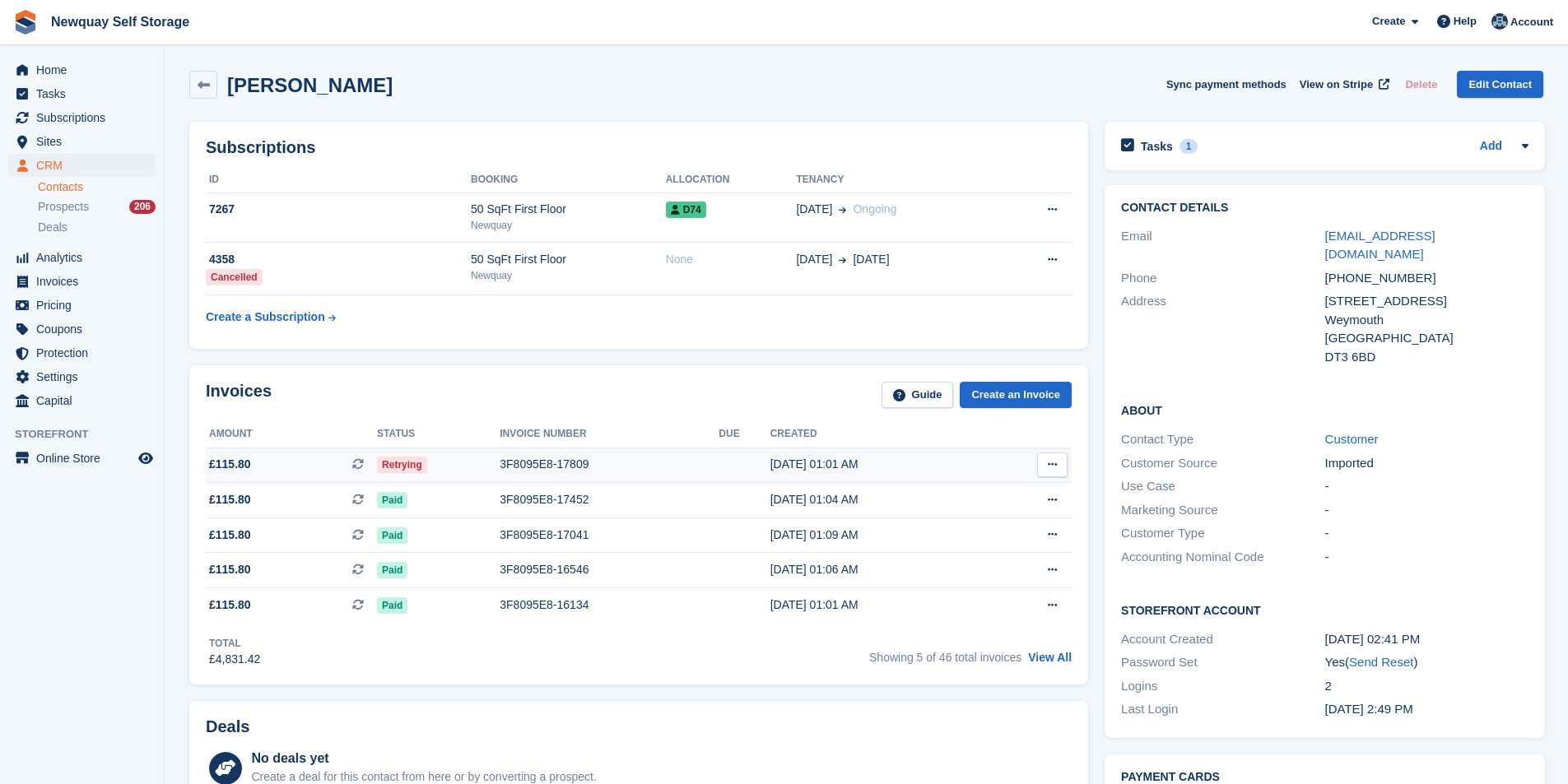
click at [563, 457] on div "3F8095E8-17809" at bounding box center [608, 464] width 218 height 18
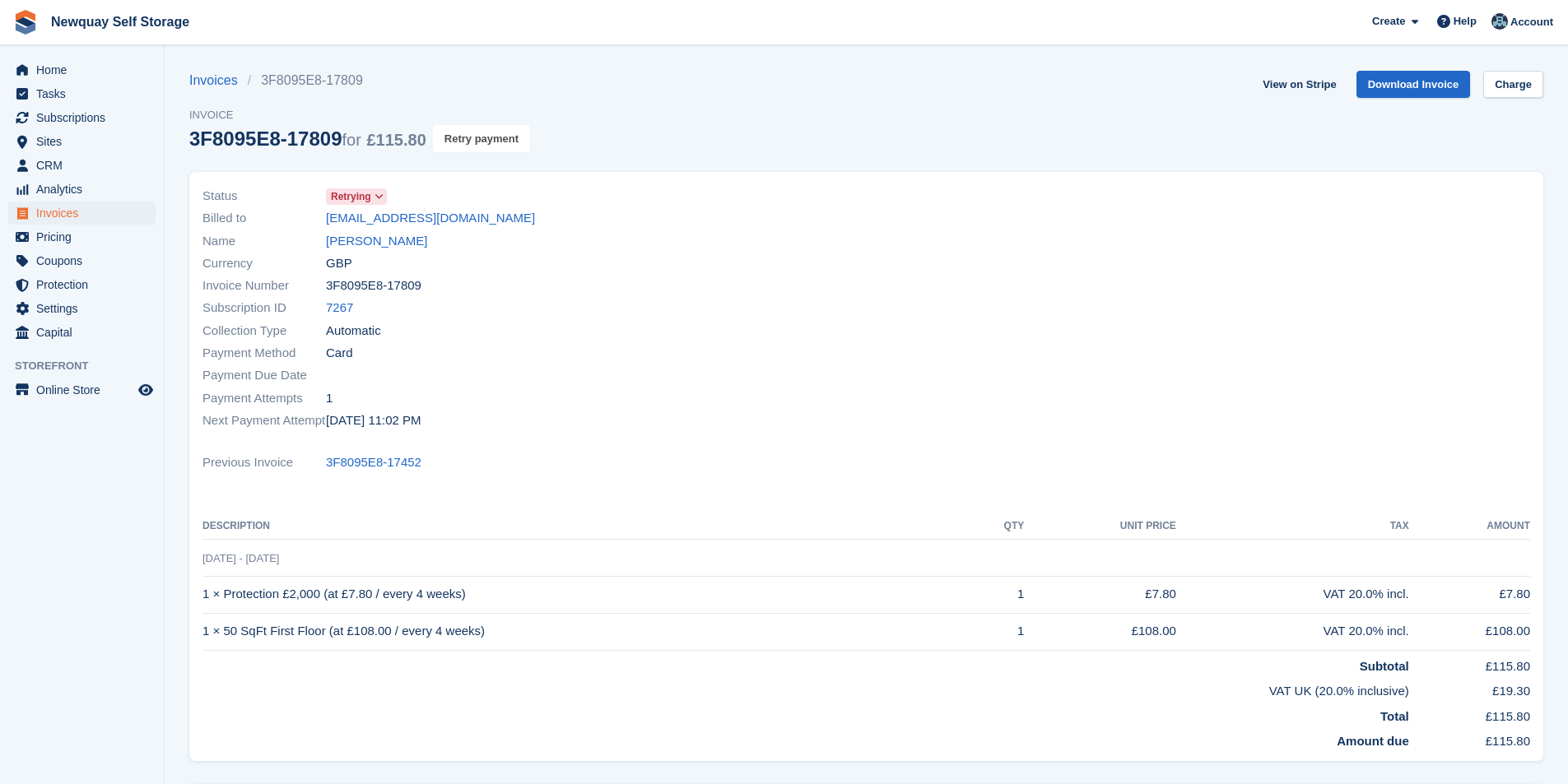
drag, startPoint x: 485, startPoint y: 135, endPoint x: 843, endPoint y: 89, distance: 360.9
click at [485, 137] on button "Retry payment" at bounding box center [481, 138] width 97 height 27
click at [66, 81] on ul "Home Tasks Subscriptions Subscriptions Subscriptions Contracts Price increases …" at bounding box center [82, 201] width 164 height 287
click at [56, 95] on span "Tasks" at bounding box center [85, 93] width 99 height 23
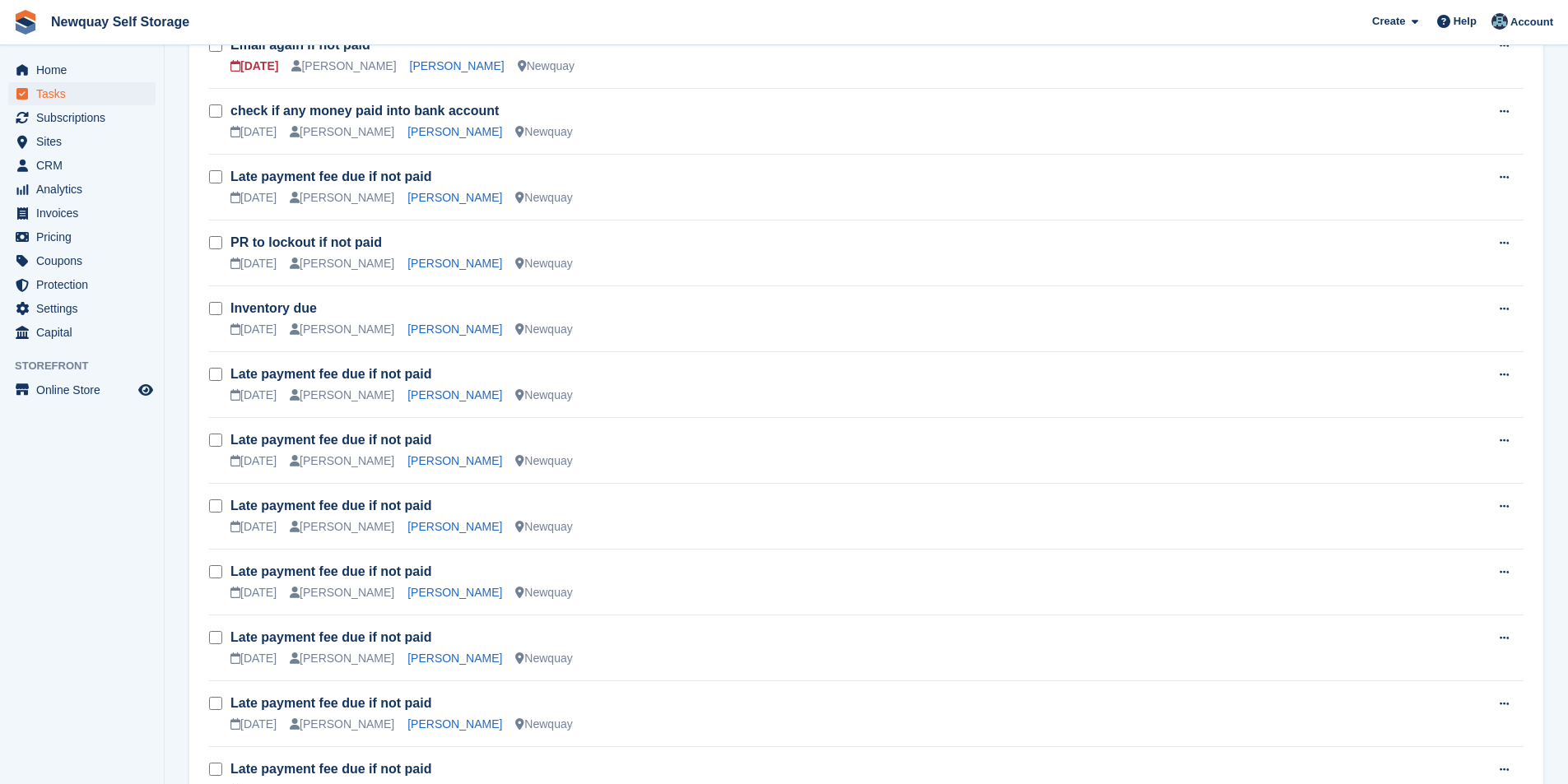
scroll to position [1070, 0]
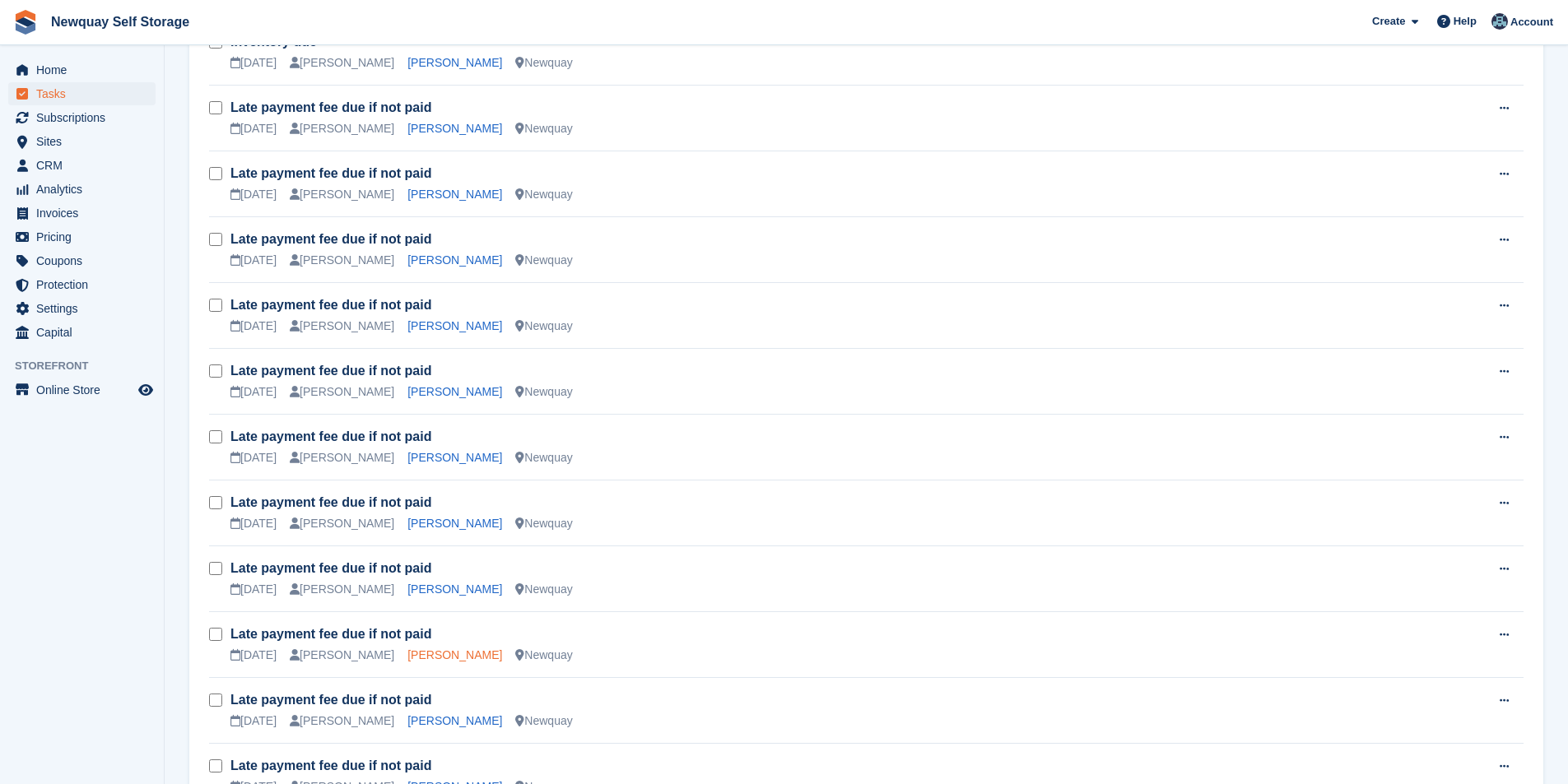
click at [455, 652] on link "[PERSON_NAME]" at bounding box center [454, 655] width 95 height 13
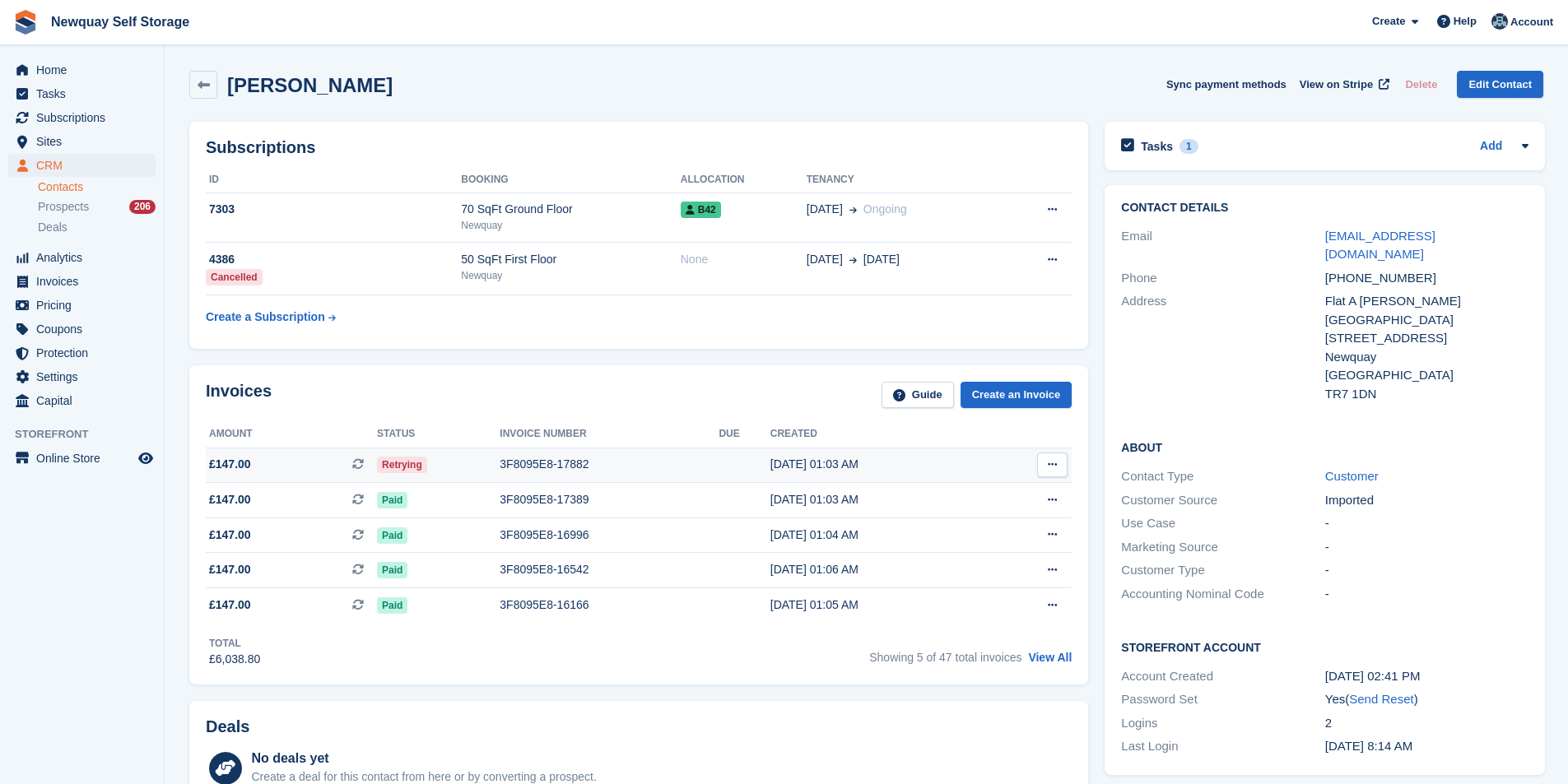
click at [559, 459] on div "3F8095E8-17882" at bounding box center [608, 464] width 218 height 18
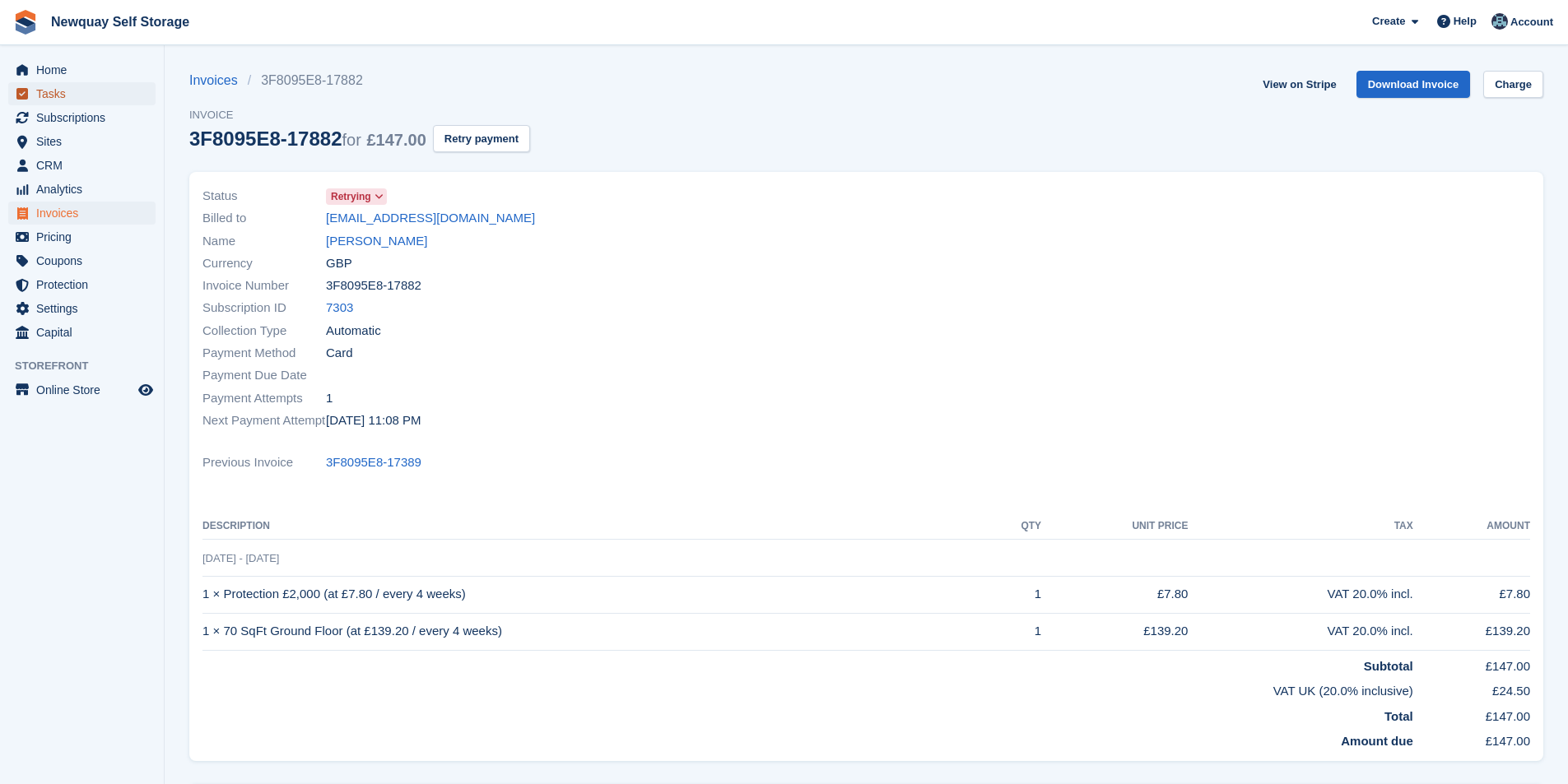
click at [97, 94] on span "Tasks" at bounding box center [85, 93] width 99 height 23
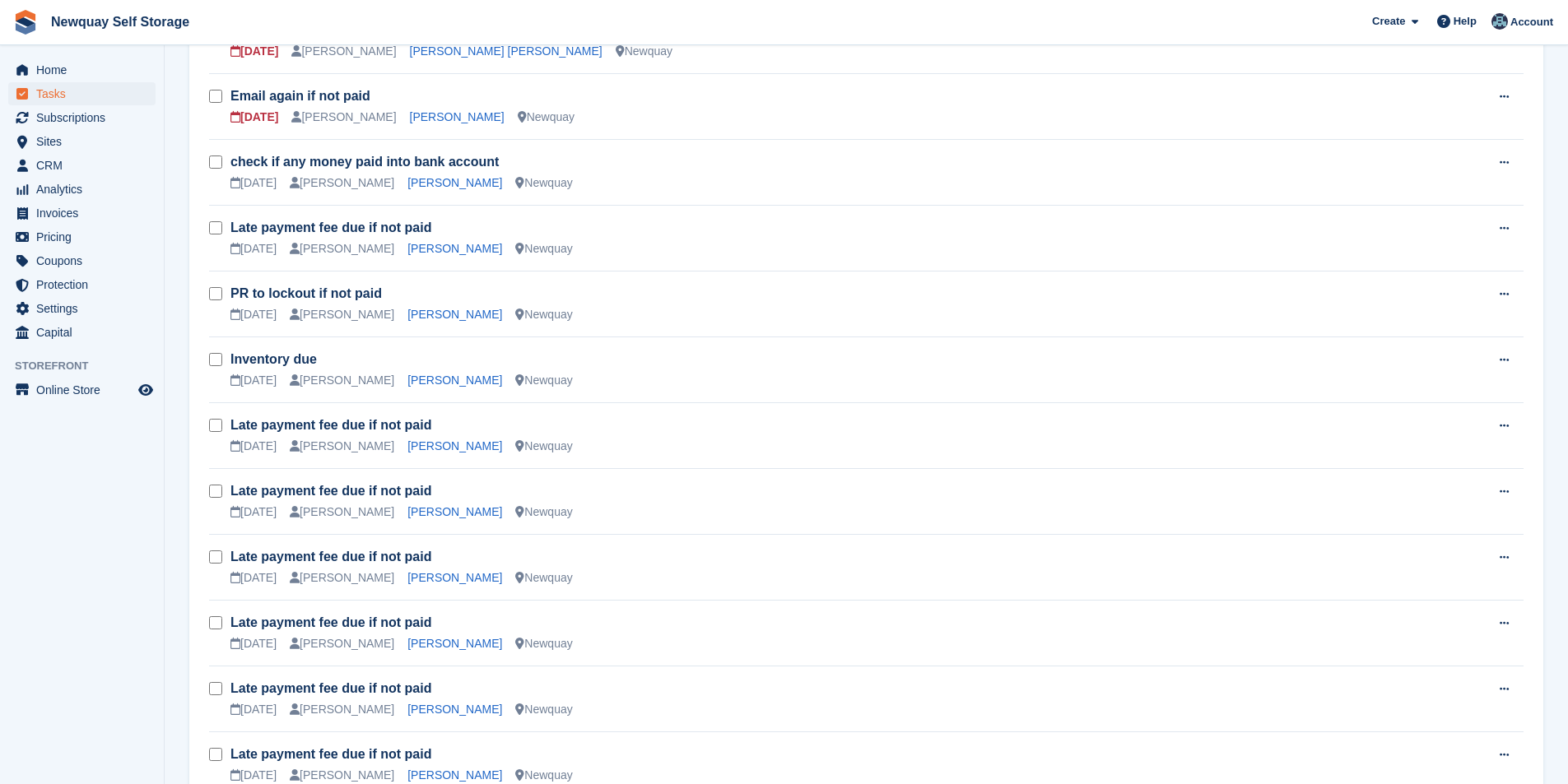
scroll to position [741, 0]
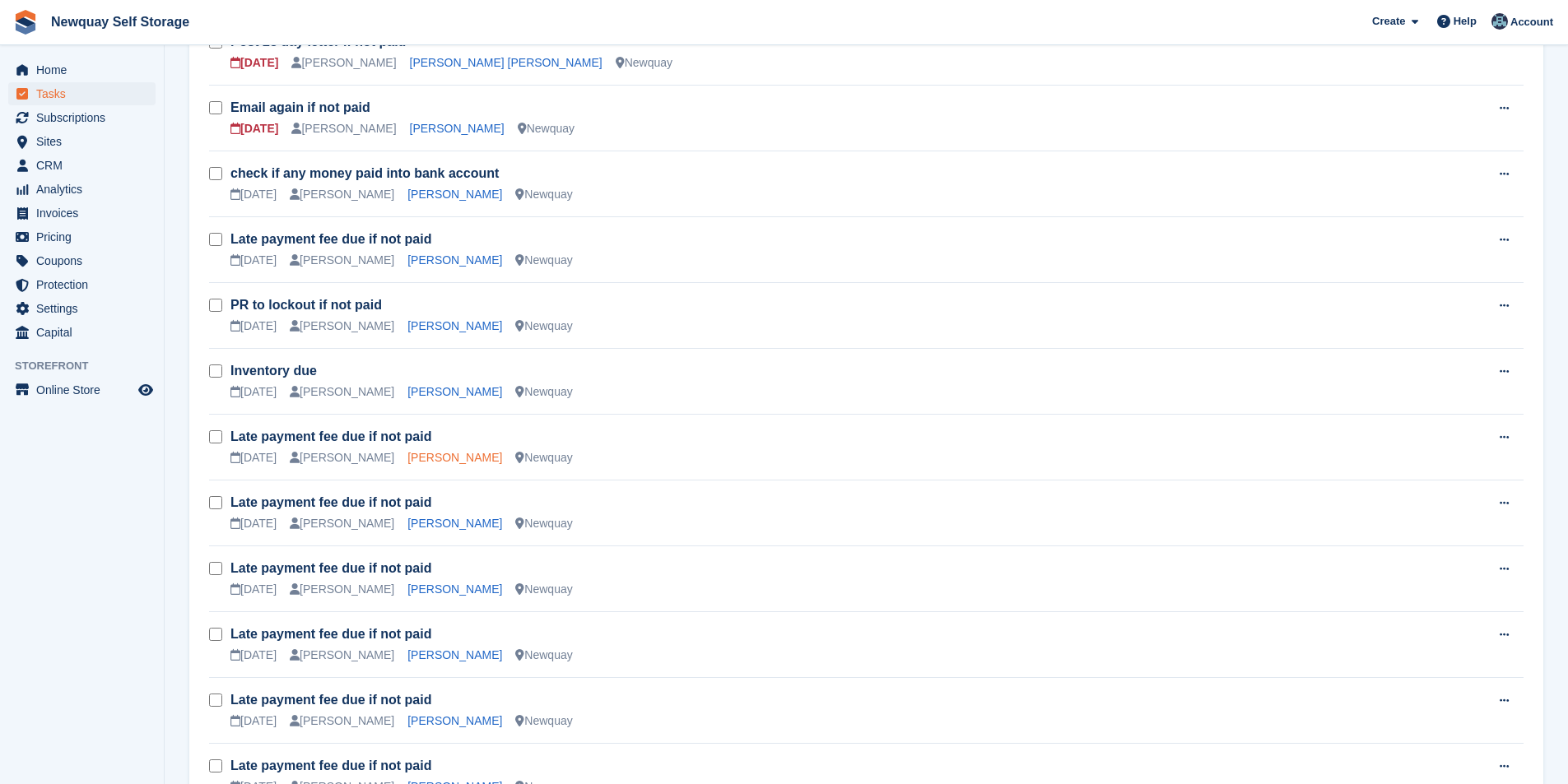
click at [431, 453] on link "[PERSON_NAME]" at bounding box center [454, 457] width 95 height 13
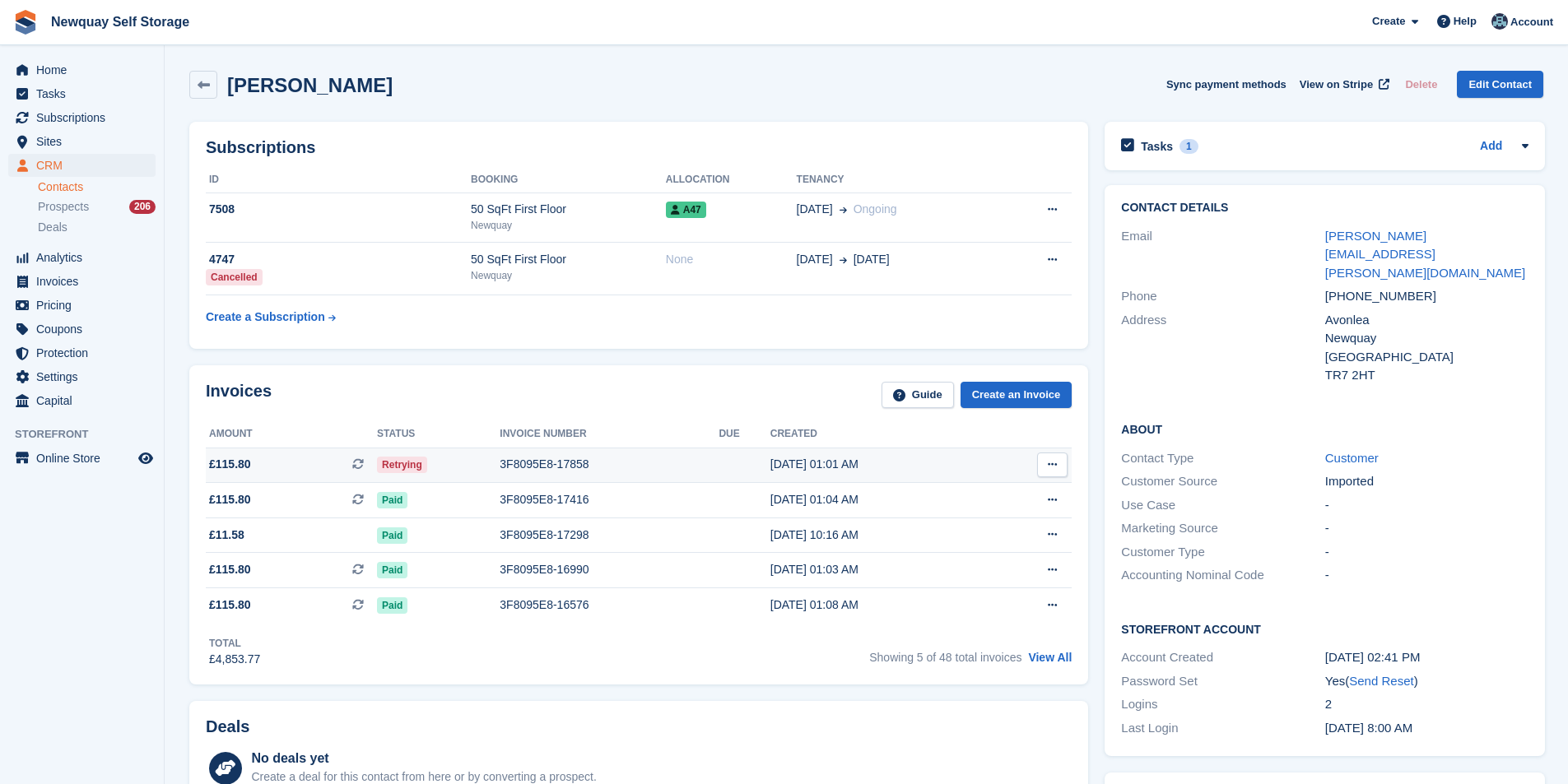
click at [547, 462] on div "3F8095E8-17858" at bounding box center [608, 464] width 218 height 18
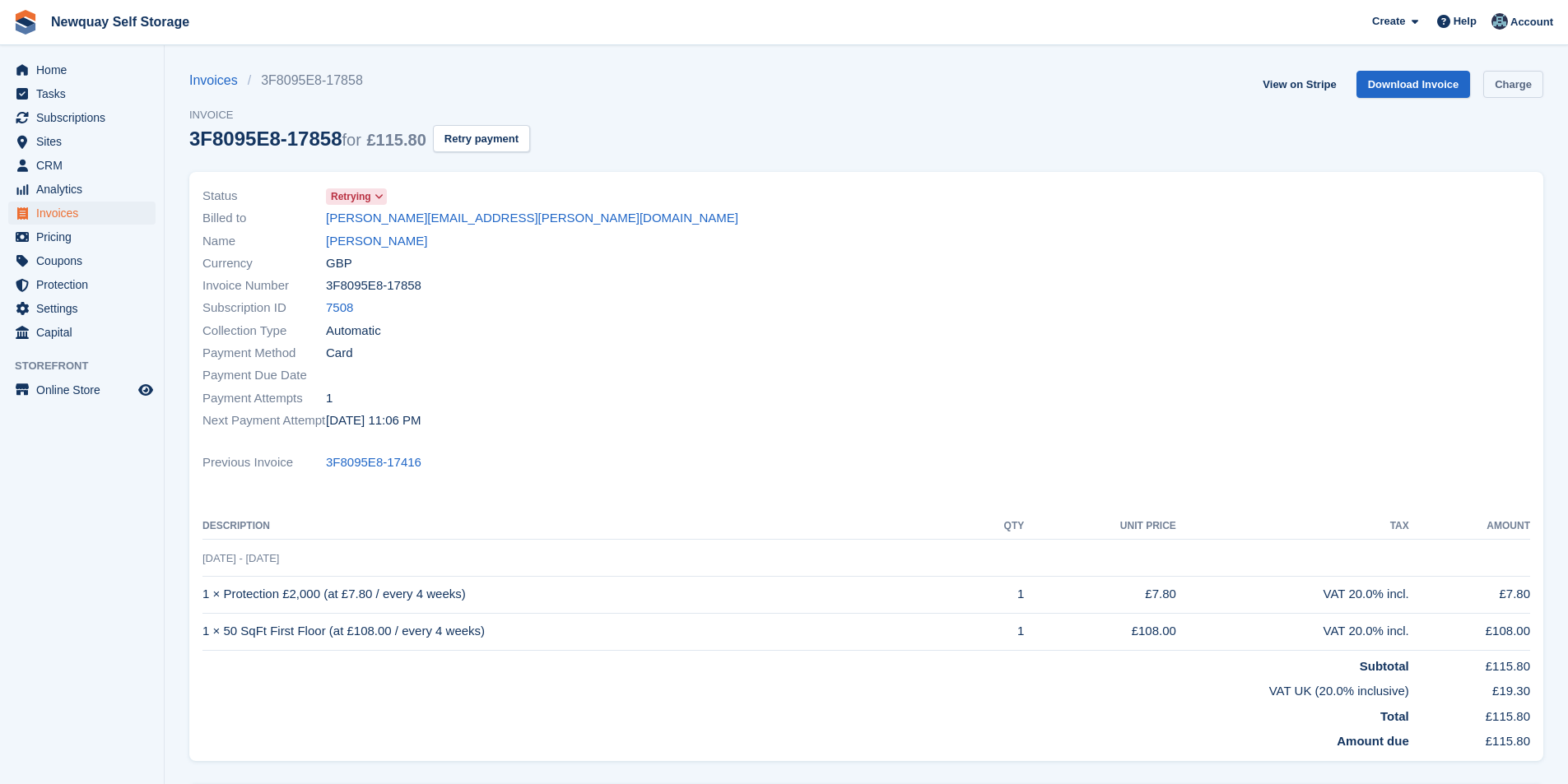
click at [1525, 78] on link "Charge" at bounding box center [1513, 84] width 60 height 27
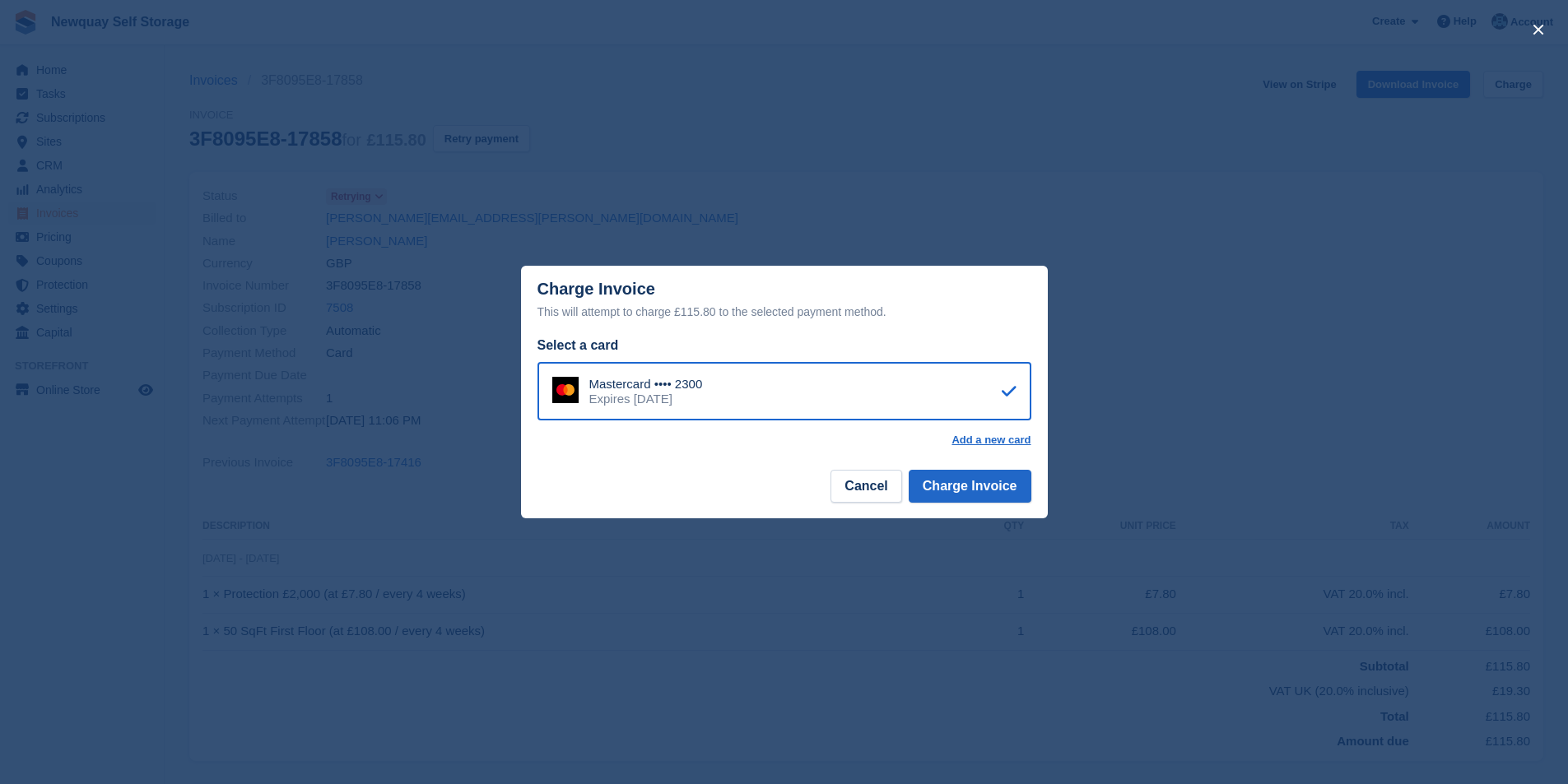
click at [1014, 392] on icon at bounding box center [1009, 391] width 15 height 1
click at [1001, 486] on button "Charge Invoice" at bounding box center [970, 486] width 123 height 33
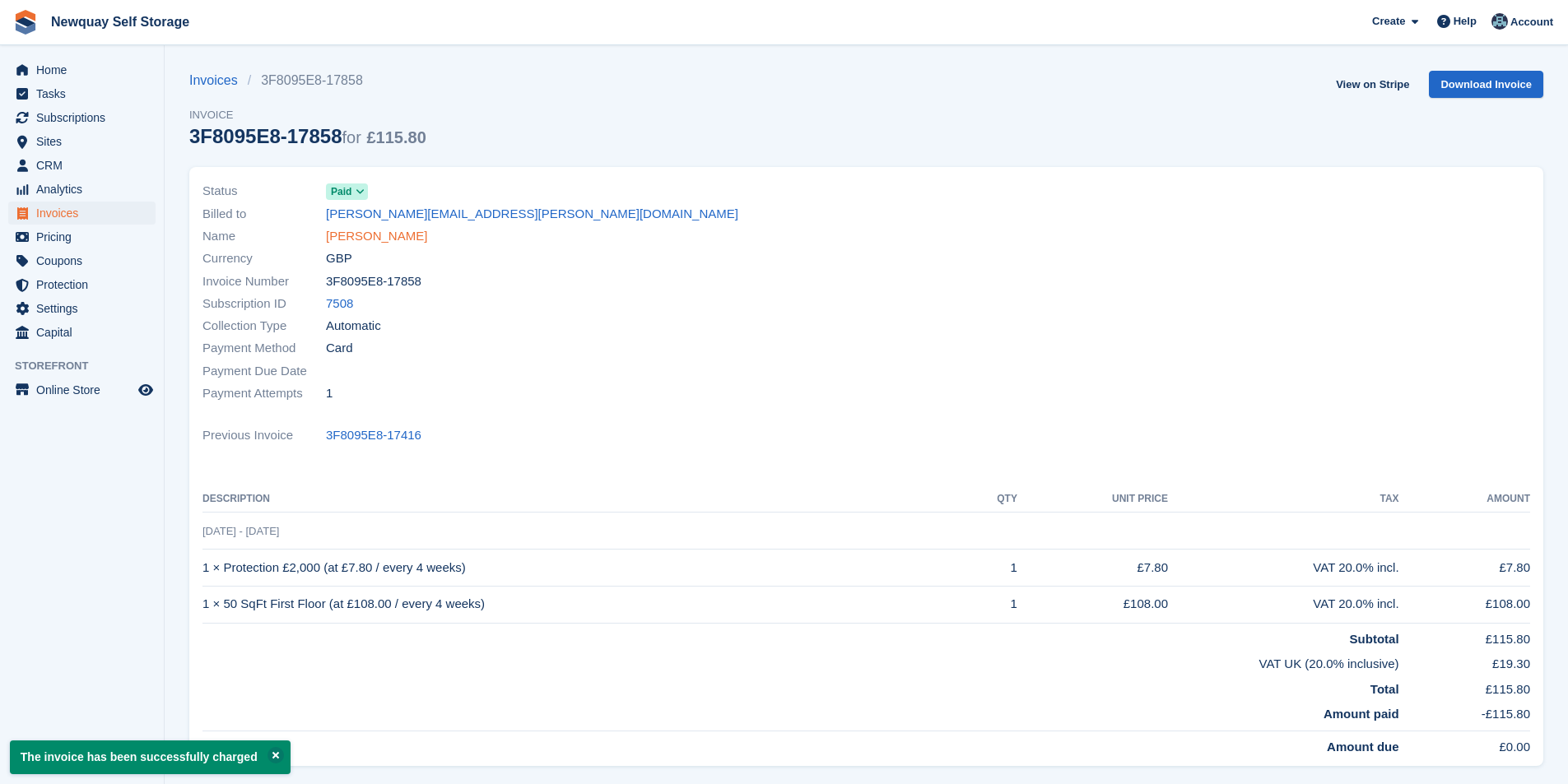
click at [380, 237] on link "Nicholas Kaye" at bounding box center [377, 236] width 101 height 19
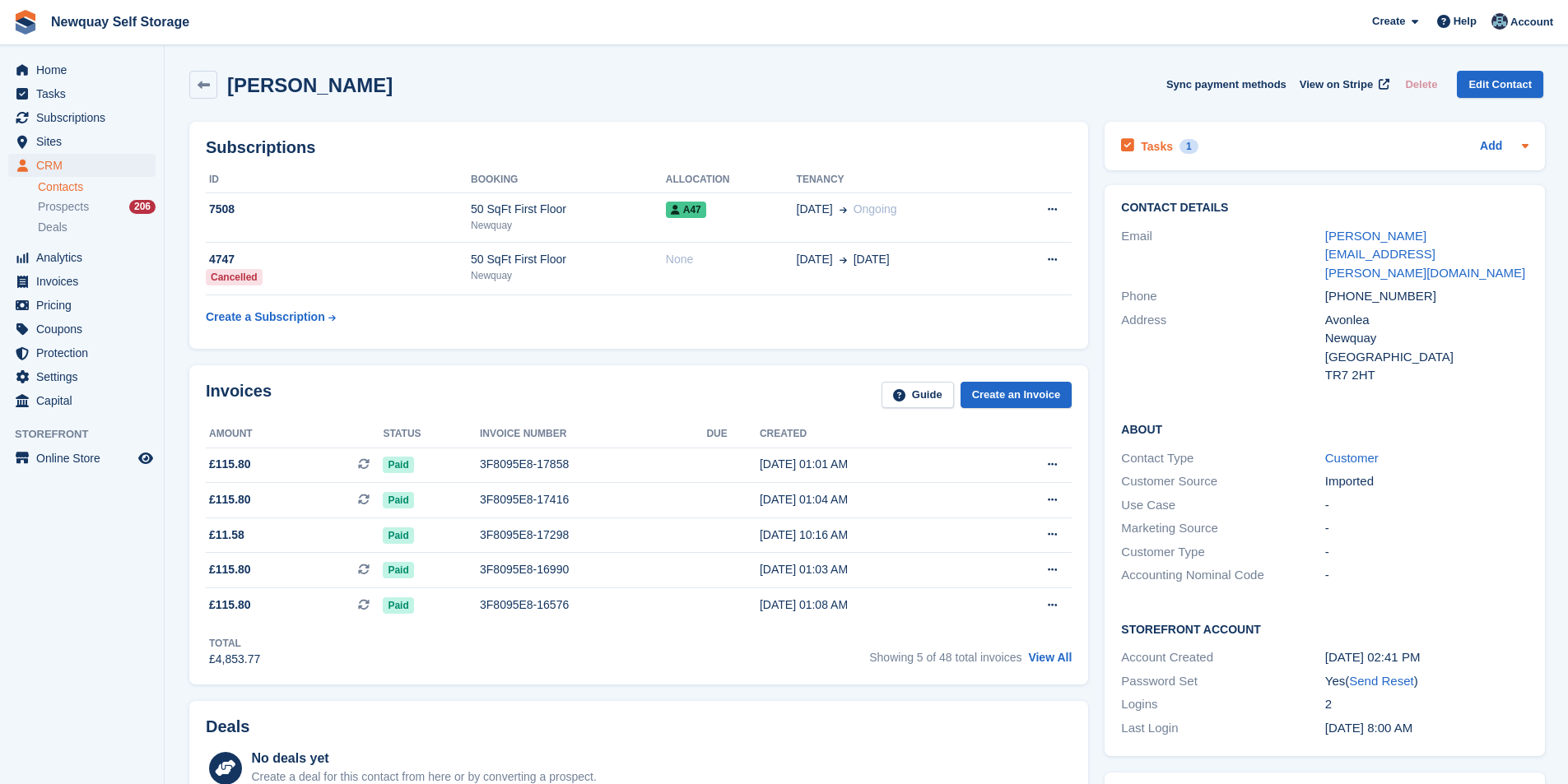
click at [1150, 149] on h2 "Tasks" at bounding box center [1156, 146] width 32 height 15
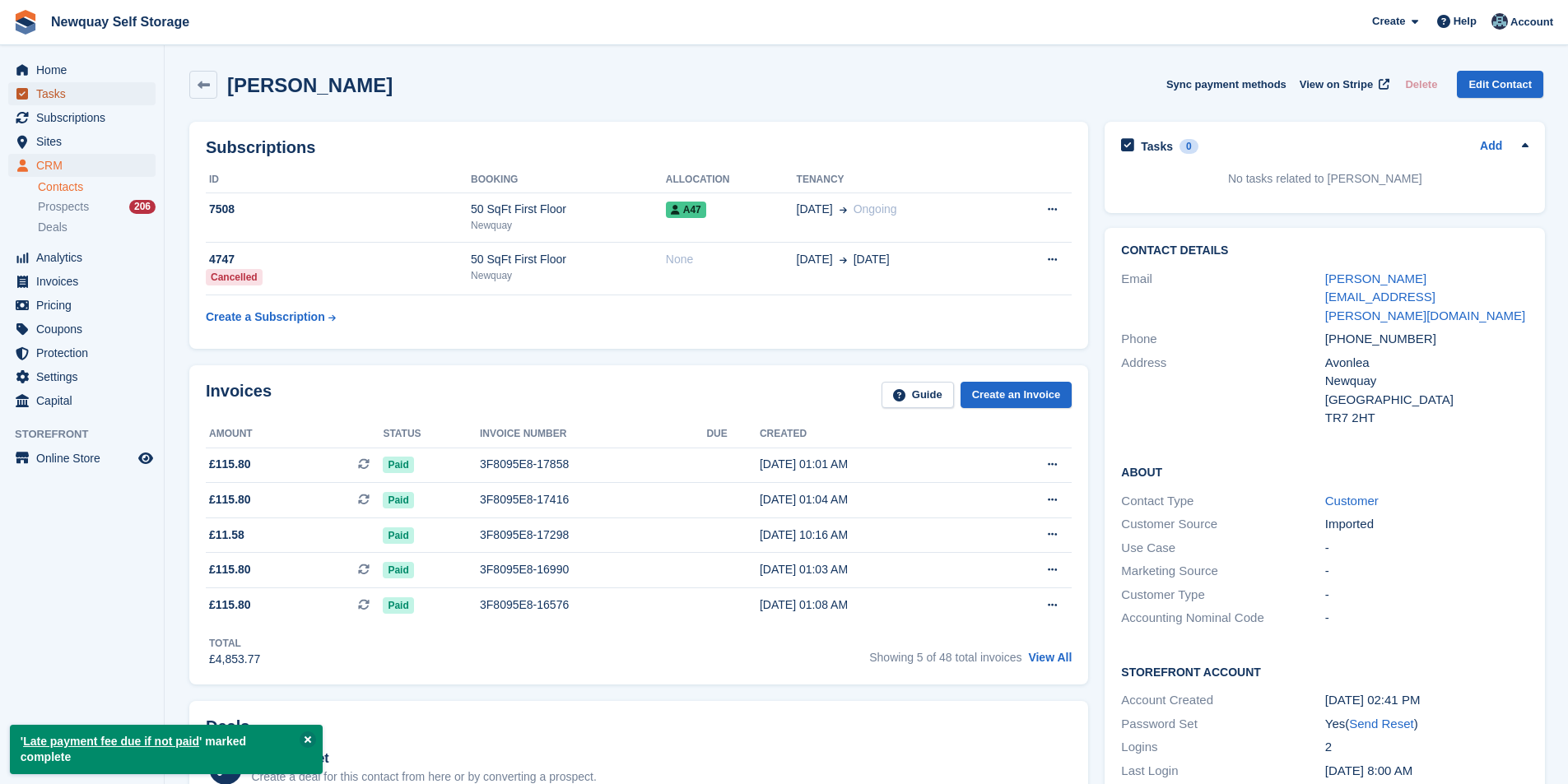
click at [80, 95] on span "Tasks" at bounding box center [85, 93] width 99 height 23
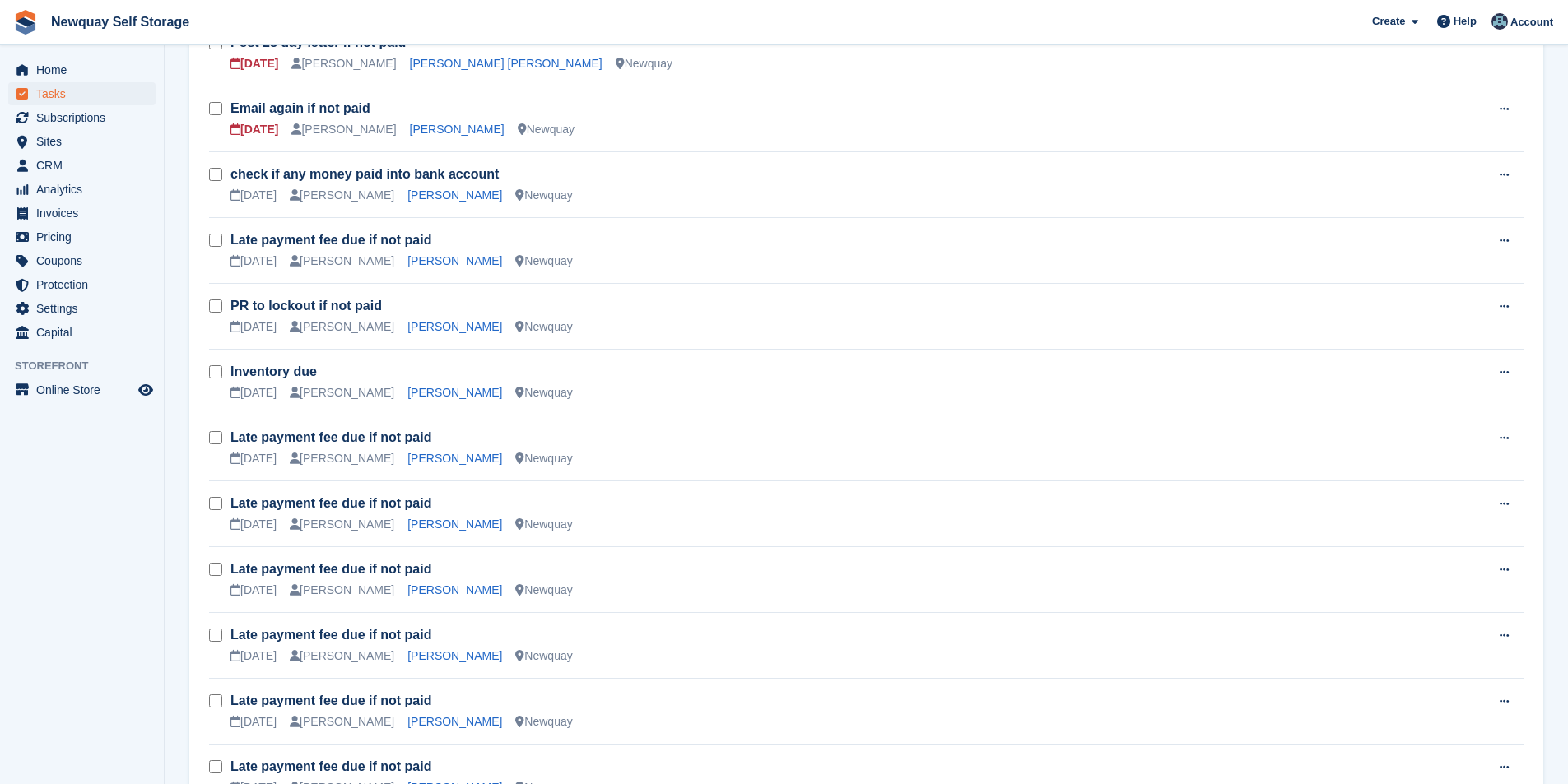
scroll to position [741, 0]
click at [424, 457] on link "[PERSON_NAME]" at bounding box center [454, 457] width 95 height 13
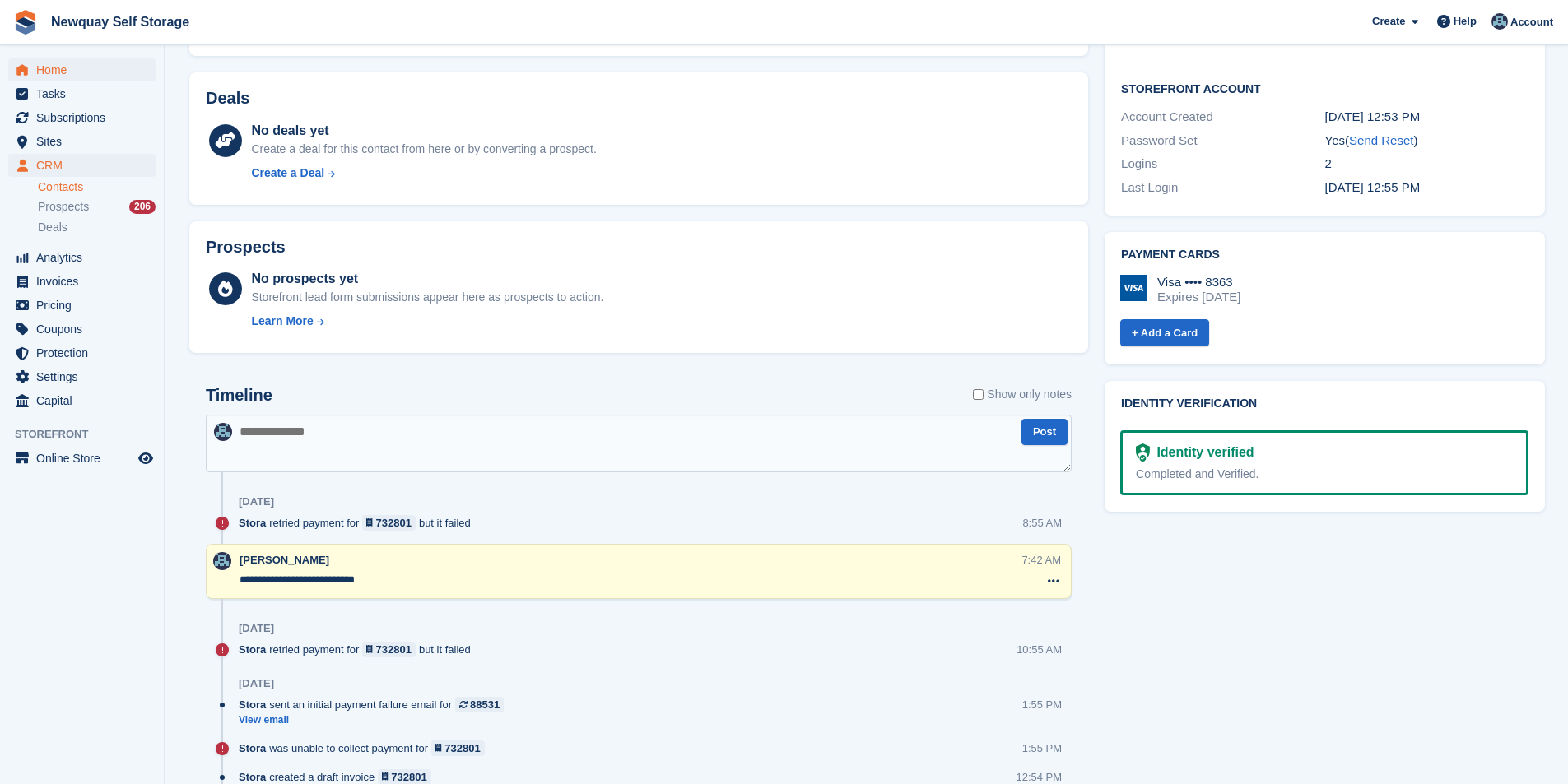
scroll to position [329, 0]
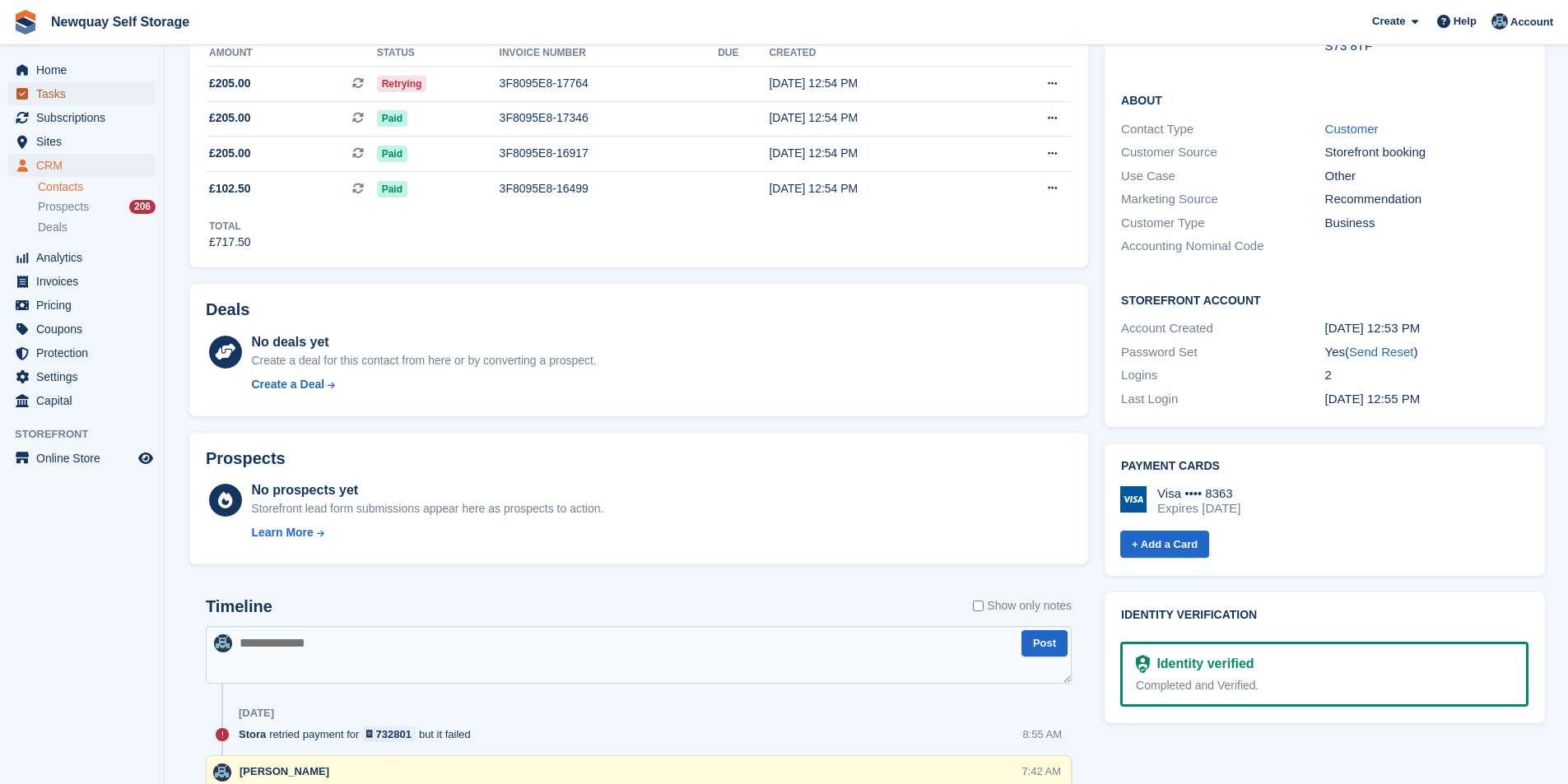
click at [88, 88] on span "Tasks" at bounding box center [85, 93] width 99 height 23
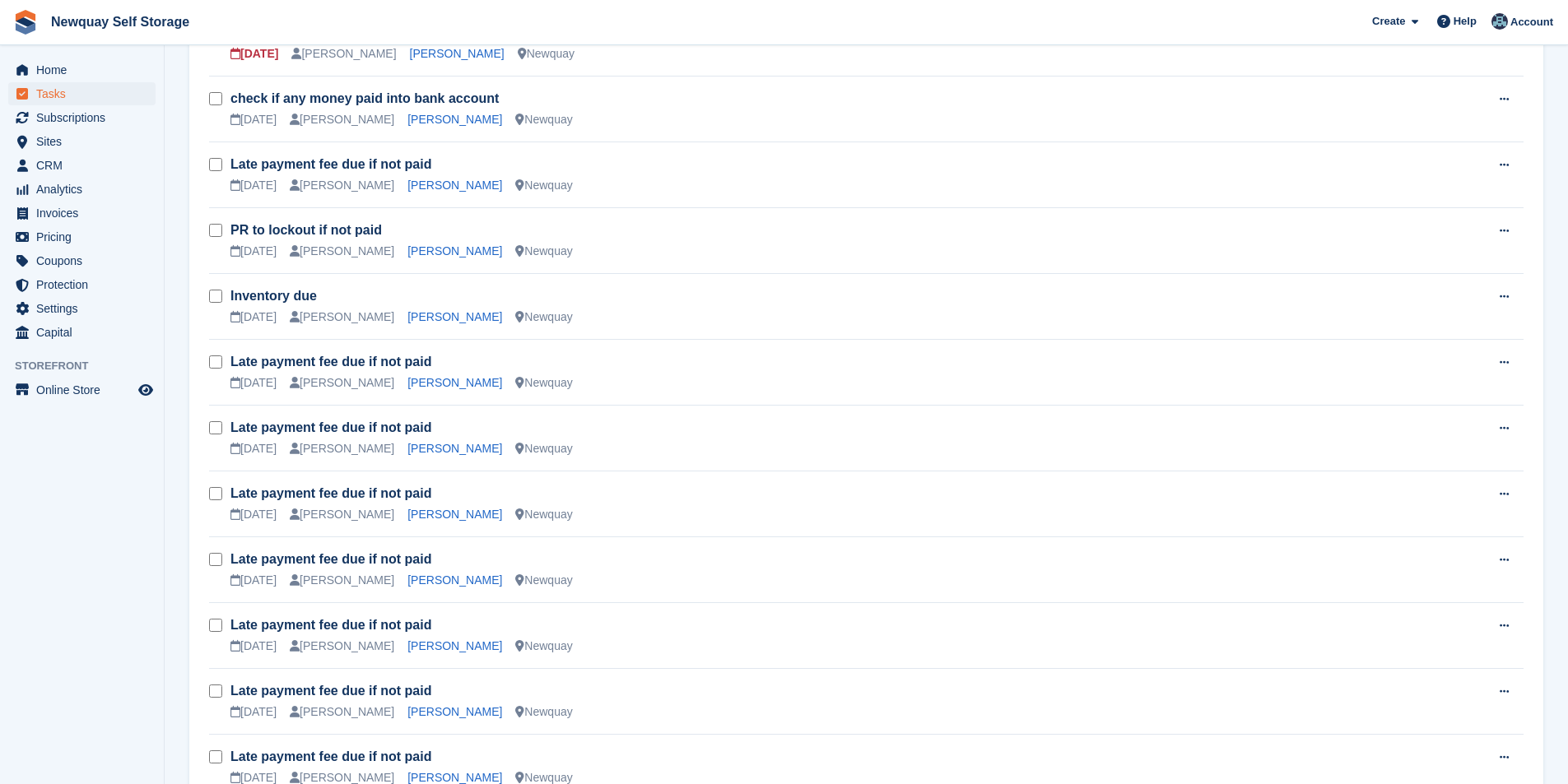
scroll to position [823, 0]
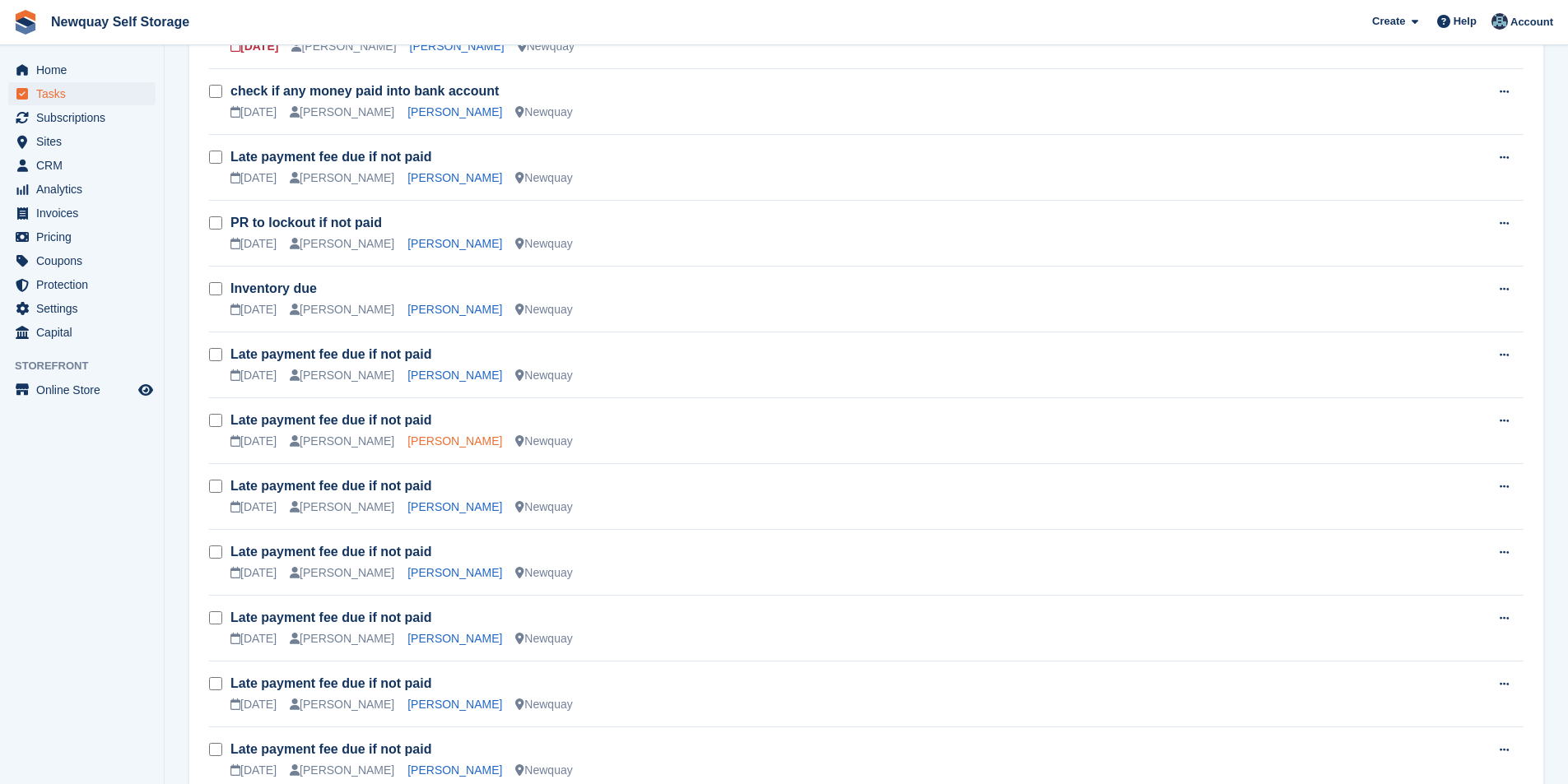
click at [453, 439] on link "[PERSON_NAME]" at bounding box center [454, 440] width 95 height 13
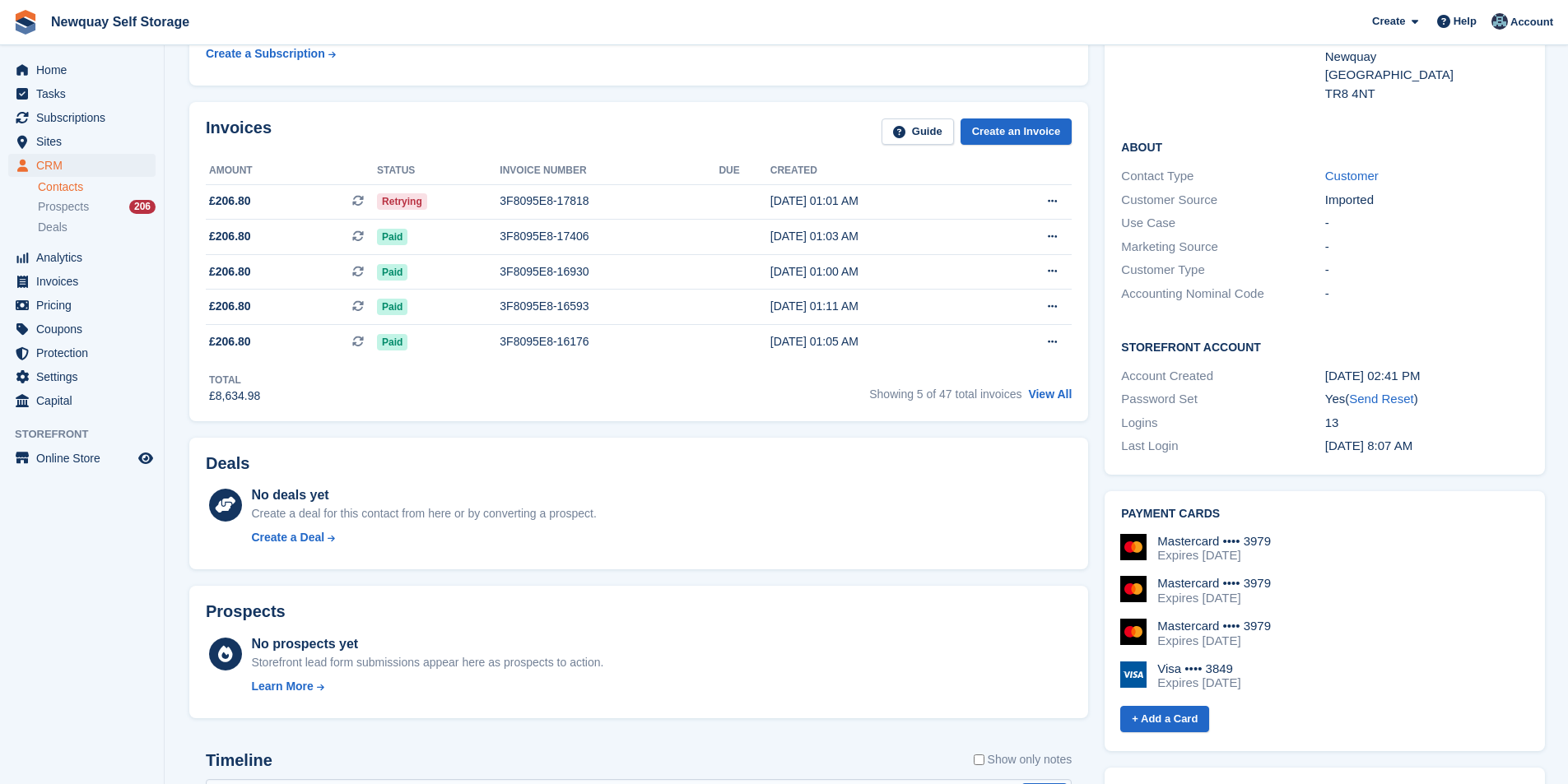
scroll to position [82, 0]
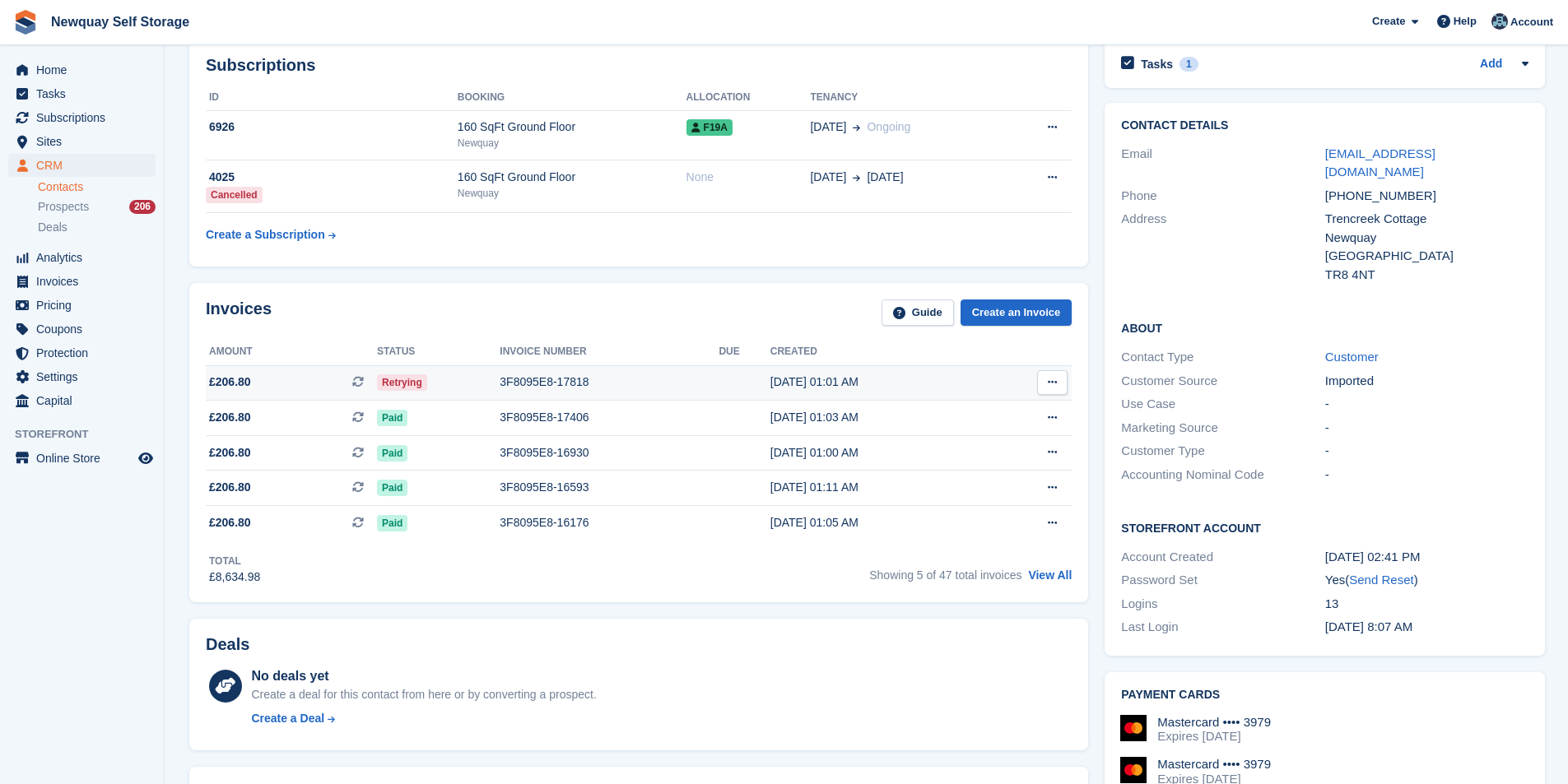
click at [550, 383] on div "3F8095E8-17818" at bounding box center [608, 381] width 218 height 18
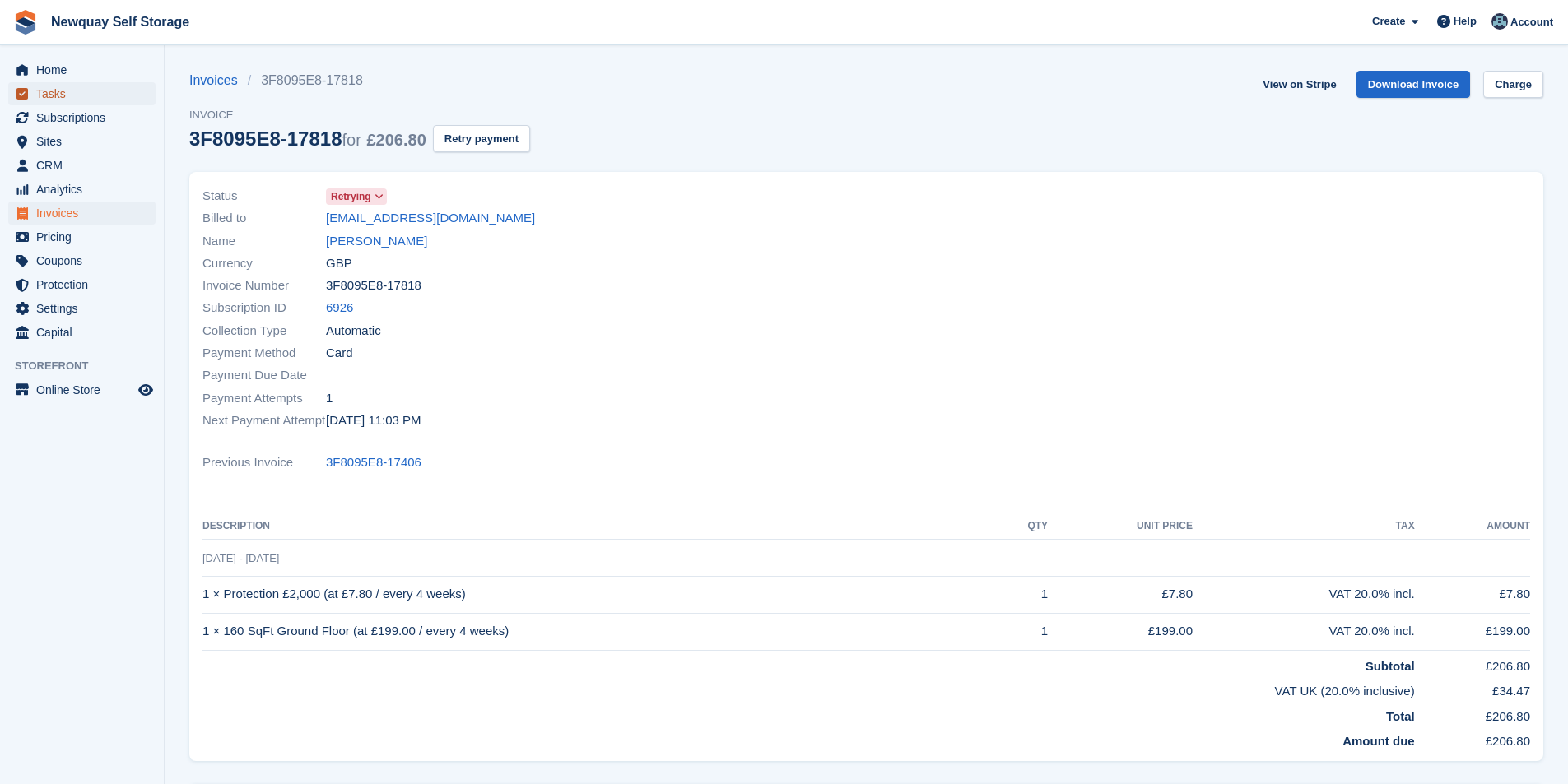
click at [72, 88] on span "Tasks" at bounding box center [85, 93] width 99 height 23
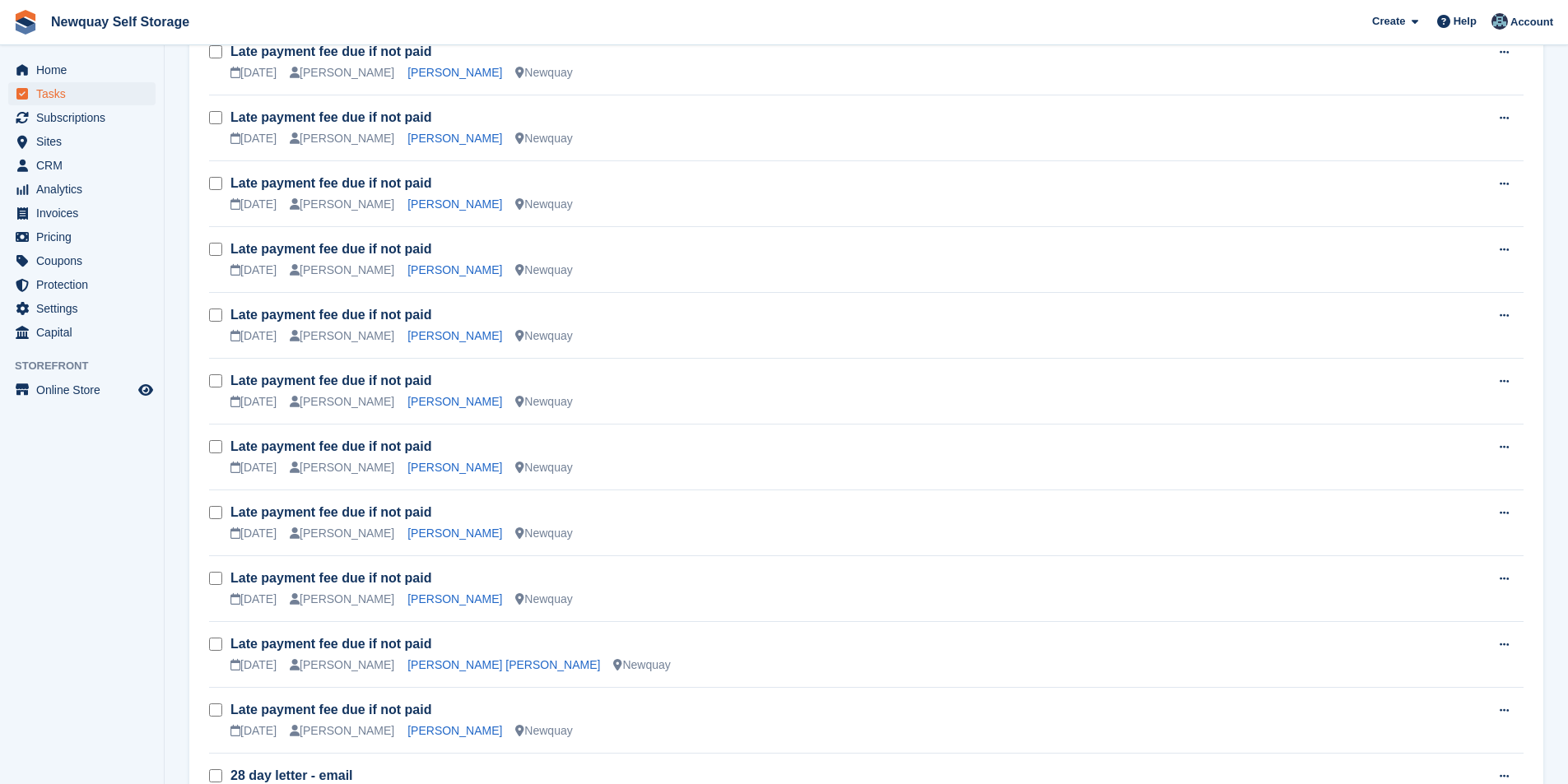
scroll to position [1499, 0]
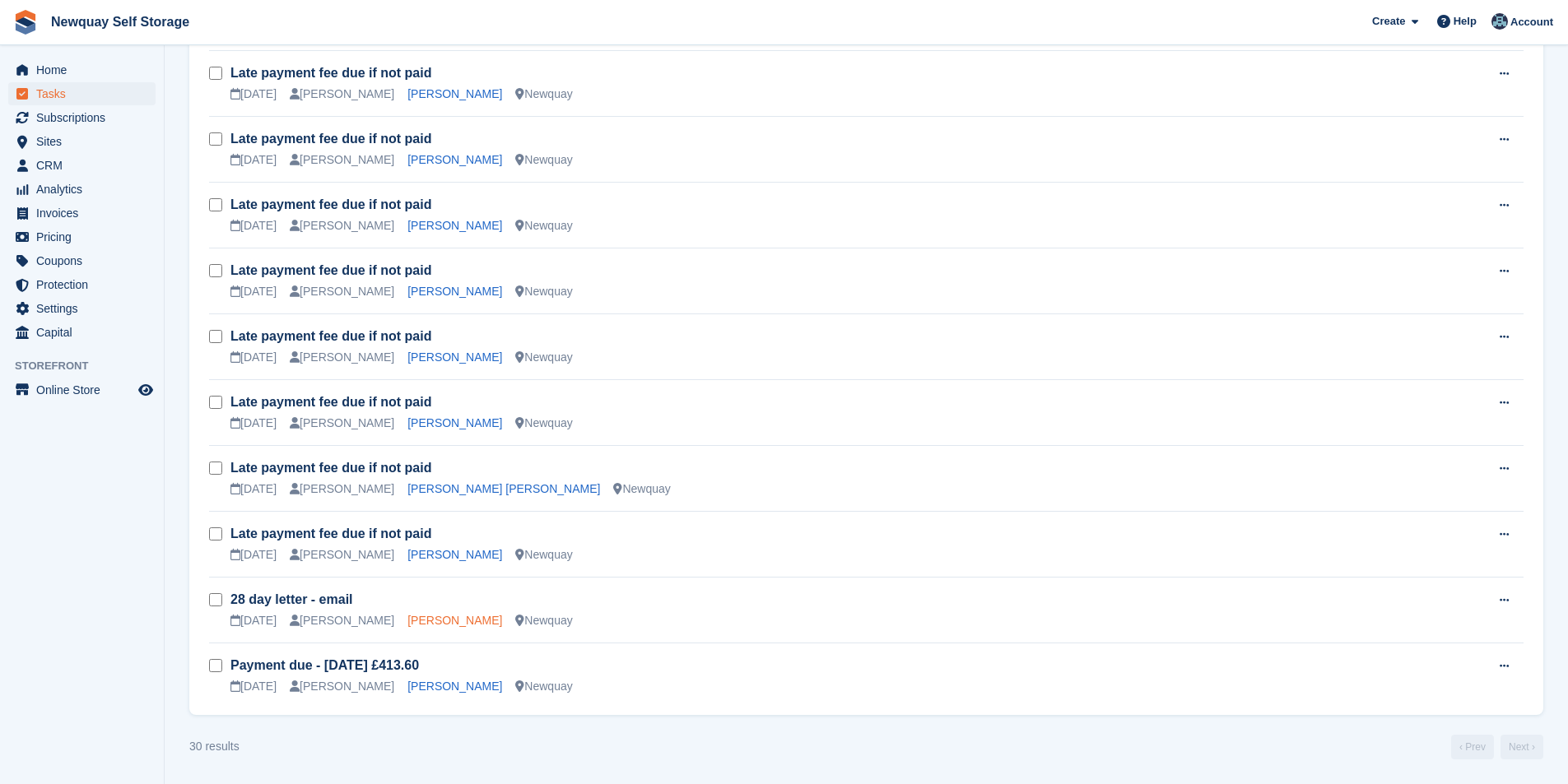
click at [434, 623] on link "[PERSON_NAME]" at bounding box center [454, 620] width 95 height 13
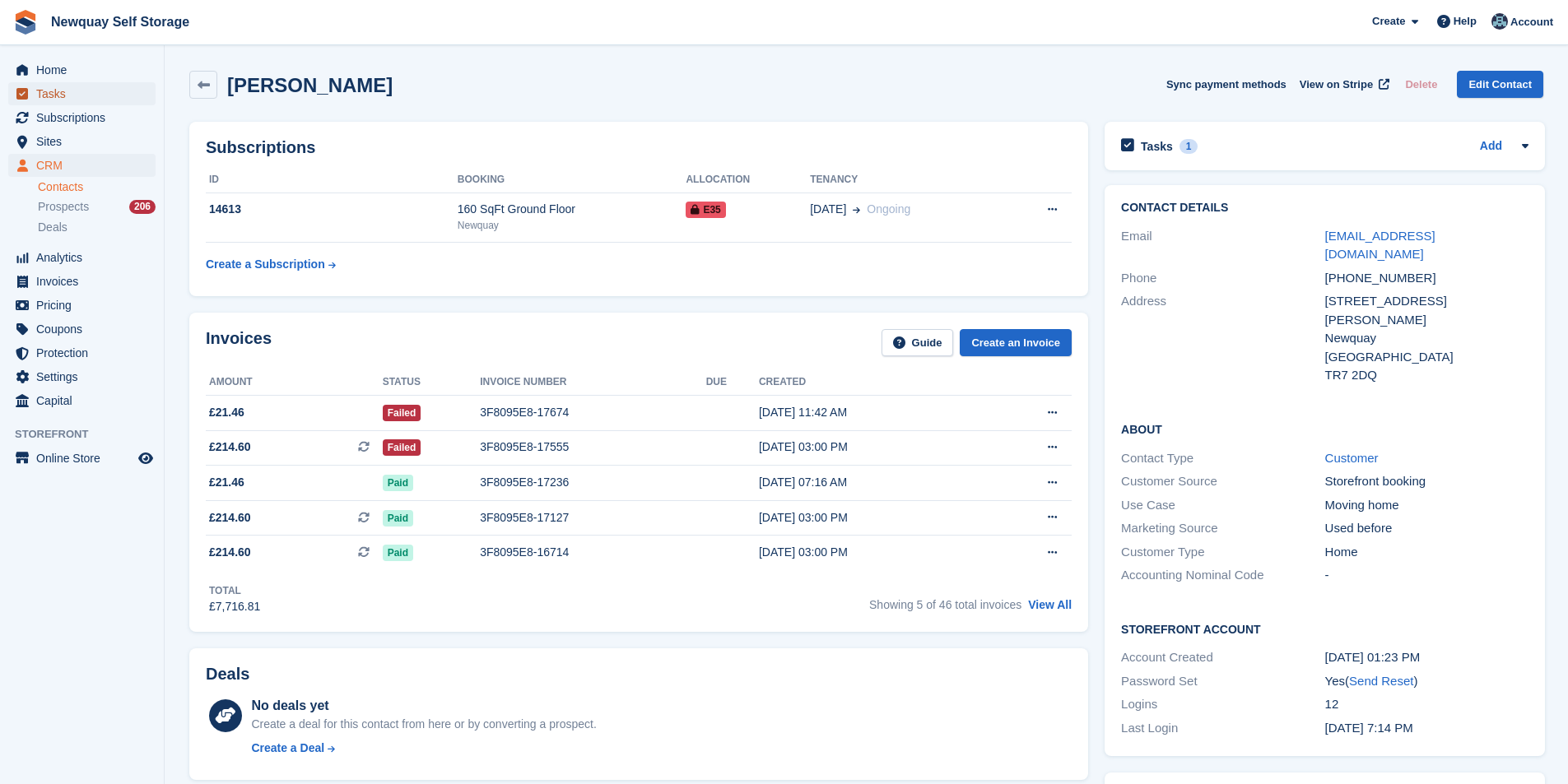
click at [69, 86] on span "Tasks" at bounding box center [85, 93] width 99 height 23
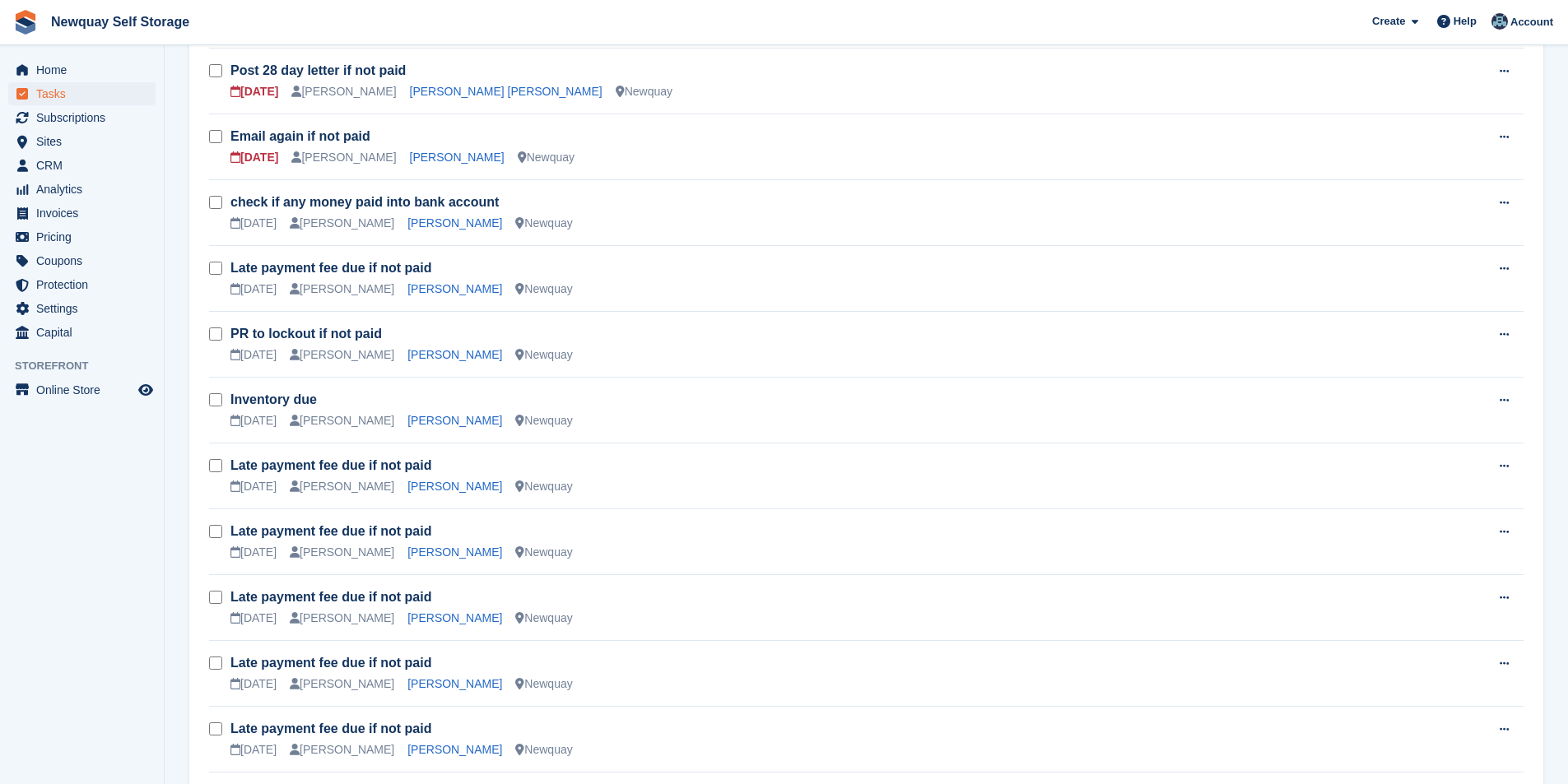
scroll to position [741, 0]
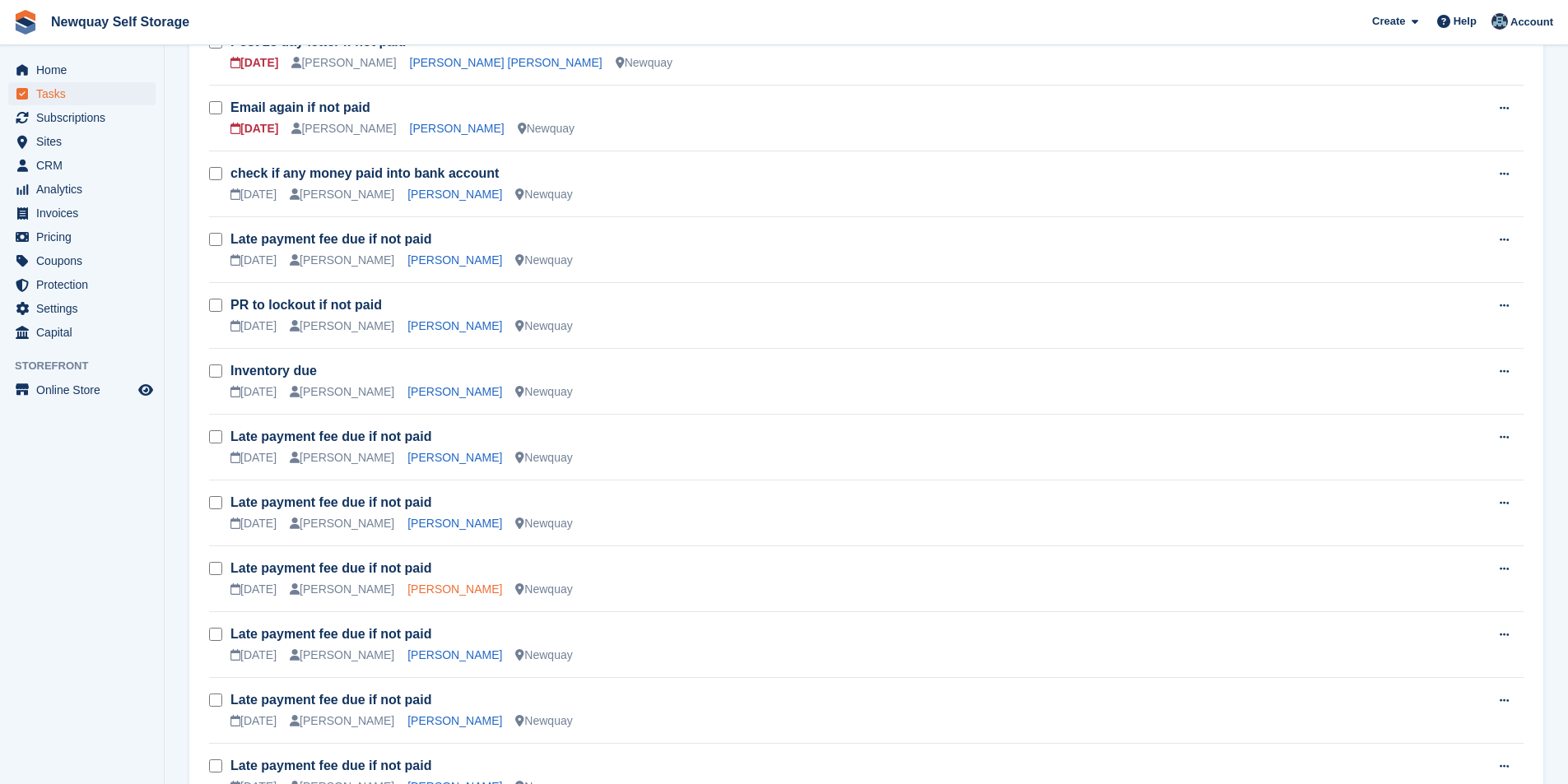
click at [441, 583] on link "[PERSON_NAME]" at bounding box center [454, 589] width 95 height 13
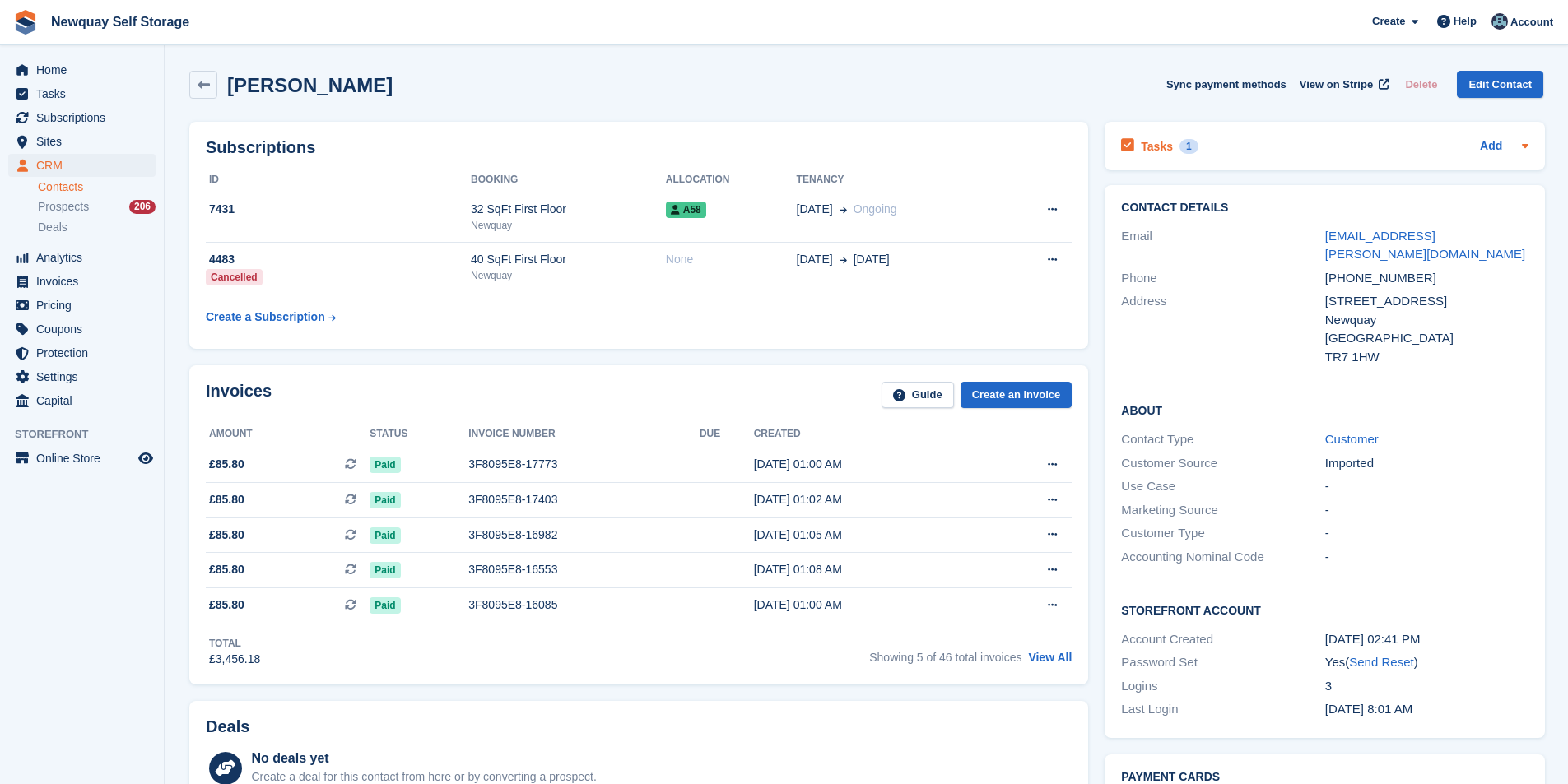
click at [1152, 145] on h2 "Tasks" at bounding box center [1156, 146] width 32 height 15
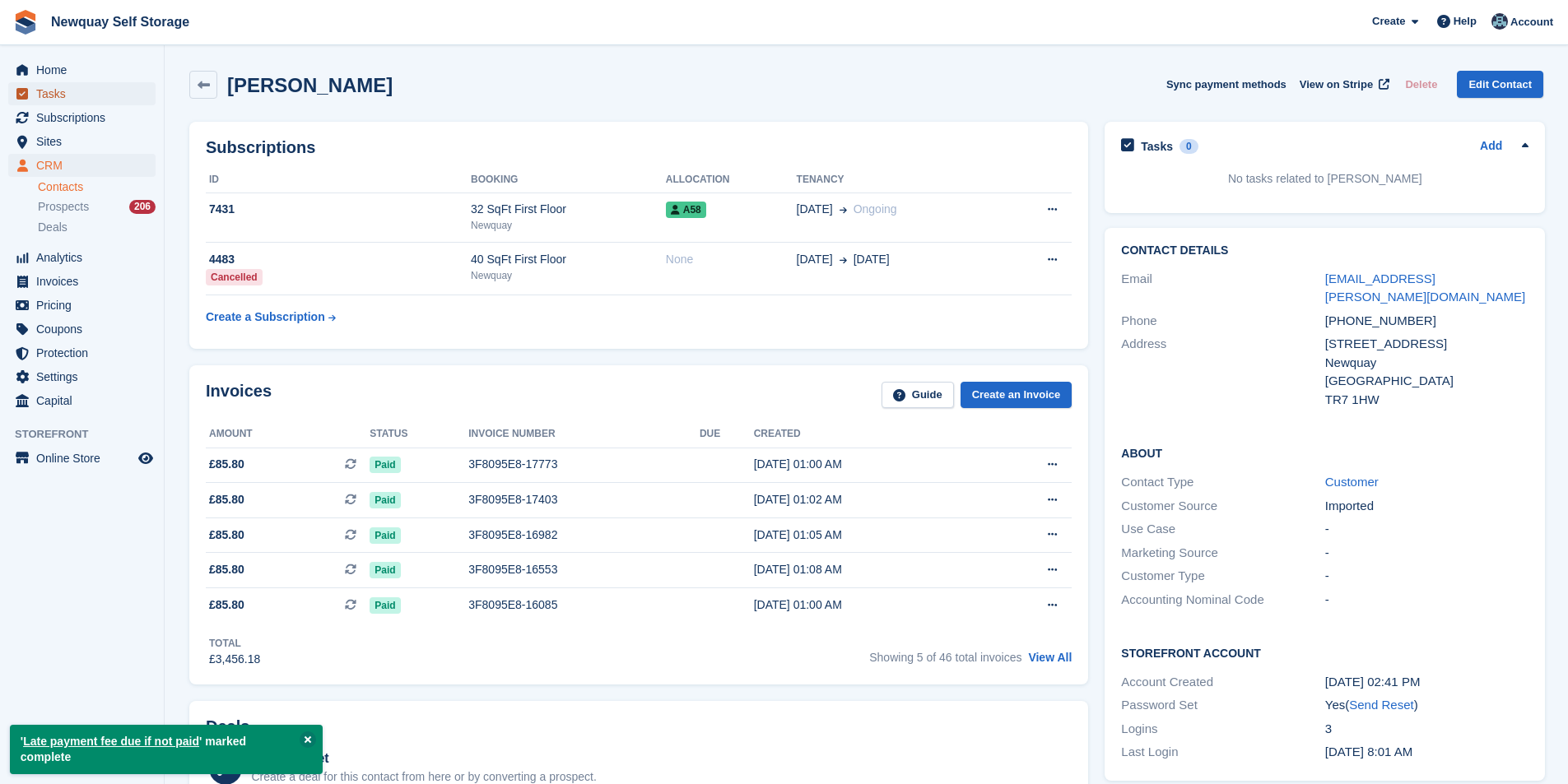
click at [105, 99] on span "Tasks" at bounding box center [85, 93] width 99 height 23
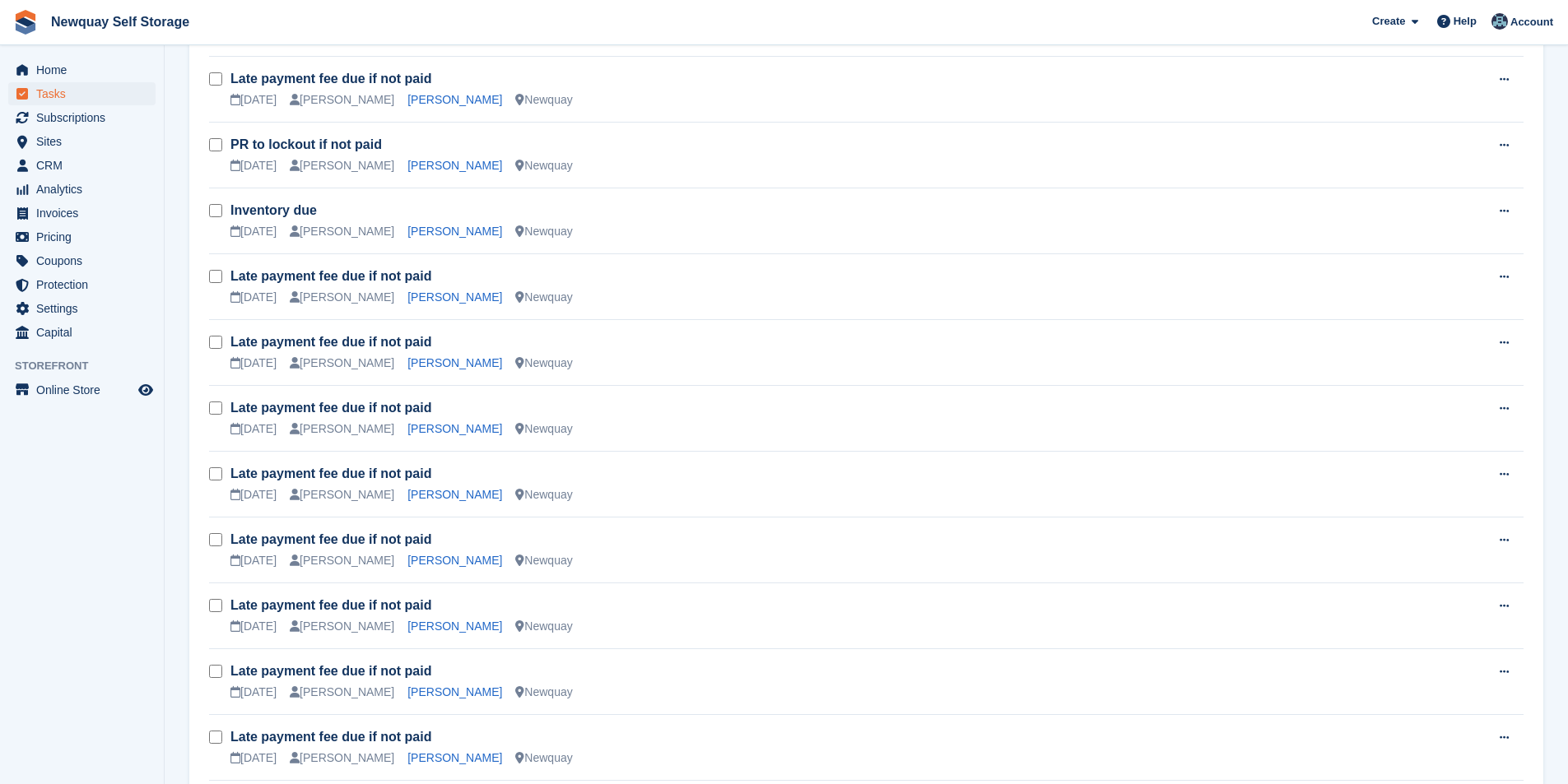
scroll to position [905, 0]
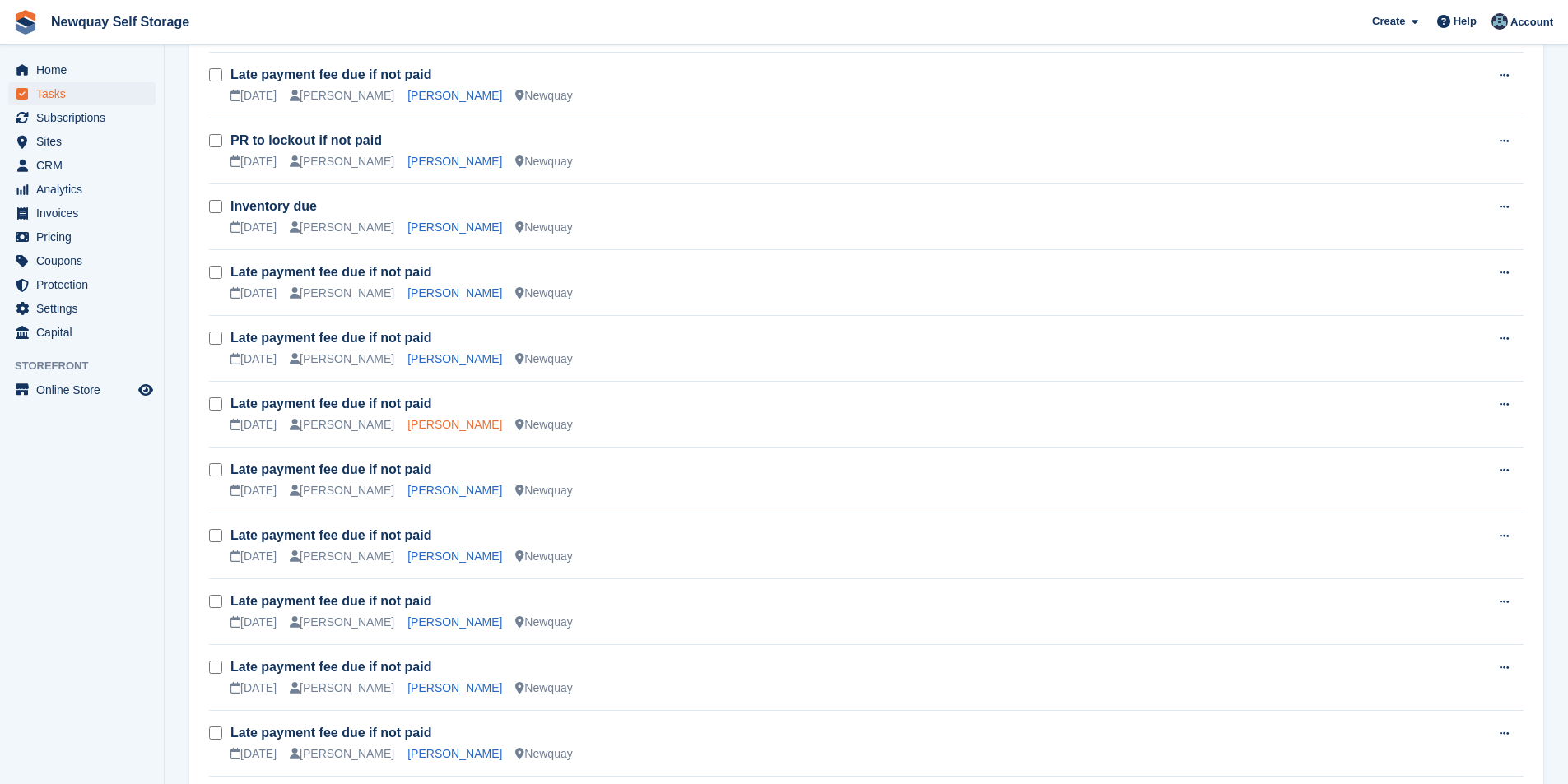
click at [434, 426] on link "[PERSON_NAME]" at bounding box center [454, 425] width 95 height 13
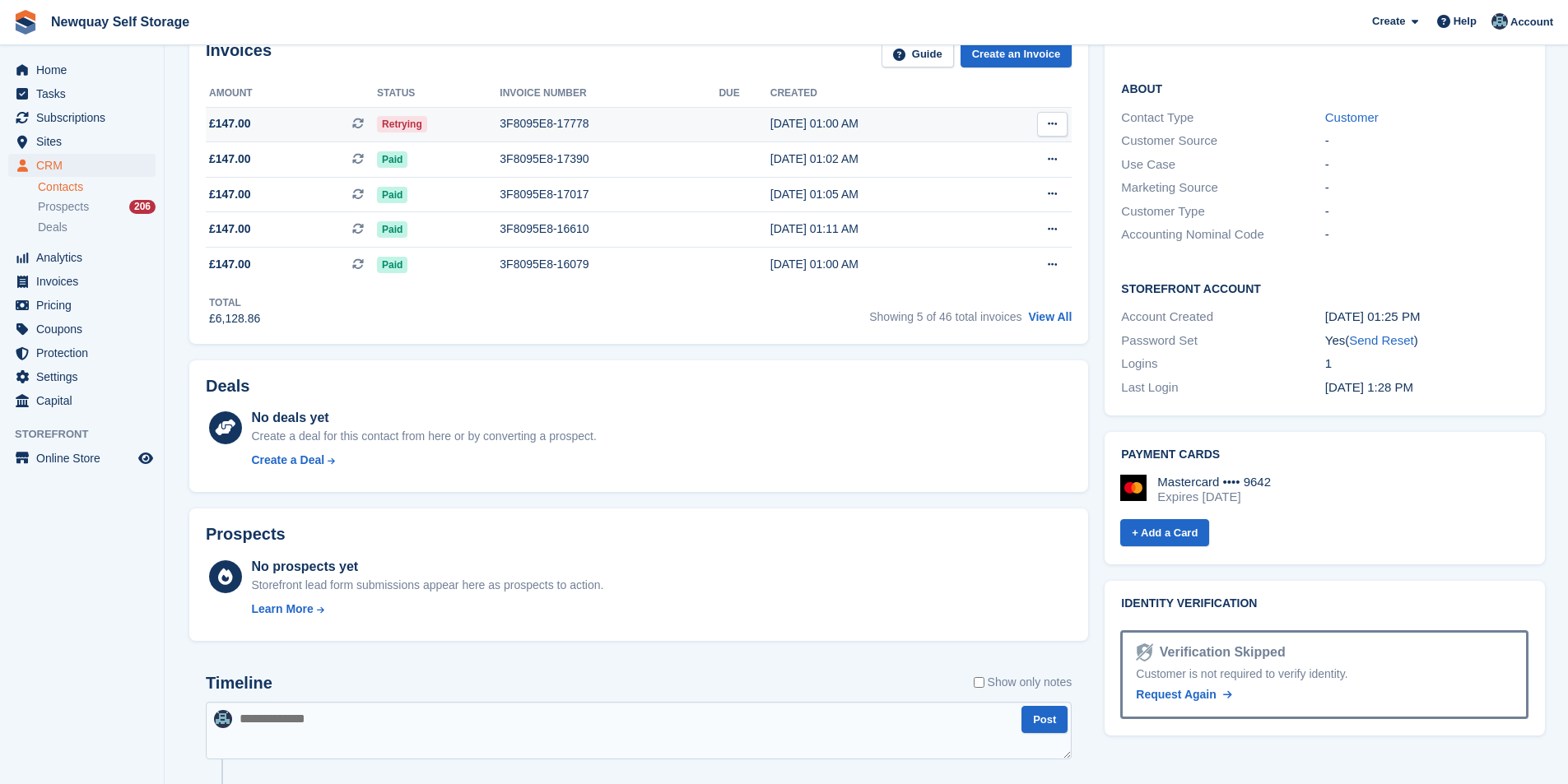
scroll to position [82, 0]
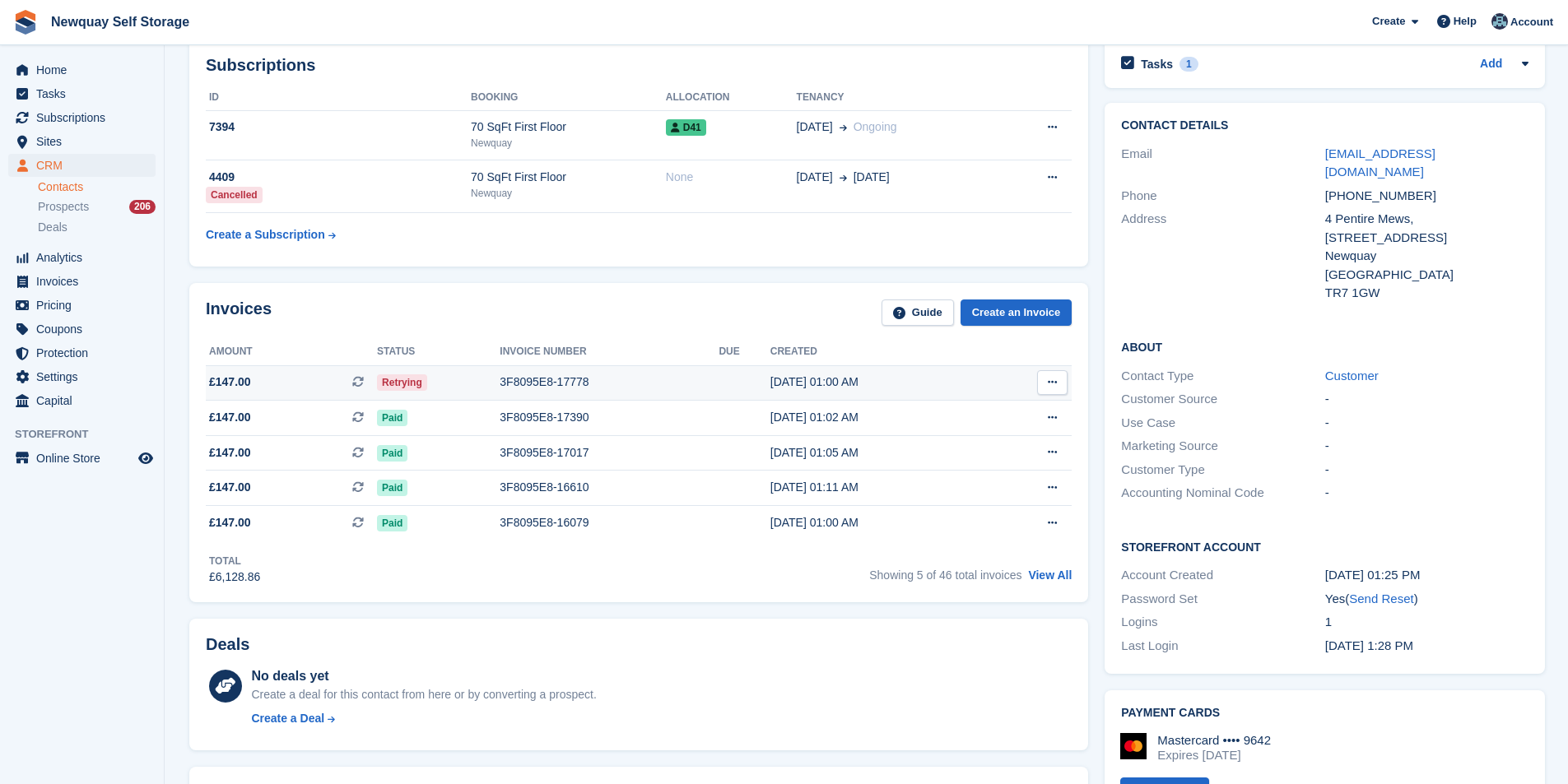
click at [522, 384] on div "3F8095E8-17778" at bounding box center [608, 381] width 218 height 18
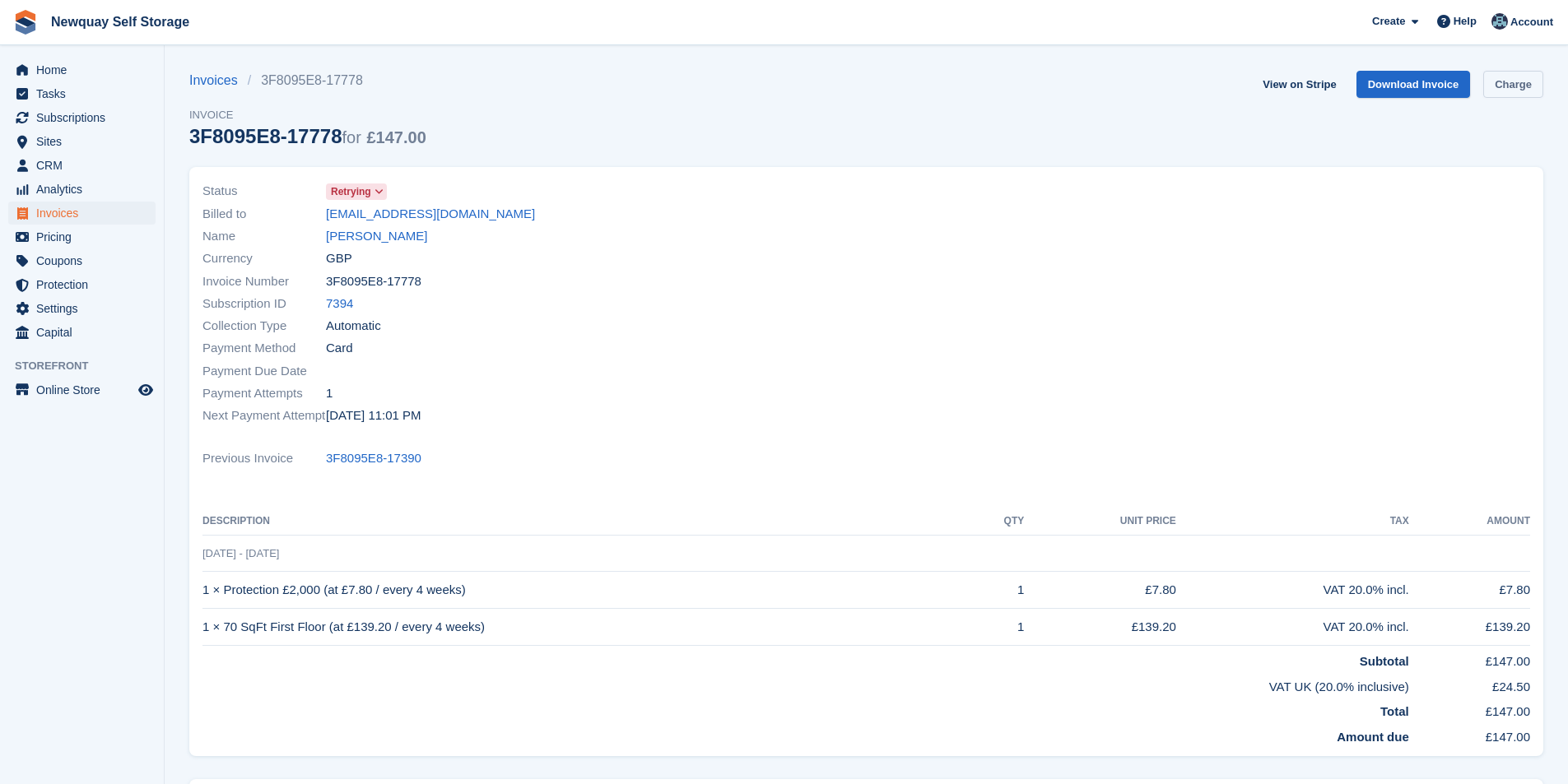
click at [1504, 80] on link "Charge" at bounding box center [1513, 84] width 60 height 27
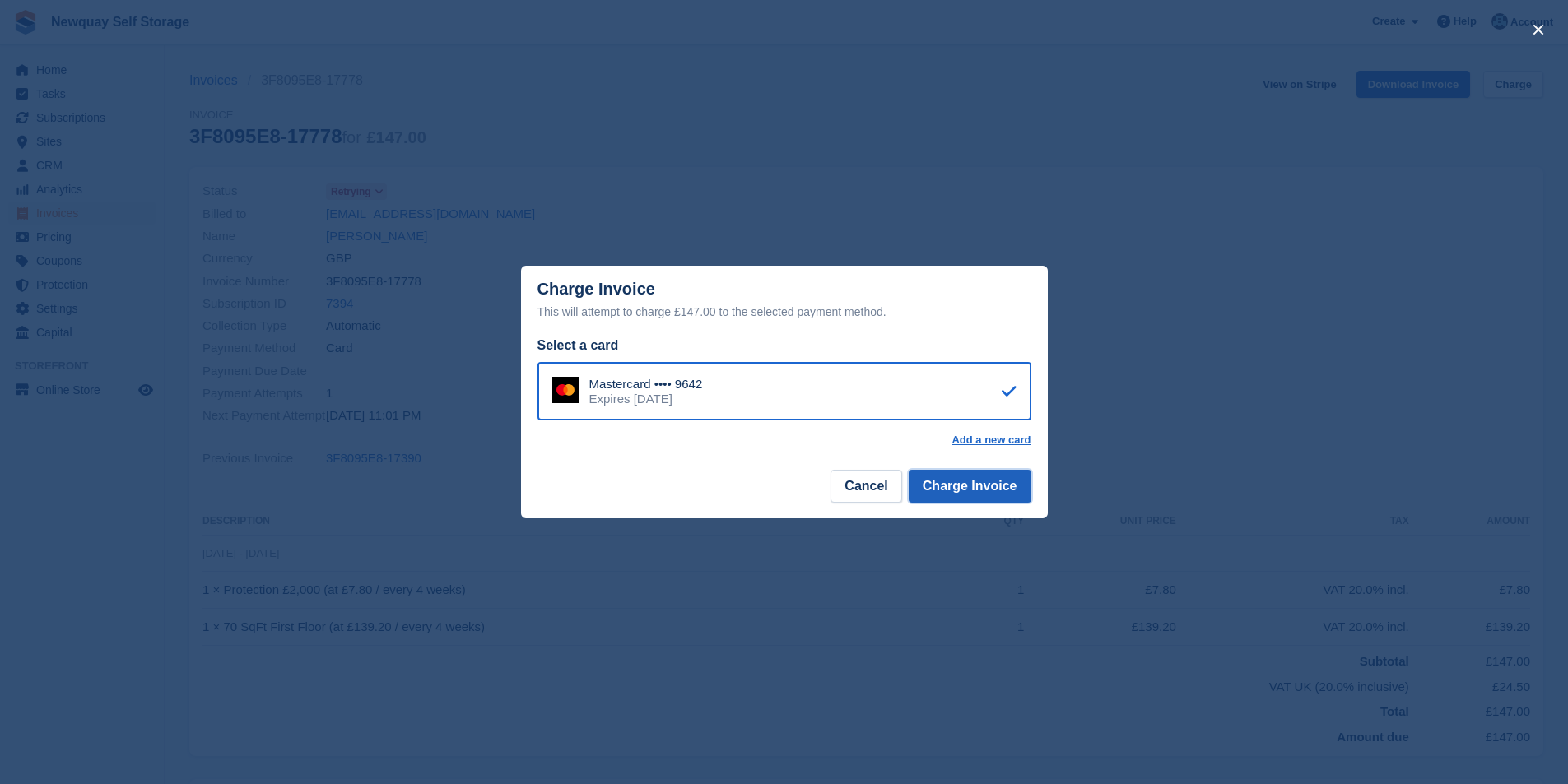
click at [988, 482] on button "Charge Invoice" at bounding box center [970, 486] width 123 height 33
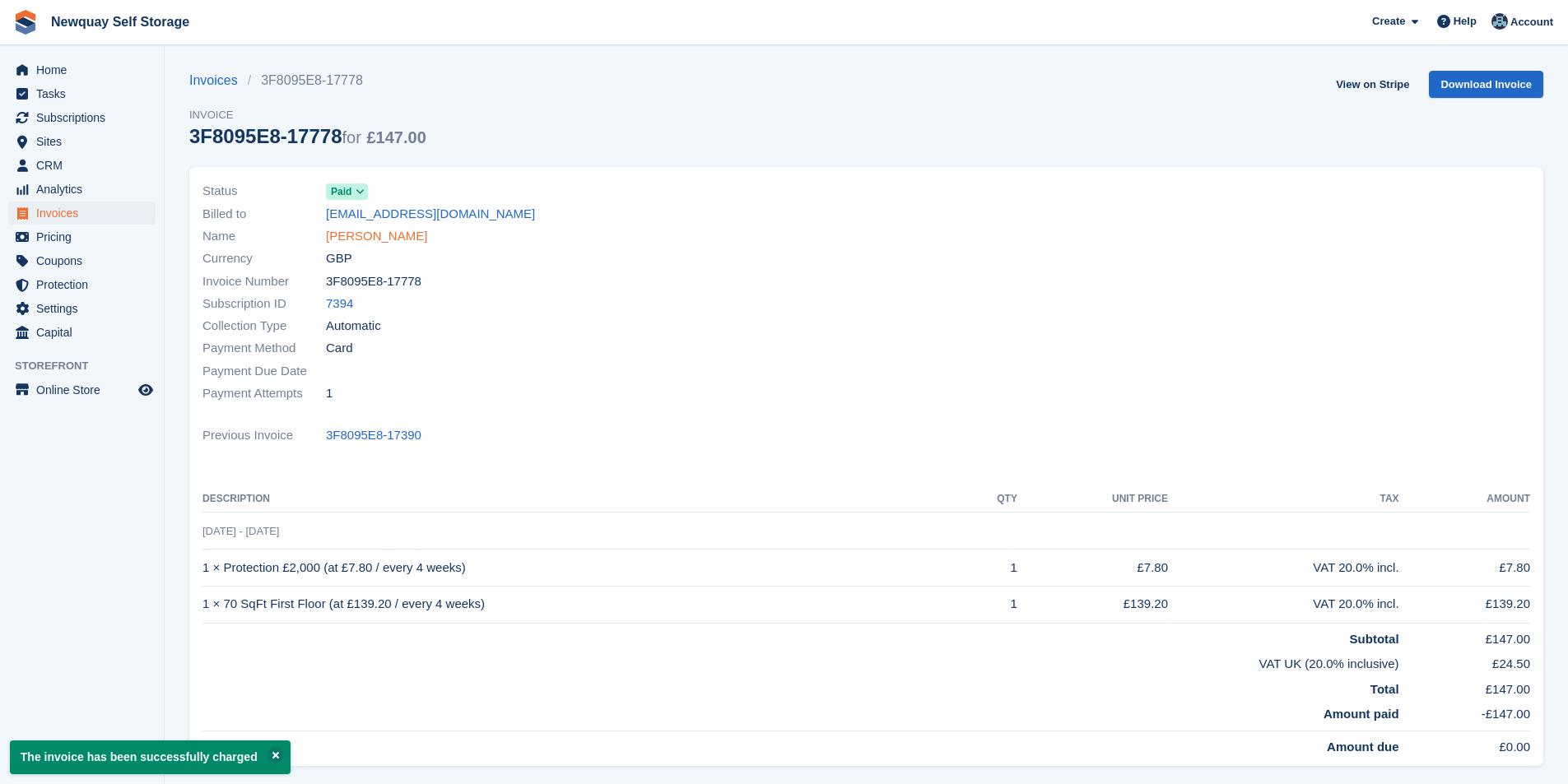
click at [382, 233] on link "[PERSON_NAME]" at bounding box center [377, 236] width 101 height 19
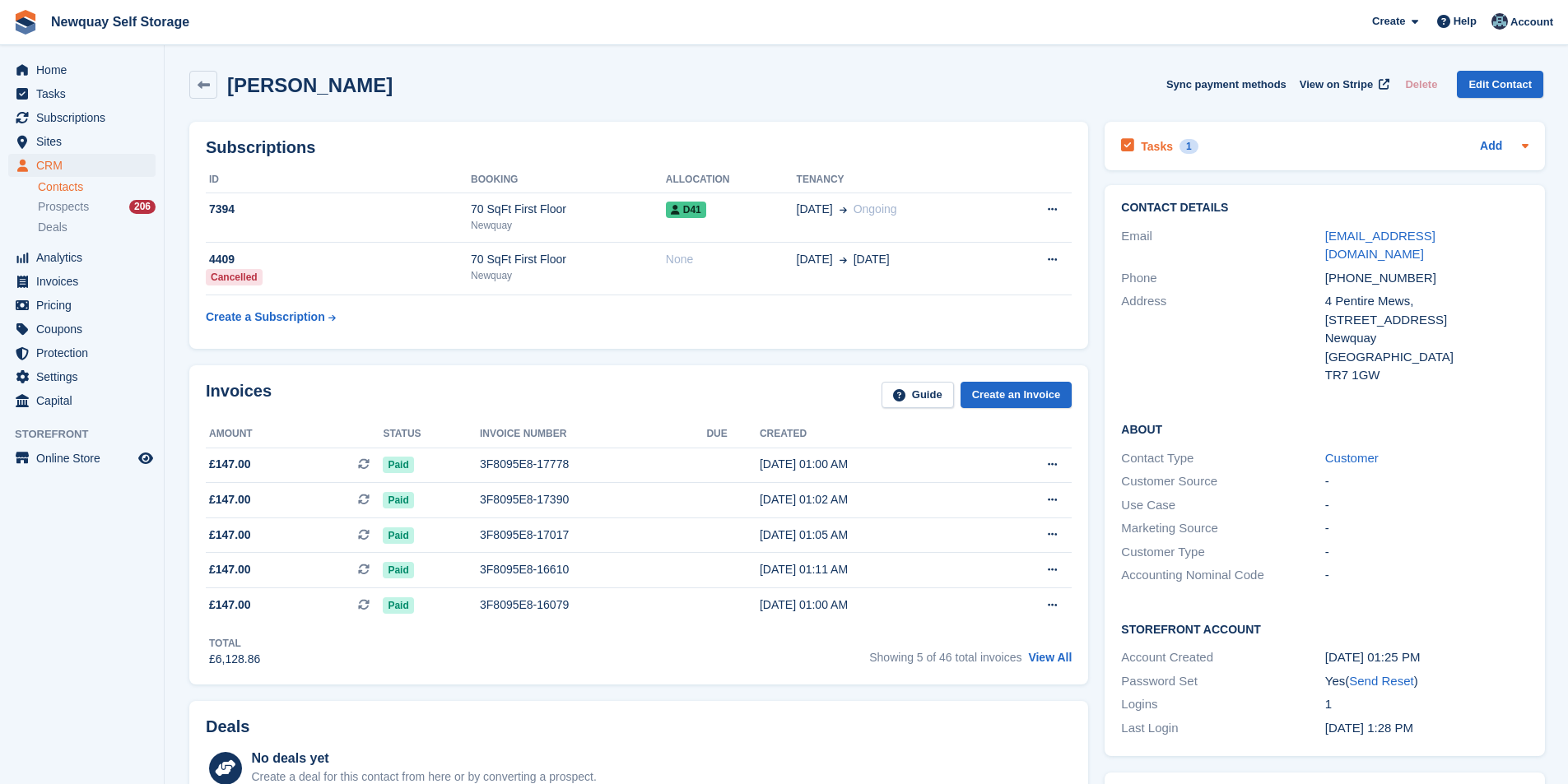
click at [1126, 147] on icon at bounding box center [1127, 146] width 13 height 15
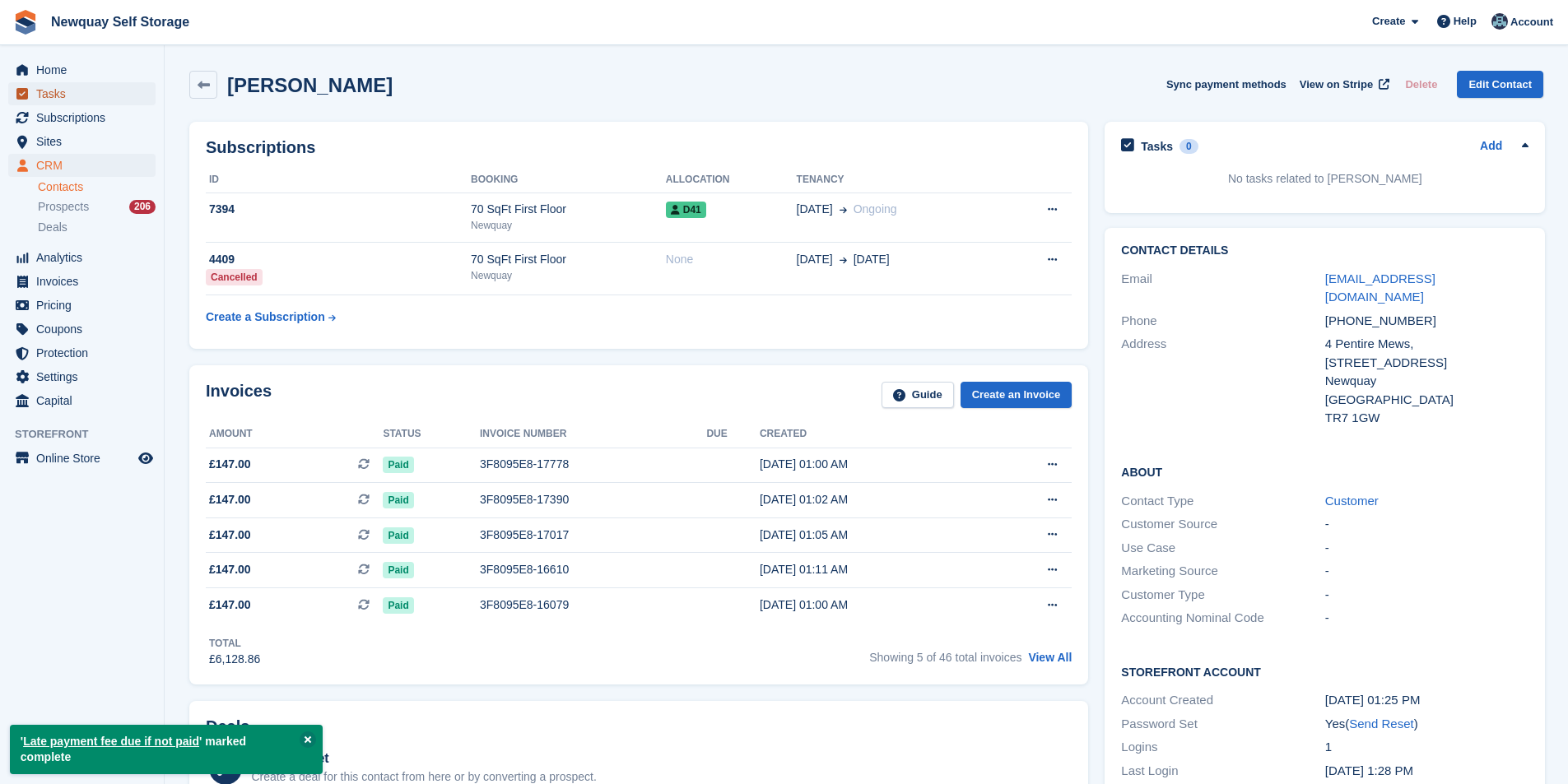
click at [50, 95] on span "Tasks" at bounding box center [85, 93] width 99 height 23
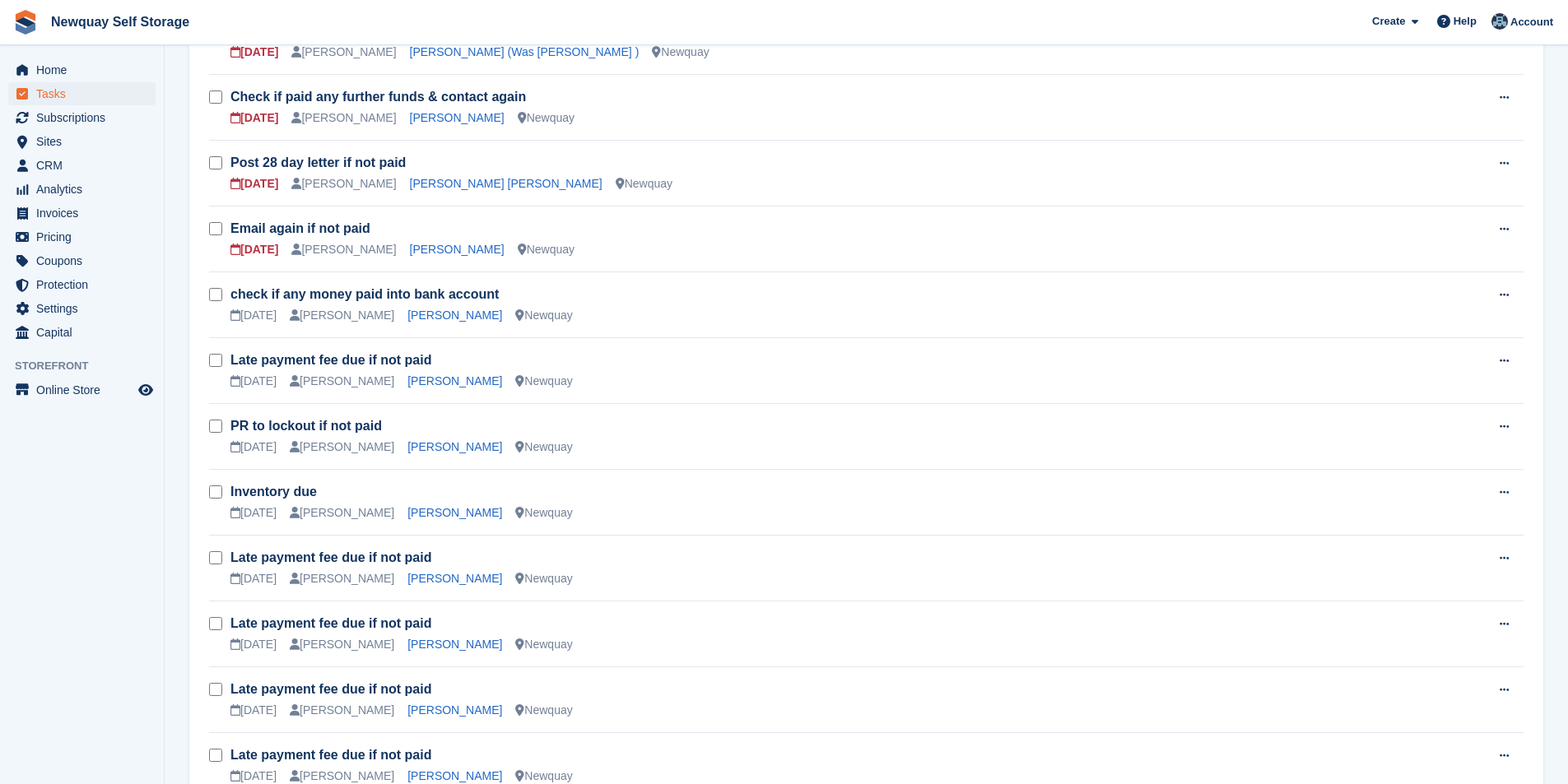
scroll to position [823, 0]
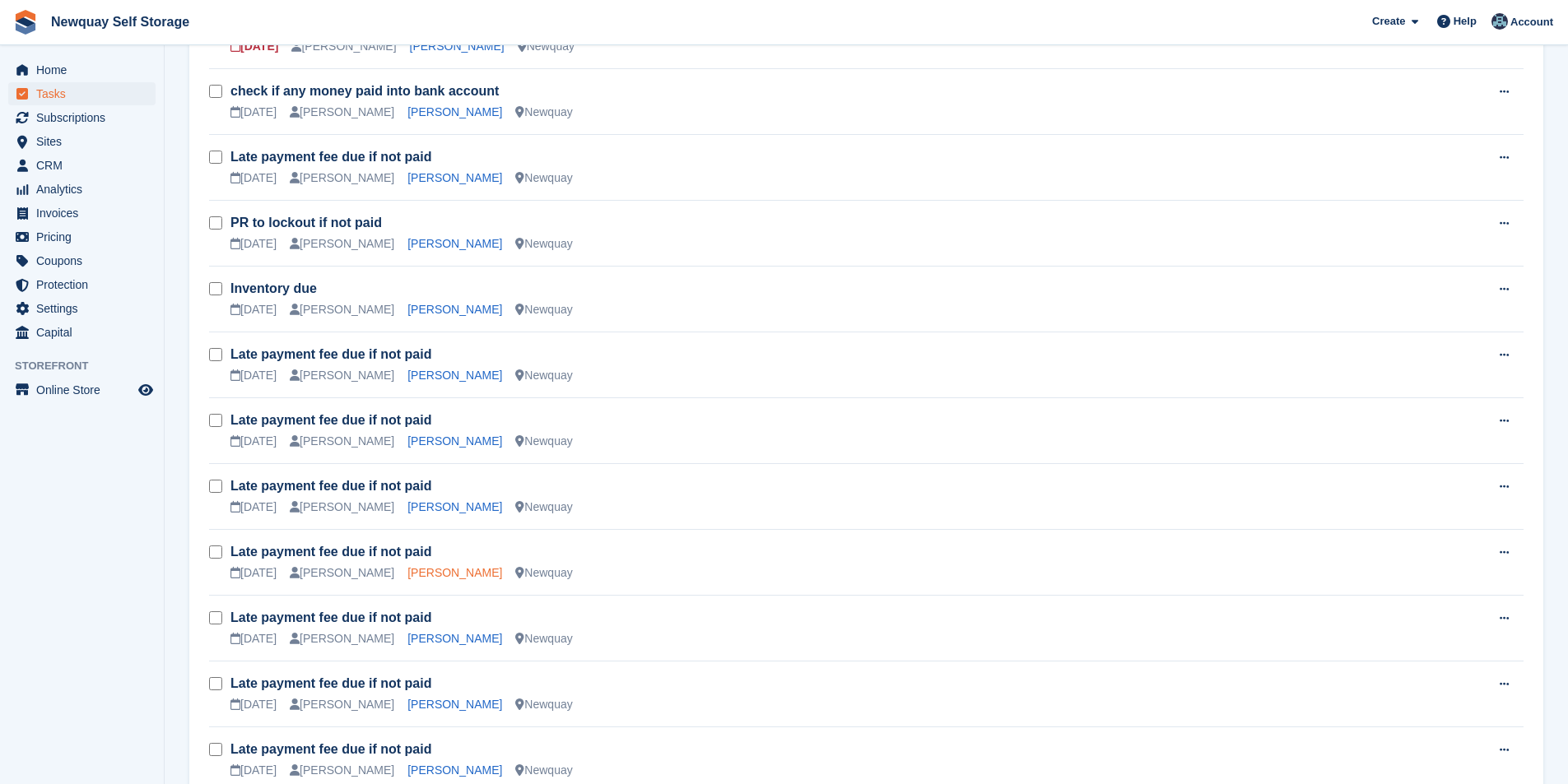
click at [442, 575] on link "[PERSON_NAME]" at bounding box center [454, 572] width 95 height 13
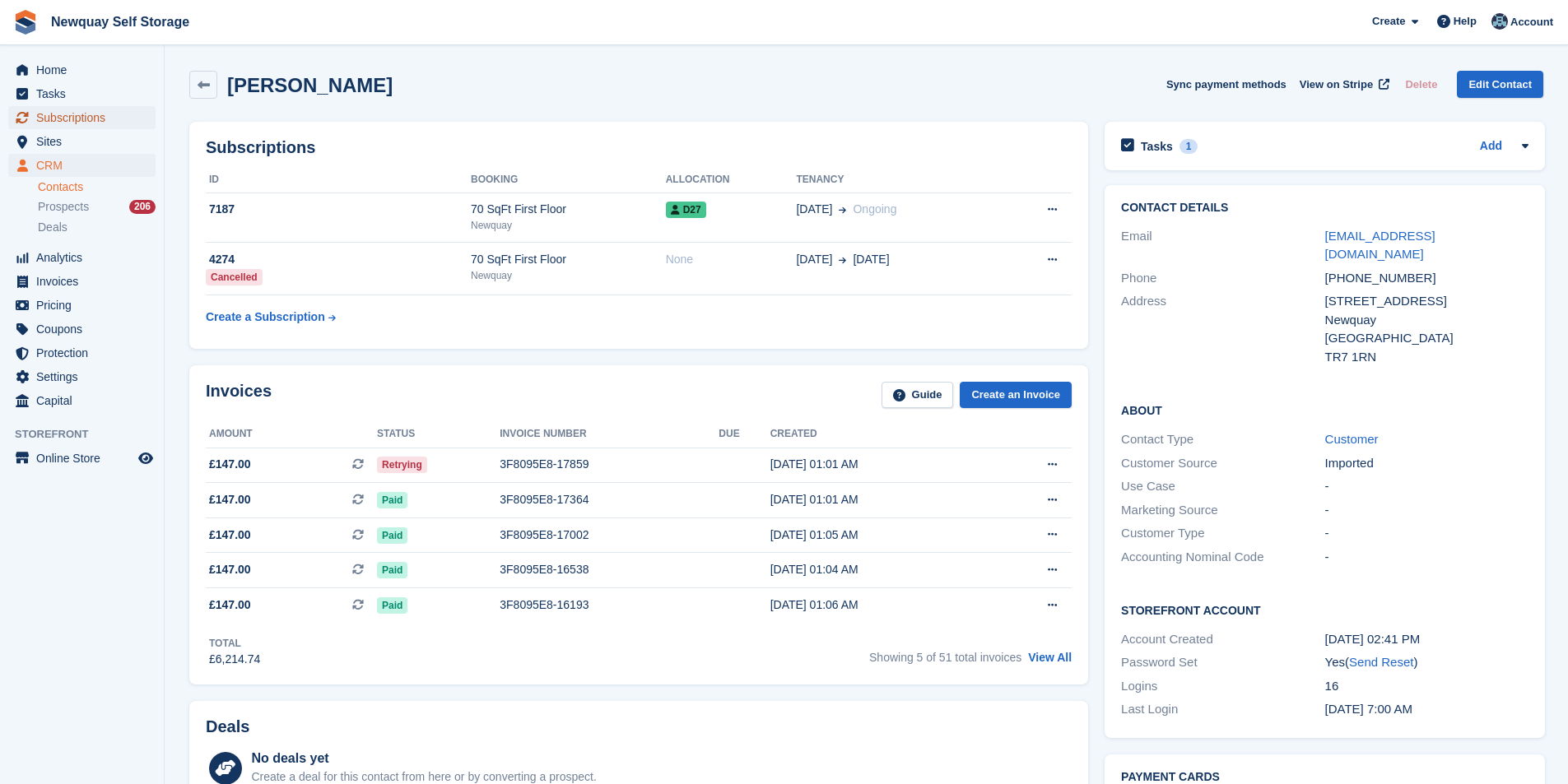
click at [88, 121] on span "Subscriptions" at bounding box center [85, 117] width 99 height 23
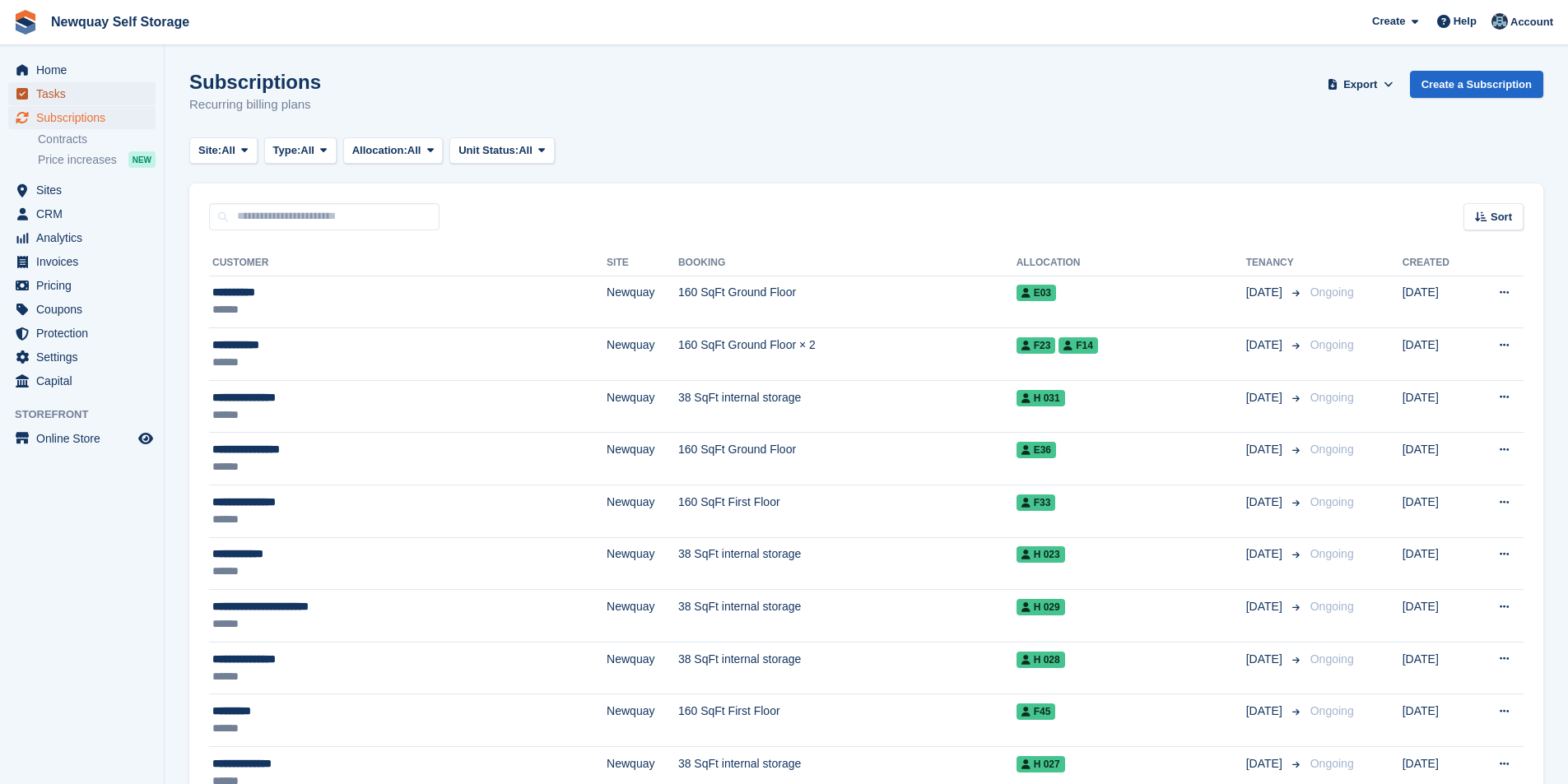
click at [50, 88] on span "Tasks" at bounding box center [85, 93] width 99 height 23
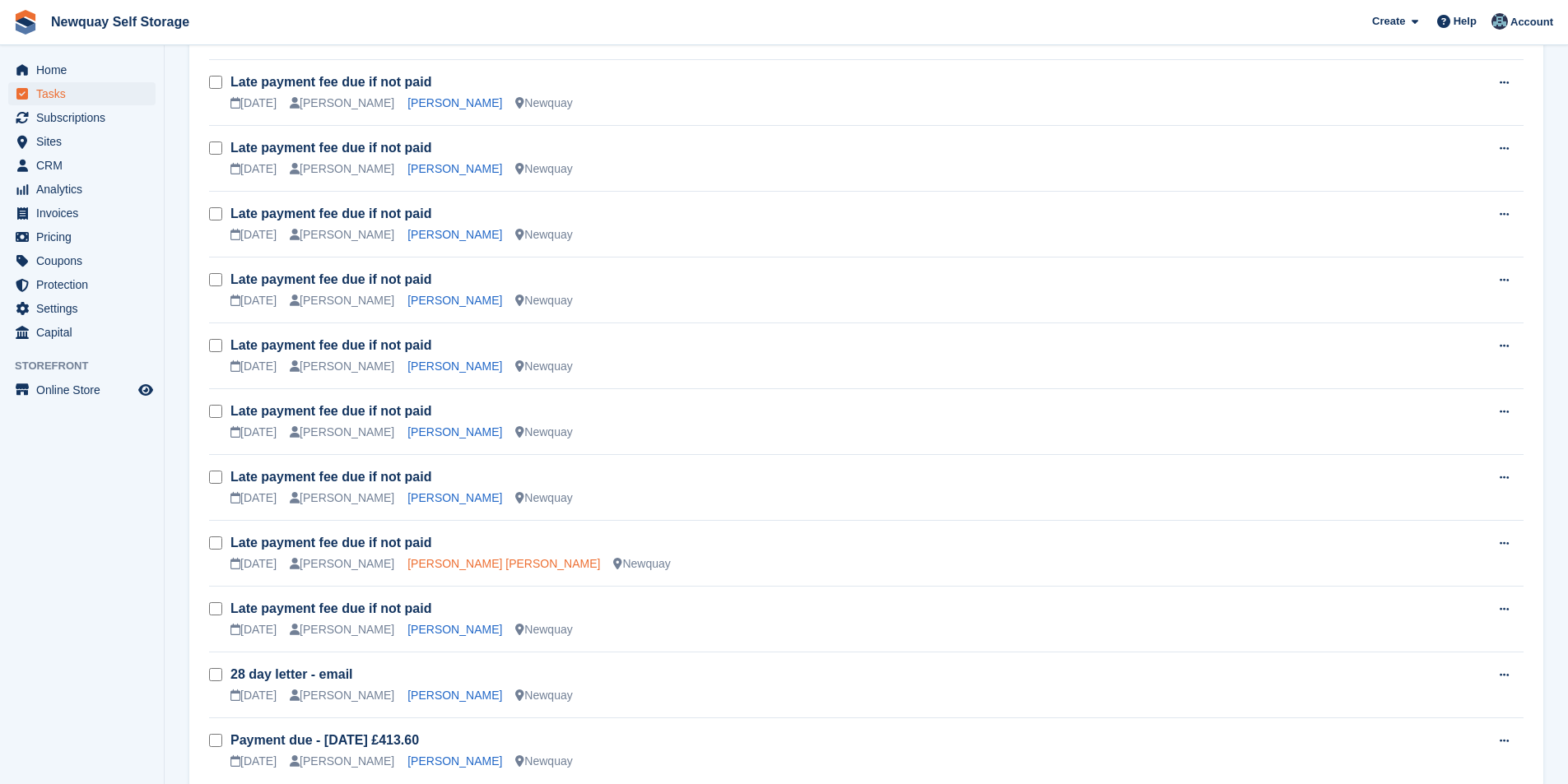
scroll to position [1367, 0]
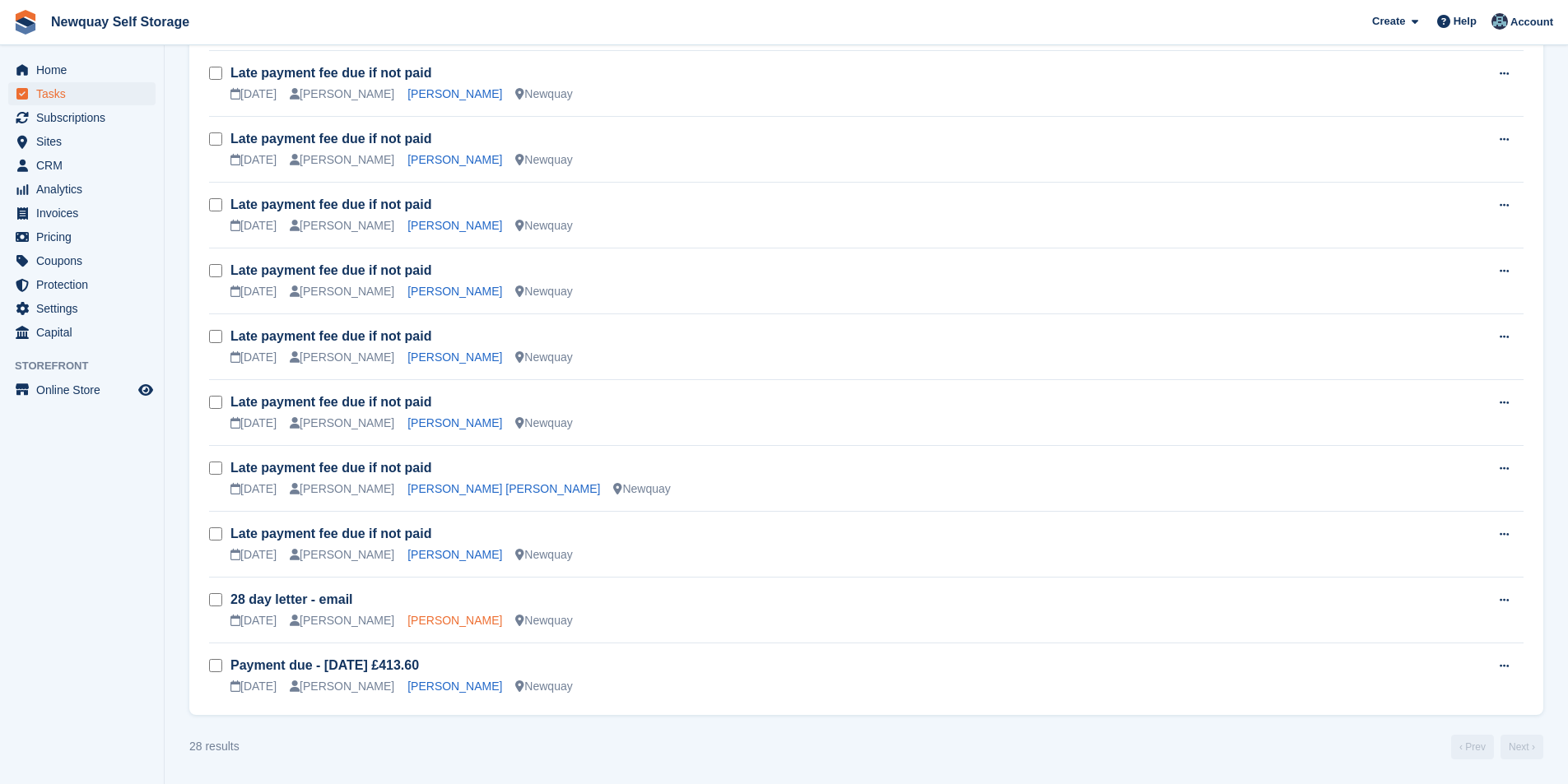
click at [449, 619] on link "[PERSON_NAME]" at bounding box center [454, 620] width 95 height 13
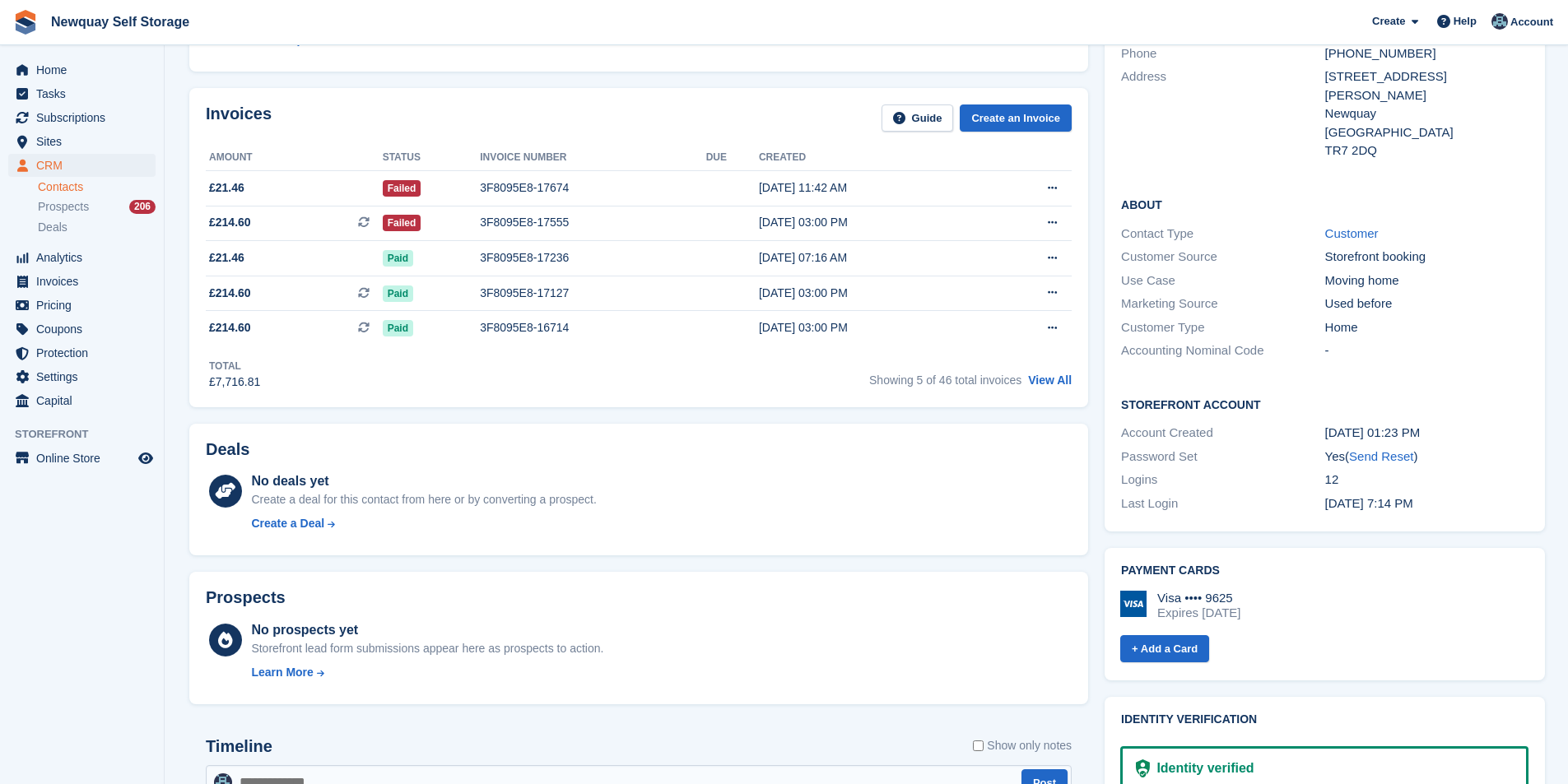
scroll to position [576, 0]
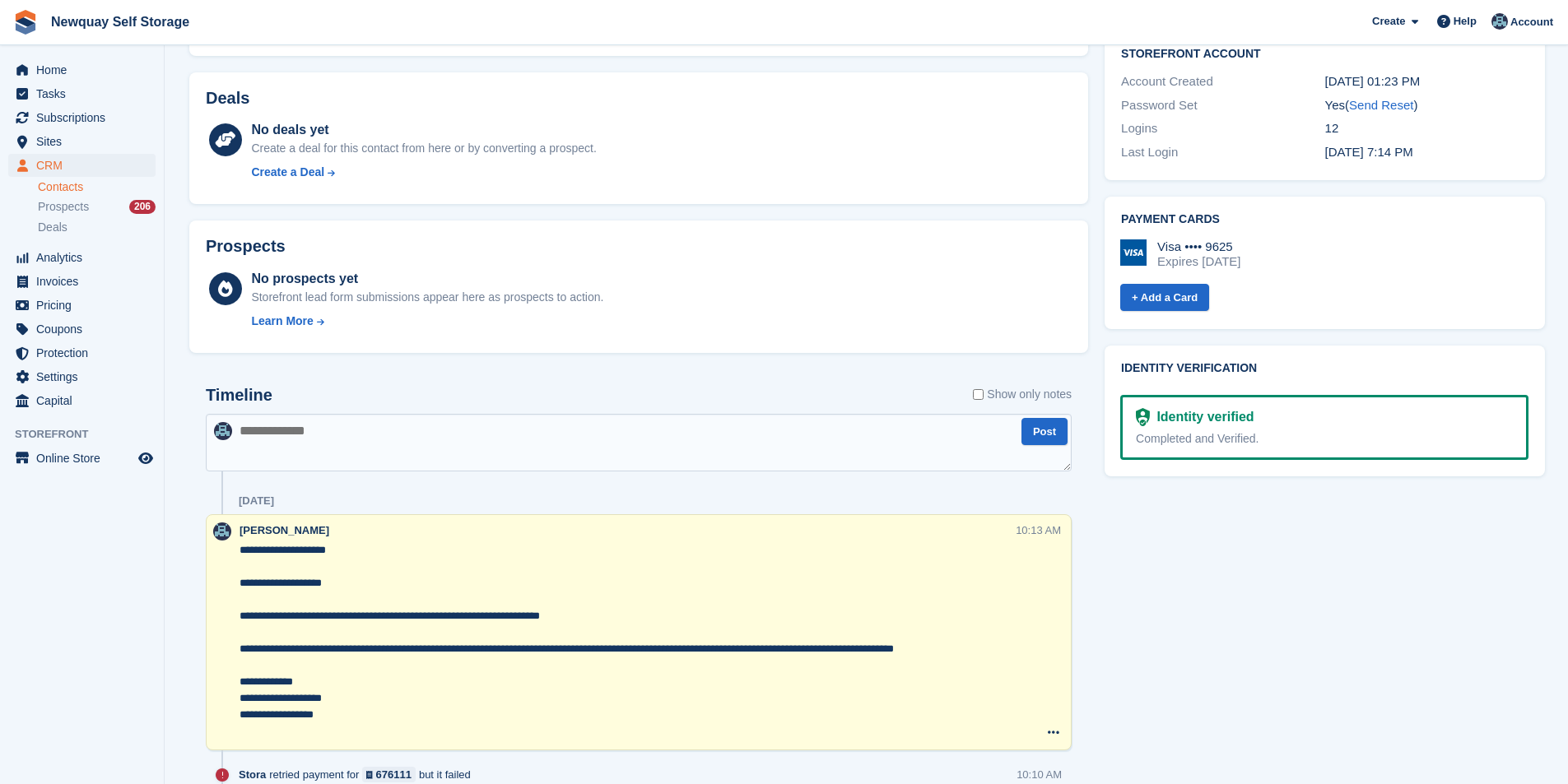
click at [365, 438] on textarea at bounding box center [638, 442] width 866 height 57
paste textarea "**********"
type textarea "**********"
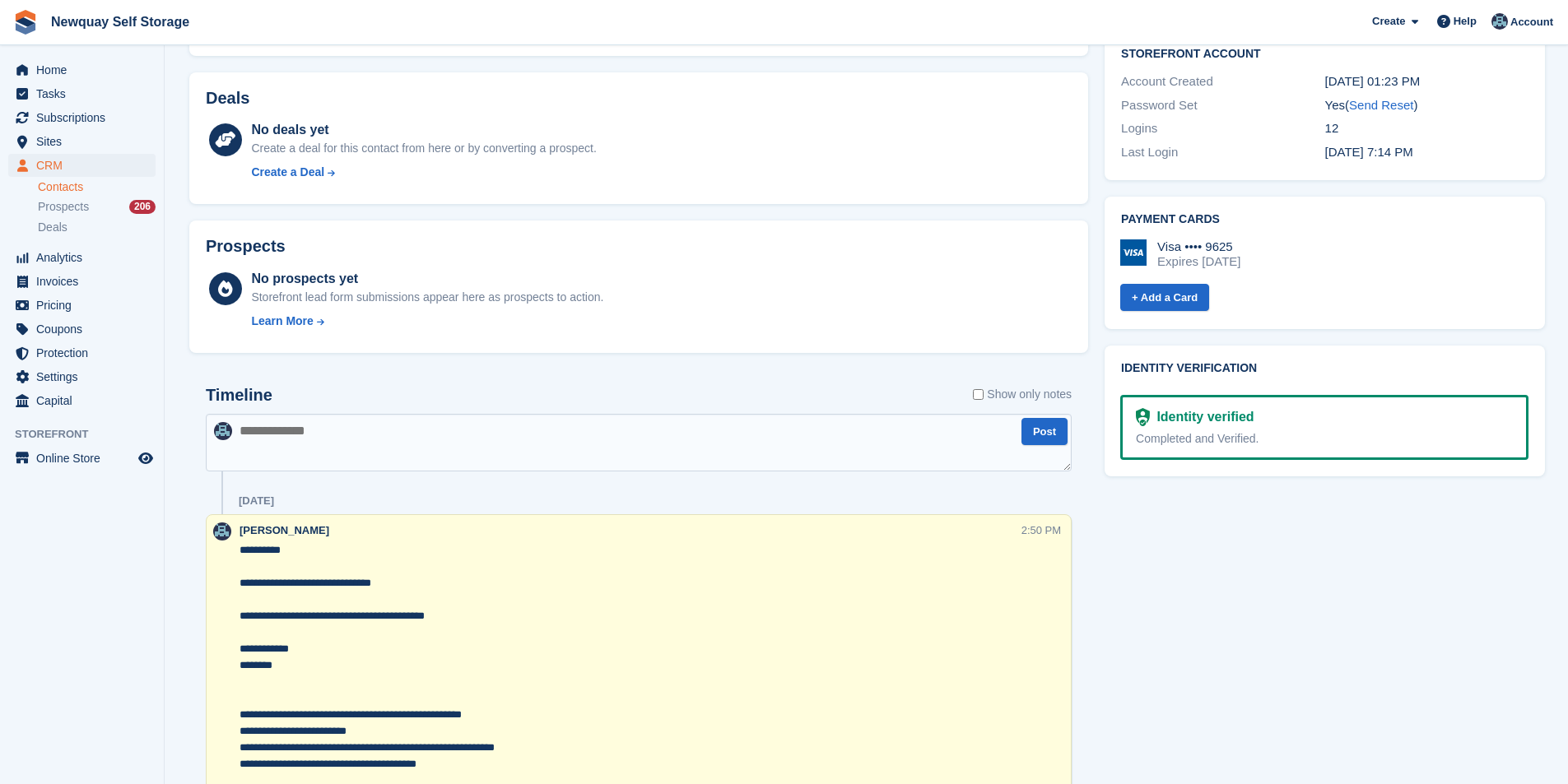
click at [240, 549] on textarea "**********" at bounding box center [631, 706] width 782 height 329
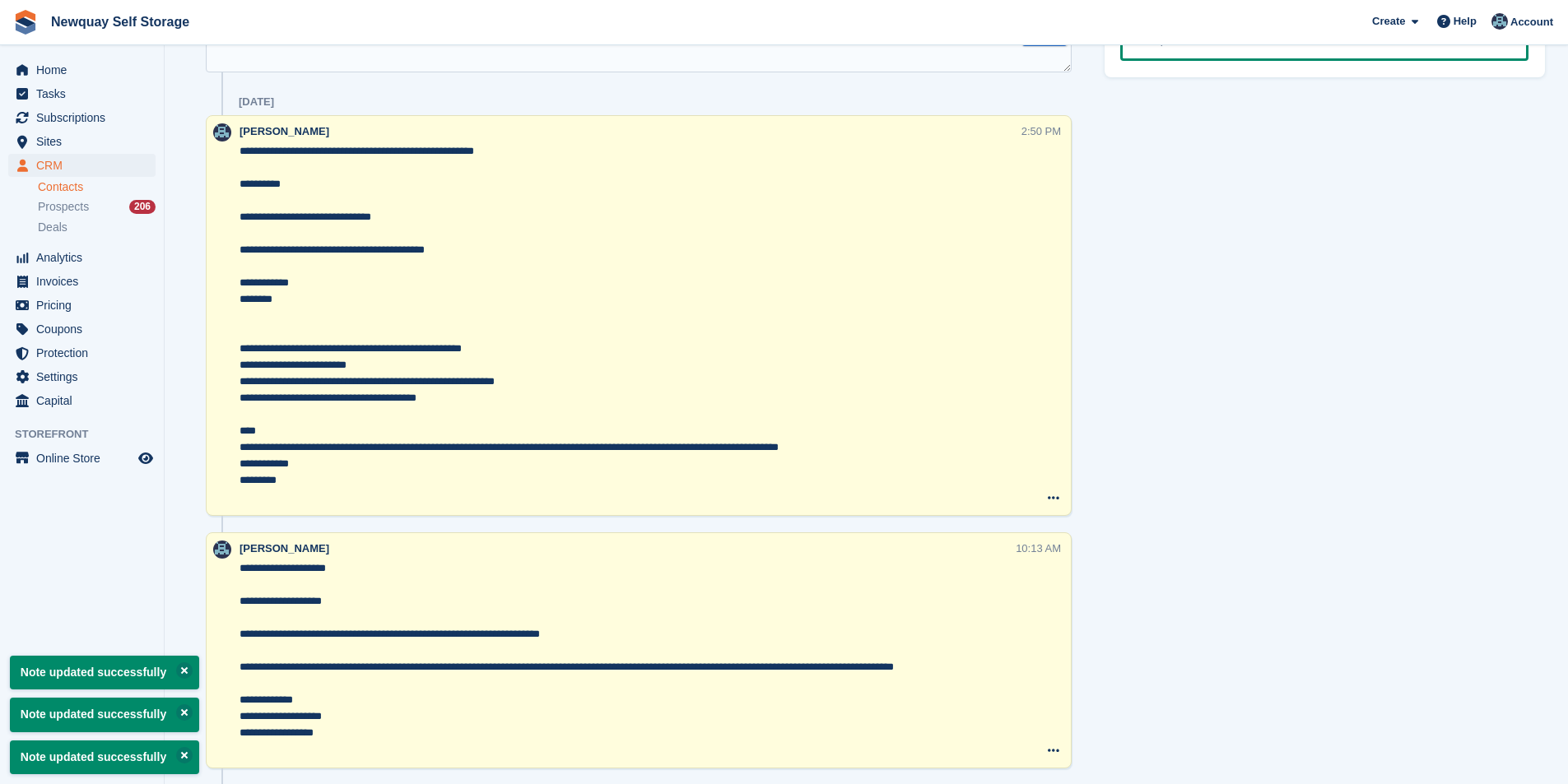
scroll to position [1070, 0]
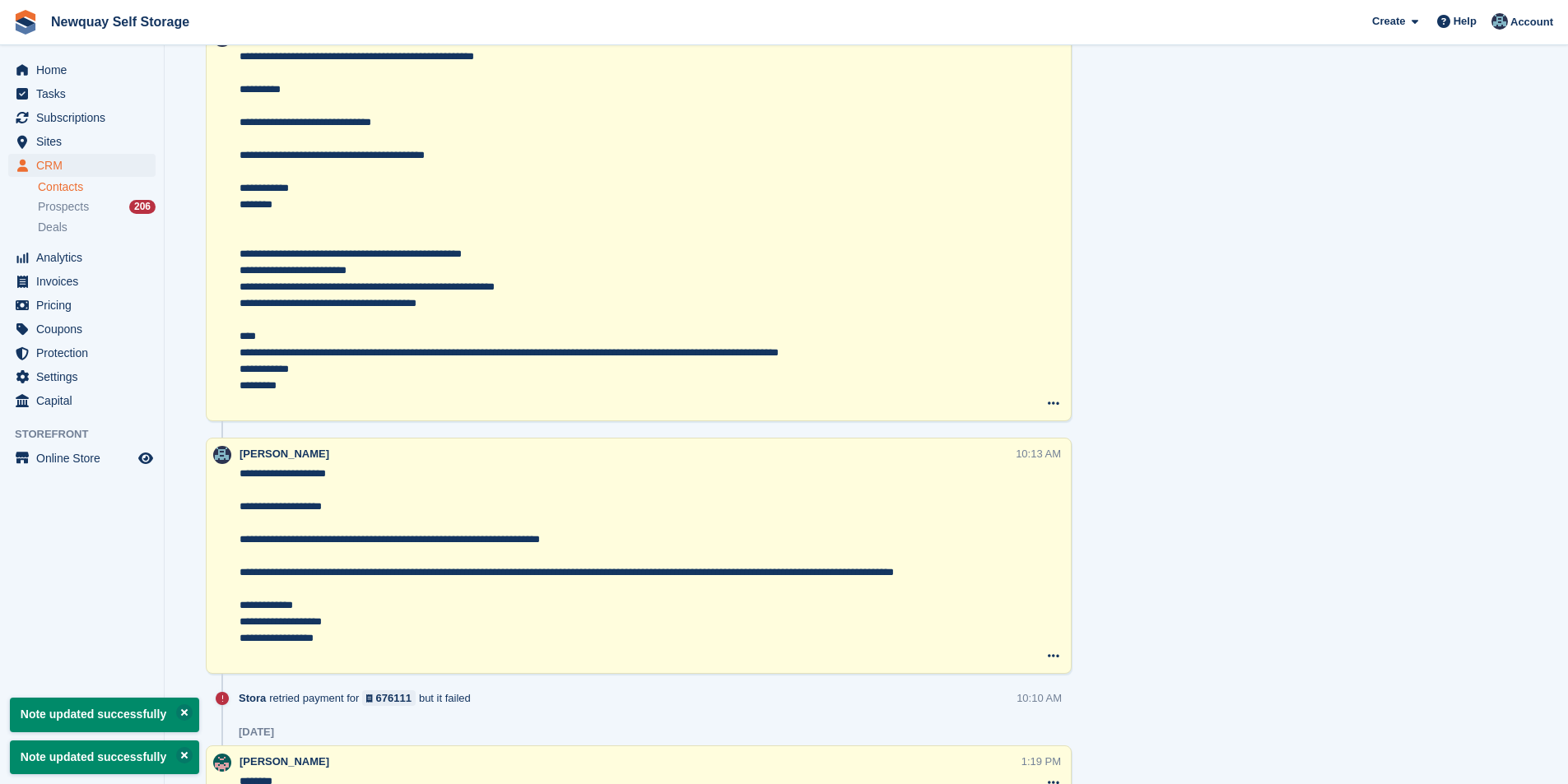
drag, startPoint x: 793, startPoint y: 572, endPoint x: 765, endPoint y: 571, distance: 28.0
click at [765, 571] on textarea "**********" at bounding box center [627, 564] width 775 height 197
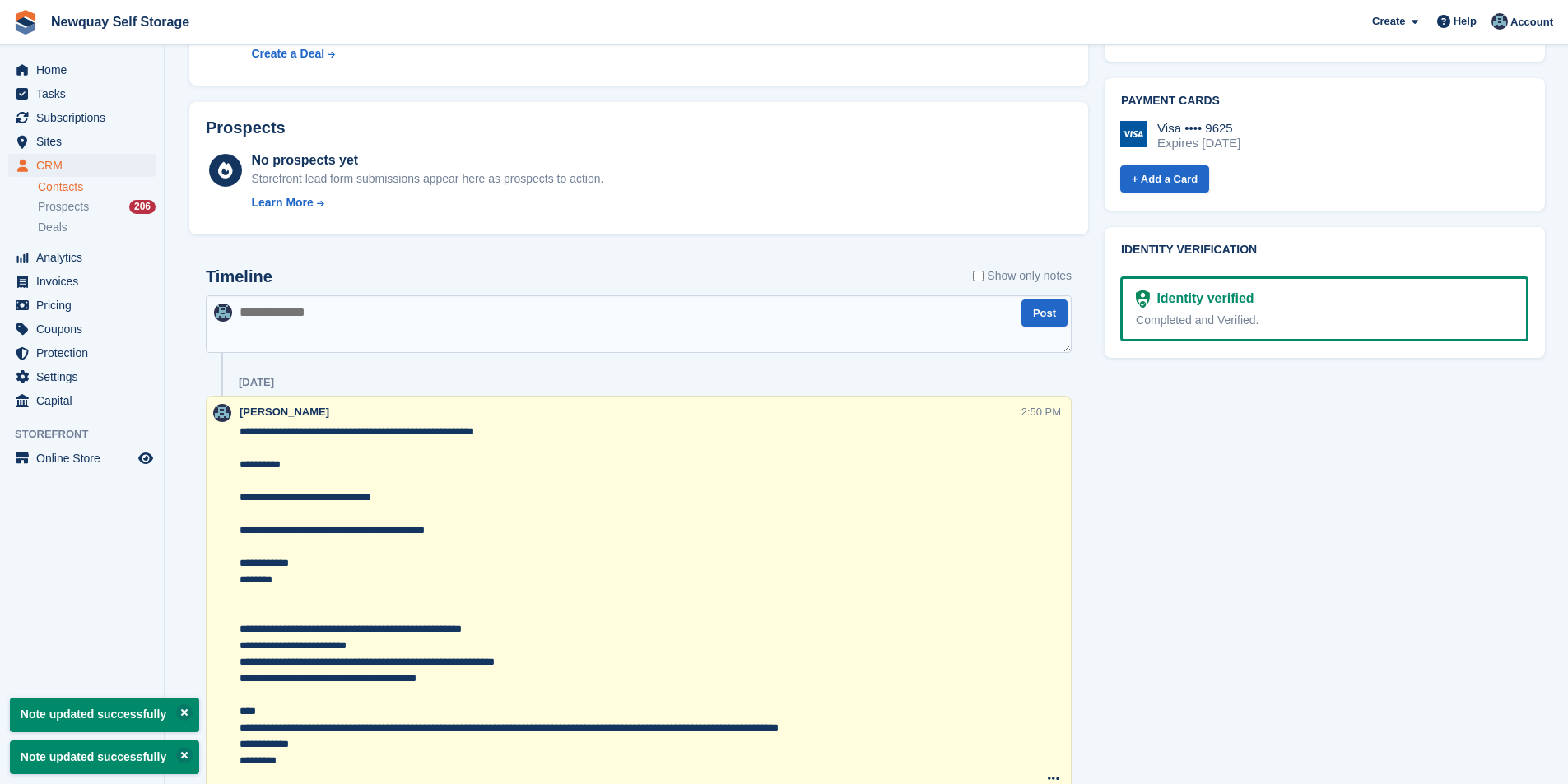
scroll to position [658, 0]
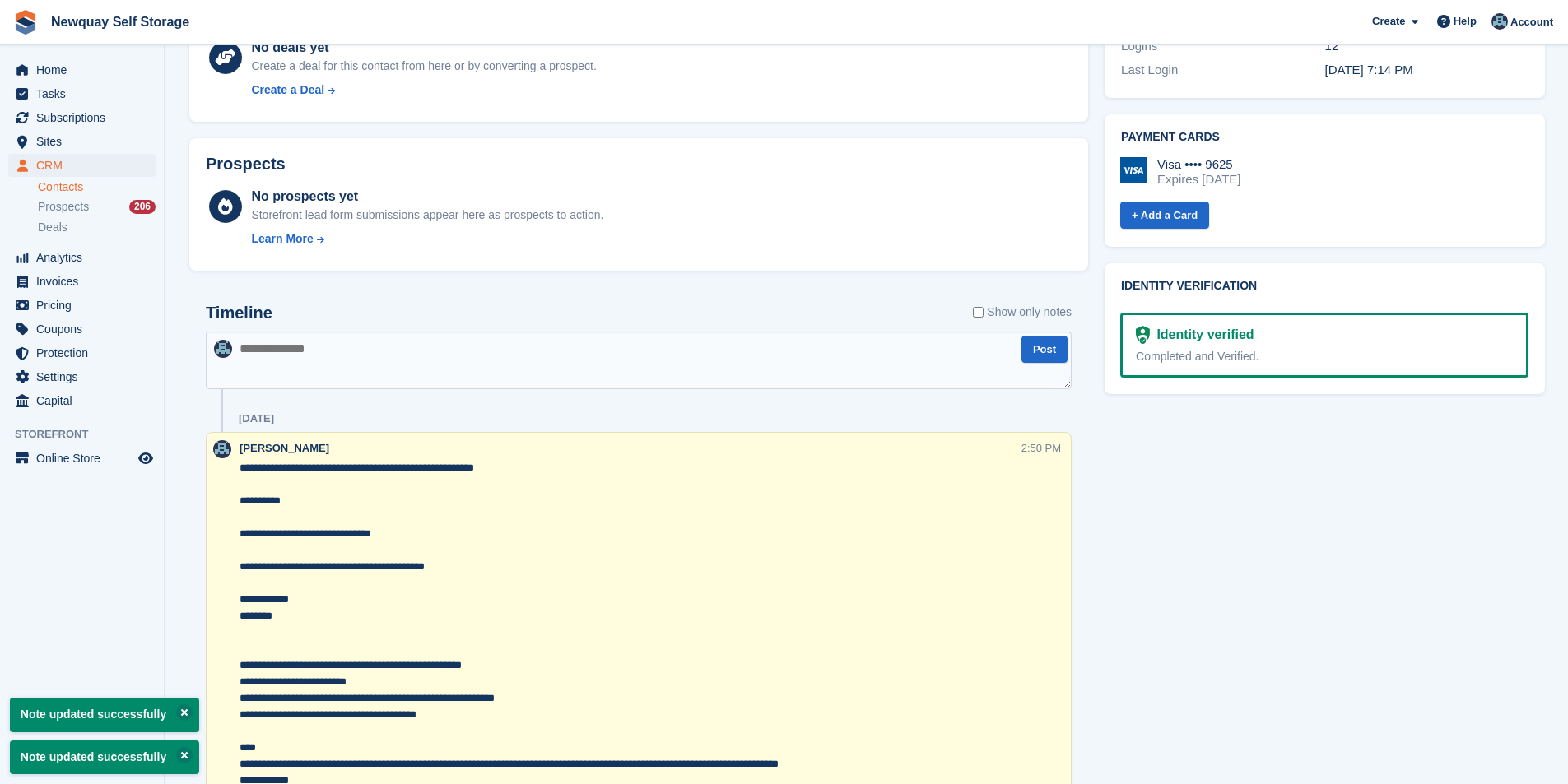
click at [574, 466] on textarea "**********" at bounding box center [631, 640] width 782 height 362
paste textarea "******"
click at [558, 470] on textarea "**********" at bounding box center [631, 640] width 782 height 362
click at [649, 480] on textarea "**********" at bounding box center [631, 640] width 782 height 362
type textarea "**********"
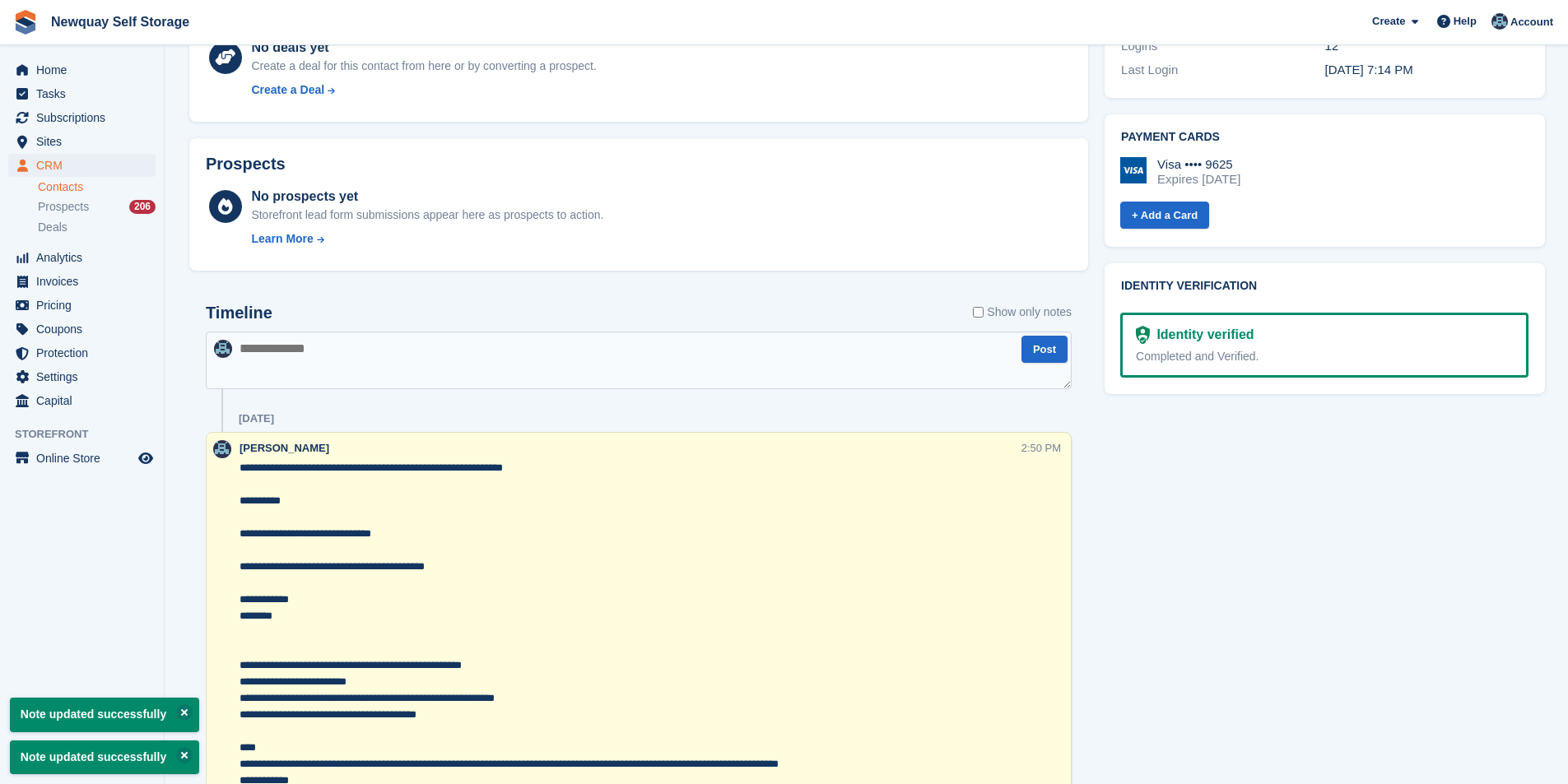
drag, startPoint x: 1353, startPoint y: 580, endPoint x: 1290, endPoint y: 579, distance: 63.0
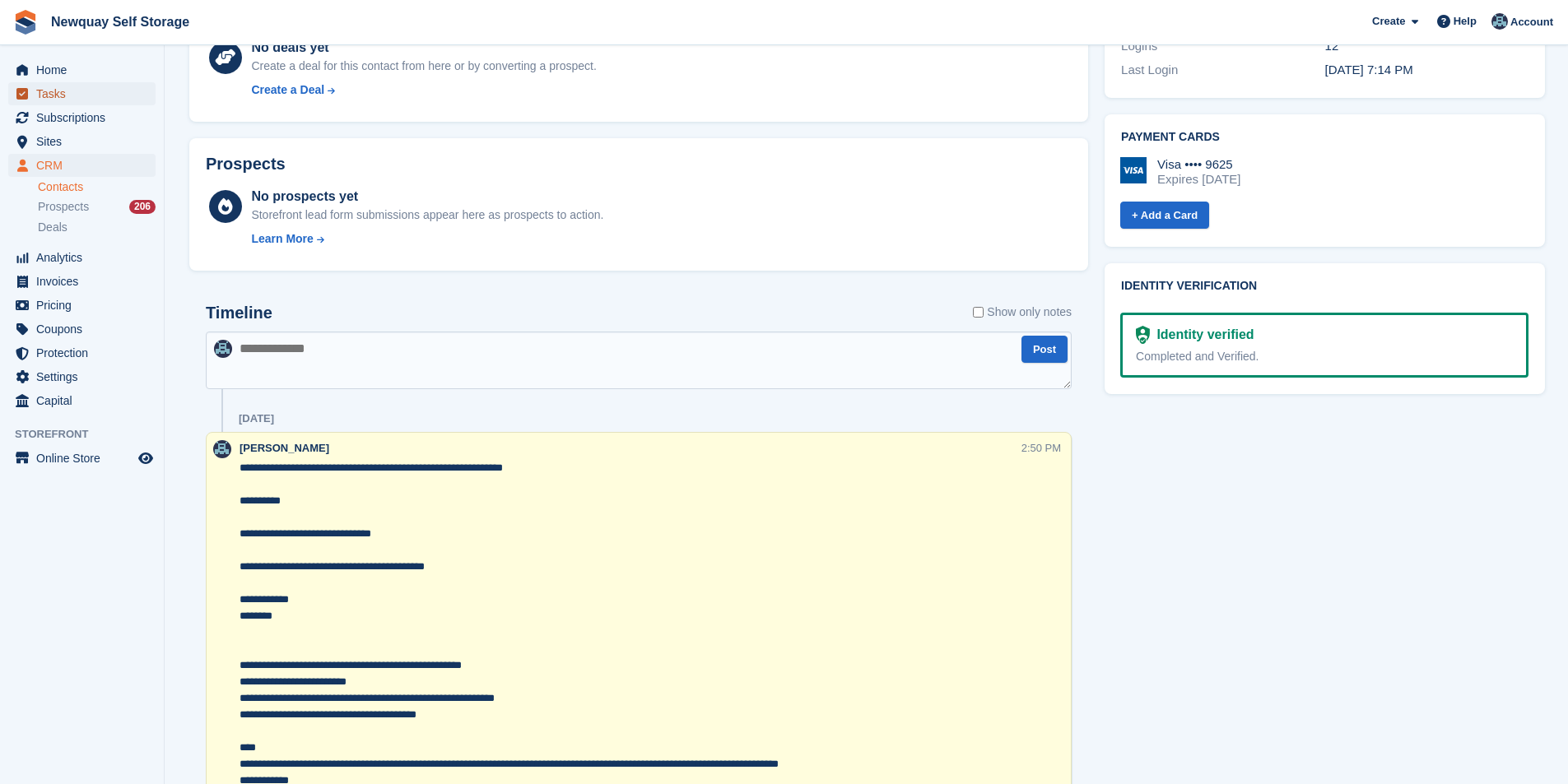
click at [54, 88] on span "Tasks" at bounding box center [85, 93] width 99 height 23
